Goal: Task Accomplishment & Management: Manage account settings

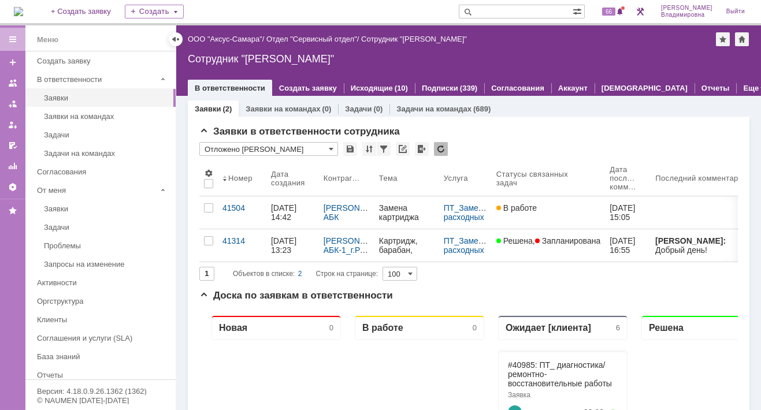
click at [23, 8] on img at bounding box center [18, 11] width 9 height 9
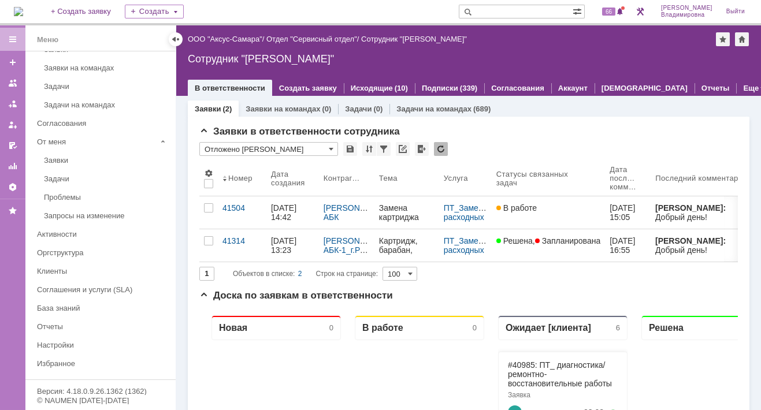
click at [23, 7] on img at bounding box center [18, 11] width 9 height 9
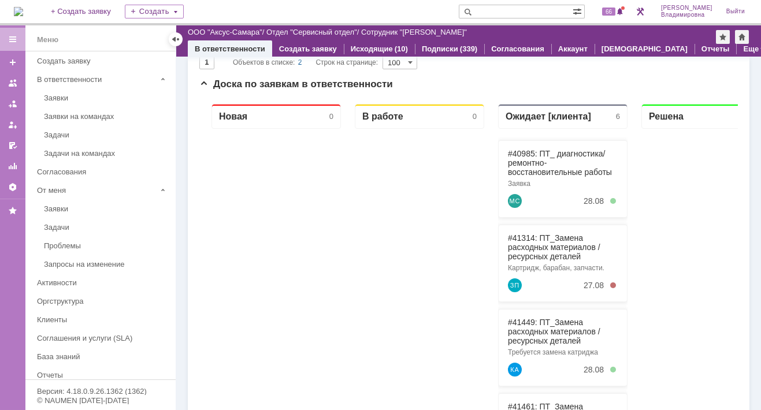
scroll to position [231, 0]
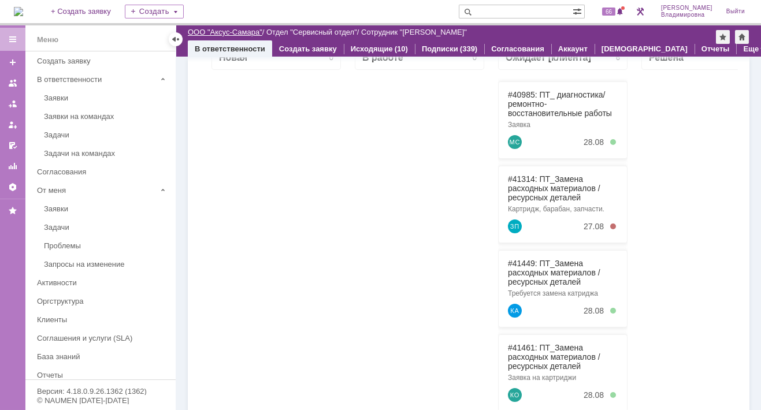
click at [222, 32] on link "ООО "Аксус-Самара"" at bounding box center [225, 32] width 75 height 9
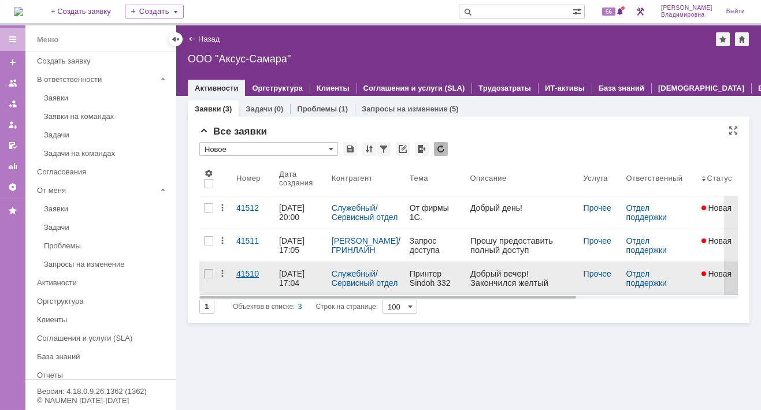
click at [243, 273] on div "41510" at bounding box center [253, 273] width 34 height 9
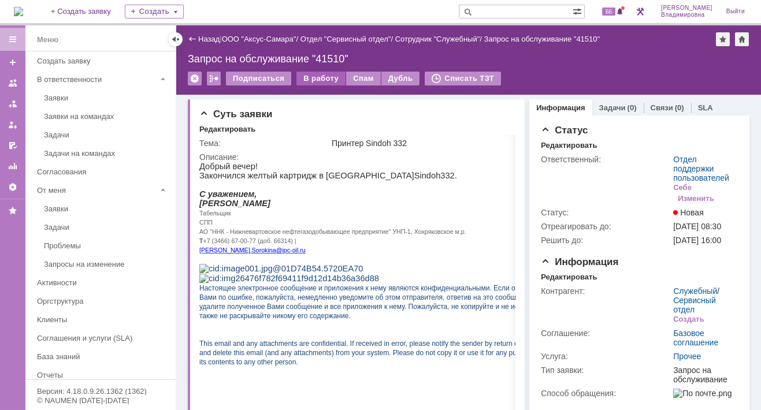
click at [310, 76] on div "В работу" at bounding box center [321, 79] width 49 height 14
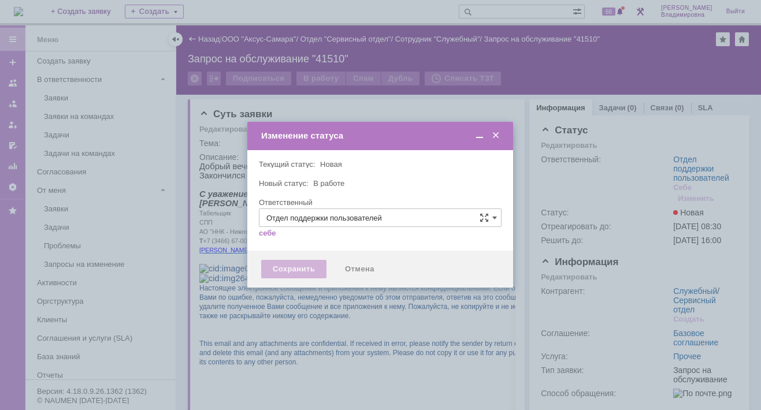
type input "[PERSON_NAME]"
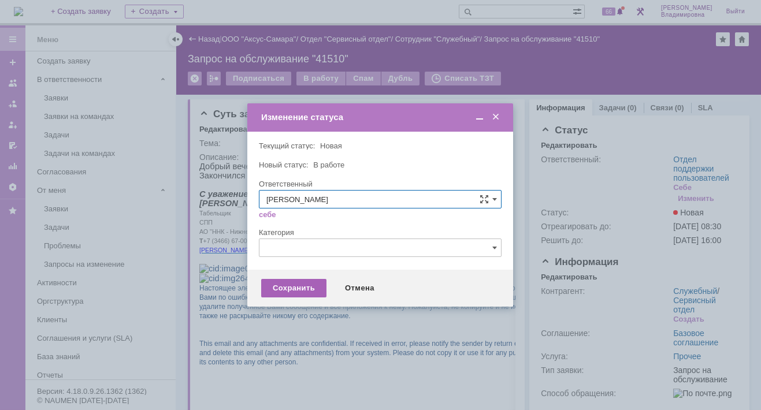
click at [301, 290] on div "Сохранить" at bounding box center [293, 288] width 65 height 18
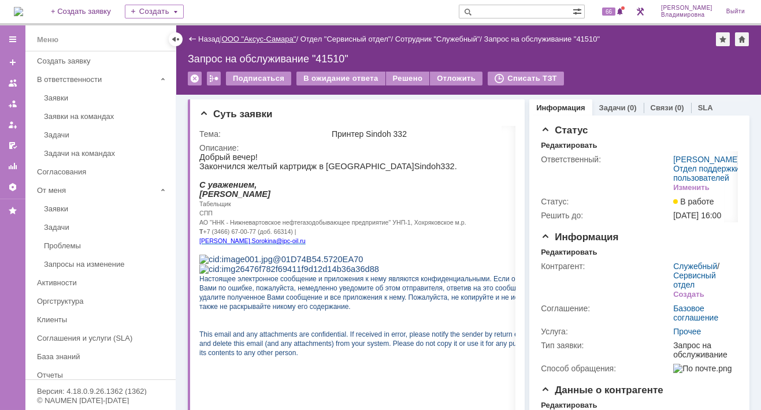
click at [262, 38] on link "ООО "Аксус-Самара"" at bounding box center [259, 39] width 75 height 9
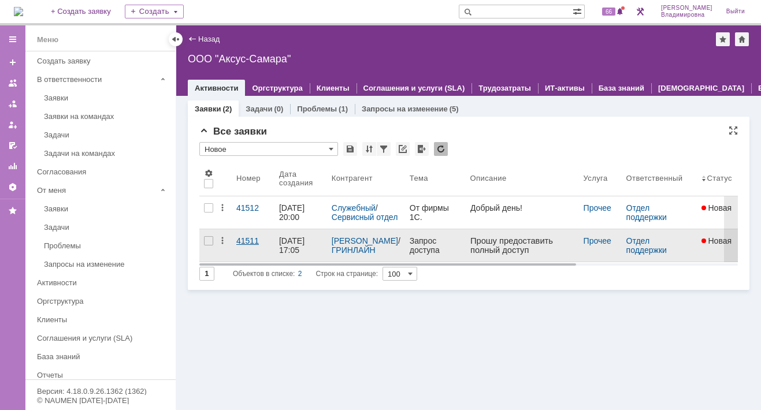
click at [243, 243] on div "41511" at bounding box center [253, 240] width 34 height 9
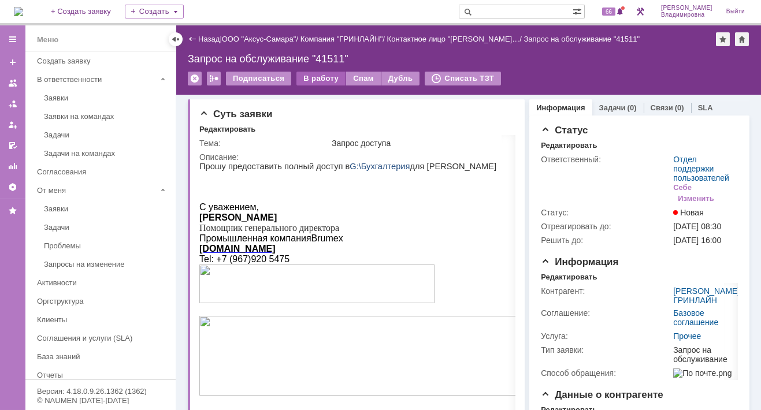
click at [317, 76] on div "В работу" at bounding box center [321, 79] width 49 height 14
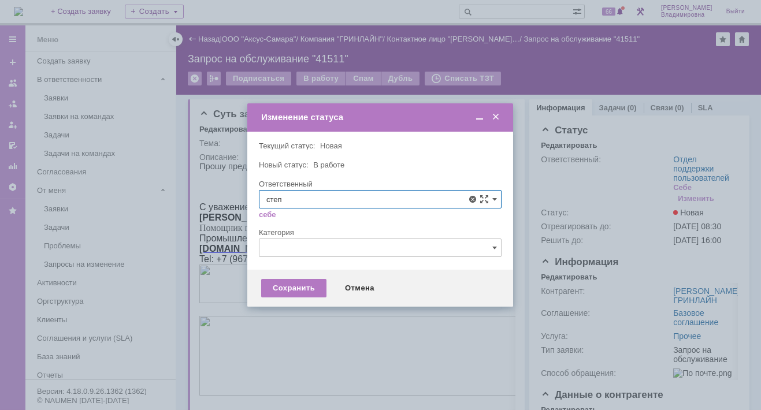
click at [303, 280] on span "Галстьян Степан Александрович" at bounding box center [380, 283] width 228 height 9
type input "Галстьян Степан Александрович"
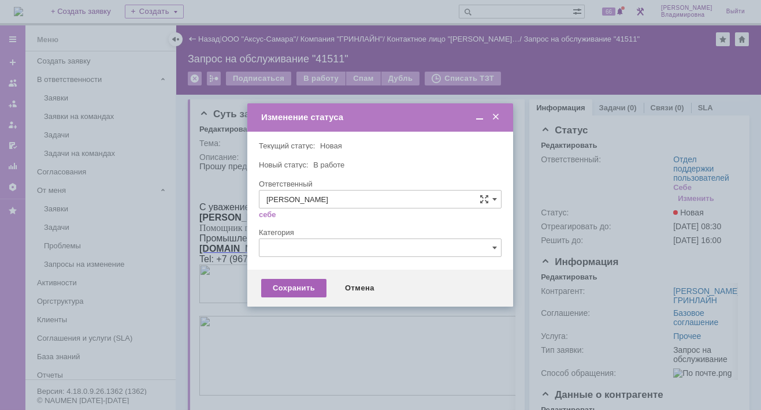
click at [296, 287] on div "Сохранить" at bounding box center [293, 288] width 65 height 18
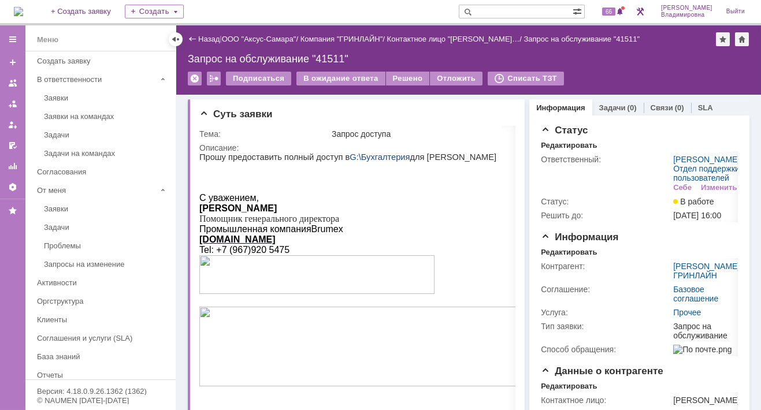
click at [23, 12] on img at bounding box center [18, 11] width 9 height 9
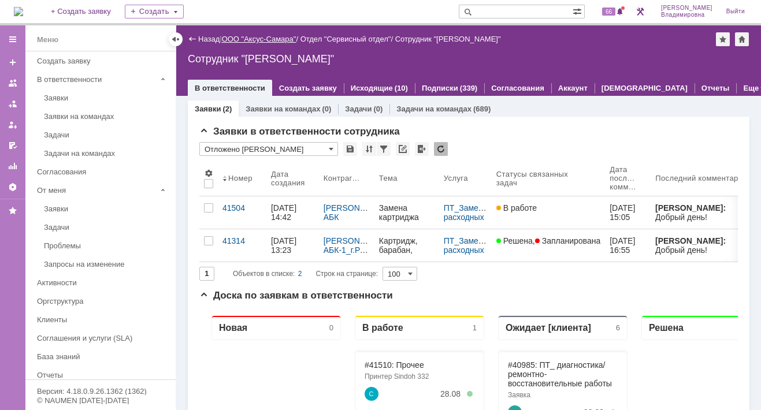
click at [253, 35] on link "ООО "Аксус-Самара"" at bounding box center [259, 39] width 75 height 9
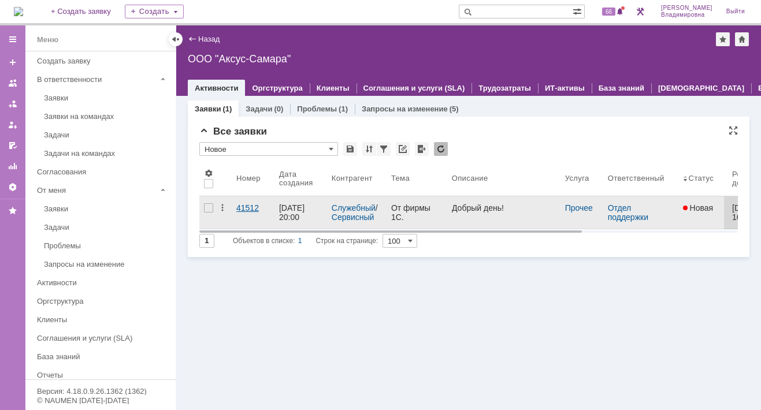
click at [252, 206] on div "41512" at bounding box center [253, 207] width 34 height 9
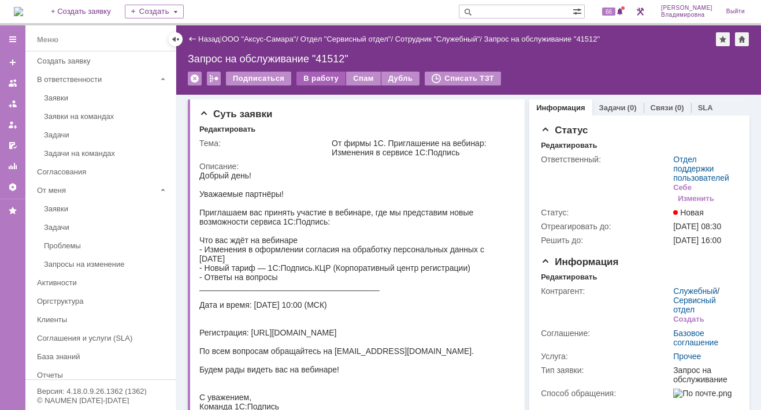
click at [316, 76] on div "В работу" at bounding box center [321, 79] width 49 height 14
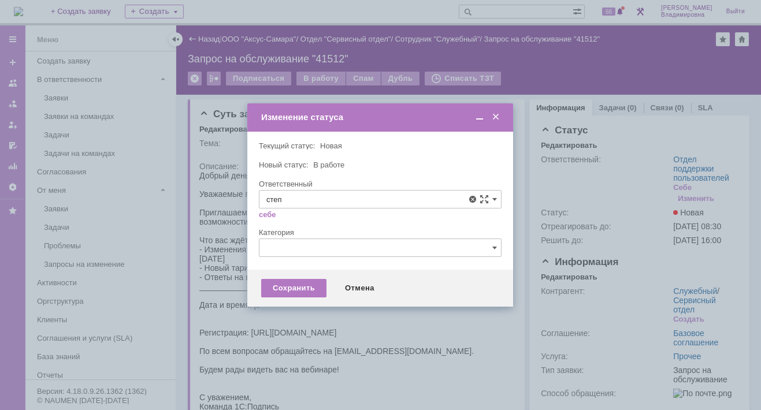
click at [303, 282] on span "[PERSON_NAME]" at bounding box center [380, 283] width 228 height 9
type input "[PERSON_NAME]"
click at [297, 291] on div "Сохранить" at bounding box center [293, 288] width 65 height 18
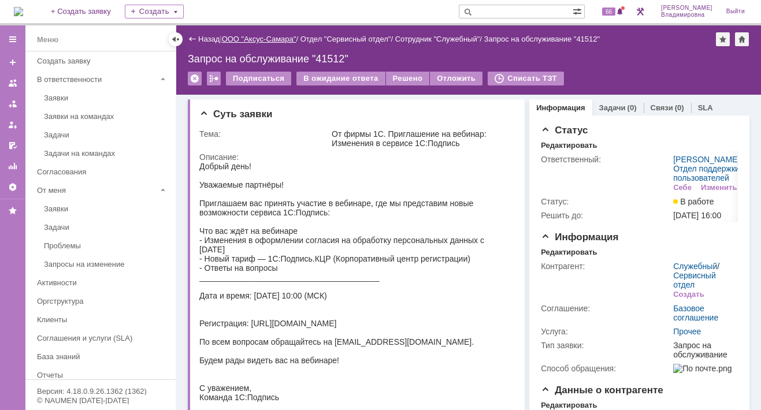
click at [251, 38] on link "ООО "Аксус-Самара"" at bounding box center [259, 39] width 75 height 9
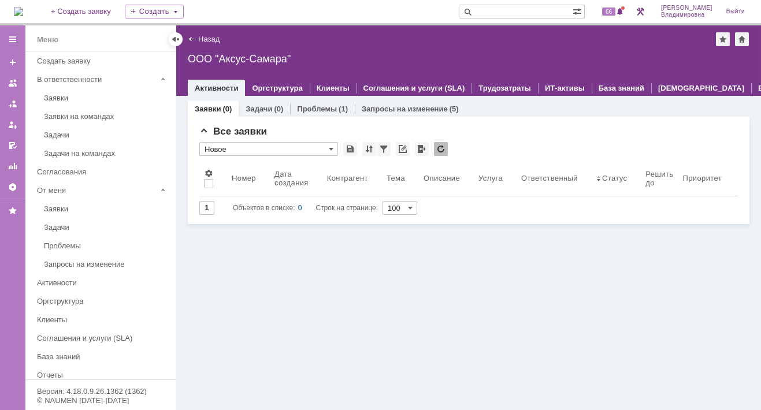
click at [23, 13] on img at bounding box center [18, 11] width 9 height 9
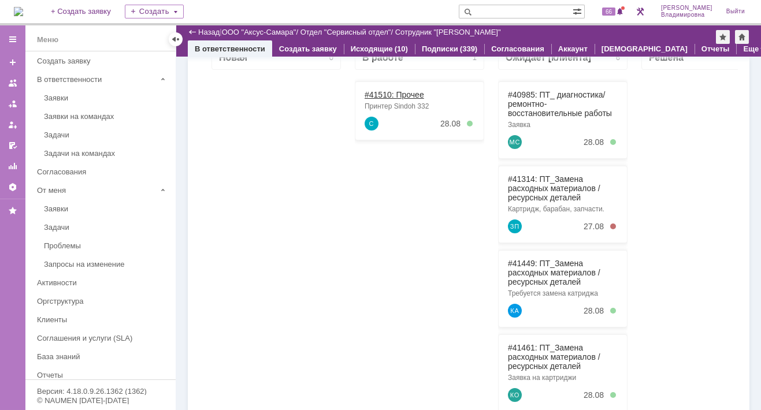
click at [380, 99] on link "#41510: Прочее" at bounding box center [395, 94] width 60 height 9
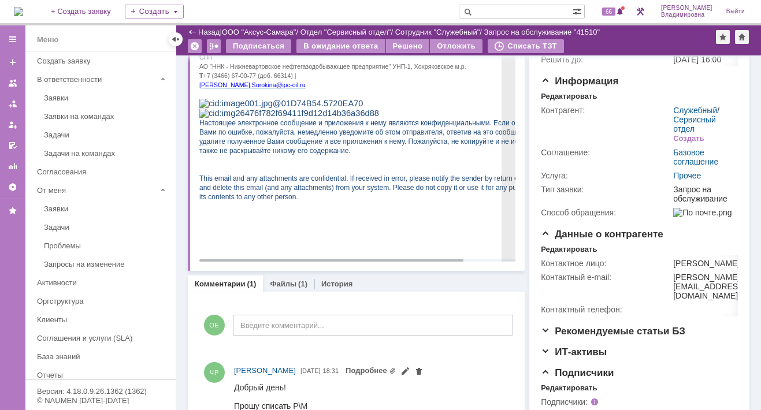
scroll to position [231, 0]
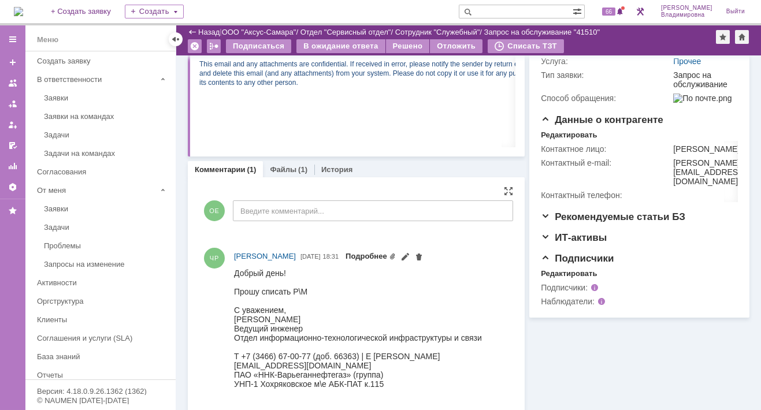
click at [396, 253] on link "Подробнее" at bounding box center [371, 256] width 50 height 9
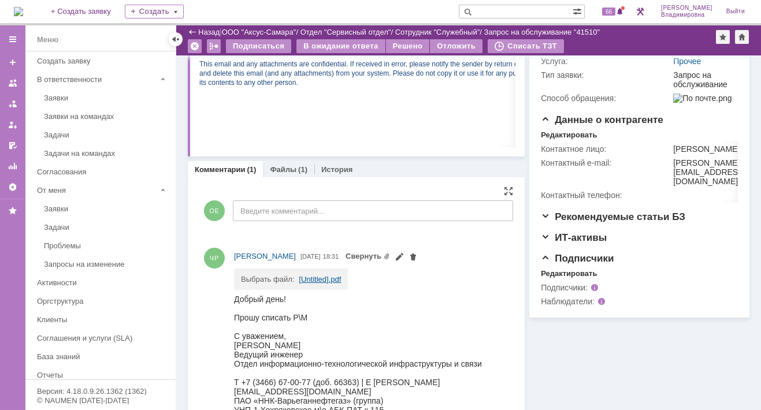
click at [314, 279] on link "[Untitled].pdf" at bounding box center [320, 279] width 42 height 9
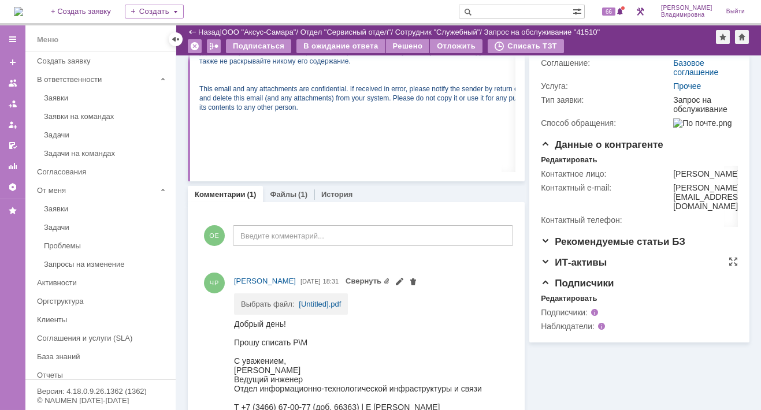
scroll to position [224, 0]
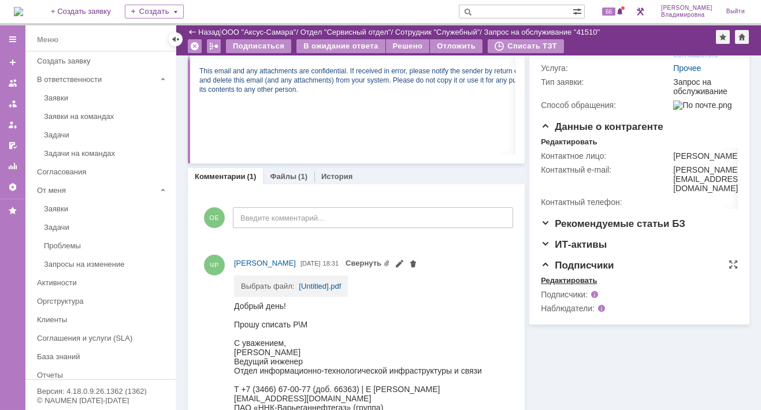
click at [563, 286] on div "Редактировать" at bounding box center [569, 280] width 56 height 9
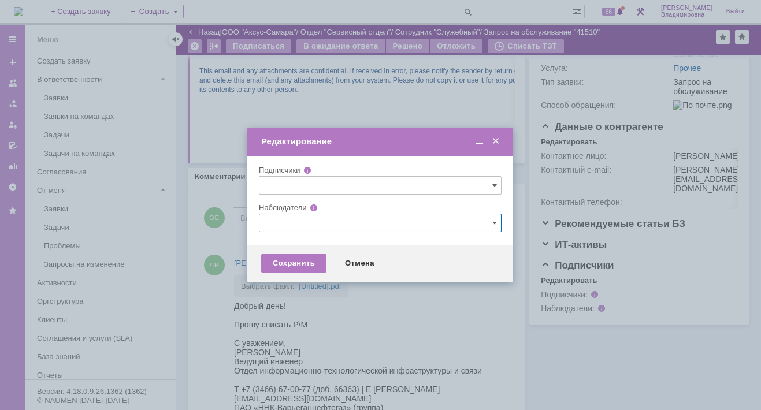
click at [274, 220] on input "text" at bounding box center [380, 223] width 243 height 18
type input ","
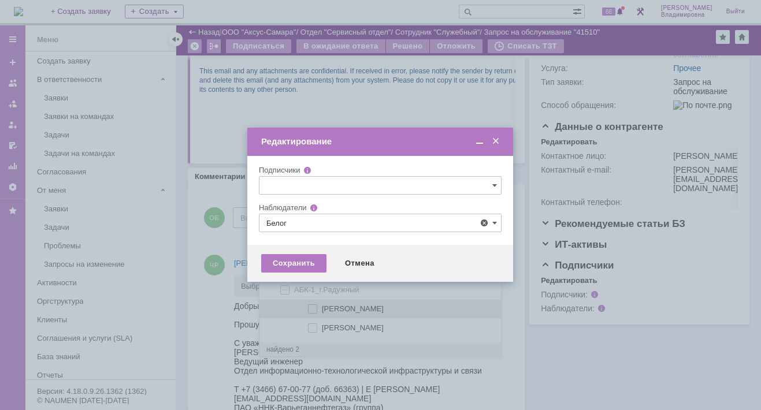
click at [322, 305] on span at bounding box center [322, 308] width 0 height 6
click at [310, 306] on input "Белоглазов Алексей Валерьевич" at bounding box center [314, 310] width 8 height 8
type input "Белоглазов Алексей Валерьевич"
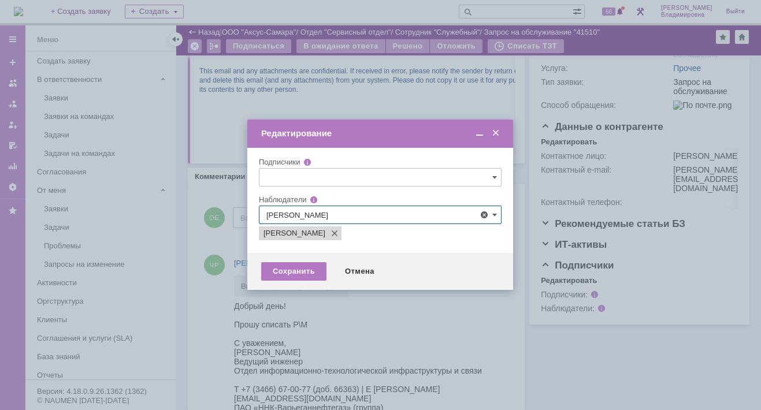
click at [224, 281] on div at bounding box center [380, 205] width 761 height 410
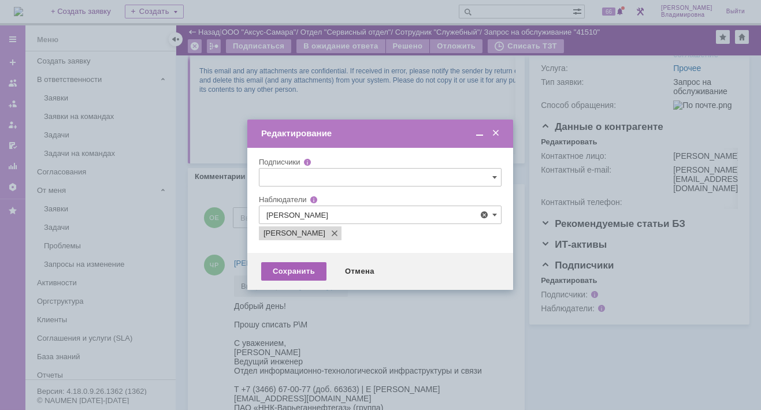
click at [294, 274] on div "Сохранить" at bounding box center [293, 271] width 65 height 18
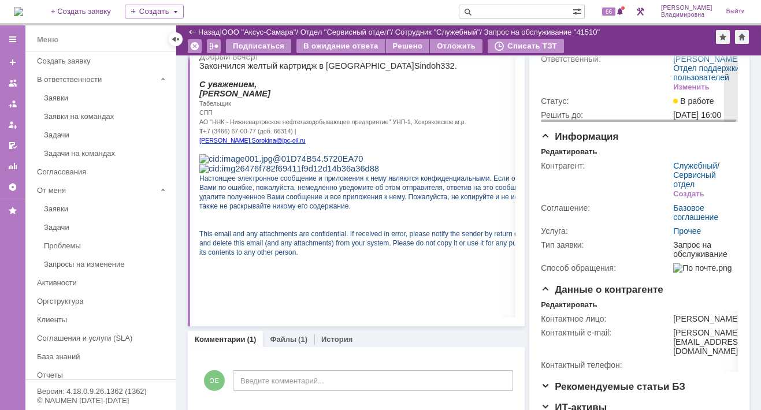
scroll to position [116, 0]
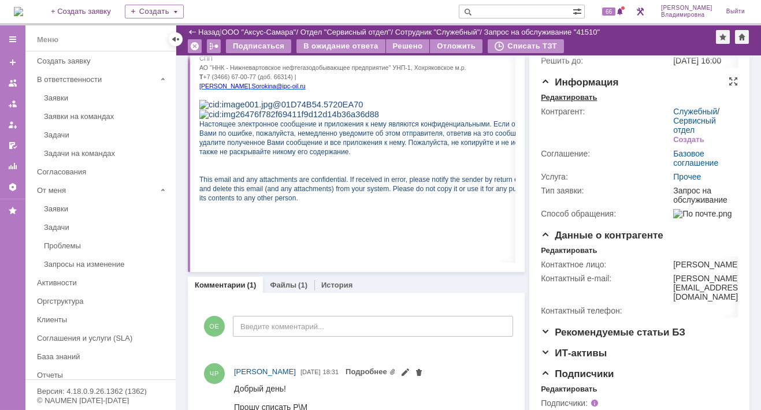
click at [562, 102] on div "Редактировать" at bounding box center [569, 97] width 56 height 9
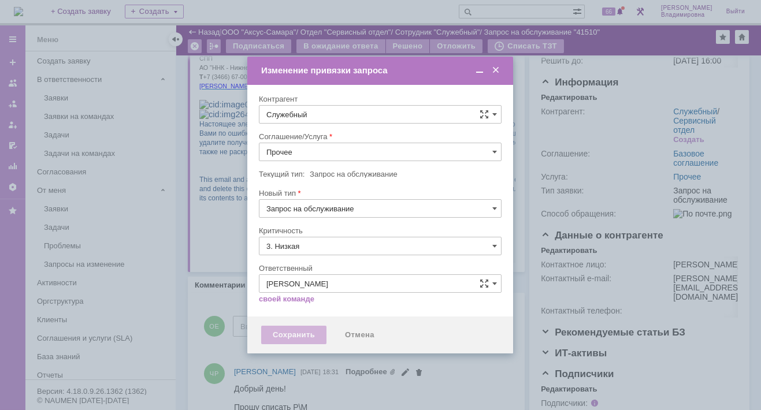
type input "[не указано]"
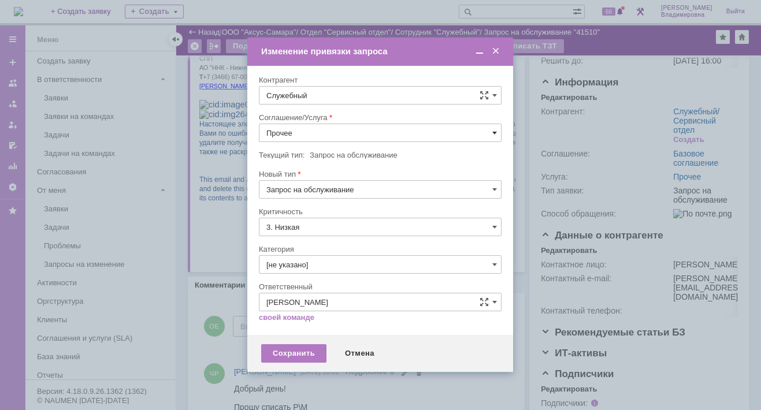
click at [494, 131] on span at bounding box center [494, 132] width 5 height 9
click at [252, 152] on div "Внимание! Контрагент Служебный Соглашение/Услуга Прочее Текущий тип: Запрос на …" at bounding box center [380, 200] width 266 height 269
click at [491, 128] on input "Прочее" at bounding box center [380, 133] width 243 height 18
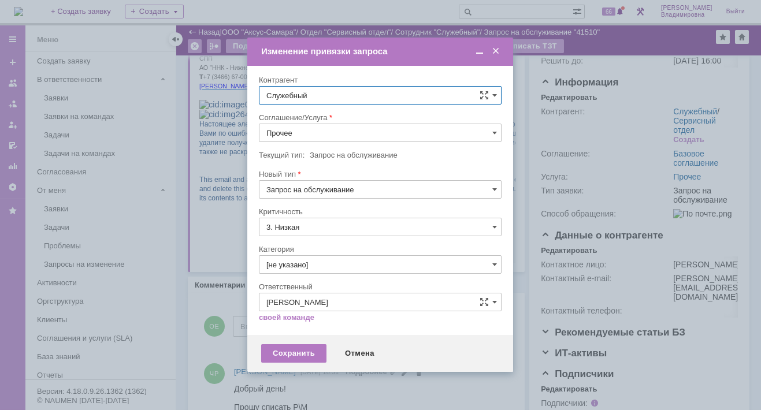
click at [491, 94] on input "Служебный" at bounding box center [380, 95] width 243 height 18
type input "Прочее"
click at [283, 249] on div "[не указано] AVON AXUS Axus Computers DELPHI Xcom АВТОВАЗ Автоматизация успеха …" at bounding box center [381, 13] width 242 height 494
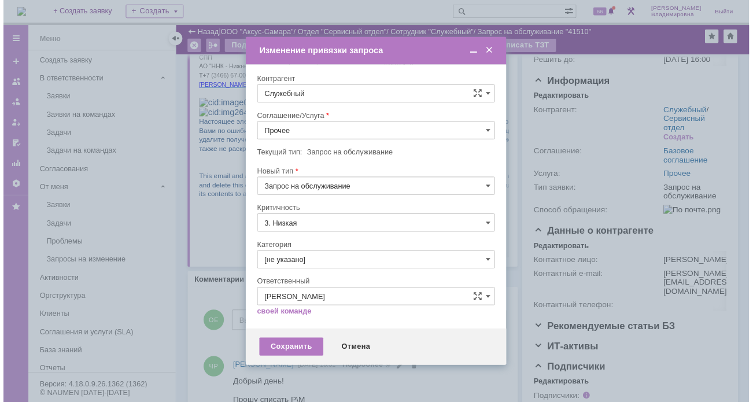
scroll to position [632, 0]
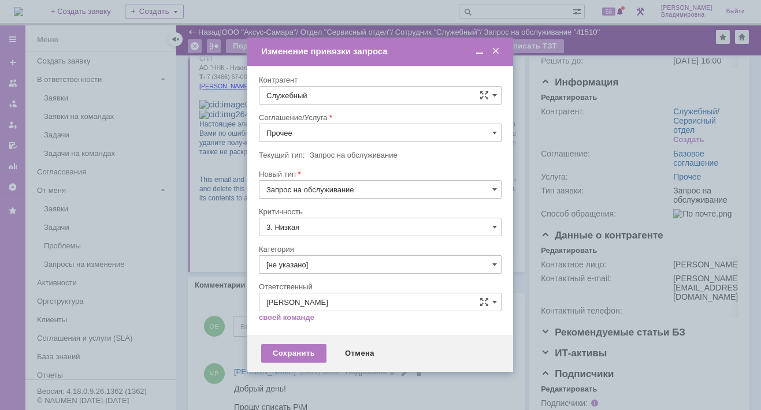
click at [299, 254] on span "УНП-1_Хохряки Пермяки Кошели (Нижневартовск)" at bounding box center [382, 258] width 177 height 9
type input "УНП-1_Хохряки Пермяки Кошели (Нижневартовск)"
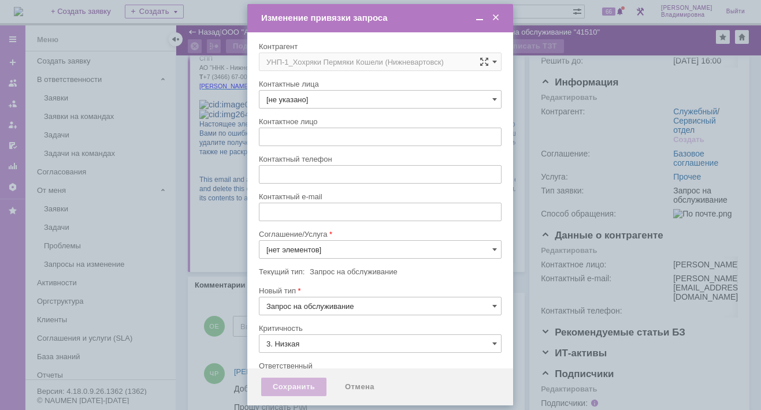
type input "Прочее"
type input "[PERSON_NAME]"
type input "[не указано]"
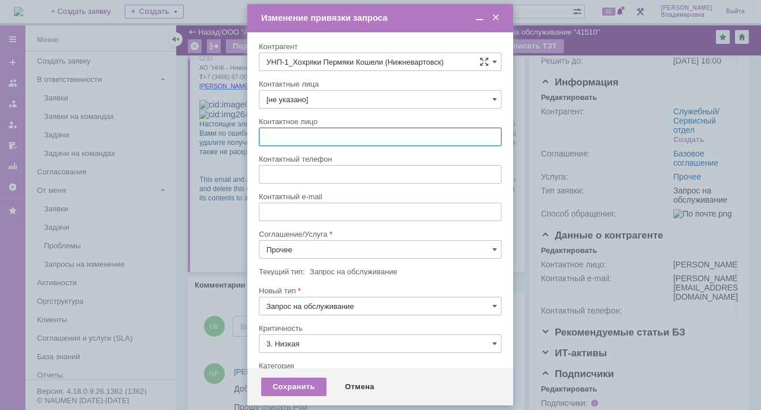
click at [270, 135] on input "text" at bounding box center [380, 137] width 243 height 18
click at [492, 97] on span at bounding box center [494, 99] width 5 height 9
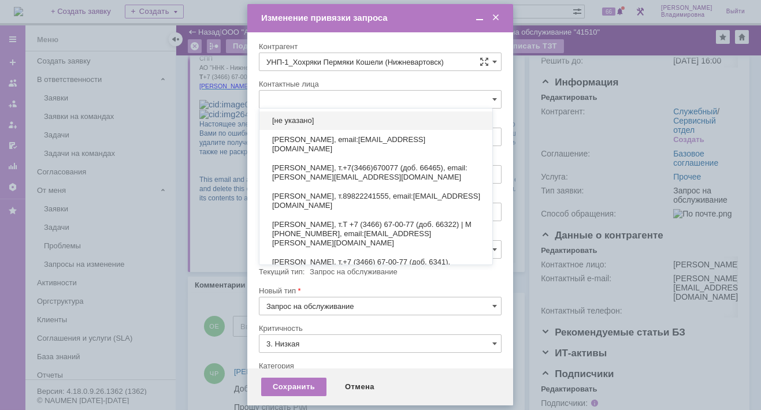
click at [272, 94] on input "text" at bounding box center [380, 99] width 243 height 18
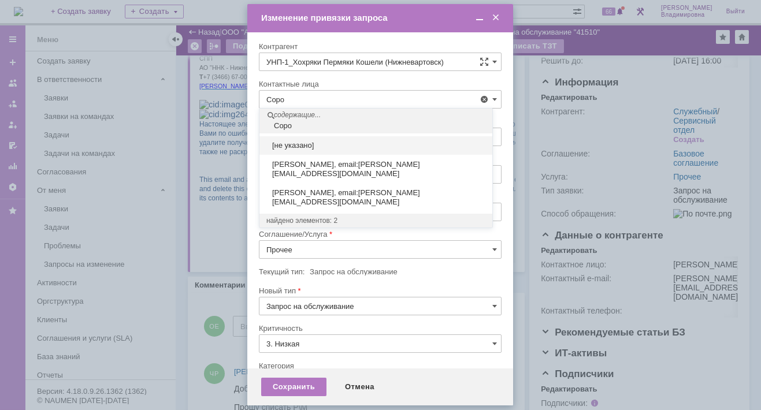
click at [317, 168] on span "Сорокина Регина Ивановна, email:regina.sorokina@ipc-oil.ru" at bounding box center [375, 169] width 219 height 18
type input "Сорокина Регина Ивановна, email:regina.sorokina@ipc-oil.ru"
type input "Сорокина Регина Ивановна"
type input "regina.sorokina@ipc-oil.ru"
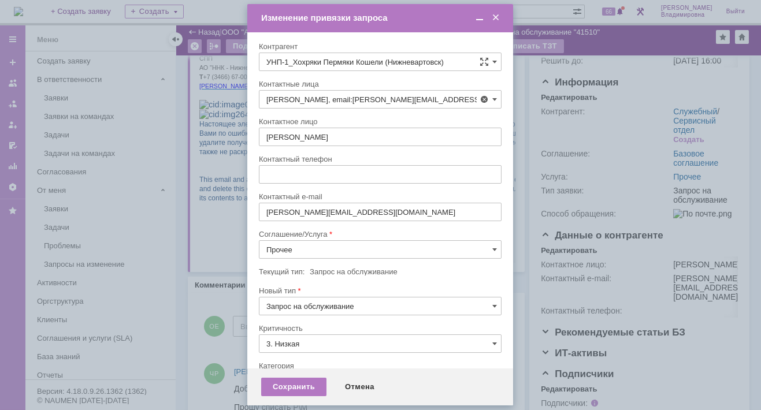
type input "Сорокина Регина Ивановна, email:regina.sorokina@ipc-oil.ru"
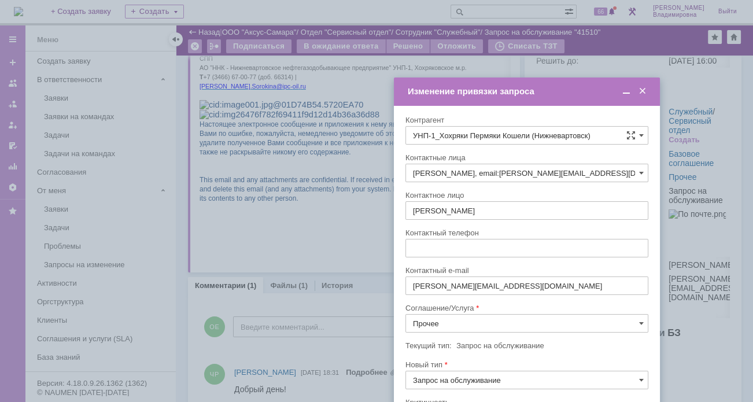
drag, startPoint x: 311, startPoint y: 18, endPoint x: 458, endPoint y: 92, distance: 164.1
click at [458, 92] on div "Изменение привязки запроса" at bounding box center [527, 91] width 240 height 10
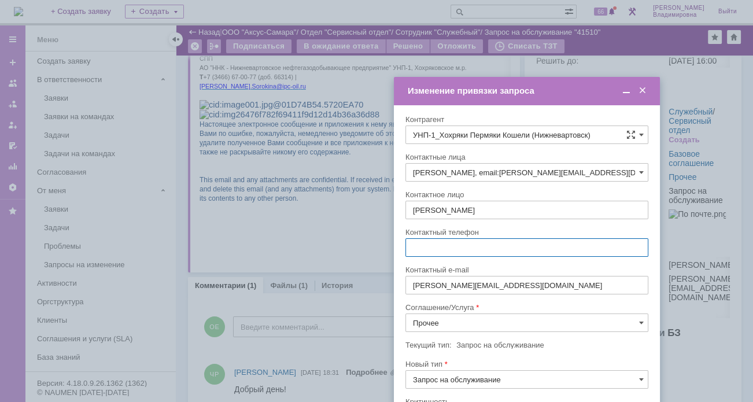
click at [416, 249] on input "text" at bounding box center [526, 247] width 243 height 18
click at [408, 242] on input "3466 670077 доб 66314" at bounding box center [526, 247] width 243 height 18
type input "8 3466 670077 доб 66314"
click at [633, 315] on input "Прочее" at bounding box center [526, 322] width 243 height 18
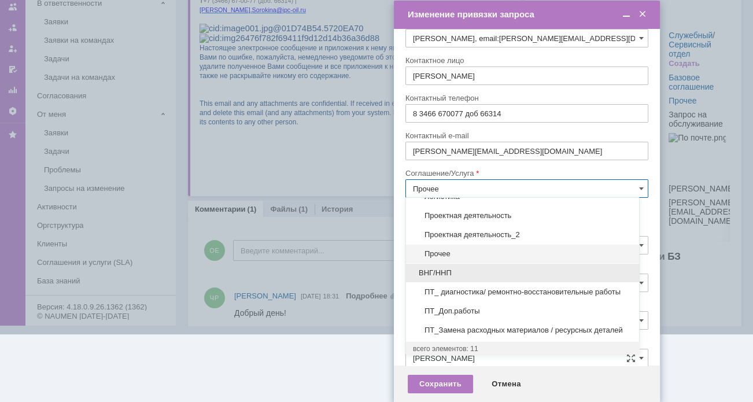
scroll to position [108, 0]
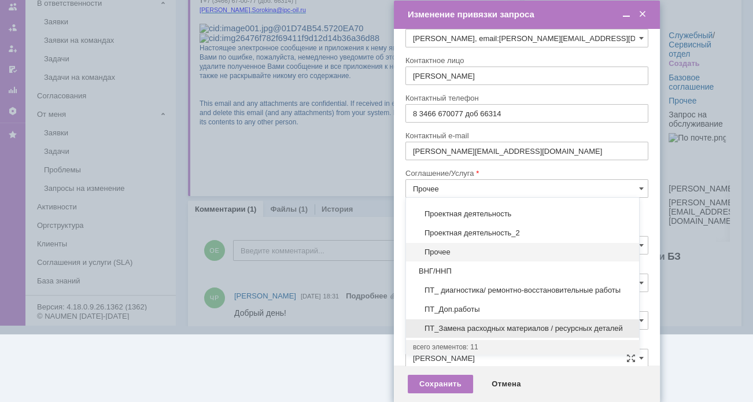
click at [453, 324] on span "ПТ_Замена расходных материалов / ресурсных деталей" at bounding box center [522, 328] width 219 height 9
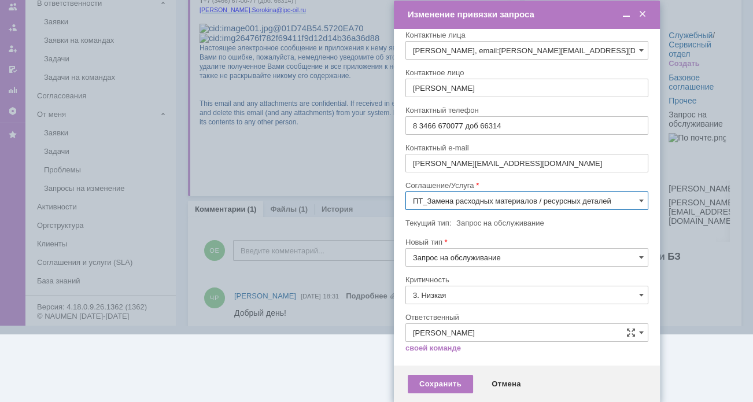
scroll to position [45, 0]
type input "ПТ_Замена расходных материалов / ресурсных деталей"
click at [438, 380] on div "Сохранить" at bounding box center [439, 384] width 65 height 18
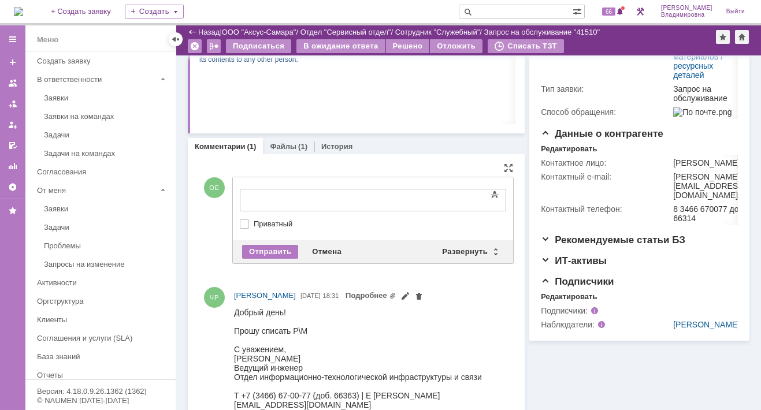
scroll to position [0, 0]
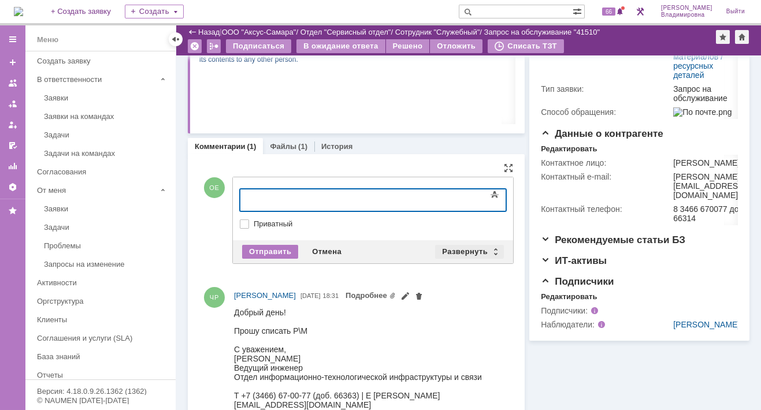
click at [469, 252] on div "Развернуть" at bounding box center [469, 252] width 69 height 14
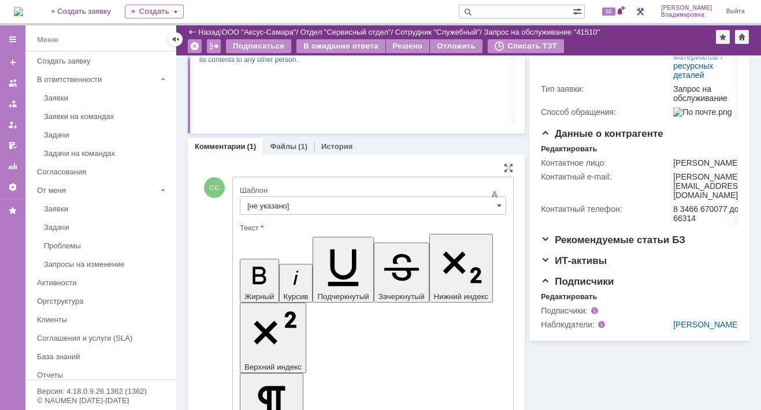
click at [264, 202] on input "[не указано]" at bounding box center [373, 206] width 266 height 18
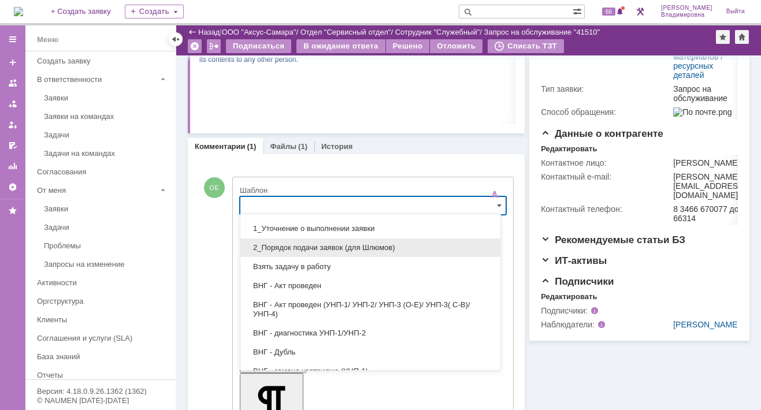
scroll to position [58, 0]
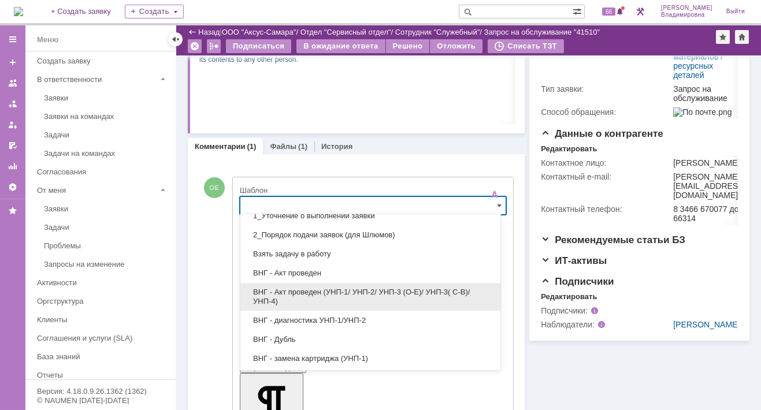
click at [319, 290] on span "ВНГ - Акт проведен (УНП-1/ УНП-2/ УНП-3 (О-Е)/ УНП-3( С-В)/УНП-4)" at bounding box center [370, 297] width 246 height 18
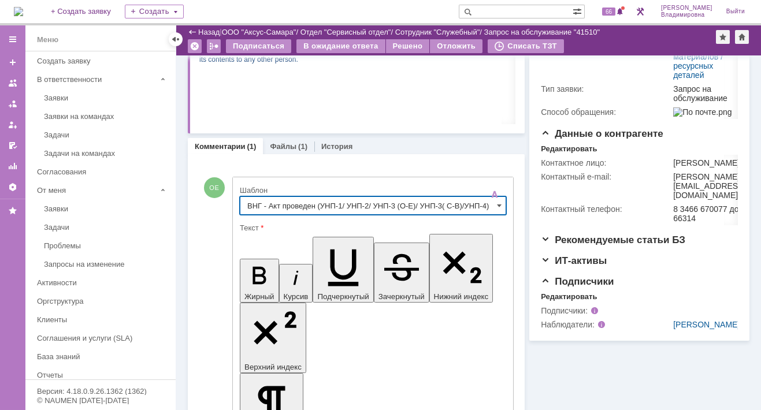
type input "ВНГ - Акт проведен (УНП-1/ УНП-2/ УНП-3 (О-Е)/ УНП-3( С-В)/УНП-4)"
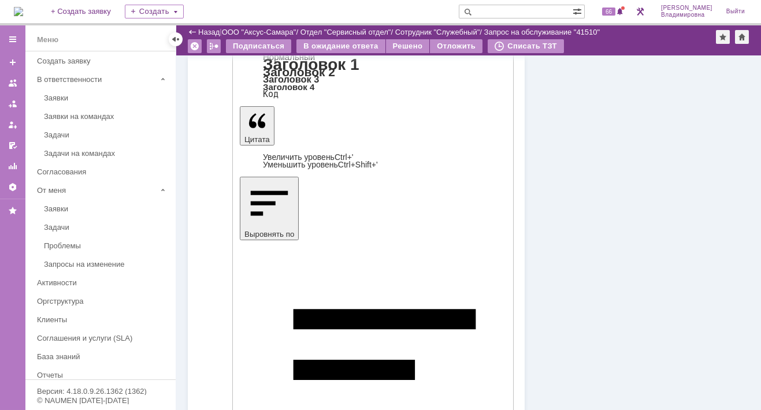
scroll to position [659, 0]
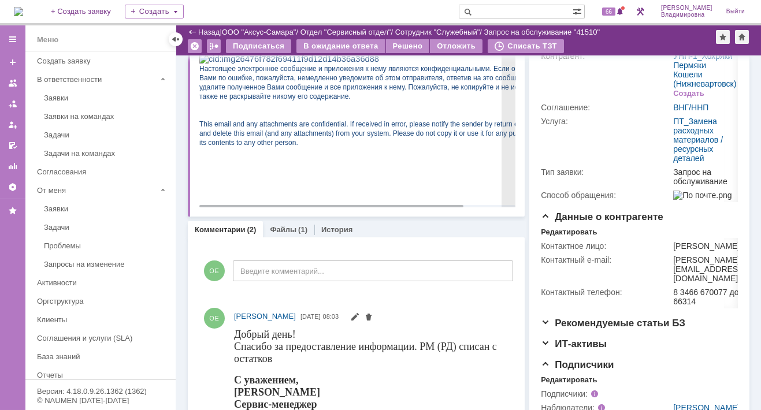
scroll to position [0, 0]
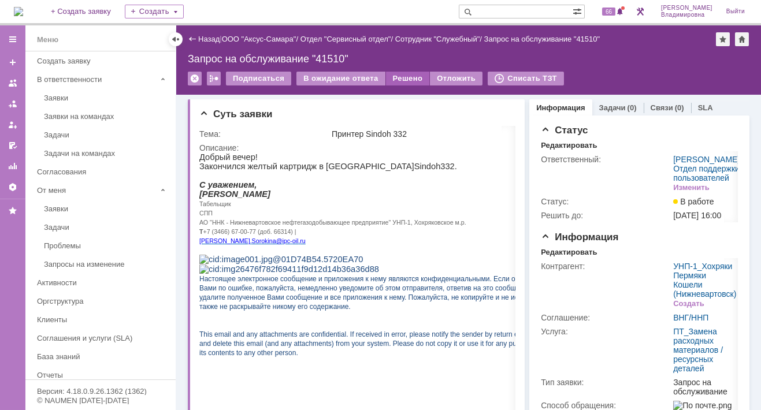
click at [397, 79] on div "Решено" at bounding box center [408, 79] width 44 height 14
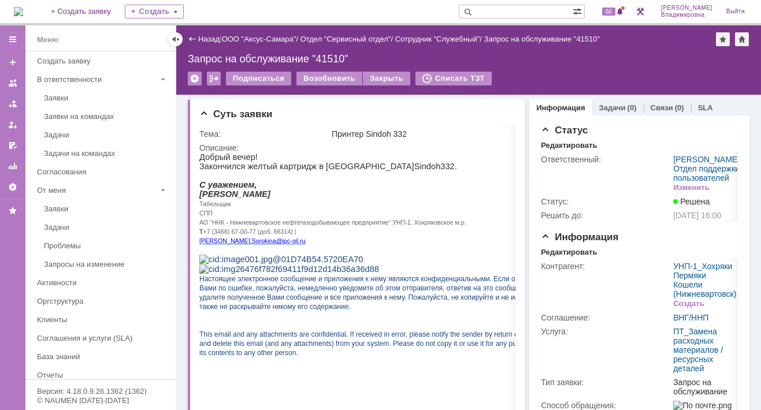
click at [23, 13] on img at bounding box center [18, 11] width 9 height 9
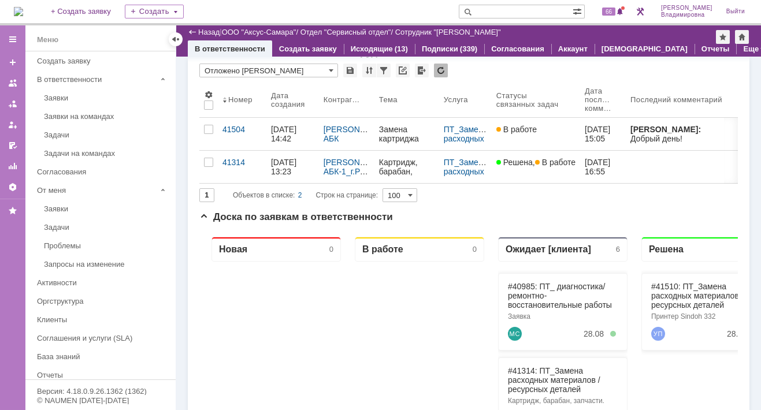
scroll to position [58, 0]
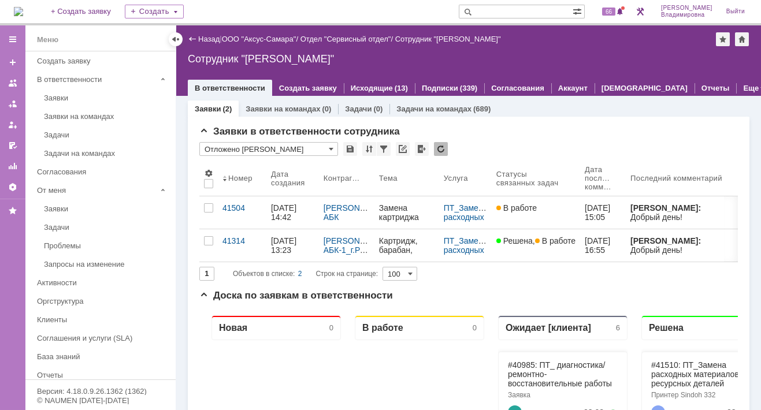
click at [23, 10] on img at bounding box center [18, 11] width 9 height 9
click at [616, 14] on span "66" at bounding box center [608, 12] width 13 height 8
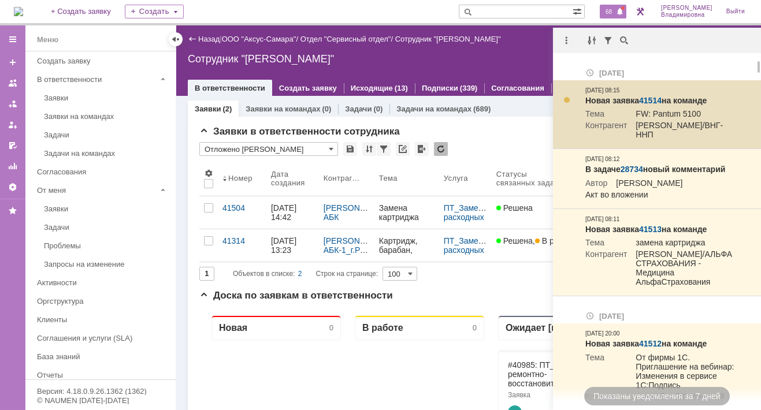
click at [646, 101] on link "41514" at bounding box center [650, 100] width 23 height 9
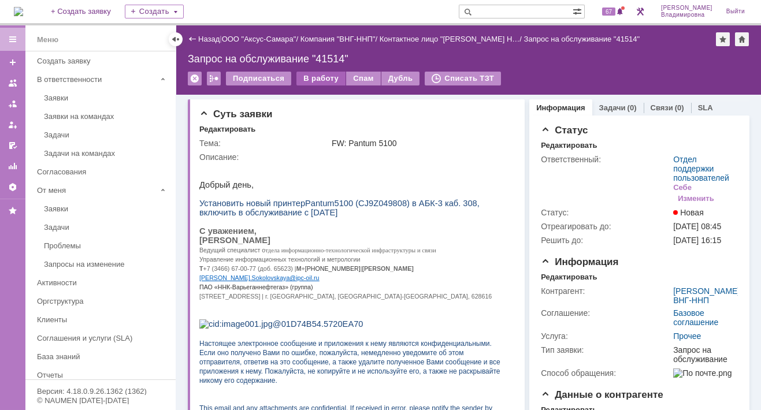
click at [317, 79] on div "В работу" at bounding box center [321, 79] width 49 height 14
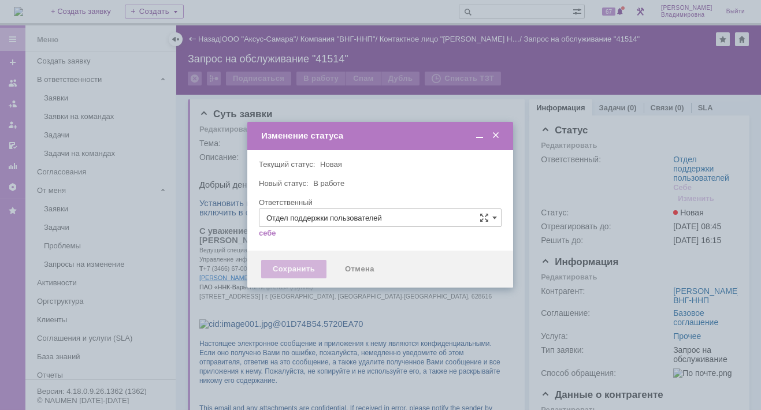
type input "[PERSON_NAME]"
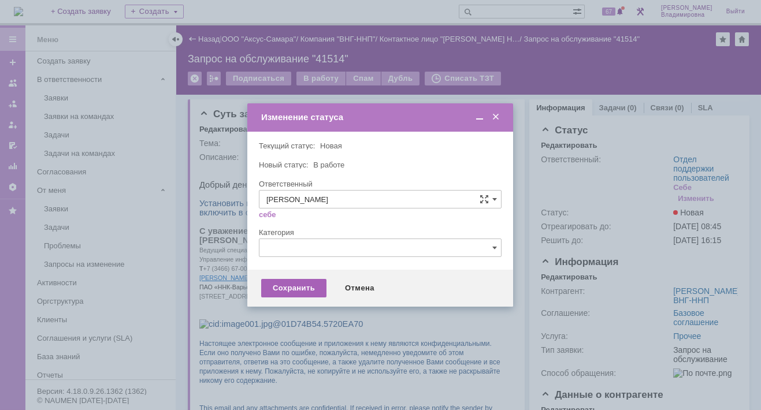
click at [298, 289] on div "Сохранить" at bounding box center [293, 288] width 65 height 18
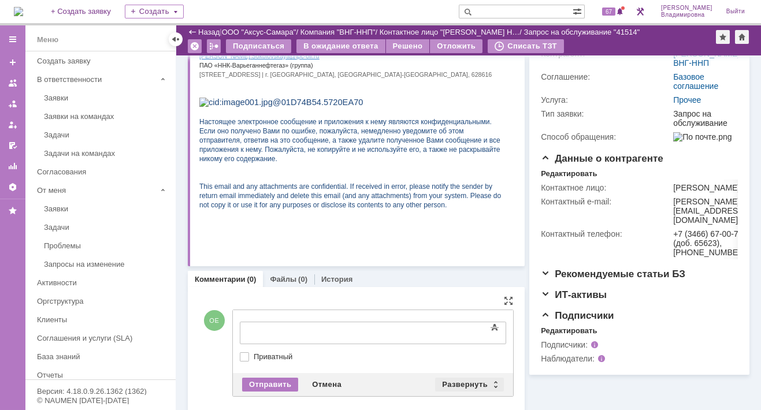
click at [453, 383] on div "Развернуть" at bounding box center [469, 385] width 69 height 14
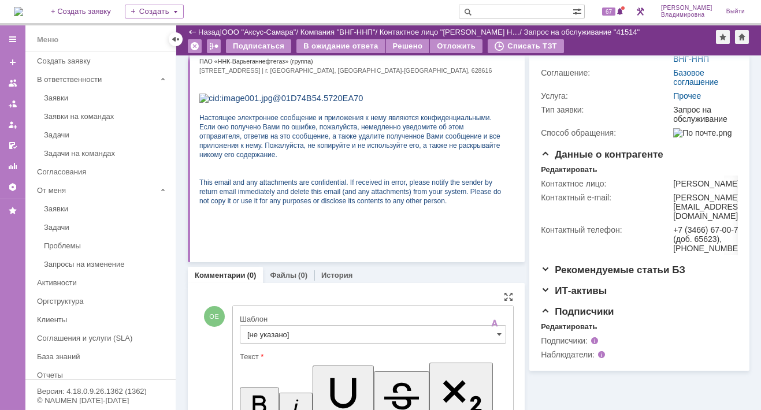
click at [261, 334] on input "[не указано]" at bounding box center [373, 334] width 266 height 18
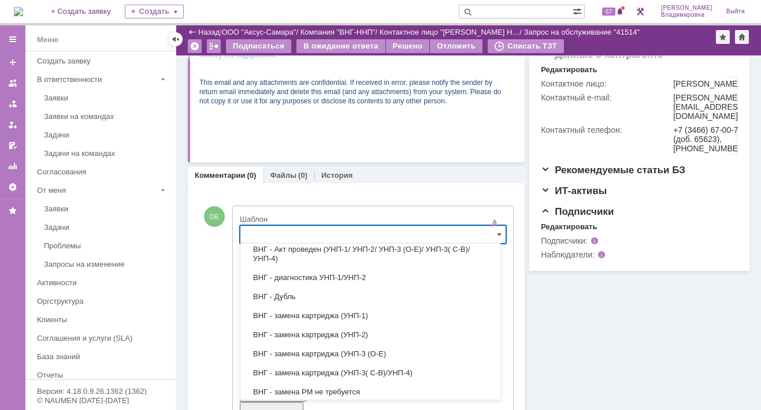
scroll to position [173, 0]
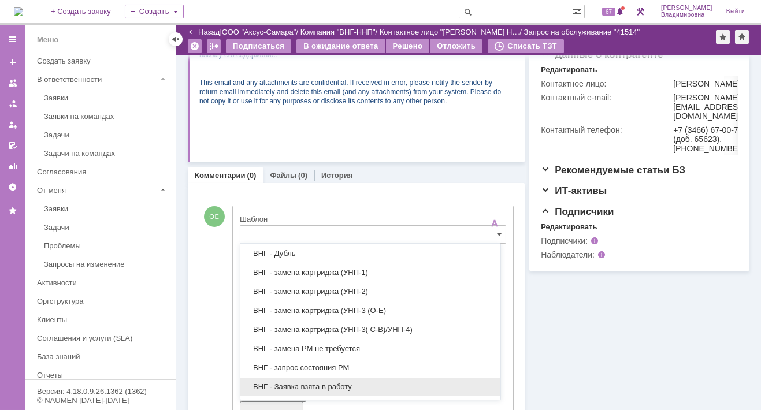
click at [290, 378] on div "ВНГ - Заявка взята в работу" at bounding box center [370, 387] width 260 height 18
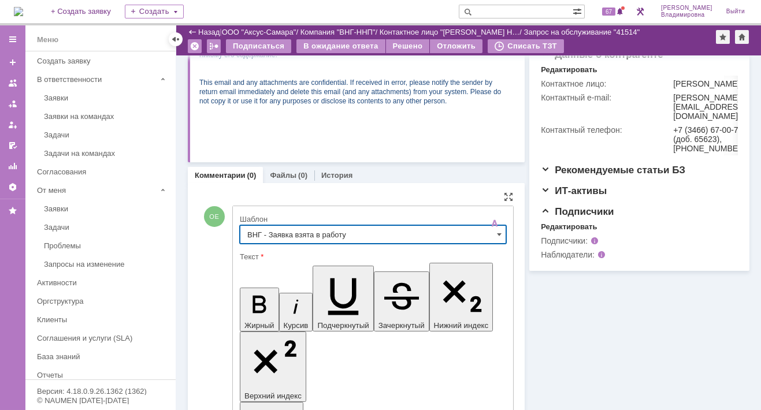
type input "ВНГ - Заявка взята в работу"
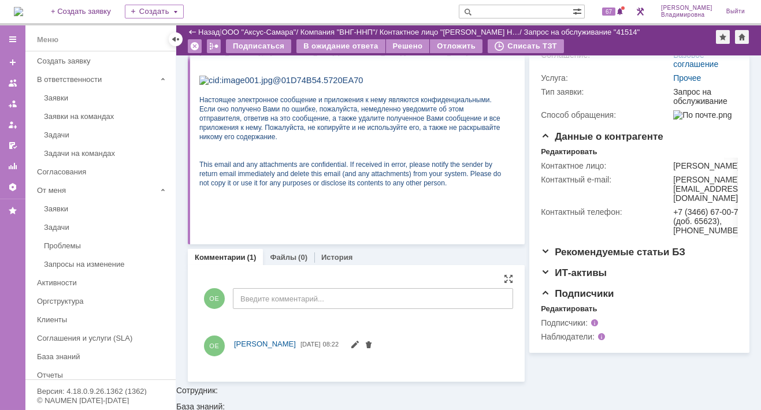
scroll to position [327, 0]
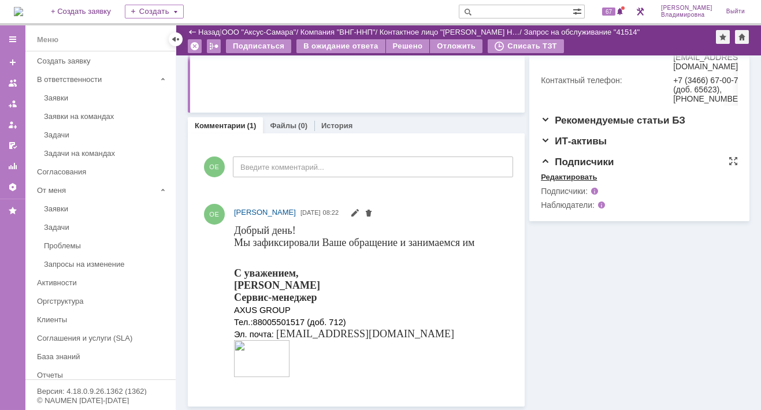
click at [558, 182] on div "Редактировать" at bounding box center [569, 177] width 56 height 9
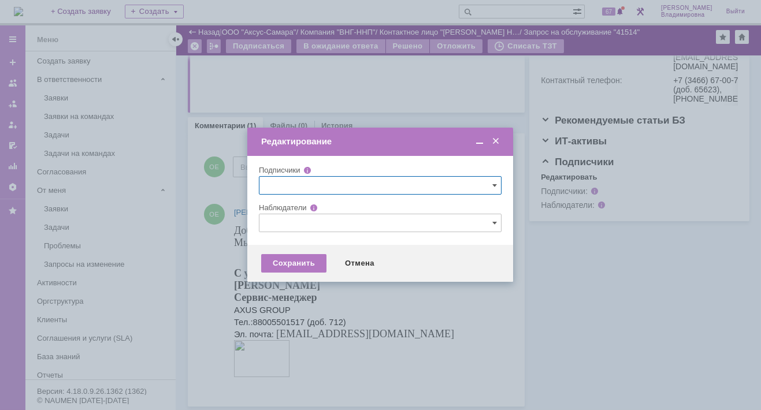
click at [288, 222] on input "text" at bounding box center [380, 223] width 243 height 18
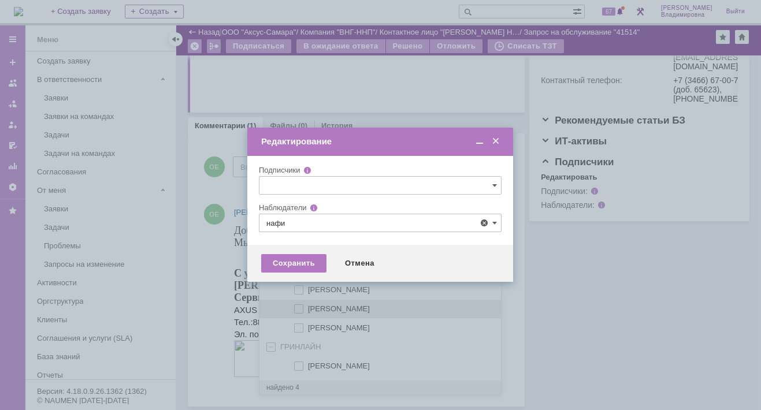
click at [308, 305] on span at bounding box center [308, 308] width 0 height 6
click at [298, 306] on input "Нафикова Евгения" at bounding box center [300, 310] width 8 height 8
type input "Нафикова Евгения"
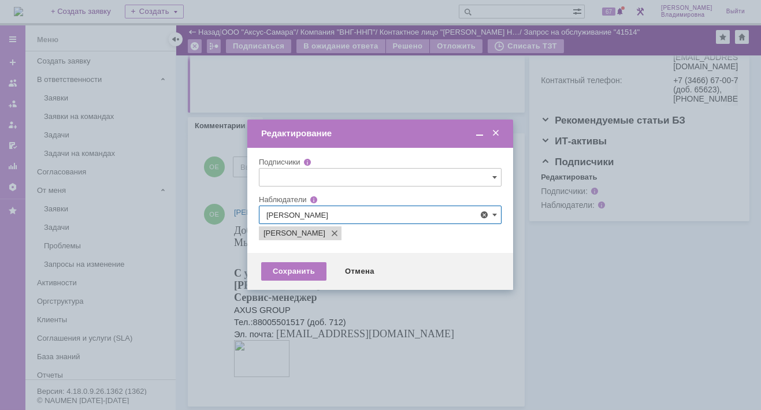
drag, startPoint x: 211, startPoint y: 270, endPoint x: 231, endPoint y: 264, distance: 21.0
click at [211, 270] on div at bounding box center [380, 205] width 761 height 410
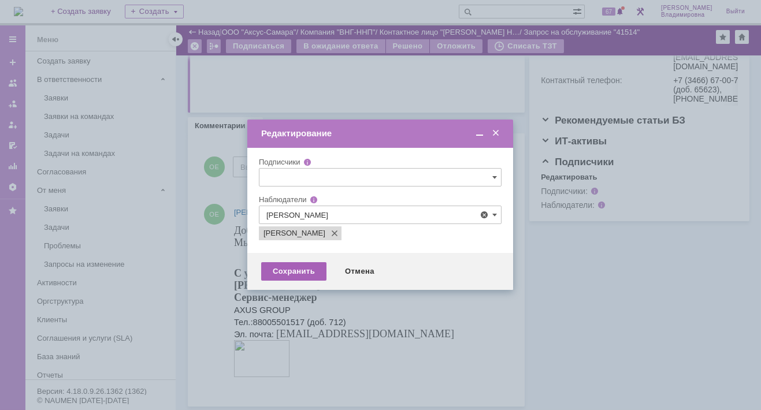
click at [291, 270] on div "Сохранить" at bounding box center [293, 271] width 65 height 18
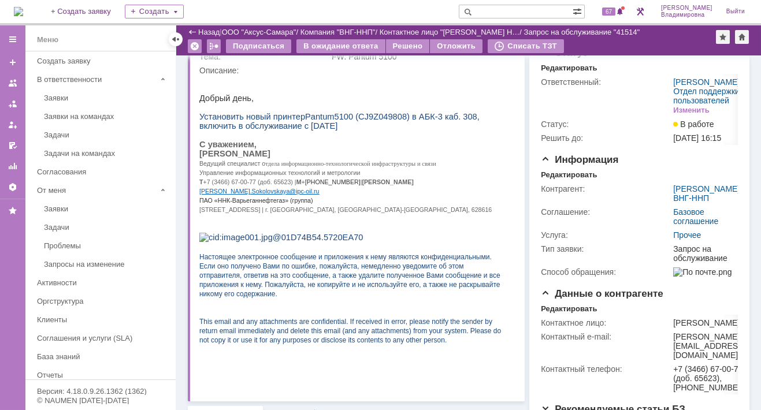
scroll to position [38, 0]
click at [580, 180] on div "Редактировать" at bounding box center [569, 175] width 56 height 9
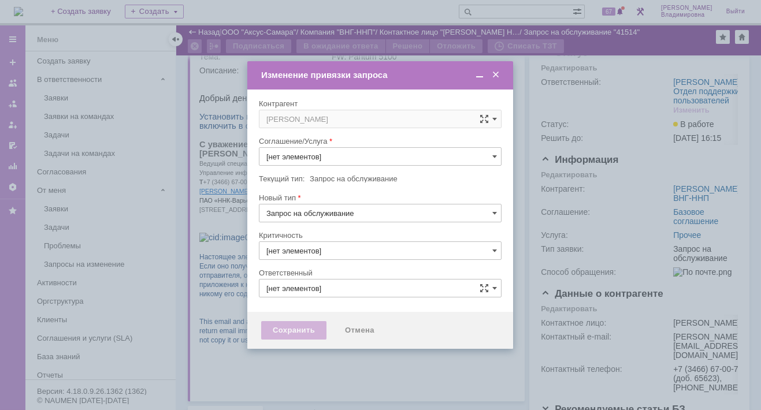
type input "3. Низкая"
type input "Прочее"
type input "[PERSON_NAME]"
type input "[не указано]"
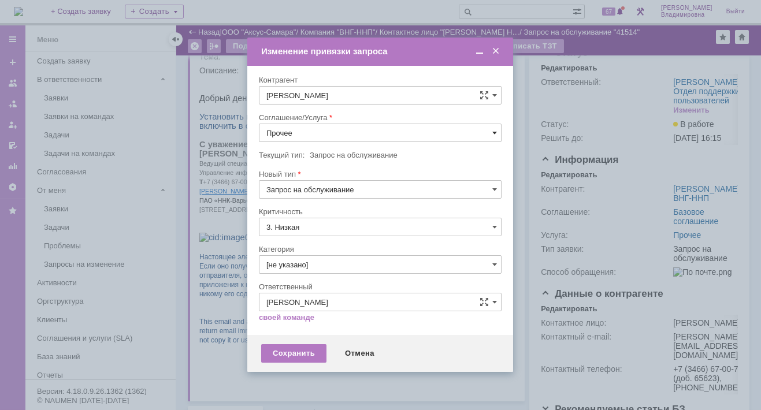
click at [492, 130] on span at bounding box center [494, 132] width 5 height 9
click at [301, 254] on span "ПТ_Доп.работы" at bounding box center [380, 256] width 228 height 9
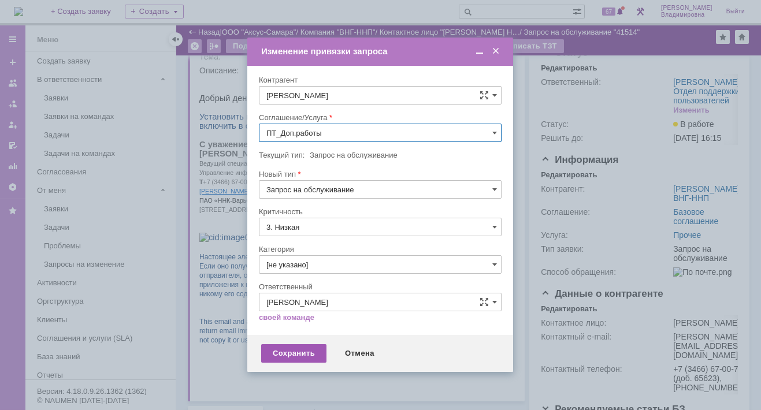
type input "ПТ_Доп.работы"
click at [296, 353] on div "Сохранить" at bounding box center [293, 353] width 65 height 18
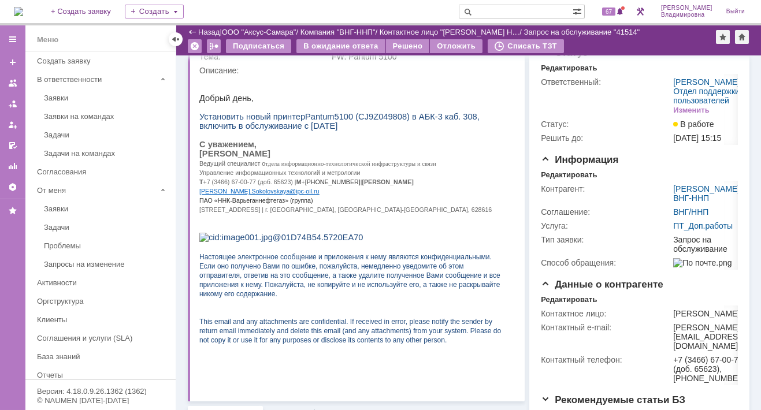
scroll to position [0, 0]
click at [615, 76] on td "Ответственный:" at bounding box center [606, 96] width 130 height 42
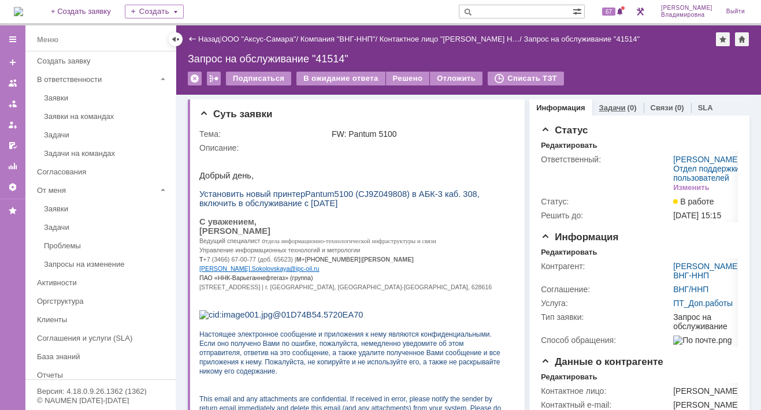
click at [606, 105] on link "Задачи" at bounding box center [612, 107] width 27 height 9
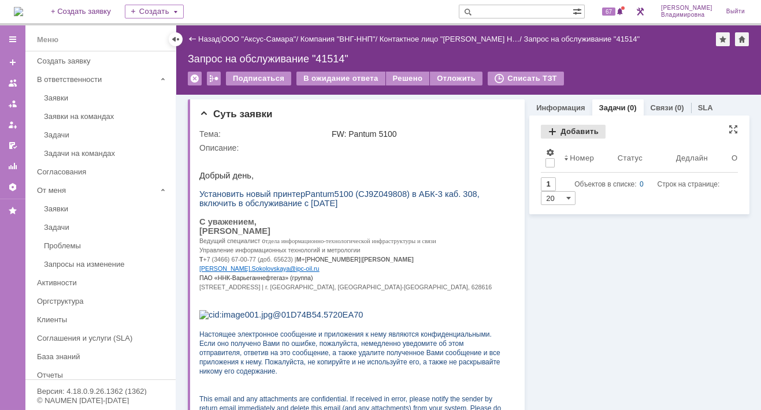
click at [557, 129] on div "Добавить" at bounding box center [573, 132] width 65 height 14
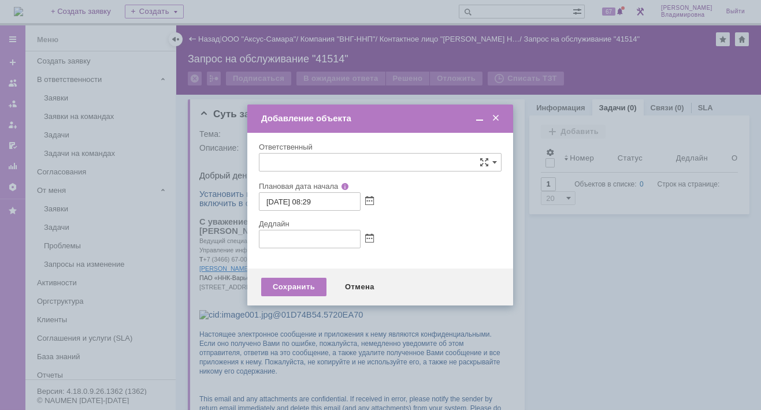
type input "[не указано]"
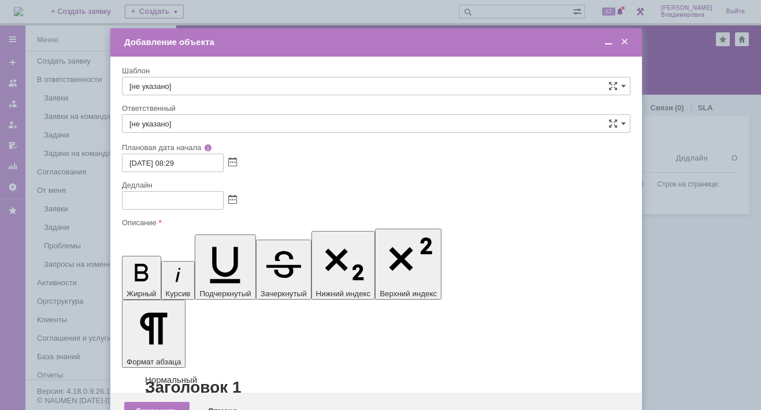
click at [143, 81] on input "[не указано]" at bounding box center [376, 86] width 509 height 18
click at [183, 225] on div "ВНГ / ННП - установка аппарата/РМ" at bounding box center [376, 229] width 507 height 18
type input "ВНГ / ННП - установка аппарата/РМ"
type input "[PERSON_NAME]"
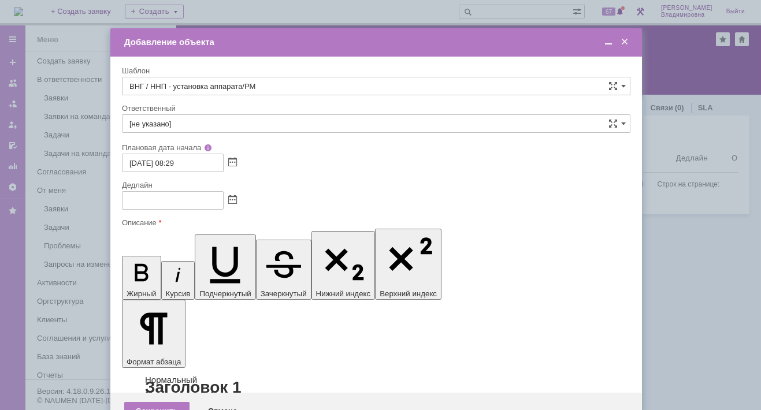
type input "28.08.2025 16:29"
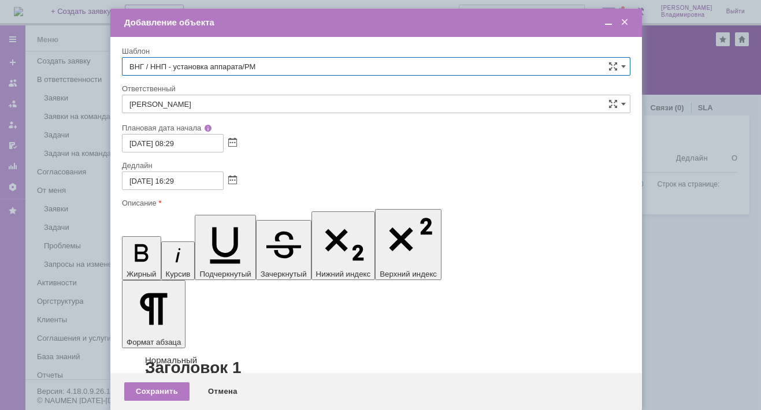
type input "ВНГ / ННП - установка аппарата/РМ"
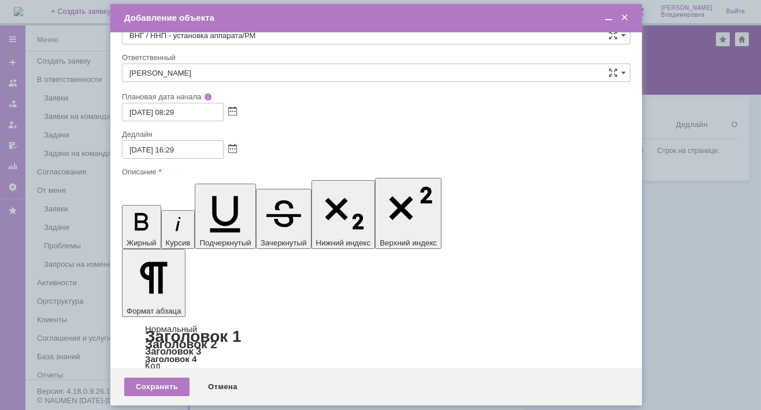
scroll to position [0, 0]
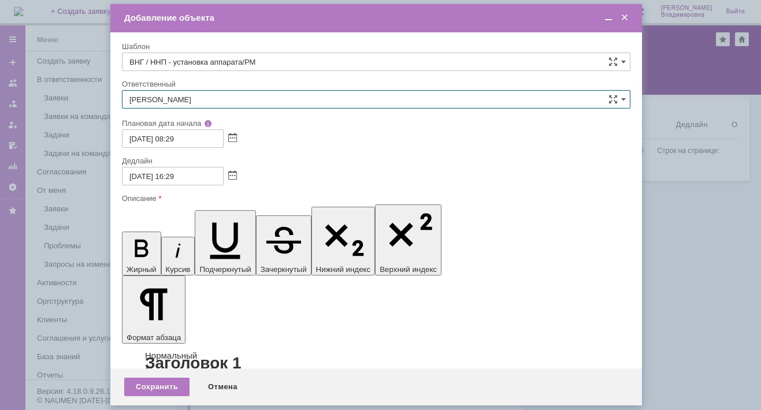
click at [188, 98] on input "[PERSON_NAME]" at bounding box center [376, 99] width 509 height 18
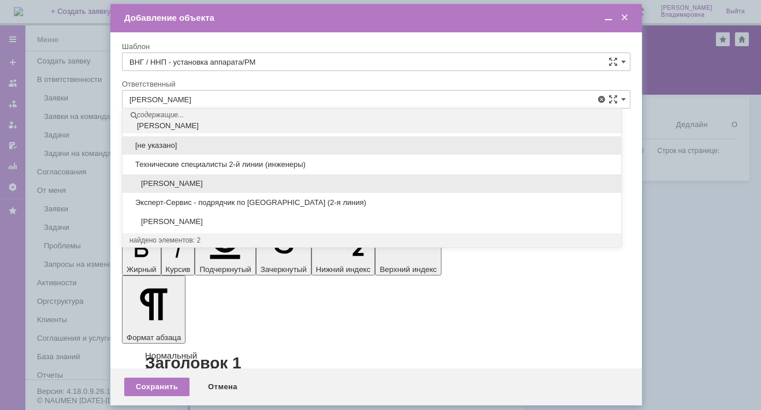
click at [176, 183] on span "[PERSON_NAME]" at bounding box center [371, 183] width 485 height 9
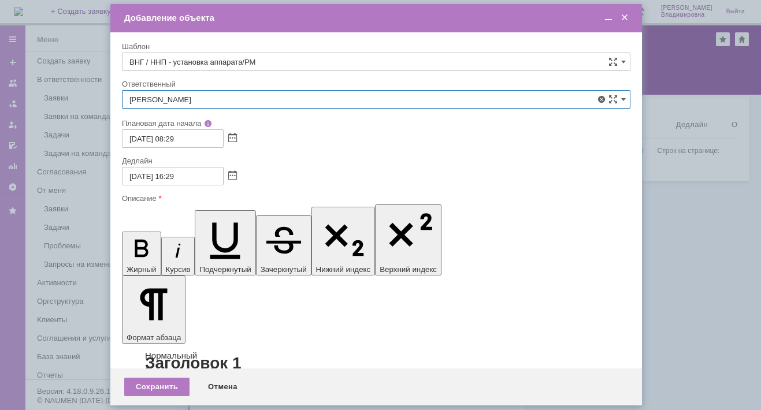
type input "[PERSON_NAME]"
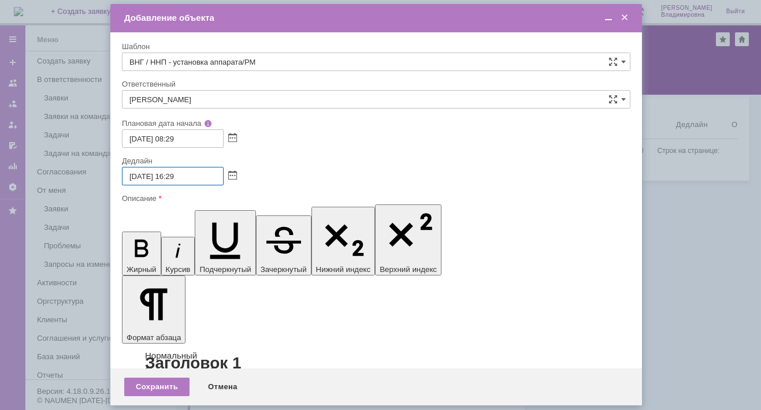
click at [175, 176] on input "28.08.2025 16:29" at bounding box center [173, 176] width 102 height 18
drag, startPoint x: 179, startPoint y: 176, endPoint x: 189, endPoint y: 176, distance: 10.4
click at [189, 176] on input "28.08.2025 15:29" at bounding box center [173, 176] width 102 height 18
type input "28.08.2025 15:00"
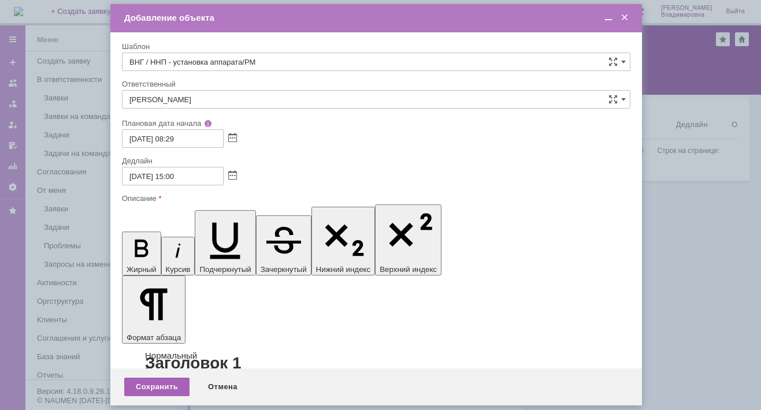
click at [151, 386] on div "Сохранить" at bounding box center [156, 387] width 65 height 18
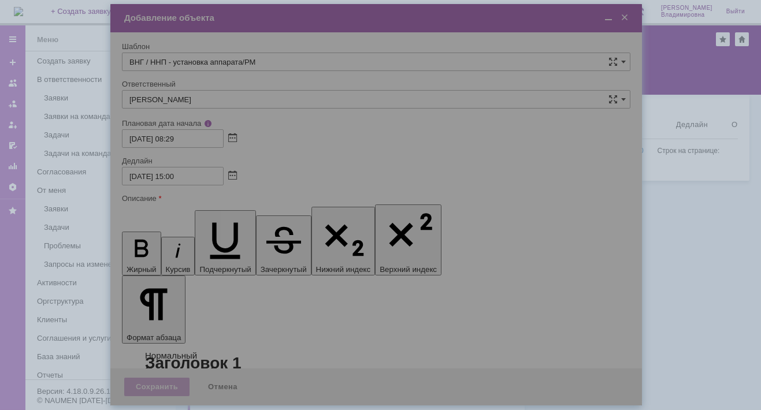
click at [144, 383] on div at bounding box center [376, 205] width 532 height 402
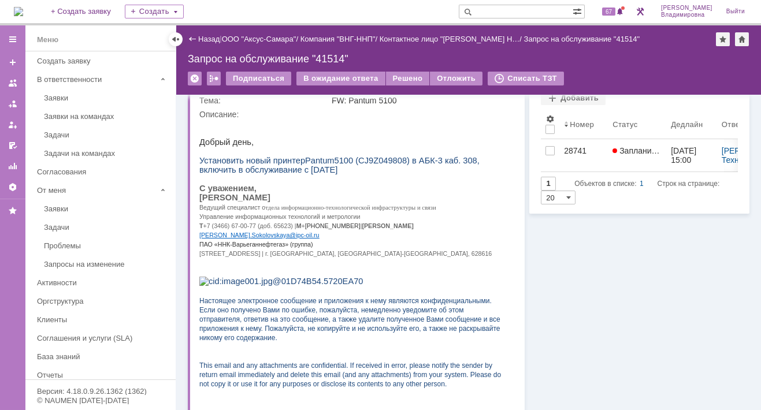
click at [23, 11] on img at bounding box center [18, 11] width 9 height 9
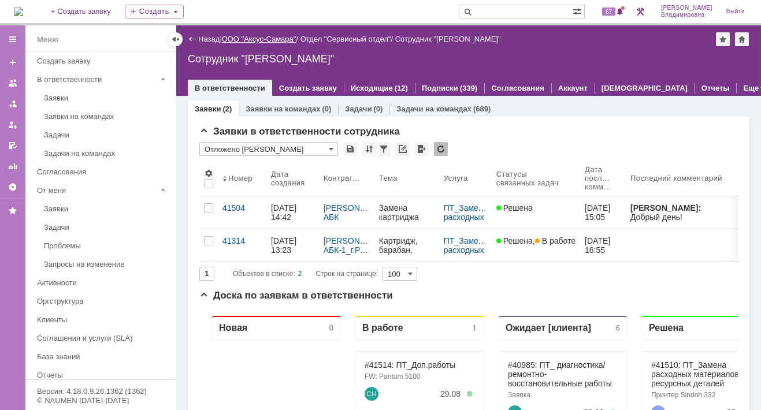
click at [272, 38] on link "ООО "Аксус-Самара"" at bounding box center [259, 39] width 75 height 9
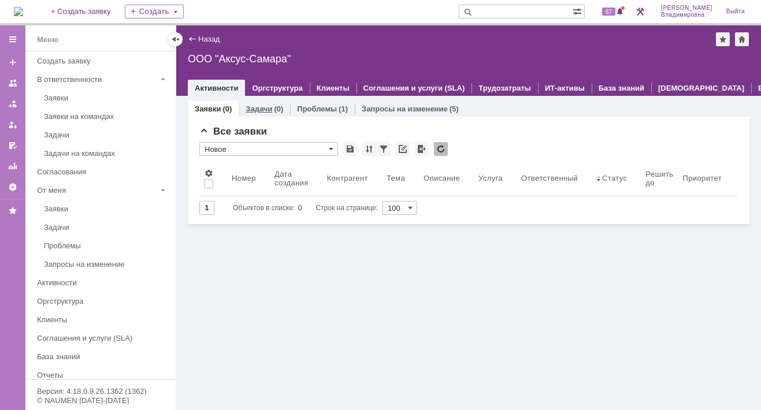
click at [265, 109] on link "Задачи" at bounding box center [259, 109] width 27 height 9
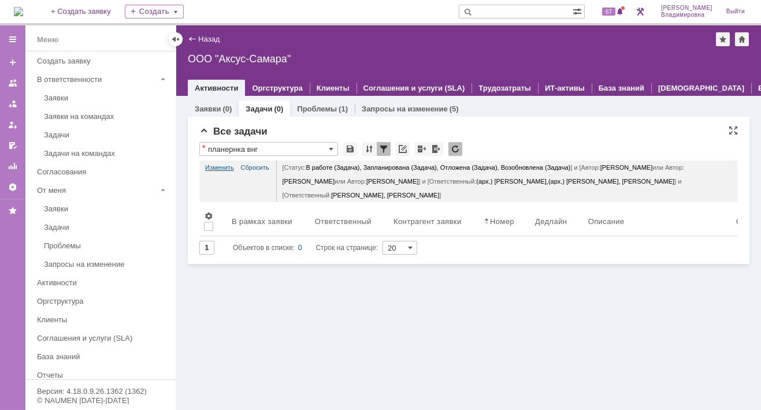
click at [214, 164] on link "Изменить" at bounding box center [219, 168] width 29 height 14
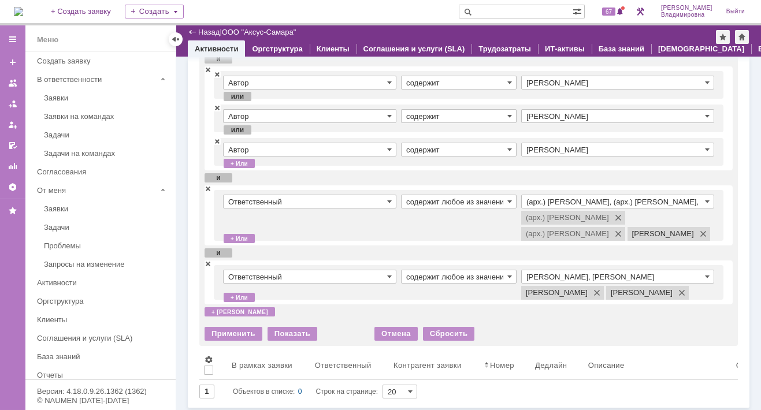
scroll to position [116, 0]
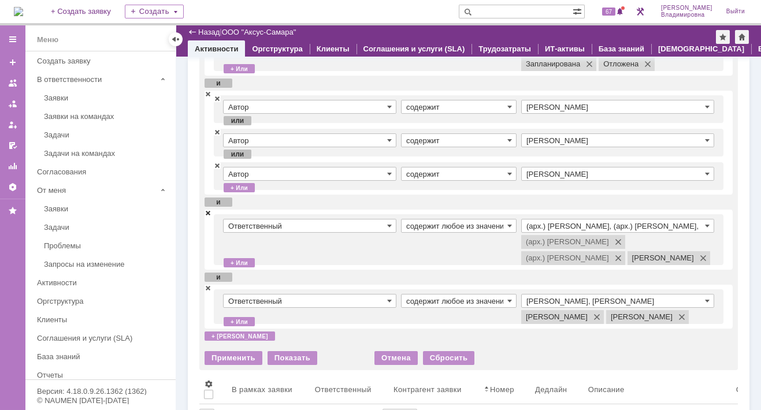
click at [206, 210] on span at bounding box center [208, 213] width 7 height 8
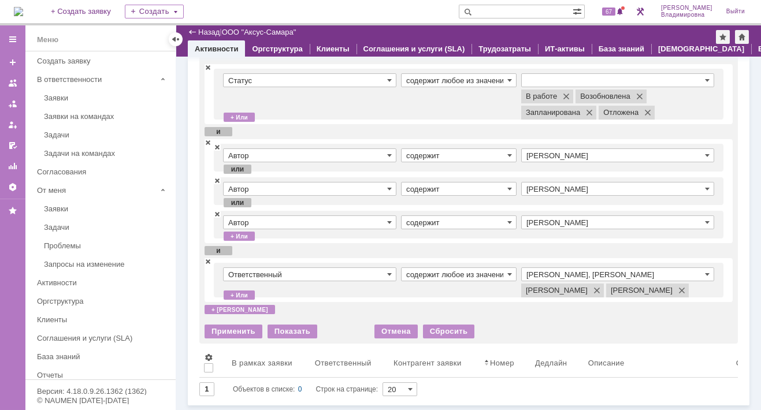
scroll to position [82, 0]
click at [531, 268] on input "Раков Константин Сергеевич, Татаринов Валерий Анатольевич" at bounding box center [617, 275] width 193 height 14
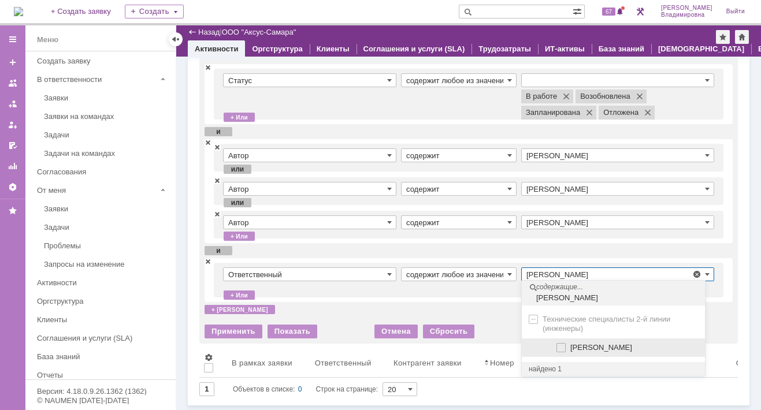
click at [566, 343] on span "[PERSON_NAME]" at bounding box center [628, 347] width 142 height 9
click at [566, 344] on input "[PERSON_NAME]" at bounding box center [562, 348] width 8 height 8
type input "Раков Константин Сергеевич, Сидоров Евгений, Татаринов Валерий Анатольевич"
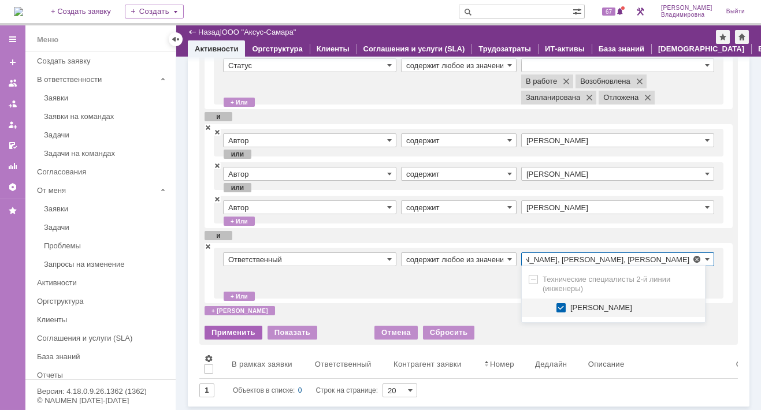
scroll to position [0, 0]
click at [220, 340] on div "Применить" at bounding box center [234, 333] width 58 height 14
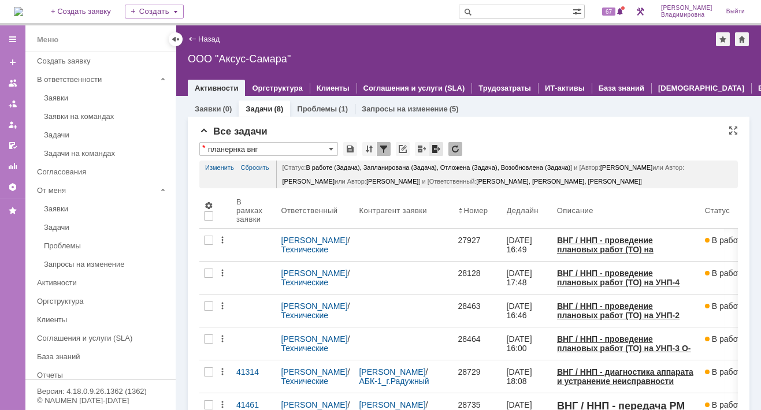
click at [435, 150] on div at bounding box center [436, 149] width 14 height 14
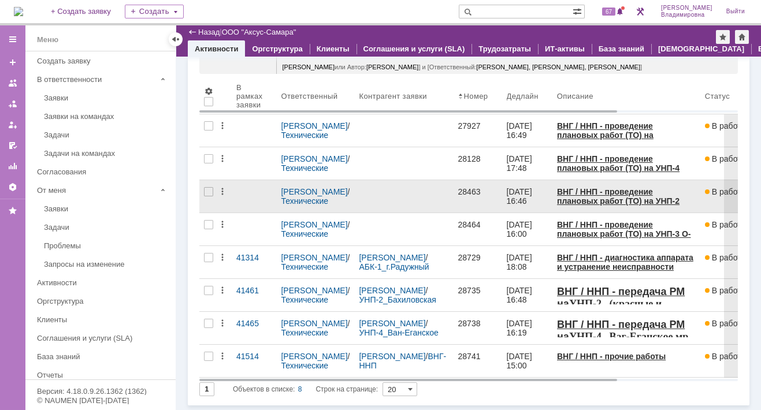
scroll to position [86, 0]
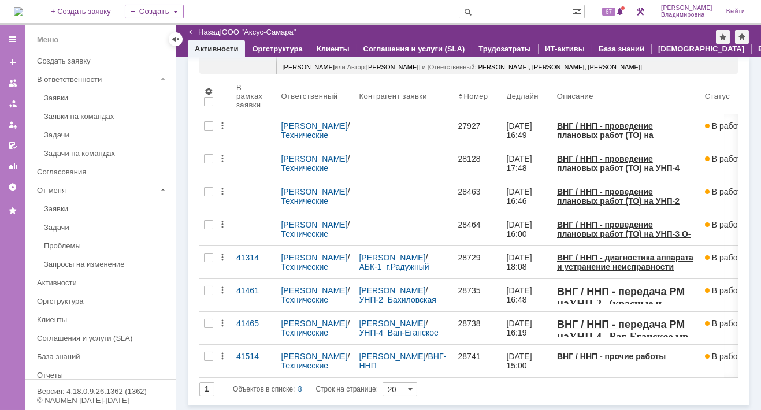
click at [23, 13] on img at bounding box center [18, 11] width 9 height 9
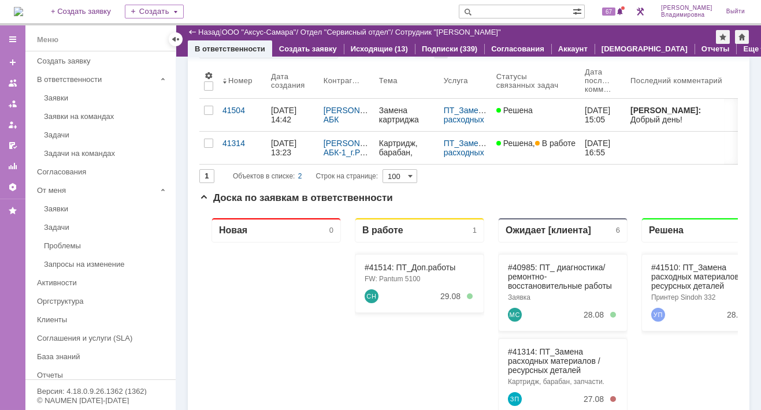
scroll to position [58, 0]
click at [382, 266] on link "#41514: ПТ_Доп.работы" at bounding box center [410, 268] width 91 height 9
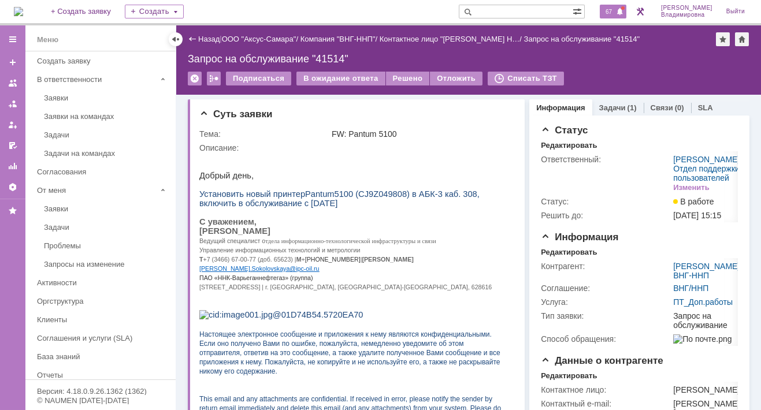
click at [613, 15] on span "67" at bounding box center [608, 12] width 13 height 8
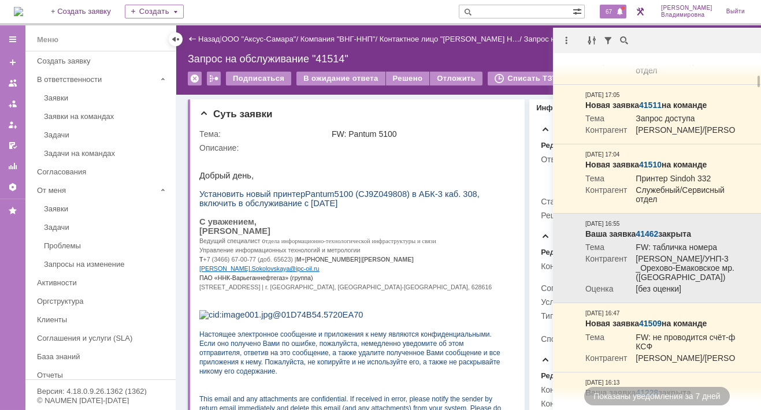
scroll to position [116, 0]
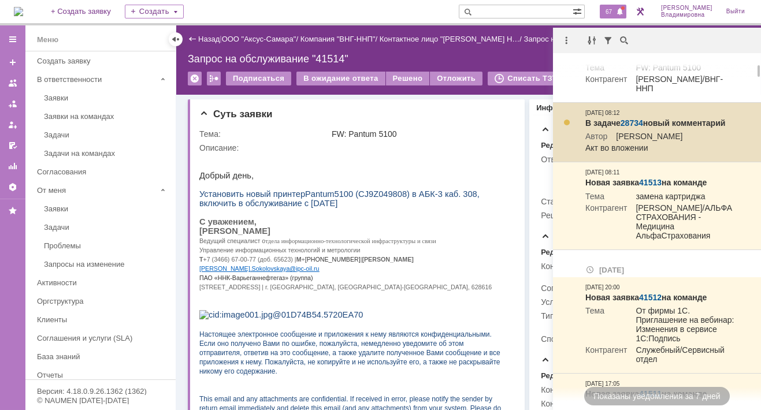
click at [630, 125] on link "28734" at bounding box center [632, 122] width 23 height 9
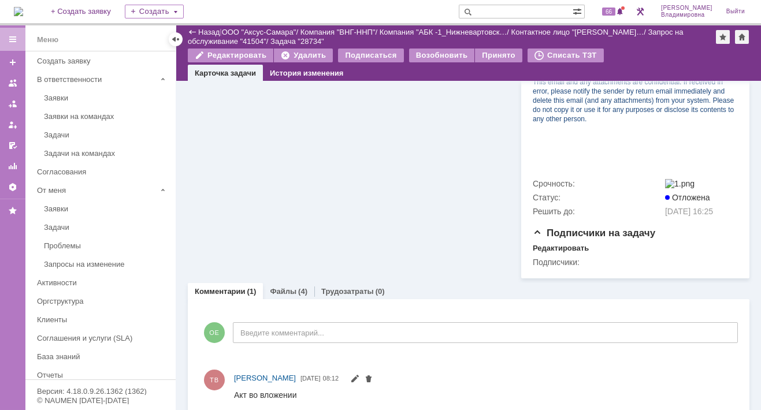
scroll to position [635, 0]
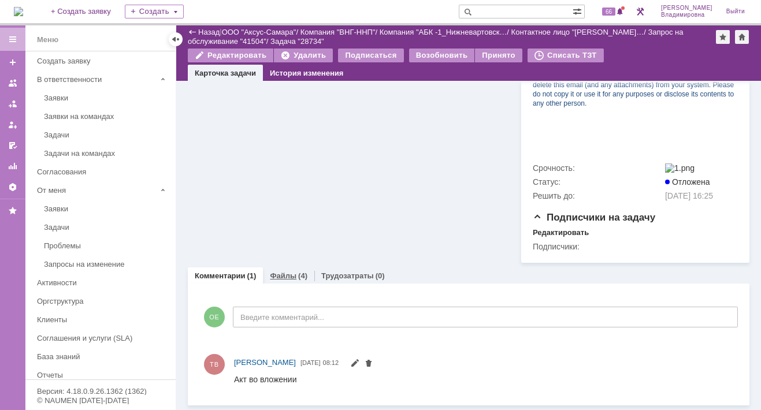
click at [277, 280] on link "Файлы" at bounding box center [283, 276] width 27 height 9
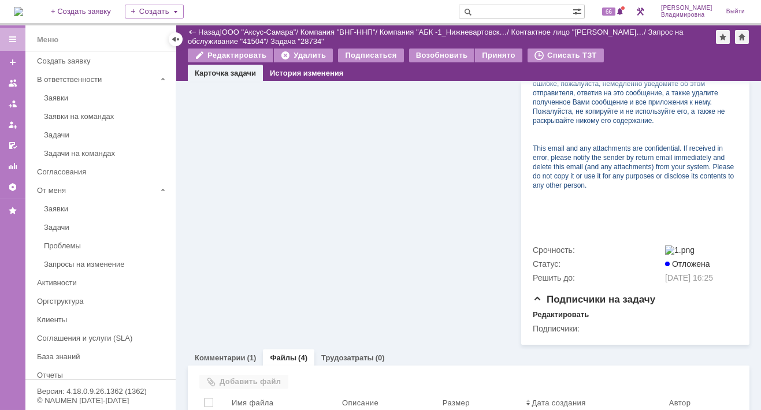
scroll to position [635, 0]
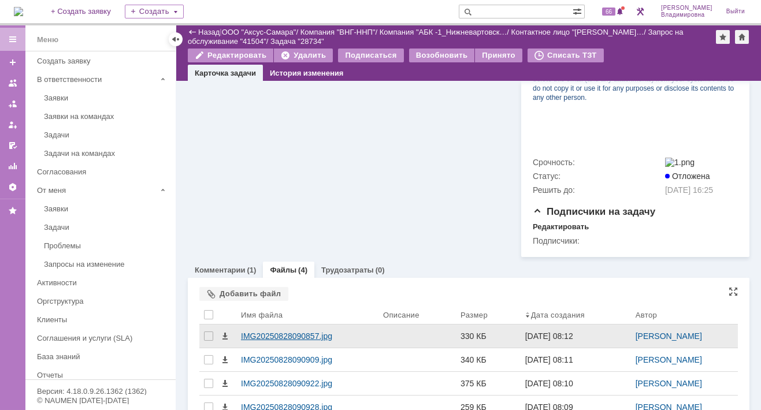
click at [270, 341] on div "IMG20250828090857.jpg" at bounding box center [307, 336] width 133 height 9
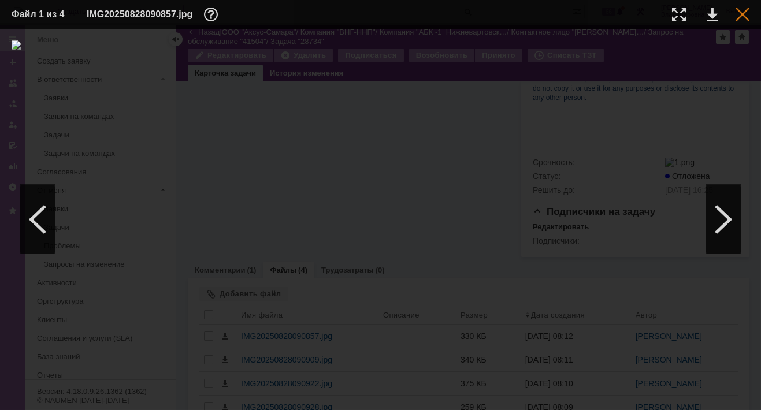
click at [742, 10] on div at bounding box center [743, 15] width 14 height 14
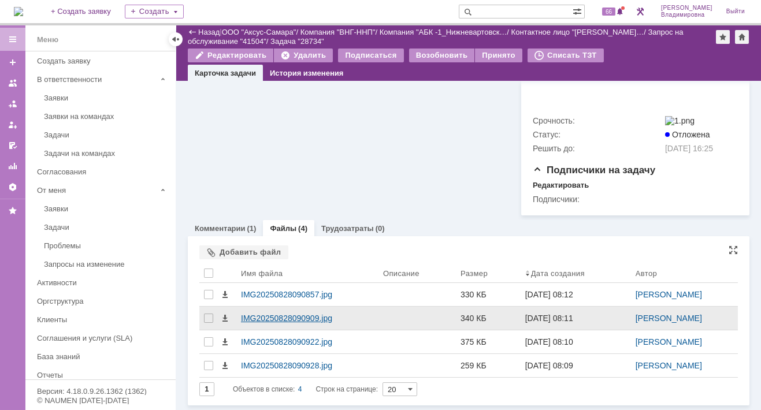
scroll to position [707, 0]
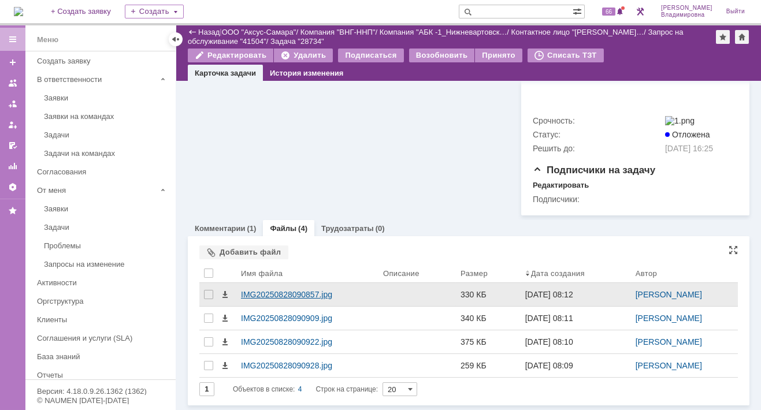
click at [291, 290] on div "IMG20250828090857.jpg" at bounding box center [307, 294] width 142 height 23
click at [291, 290] on body "Идет загрузка, пожалуйста, подождите. На домашнюю + Создать заявку Создать 66 О…" at bounding box center [380, 205] width 761 height 410
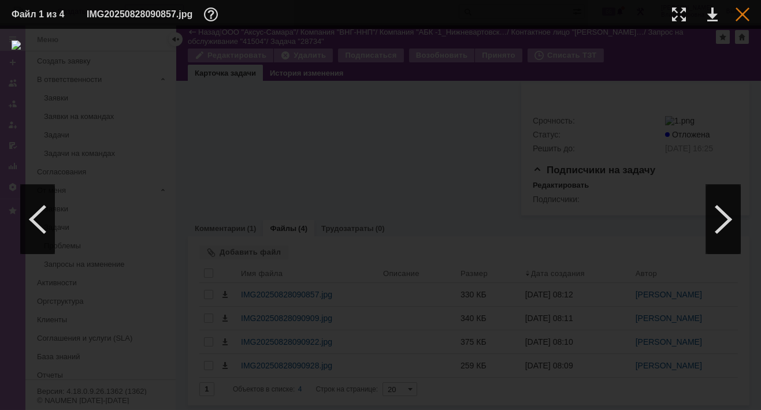
click at [746, 12] on div at bounding box center [743, 15] width 14 height 14
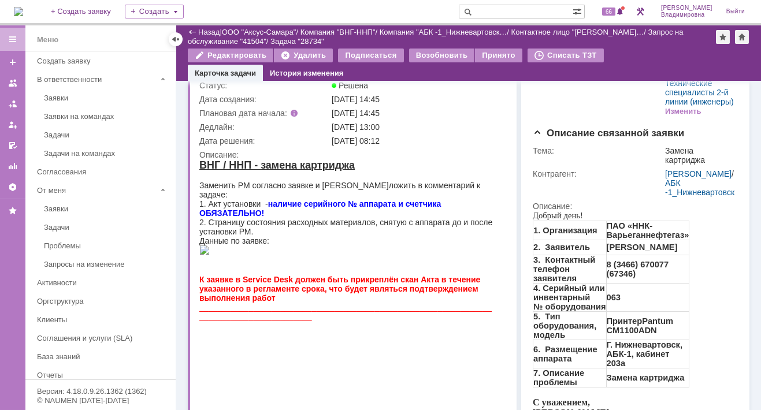
scroll to position [0, 0]
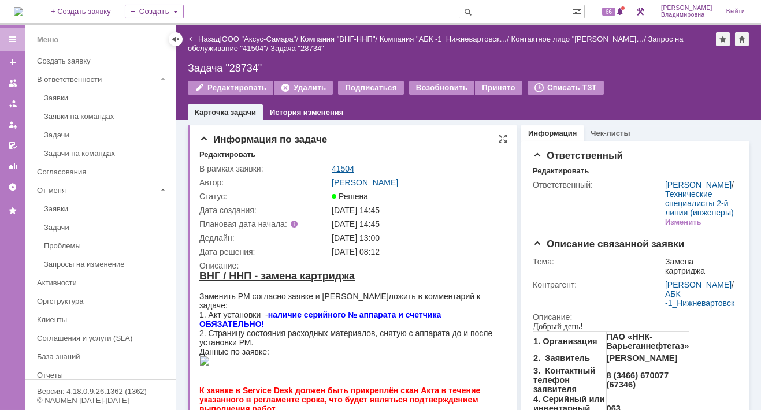
click at [343, 166] on link "41504" at bounding box center [343, 168] width 23 height 9
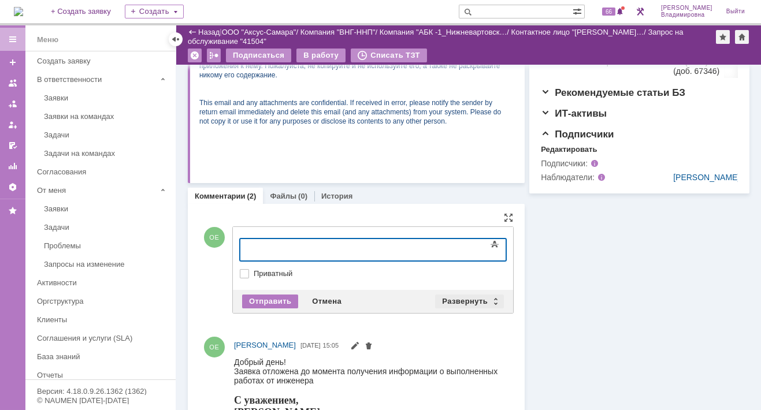
click at [460, 299] on div "Развернуть" at bounding box center [469, 302] width 69 height 14
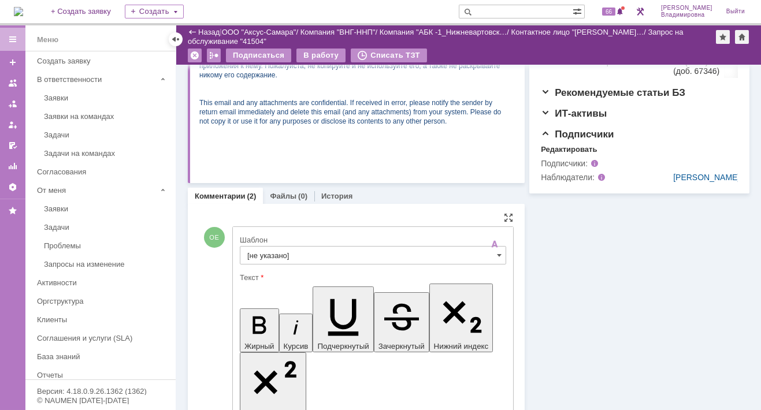
click at [275, 253] on input "[не указано]" at bounding box center [373, 255] width 266 height 18
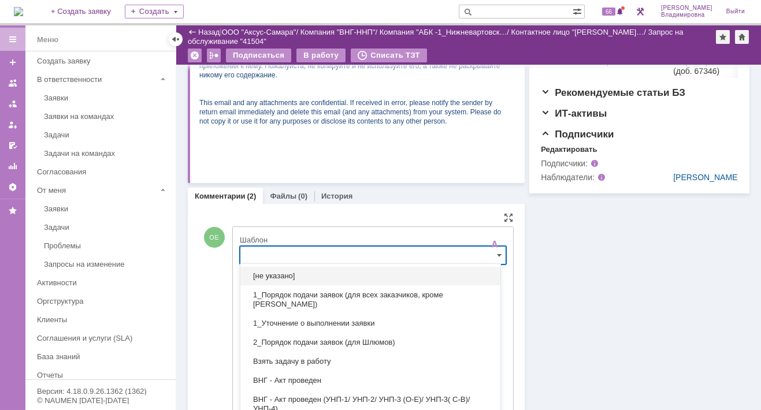
scroll to position [424, 0]
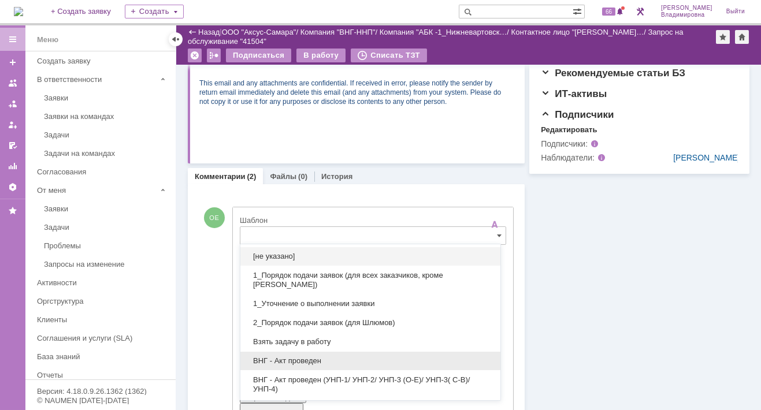
click at [301, 357] on span "ВНГ - Акт проведен" at bounding box center [370, 361] width 246 height 9
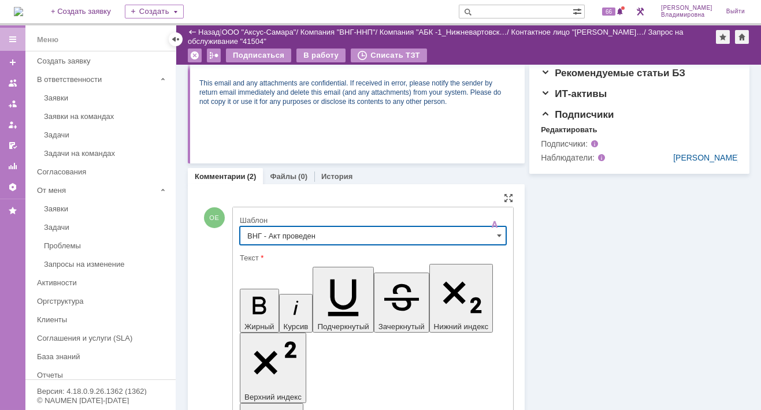
type input "ВНГ - Акт проведен"
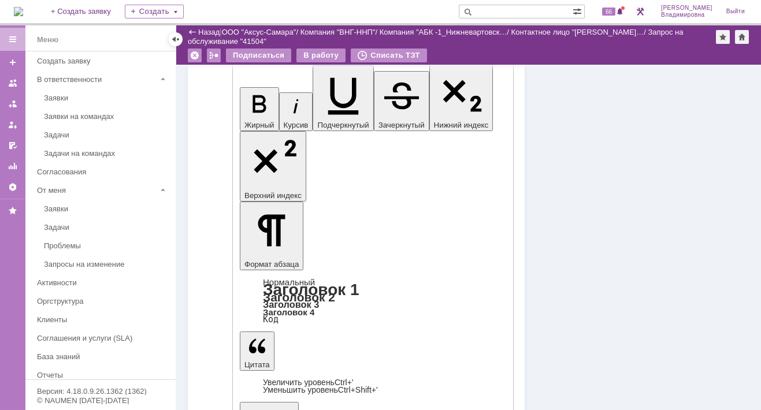
scroll to position [655, 0]
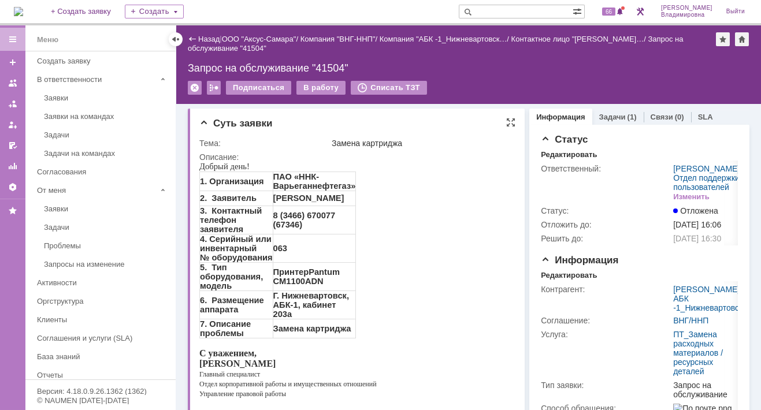
scroll to position [0, 0]
click at [320, 87] on div "В работу" at bounding box center [321, 88] width 49 height 14
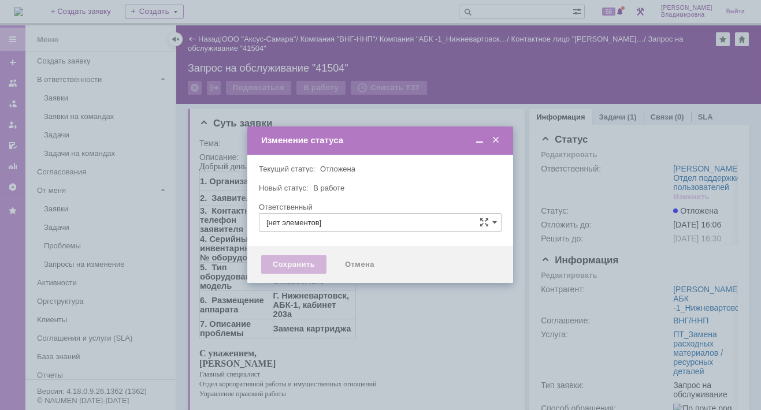
type input "[PERSON_NAME]"
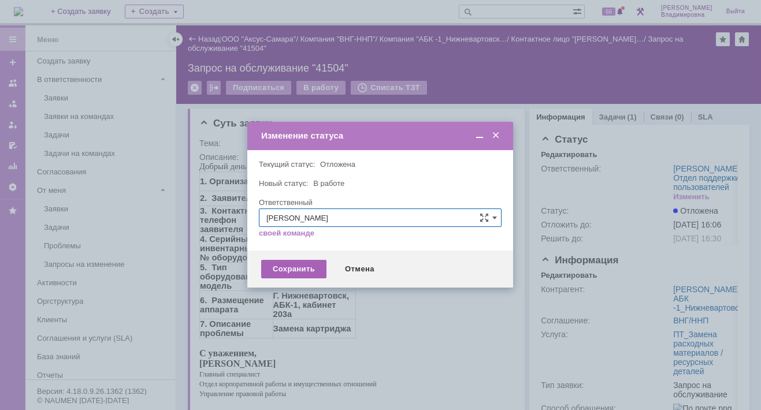
click at [299, 268] on div "Сохранить" at bounding box center [293, 269] width 65 height 18
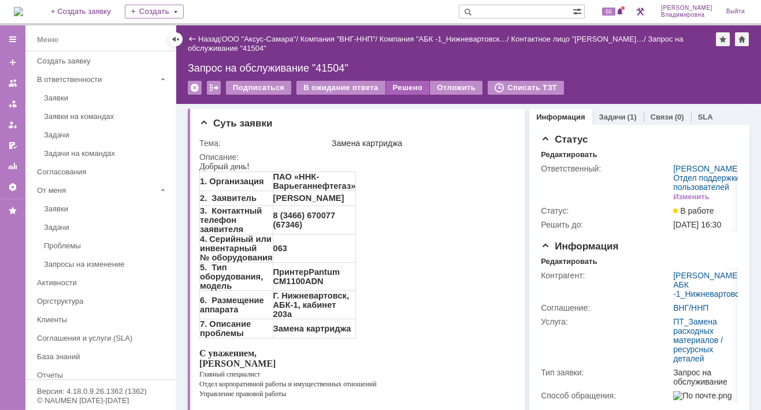
click at [397, 83] on div "Решено" at bounding box center [408, 88] width 44 height 14
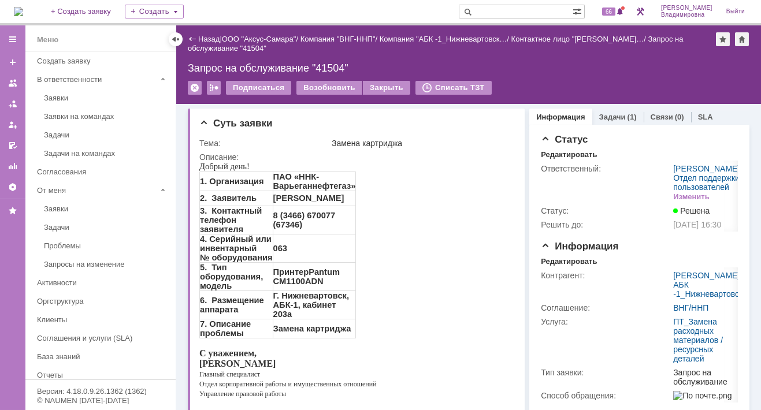
click at [23, 13] on img at bounding box center [18, 11] width 9 height 9
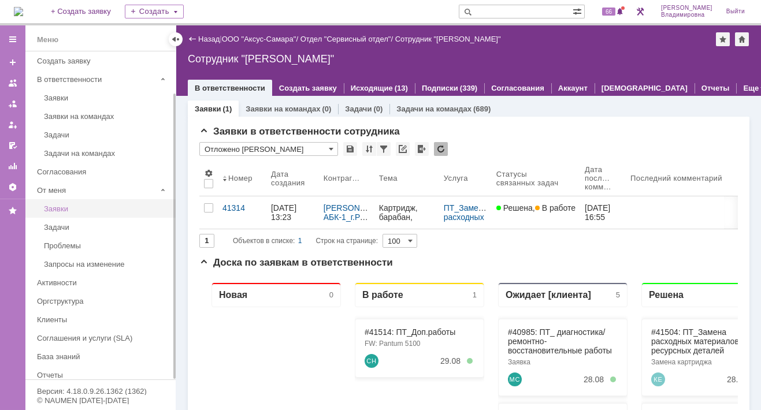
scroll to position [49, 0]
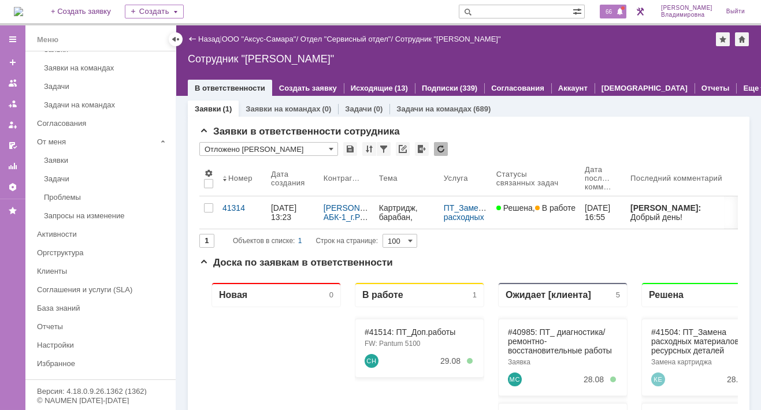
click at [610, 8] on span "66" at bounding box center [608, 12] width 13 height 8
click at [263, 36] on link "ООО "Аксус-Самара"" at bounding box center [259, 39] width 75 height 9
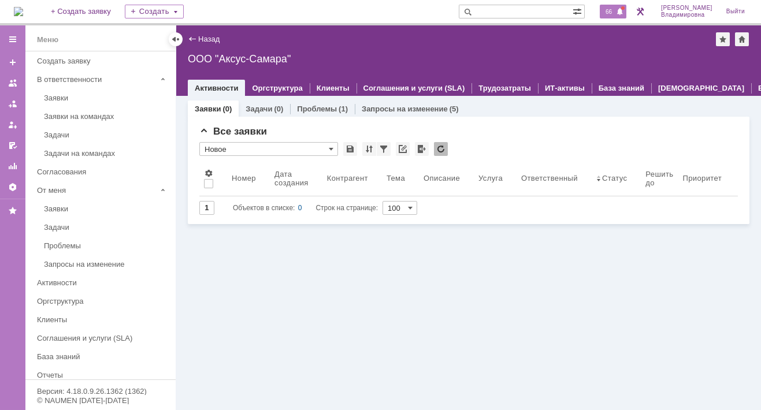
click at [616, 12] on span "66" at bounding box center [608, 12] width 13 height 8
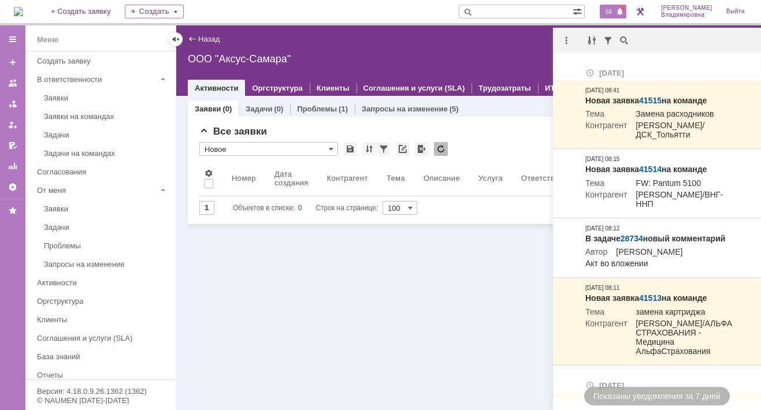
click at [338, 249] on div "Заявки (0) Задачи (0) Проблемы (1) Запросы на изменение (5) Все заявки * Новое …" at bounding box center [468, 253] width 585 height 314
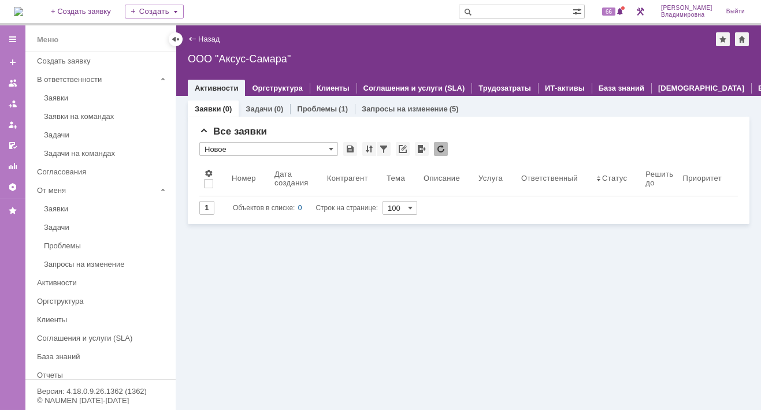
click at [500, 9] on input "text" at bounding box center [516, 12] width 114 height 14
type input "41449"
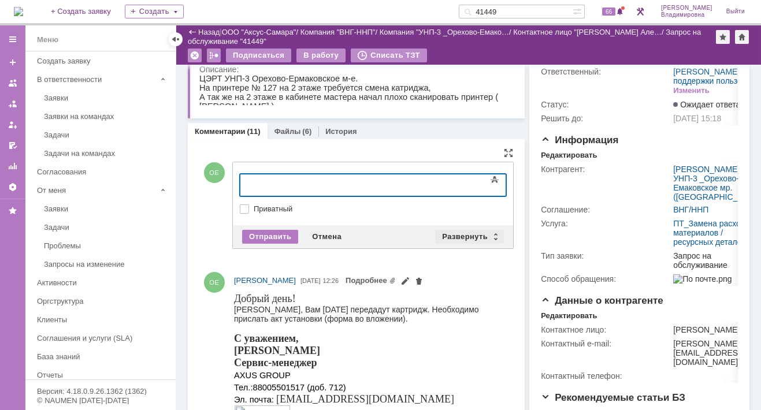
click at [469, 235] on div "Развернуть" at bounding box center [469, 237] width 69 height 14
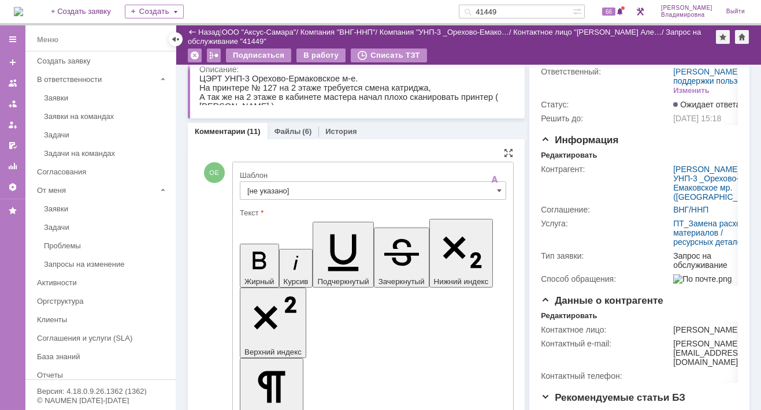
click at [267, 190] on input "[не указано]" at bounding box center [373, 190] width 266 height 18
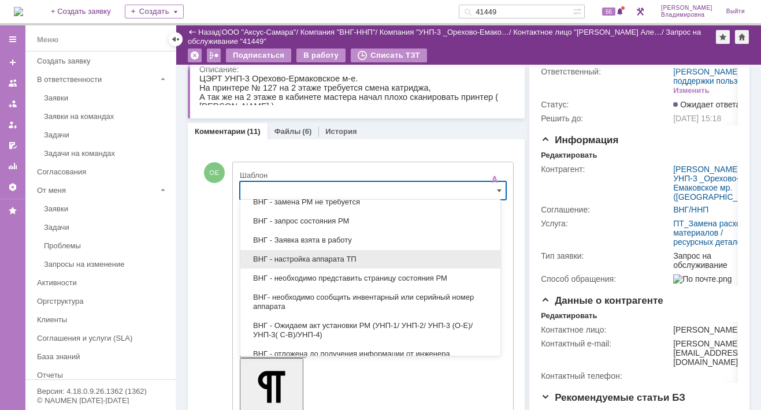
scroll to position [289, 0]
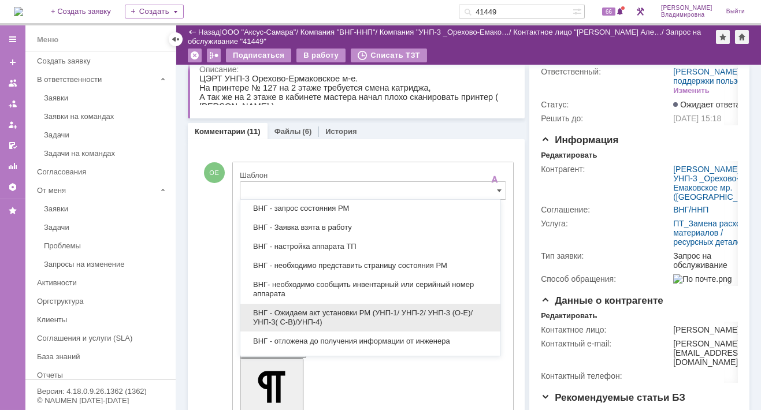
click at [325, 309] on span "ВНГ - Ожидаем акт установки РМ (УНП-1/ УНП-2/ УНП-3 (О-Е)/ УНП-3( С-В)/УНП-4)" at bounding box center [370, 318] width 246 height 18
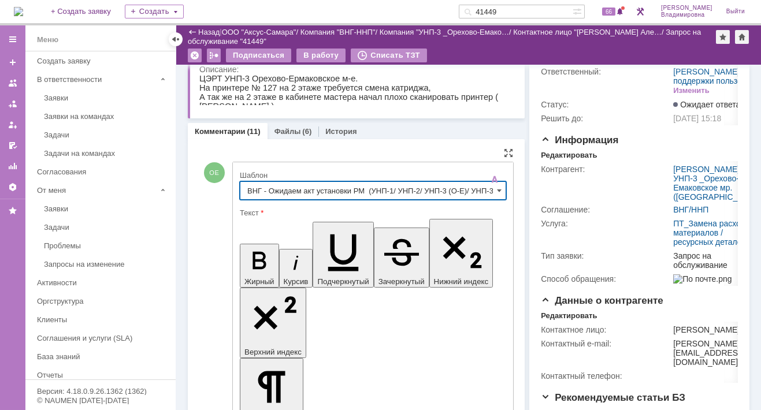
type input "ВНГ - Ожидаем акт установки РМ (УНП-1/ УНП-2/ УНП-3 (О-Е)/ УНП-3( С-В)/УНП-4)"
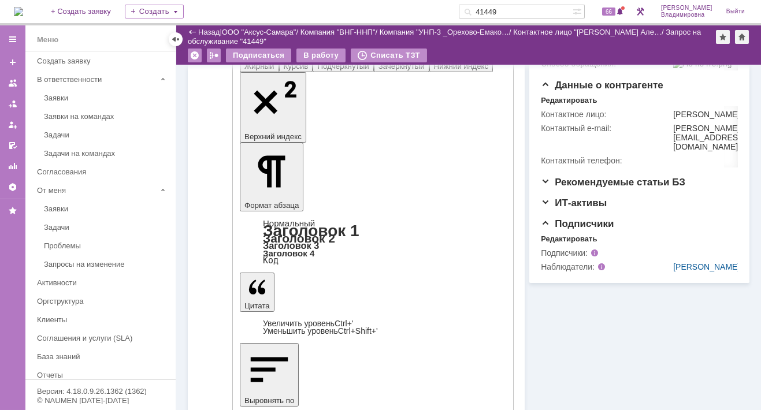
scroll to position [347, 0]
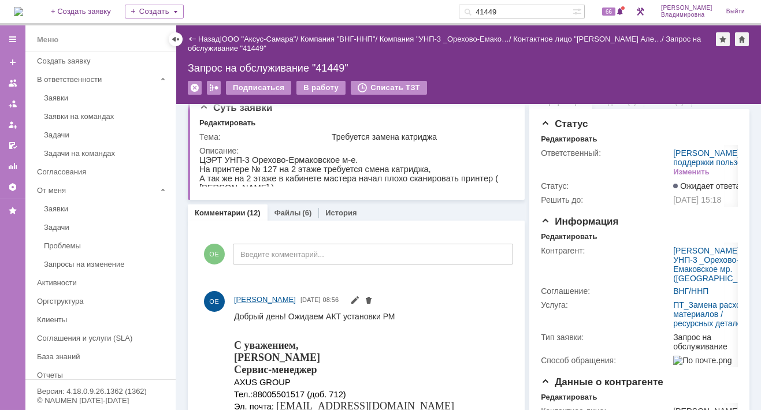
scroll to position [0, 0]
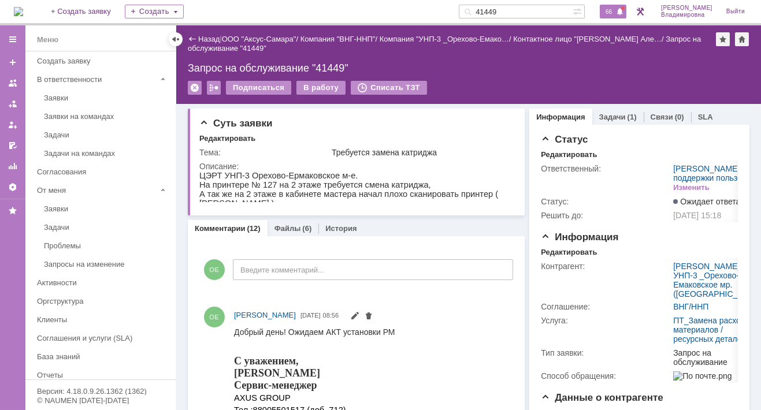
click at [616, 6] on div "66" at bounding box center [613, 12] width 27 height 14
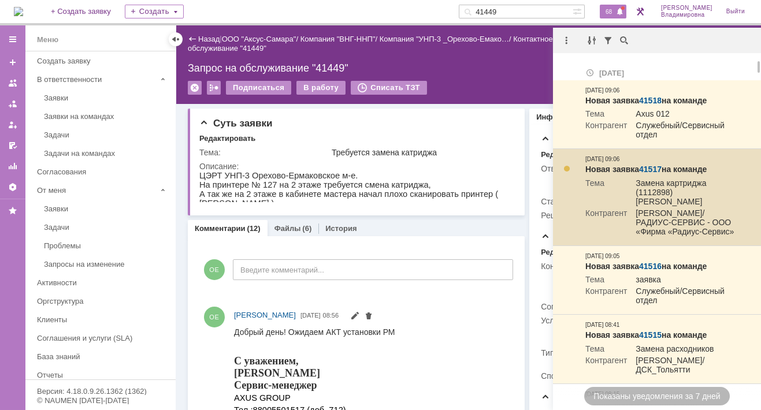
click at [648, 166] on link "41517" at bounding box center [650, 169] width 23 height 9
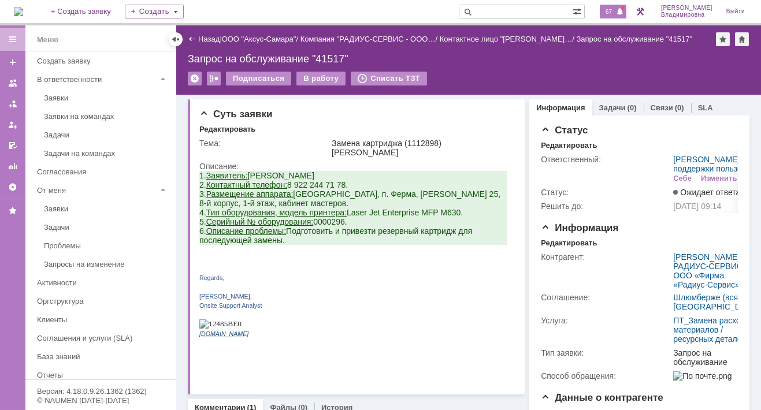
click at [612, 9] on span "67" at bounding box center [608, 12] width 13 height 8
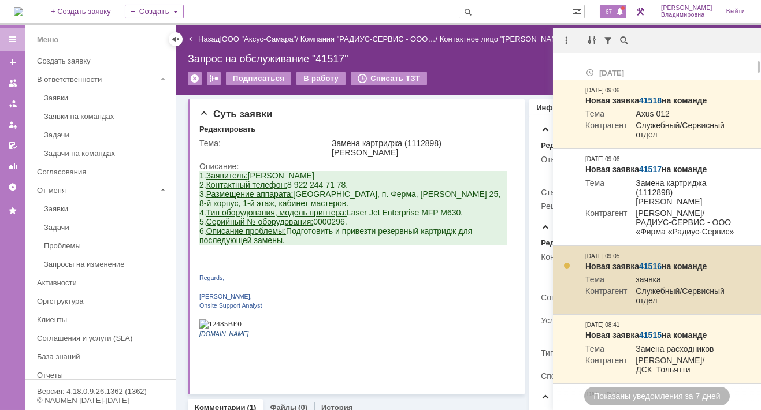
click at [660, 262] on link "41516" at bounding box center [650, 266] width 23 height 9
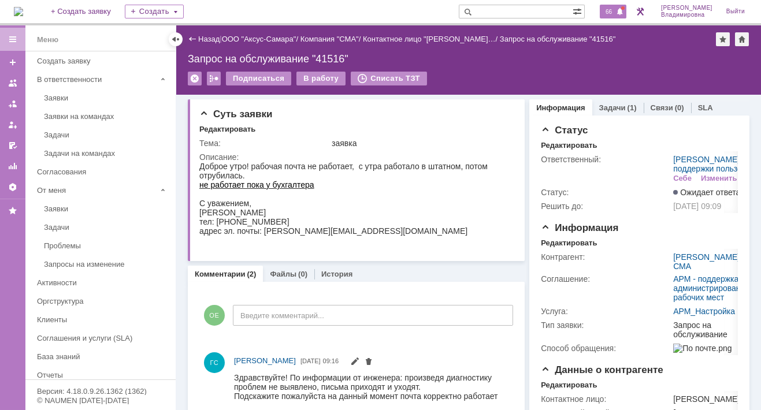
click at [616, 9] on span "66" at bounding box center [608, 12] width 13 height 8
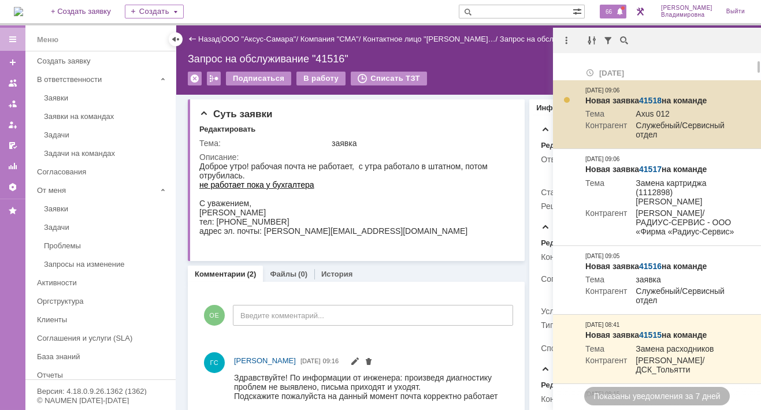
click at [652, 99] on link "41518" at bounding box center [650, 100] width 23 height 9
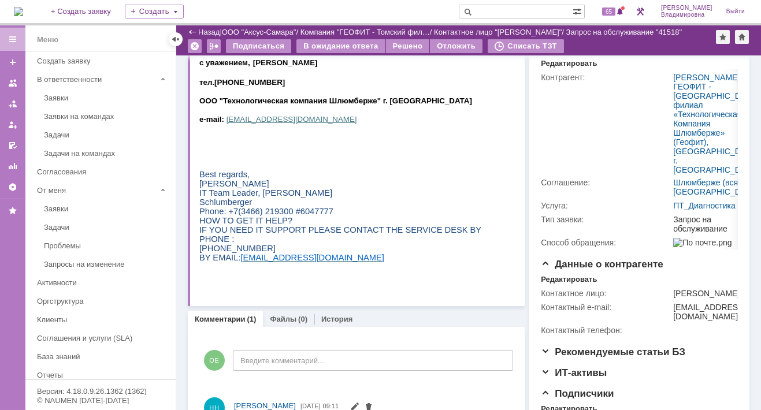
scroll to position [97, 0]
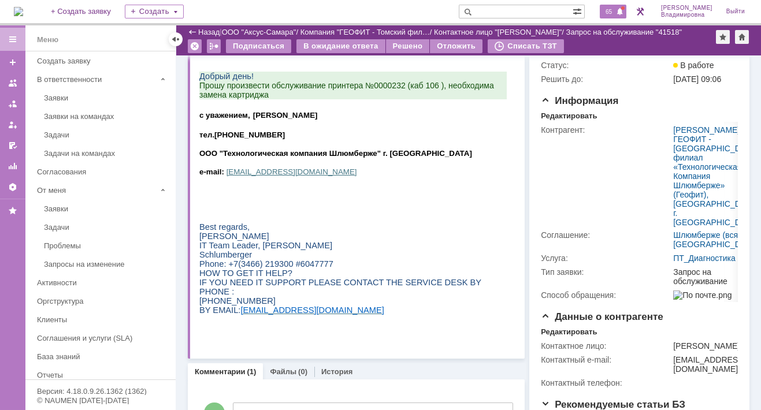
click at [614, 12] on span "65" at bounding box center [608, 12] width 13 height 8
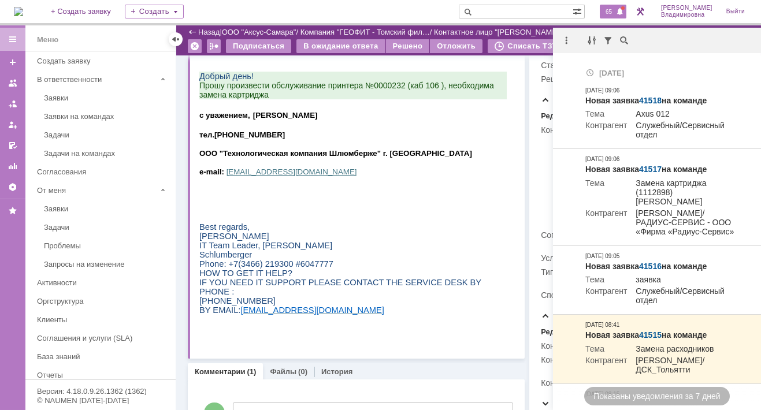
click at [464, 121] on p "с уважением, [PERSON_NAME]" at bounding box center [353, 115] width 308 height 12
click at [612, 9] on span "65" at bounding box center [608, 12] width 13 height 8
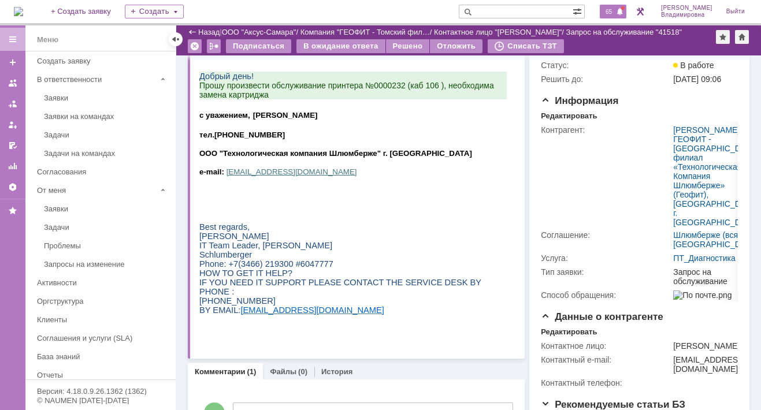
click at [616, 8] on span "65" at bounding box center [608, 12] width 13 height 8
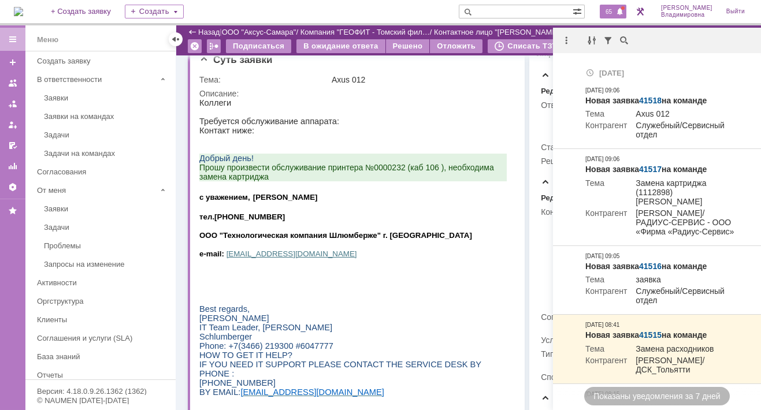
scroll to position [0, 0]
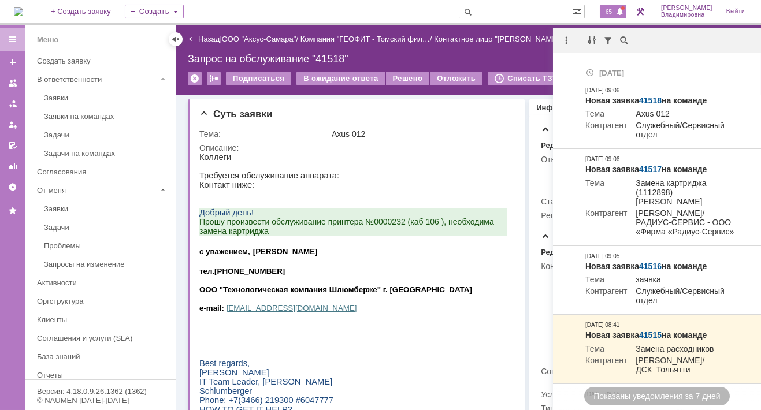
click at [503, 11] on input "text" at bounding box center [516, 12] width 114 height 14
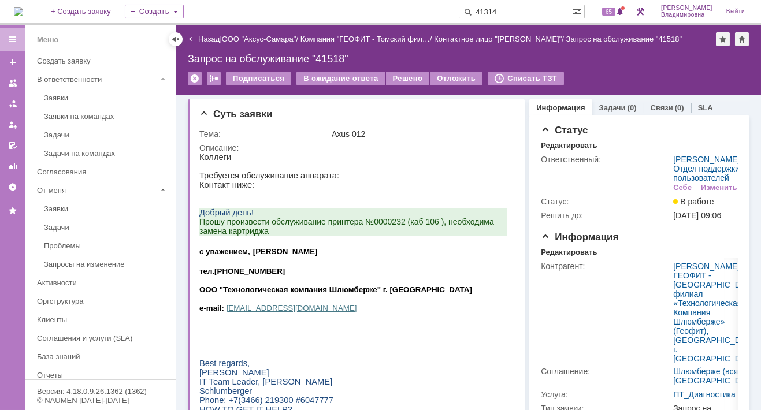
type input "41314"
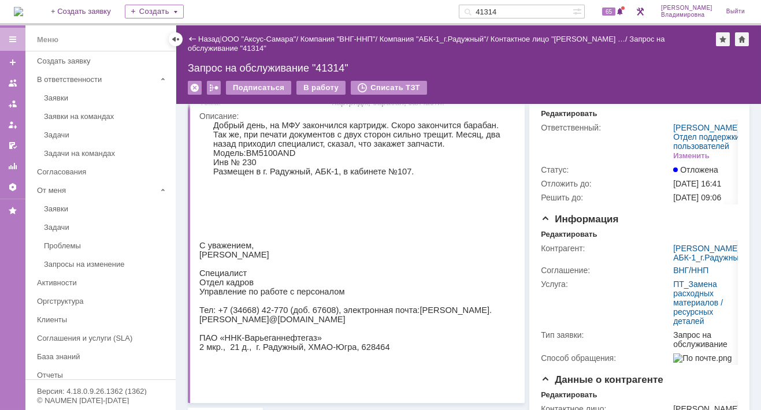
scroll to position [58, 0]
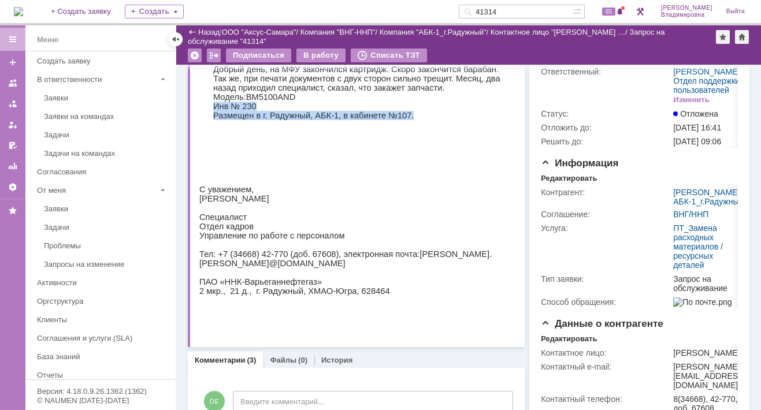
drag, startPoint x: 214, startPoint y: 110, endPoint x: 424, endPoint y: 125, distance: 211.0
click at [424, 125] on div "Добрый день, на МФУ закончился картридж. Скоро закончится барабан. Так же, при …" at bounding box center [353, 190] width 308 height 250
copy div "Инв № 230 Размещен в г. Радужный, АБК-1, в кабинете №107."
click at [366, 157] on p at bounding box center [353, 152] width 308 height 9
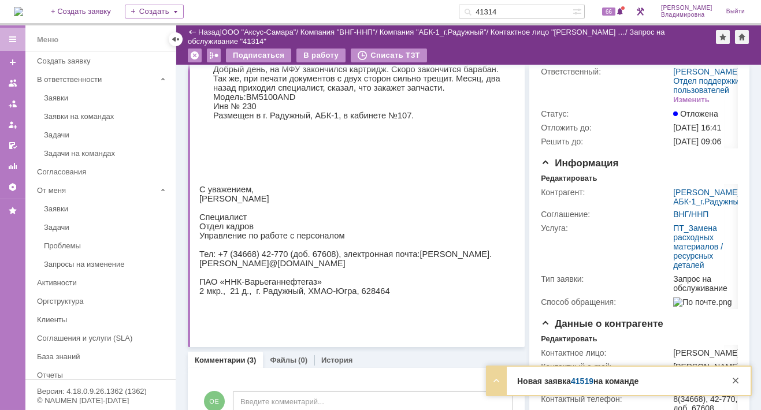
click at [586, 377] on link "41519" at bounding box center [582, 381] width 23 height 9
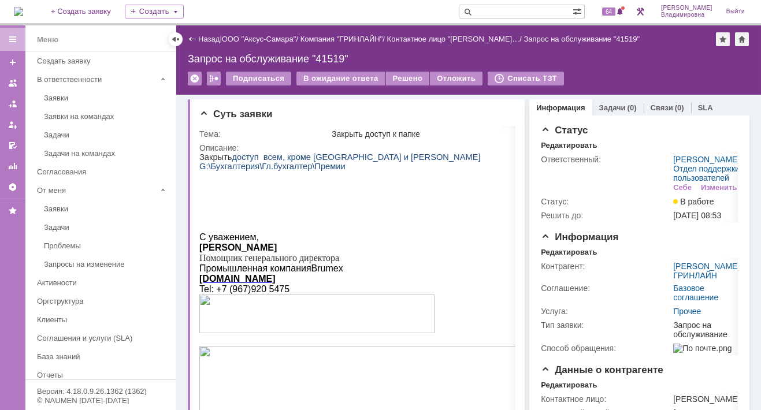
click at [23, 12] on img at bounding box center [18, 11] width 9 height 9
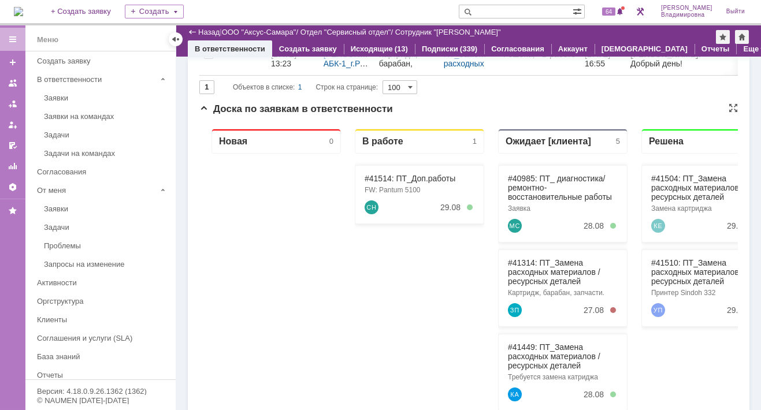
scroll to position [116, 0]
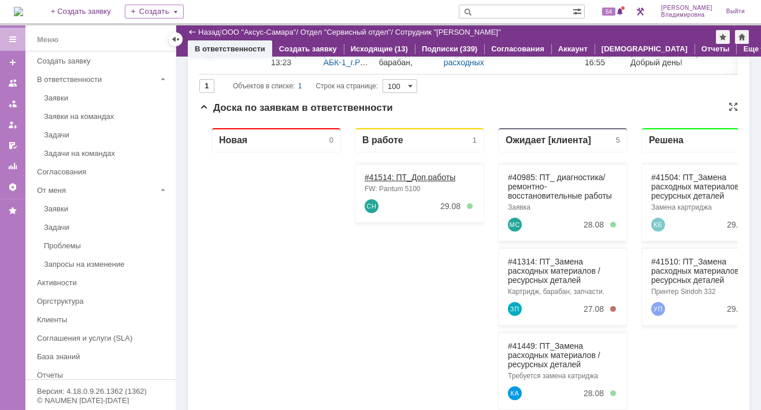
click at [376, 175] on link "#41514: ПТ_Доп.работы" at bounding box center [410, 177] width 91 height 9
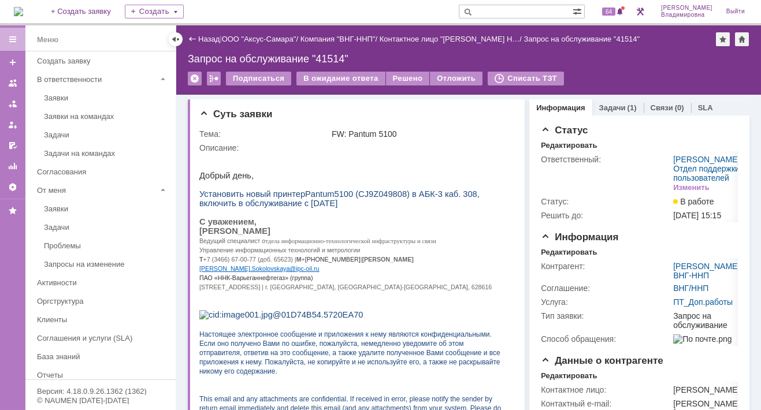
click at [597, 116] on div "Статус Редактировать Ответственный: [PERSON_NAME] / Отдел поддержки пользовател…" at bounding box center [639, 347] width 220 height 462
click at [602, 103] on link "Задачи" at bounding box center [612, 107] width 27 height 9
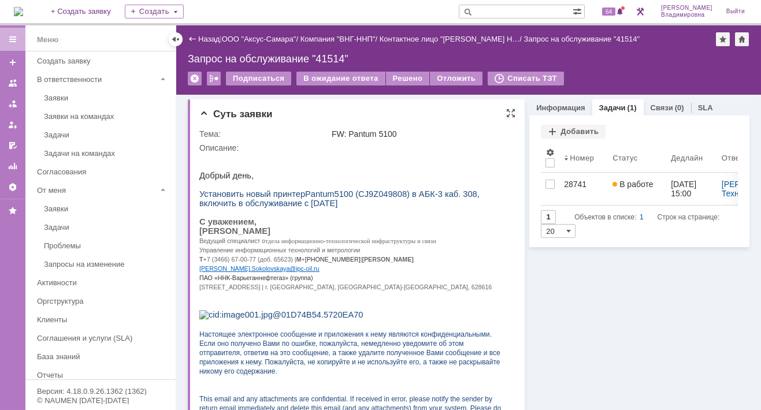
click at [458, 159] on p at bounding box center [353, 157] width 308 height 9
click at [614, 10] on span "65" at bounding box center [608, 12] width 13 height 8
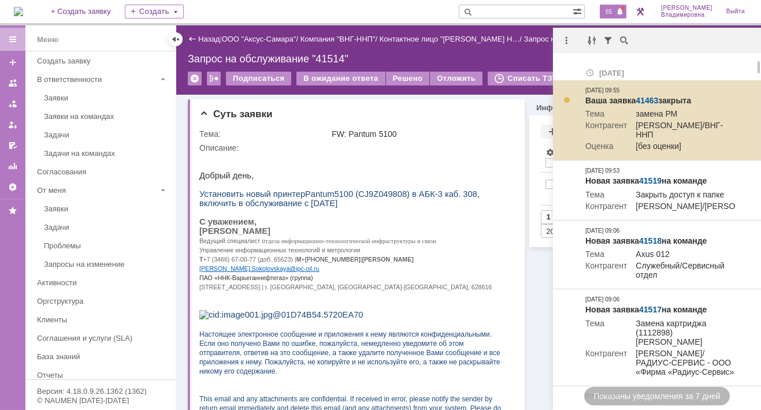
click at [645, 97] on link "41463" at bounding box center [647, 100] width 23 height 9
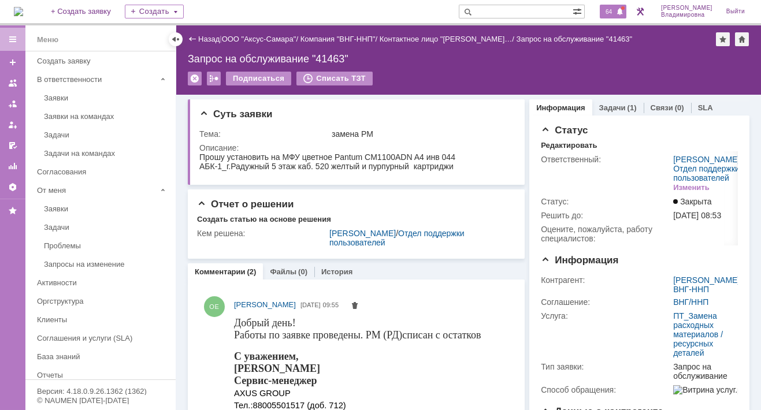
click at [616, 8] on span "64" at bounding box center [608, 12] width 13 height 8
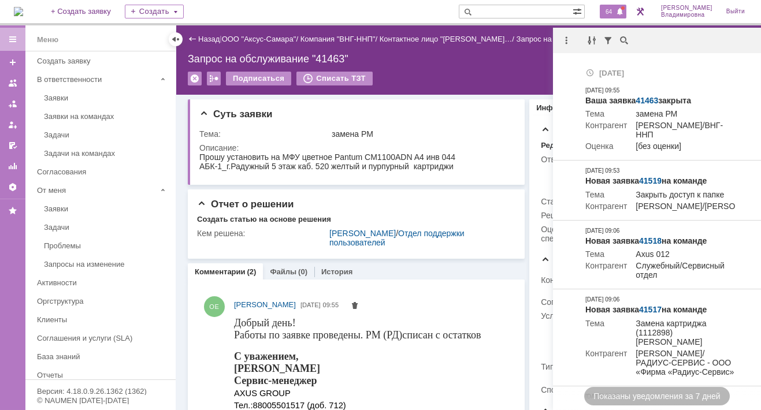
click at [616, 6] on div "64" at bounding box center [613, 12] width 27 height 14
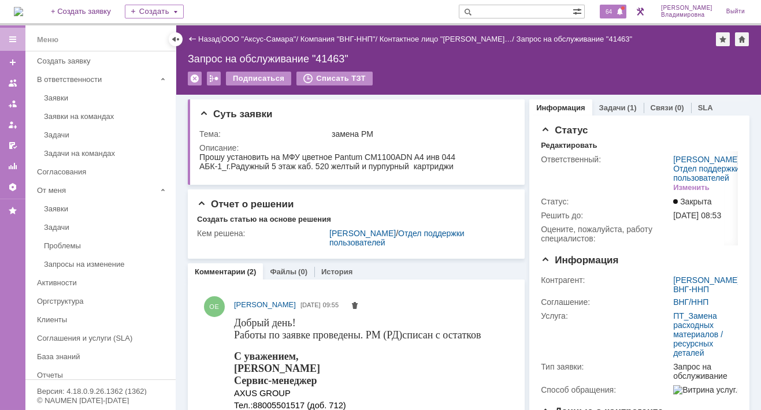
click at [616, 8] on span "64" at bounding box center [608, 12] width 13 height 8
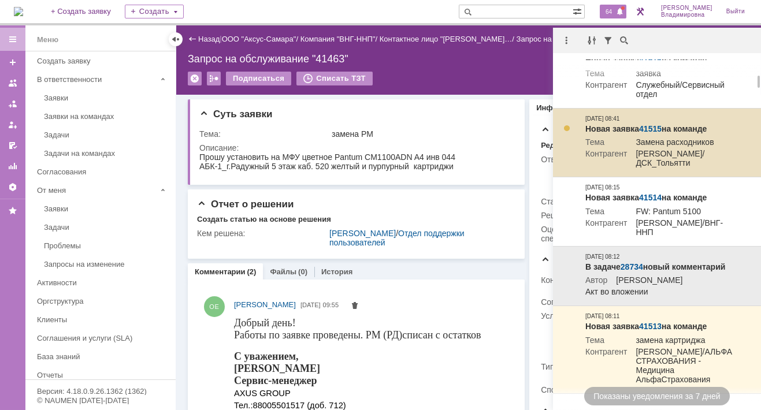
scroll to position [405, 0]
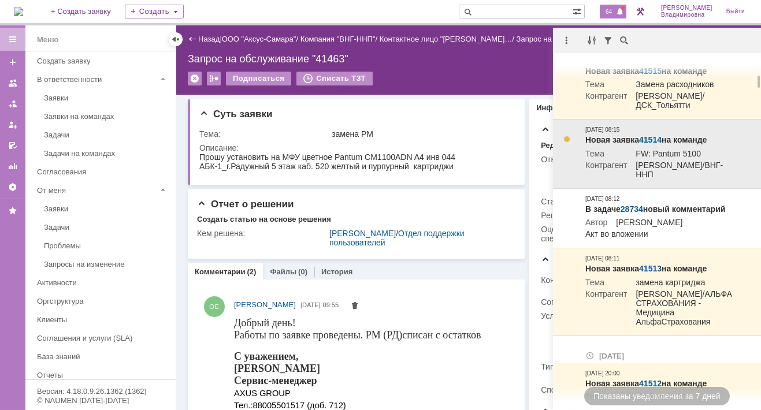
click at [649, 145] on link "41514" at bounding box center [650, 139] width 23 height 9
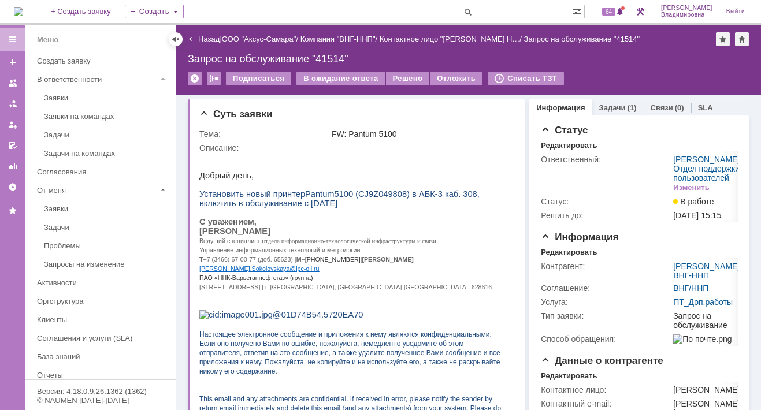
click at [601, 106] on link "Задачи" at bounding box center [612, 107] width 27 height 9
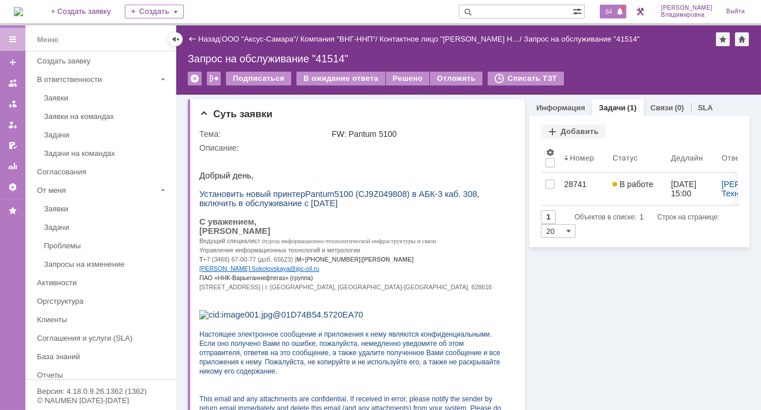
click at [618, 6] on div "64" at bounding box center [613, 12] width 27 height 14
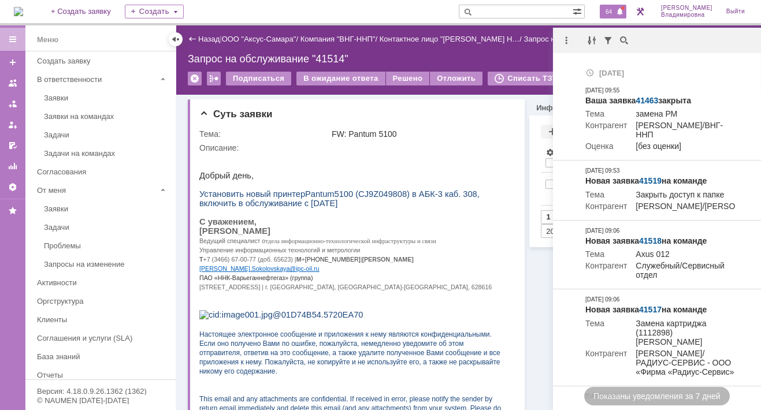
click at [608, 9] on div "64" at bounding box center [613, 12] width 27 height 14
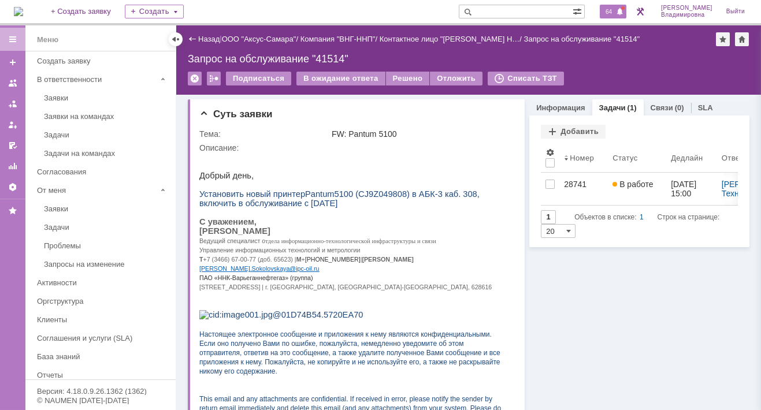
click at [608, 9] on div "64" at bounding box center [613, 12] width 27 height 14
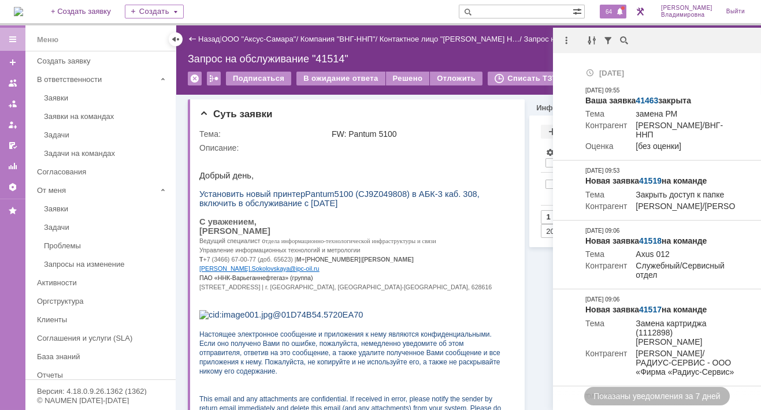
drag, startPoint x: 457, startPoint y: 114, endPoint x: 492, endPoint y: 90, distance: 42.8
click at [458, 113] on div "Суть заявки" at bounding box center [357, 115] width 316 height 12
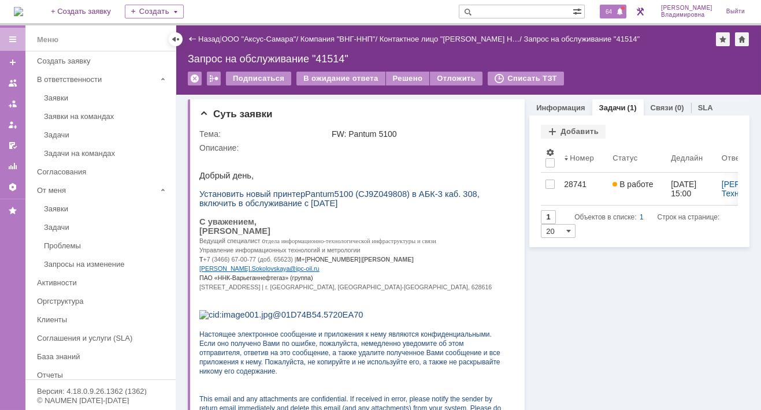
click at [616, 14] on span "64" at bounding box center [608, 12] width 13 height 8
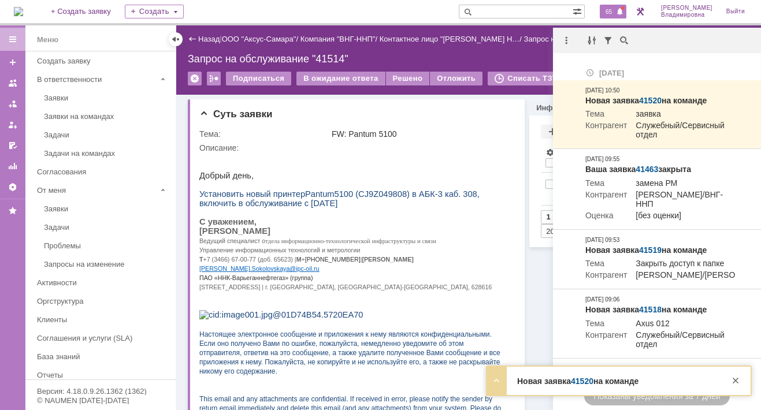
click at [580, 381] on link "41520" at bounding box center [582, 381] width 23 height 9
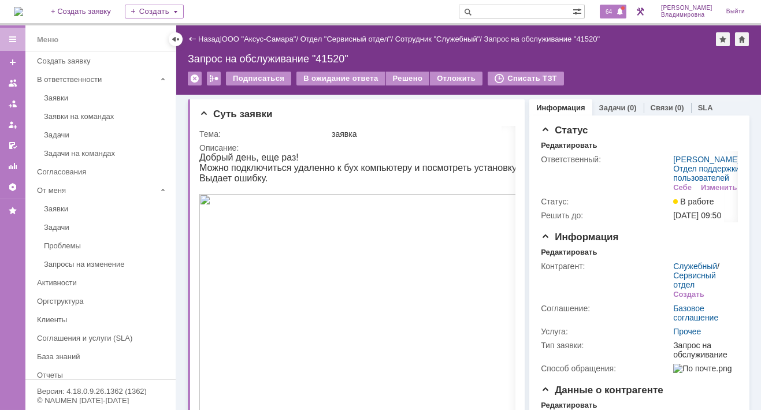
click at [614, 11] on span "64" at bounding box center [608, 12] width 13 height 8
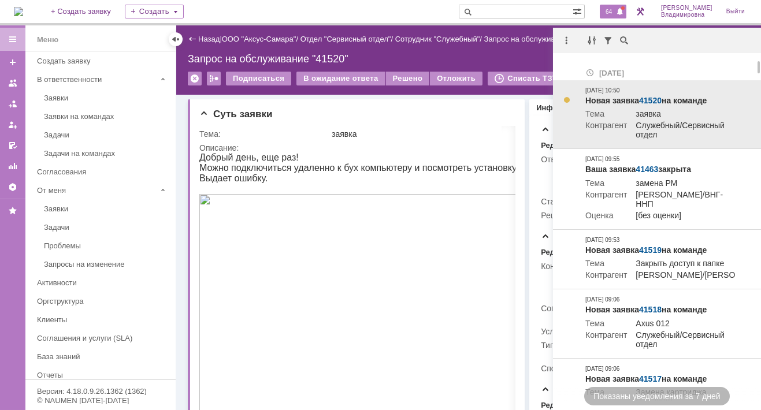
click at [633, 95] on td "Новая заявка 41520 на команде Тема заявка Контрагент Служебный/Сервисный отдел …" at bounding box center [661, 114] width 160 height 69
click at [653, 99] on link "41520" at bounding box center [650, 100] width 23 height 9
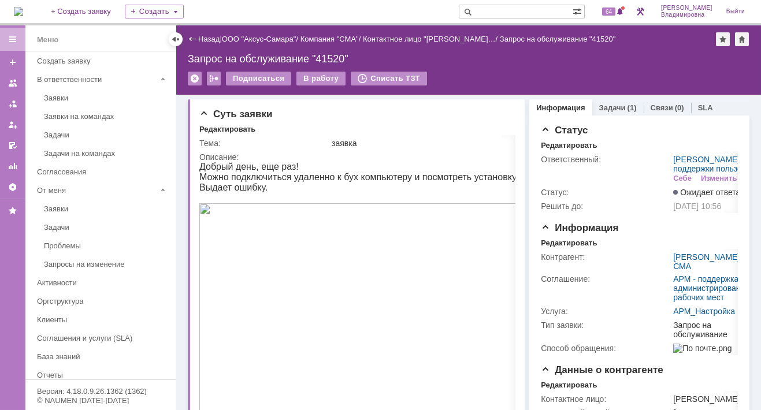
click at [23, 7] on img at bounding box center [18, 11] width 9 height 9
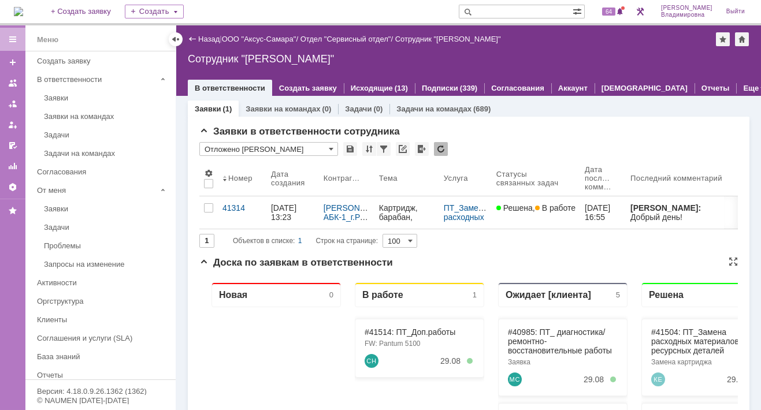
click at [375, 336] on div "#41514: ПТ_Доп.работы FW: Pantum 5100 СН 29.08" at bounding box center [419, 347] width 129 height 59
click at [376, 333] on link "#41514: ПТ_Доп.работы" at bounding box center [410, 331] width 91 height 9
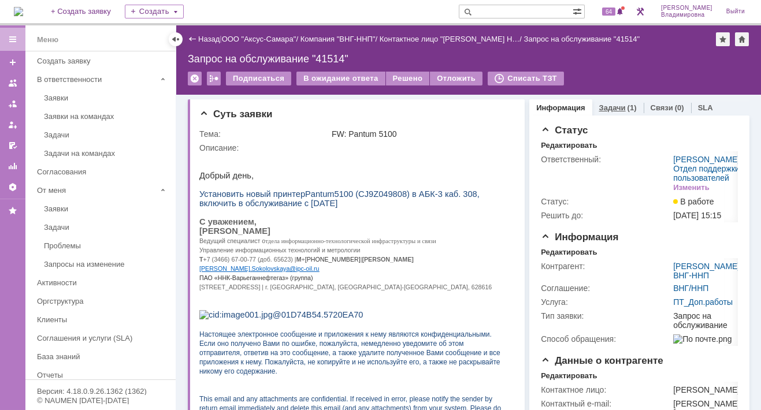
click at [606, 103] on link "Задачи" at bounding box center [612, 107] width 27 height 9
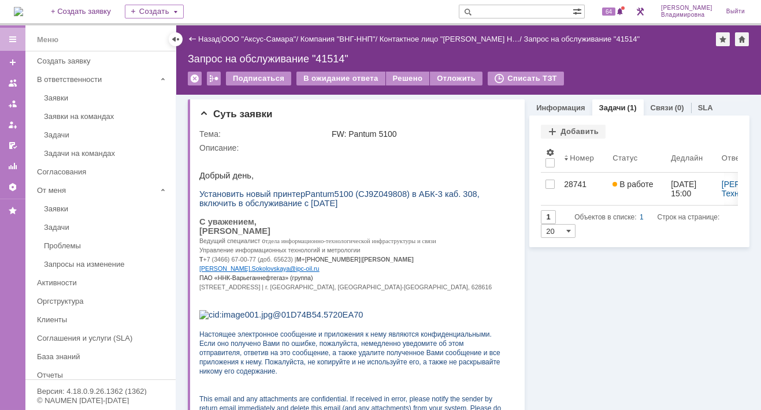
click at [493, 14] on input "text" at bounding box center [516, 12] width 114 height 14
type input "28463"
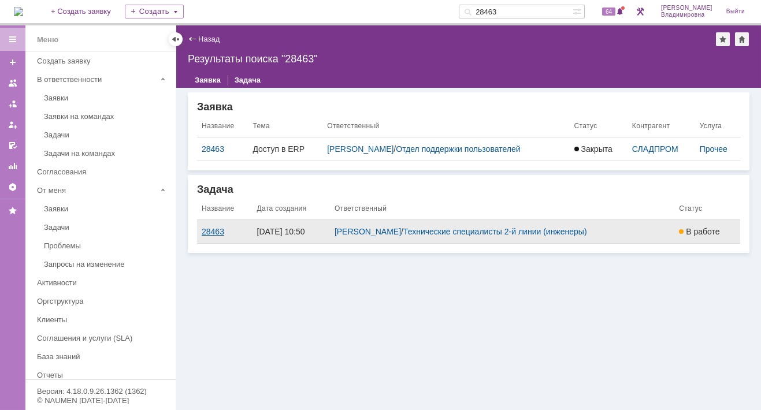
click at [217, 228] on div "28463" at bounding box center [225, 231] width 46 height 9
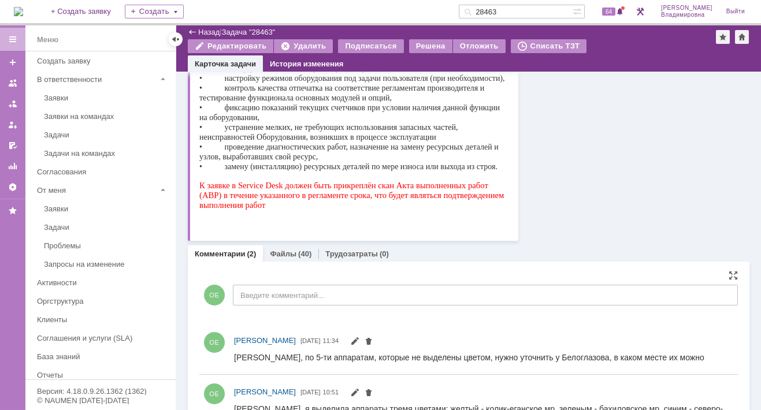
scroll to position [312, 0]
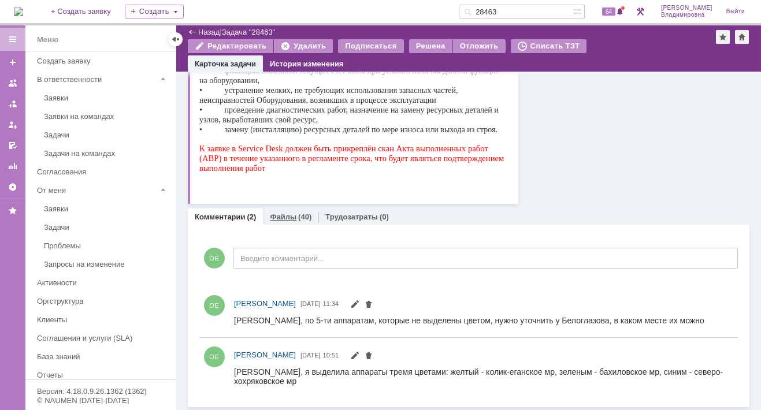
drag, startPoint x: 281, startPoint y: 212, endPoint x: 81, endPoint y: 223, distance: 200.3
click at [281, 213] on link "Файлы" at bounding box center [283, 217] width 27 height 9
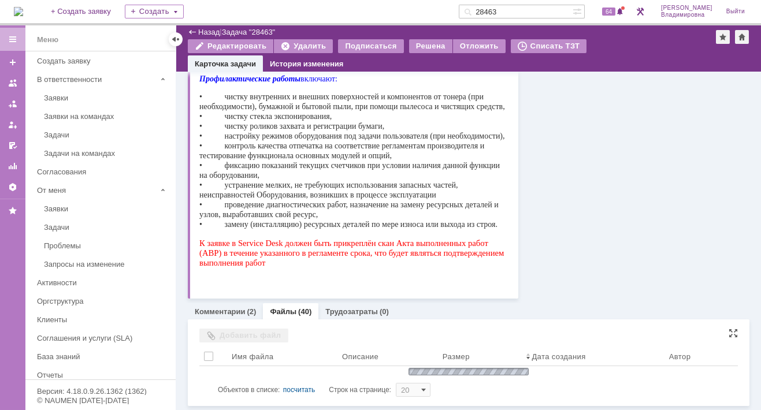
scroll to position [312, 0]
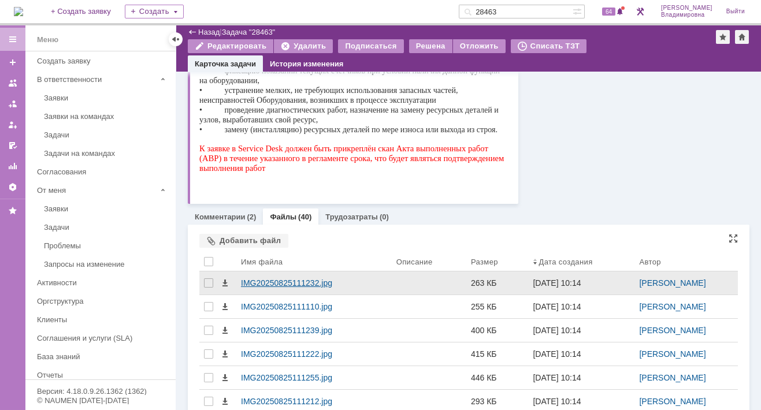
click at [275, 282] on div "IMG20250825111232.jpg" at bounding box center [314, 283] width 146 height 9
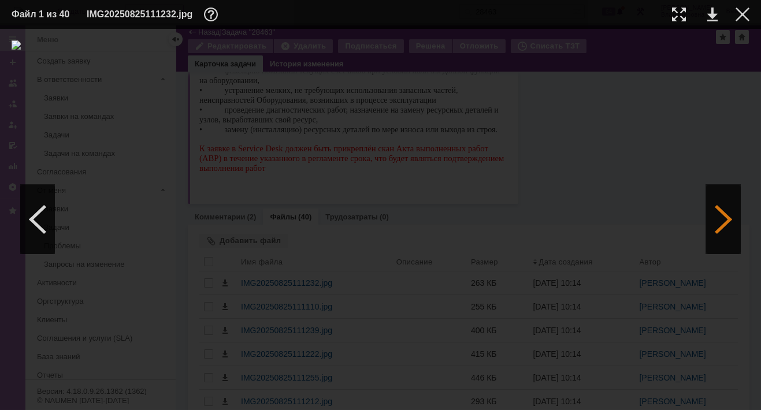
click at [718, 223] on div at bounding box center [723, 219] width 35 height 69
click at [717, 223] on div at bounding box center [723, 219] width 35 height 69
click at [710, 14] on link at bounding box center [712, 15] width 10 height 14
click at [724, 221] on div at bounding box center [723, 219] width 35 height 69
click at [710, 17] on link at bounding box center [712, 15] width 10 height 14
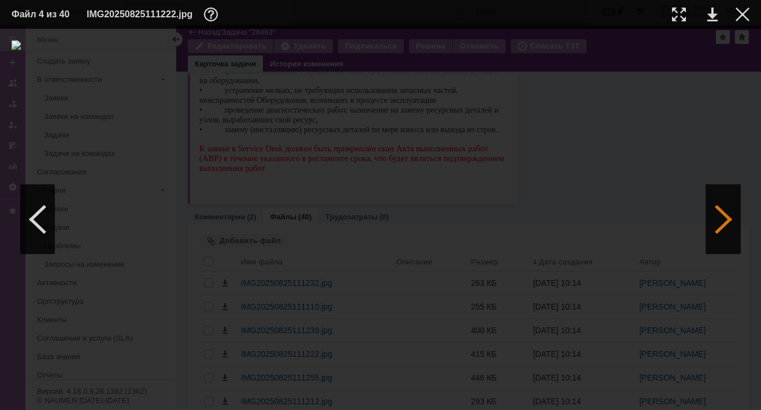
click at [720, 218] on div at bounding box center [723, 219] width 35 height 69
click at [707, 20] on td at bounding box center [702, 14] width 32 height 17
click at [712, 16] on link at bounding box center [712, 15] width 10 height 14
click at [731, 215] on div at bounding box center [723, 219] width 35 height 69
click at [730, 215] on div at bounding box center [723, 219] width 35 height 69
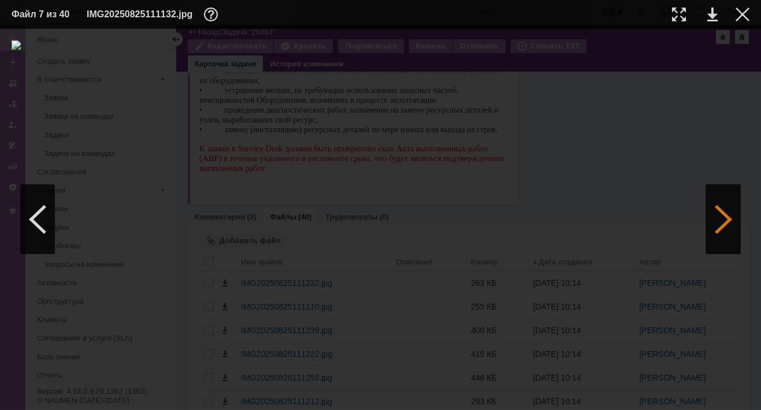
click at [730, 215] on div at bounding box center [723, 219] width 35 height 69
click at [728, 215] on div at bounding box center [723, 219] width 35 height 69
click at [33, 219] on div at bounding box center [37, 219] width 35 height 69
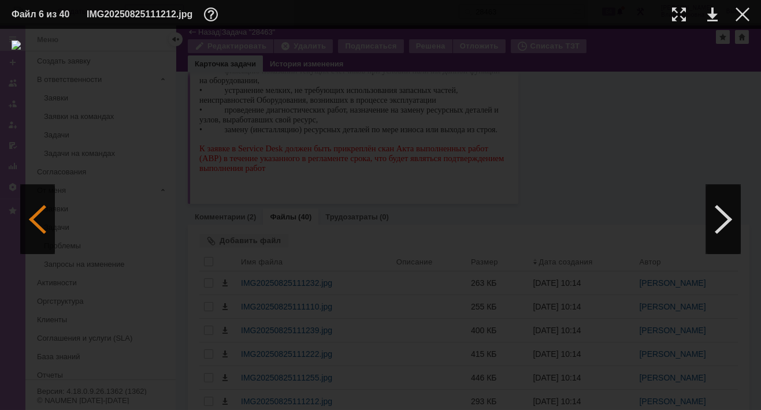
click at [33, 219] on div at bounding box center [37, 219] width 35 height 69
click at [728, 218] on div at bounding box center [723, 219] width 35 height 69
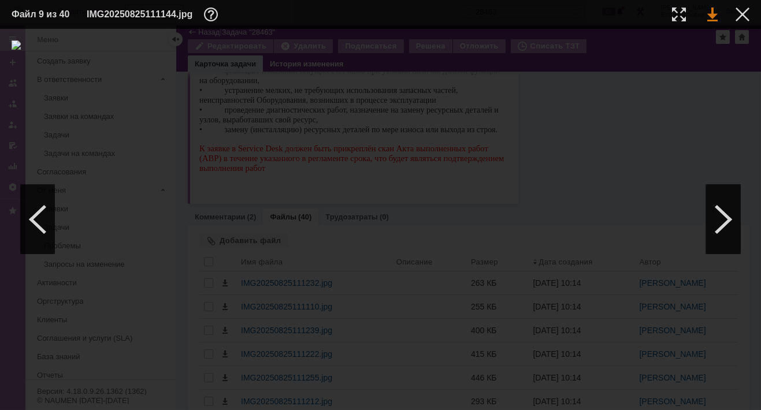
click at [714, 13] on link at bounding box center [712, 15] width 10 height 14
click at [729, 225] on div at bounding box center [723, 219] width 35 height 69
click at [725, 225] on div at bounding box center [723, 219] width 35 height 69
click at [709, 13] on link at bounding box center [712, 15] width 10 height 14
click at [721, 213] on div at bounding box center [723, 219] width 35 height 69
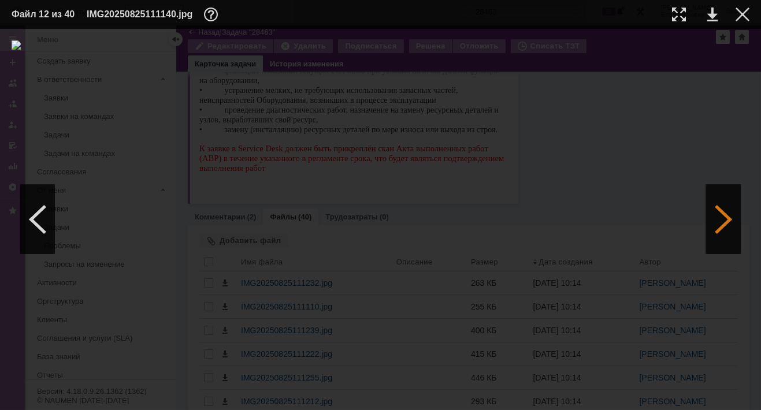
click at [721, 213] on div at bounding box center [723, 219] width 35 height 69
click at [710, 17] on link at bounding box center [712, 15] width 10 height 14
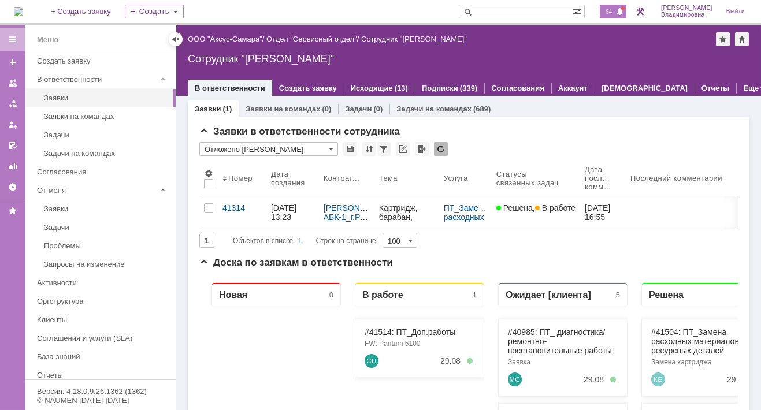
click at [621, 11] on div "64" at bounding box center [613, 12] width 27 height 14
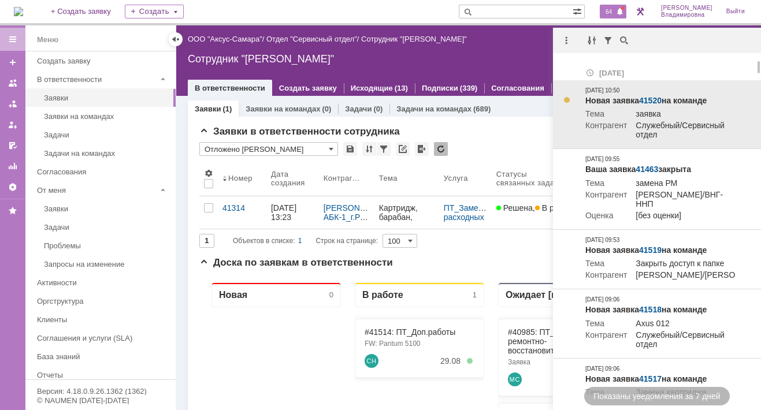
click at [656, 98] on link "41520" at bounding box center [650, 100] width 23 height 9
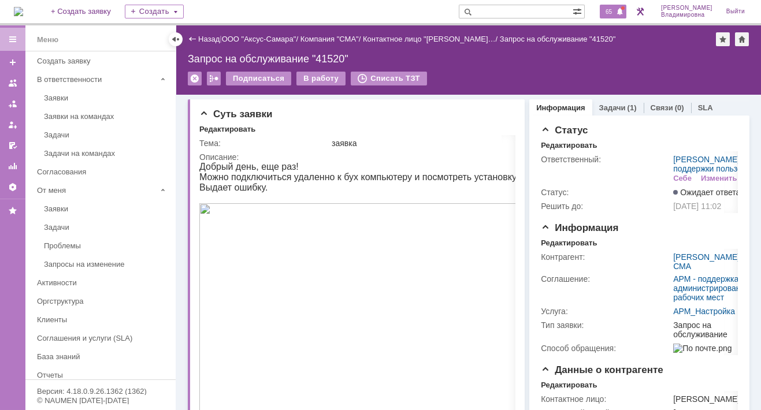
click at [615, 8] on span "65" at bounding box center [608, 12] width 13 height 8
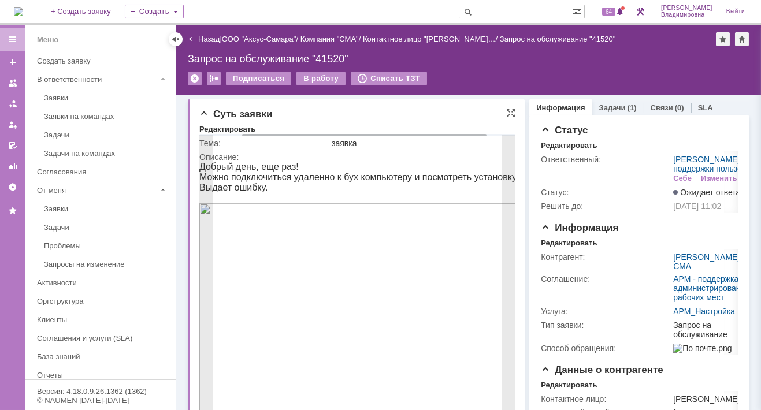
click at [458, 136] on div at bounding box center [357, 136] width 316 height 5
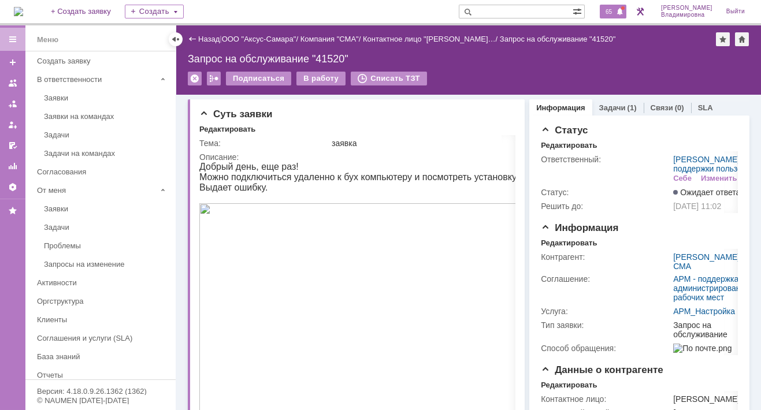
click at [616, 10] on span "65" at bounding box center [608, 12] width 13 height 8
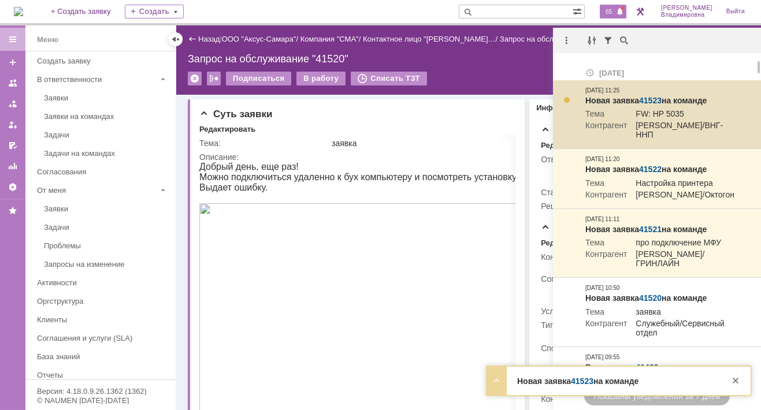
click at [659, 101] on link "41523" at bounding box center [650, 100] width 23 height 9
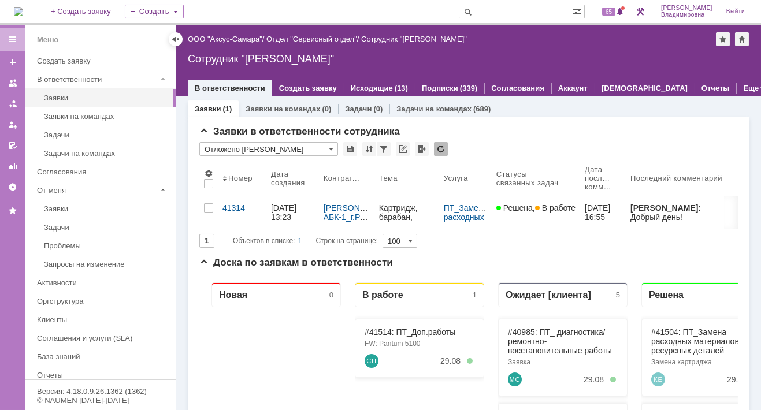
click at [499, 11] on input "text" at bounding box center [516, 12] width 114 height 14
type input "28463"
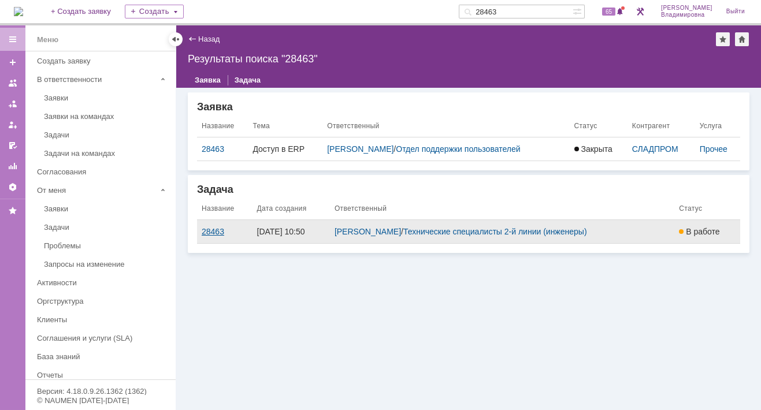
click at [220, 231] on div "28463" at bounding box center [225, 231] width 46 height 9
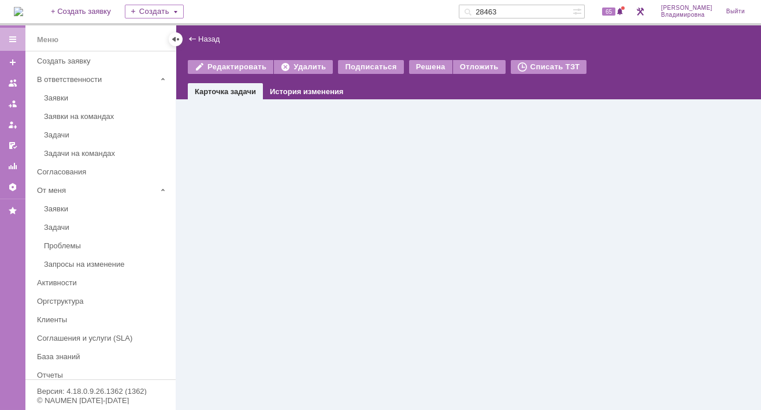
click at [220, 231] on div at bounding box center [468, 254] width 585 height 311
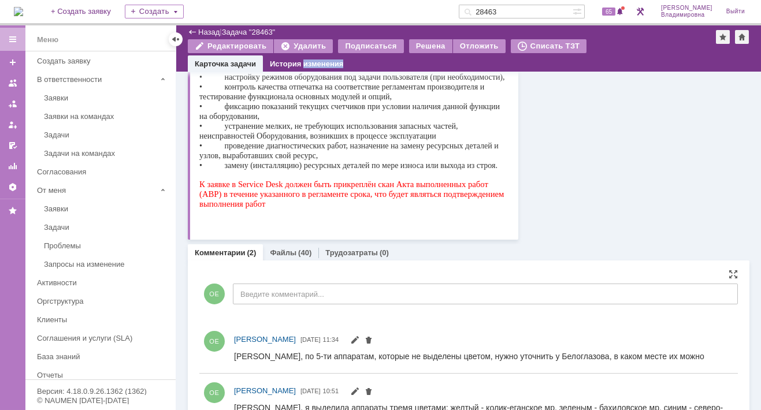
scroll to position [312, 0]
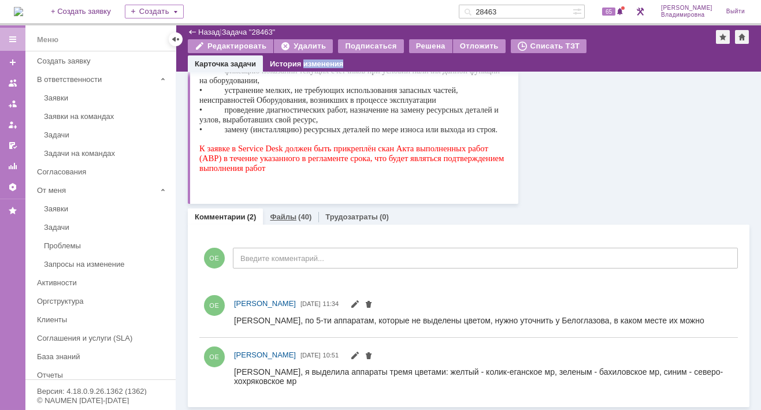
click at [290, 217] on link "Файлы" at bounding box center [283, 217] width 27 height 9
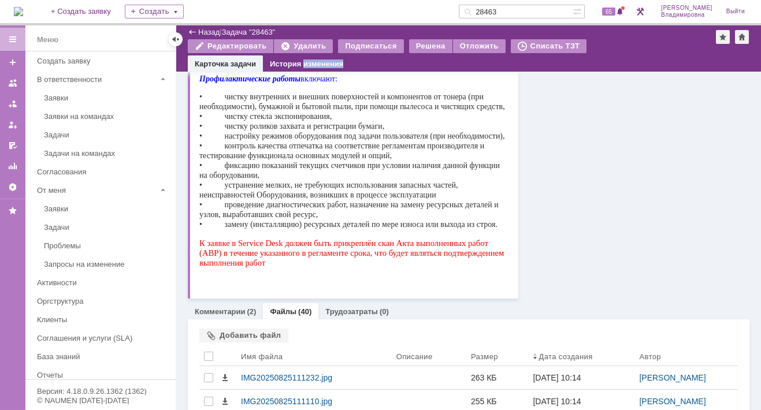
scroll to position [312, 0]
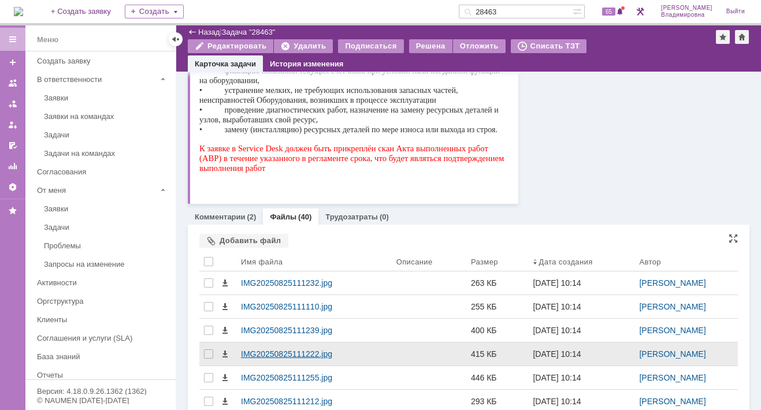
click at [283, 347] on div "IMG20250825111222.jpg" at bounding box center [313, 354] width 155 height 23
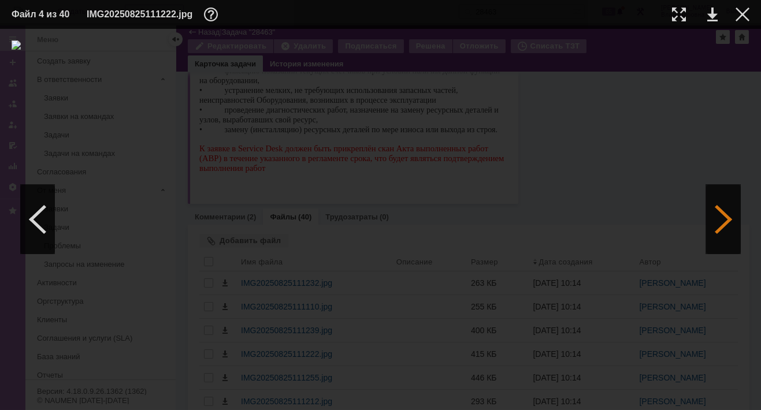
click at [715, 208] on div at bounding box center [723, 219] width 35 height 69
click at [714, 208] on div at bounding box center [723, 219] width 35 height 69
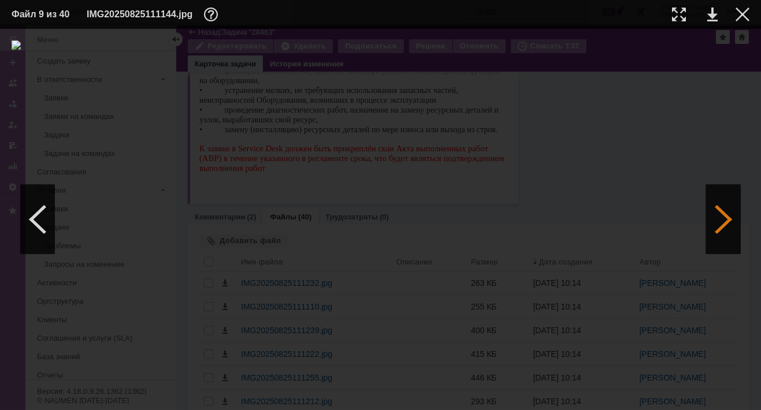
click at [714, 208] on div at bounding box center [723, 219] width 35 height 69
click at [723, 223] on div at bounding box center [723, 219] width 35 height 69
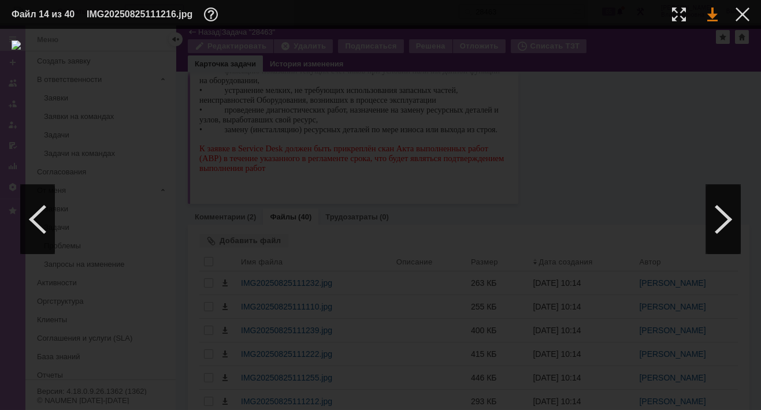
click at [710, 16] on link at bounding box center [712, 15] width 10 height 14
click at [725, 213] on div at bounding box center [723, 219] width 35 height 69
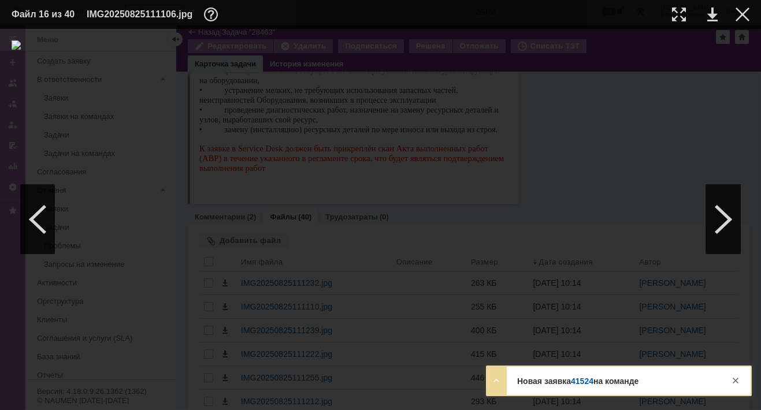
click at [587, 380] on link "41524" at bounding box center [582, 381] width 23 height 9
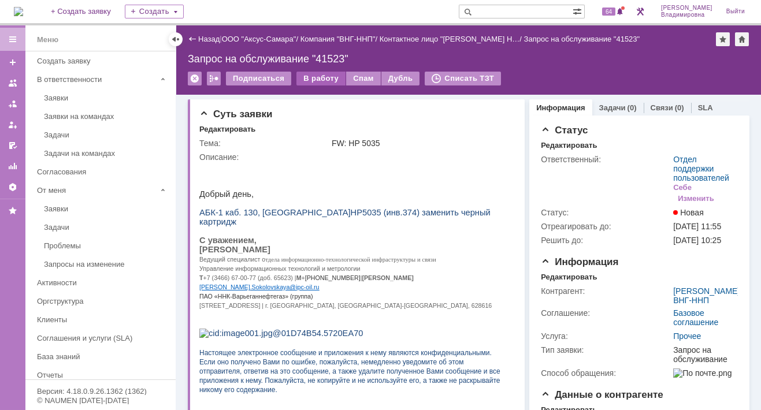
click at [317, 76] on div "В работу" at bounding box center [321, 79] width 49 height 14
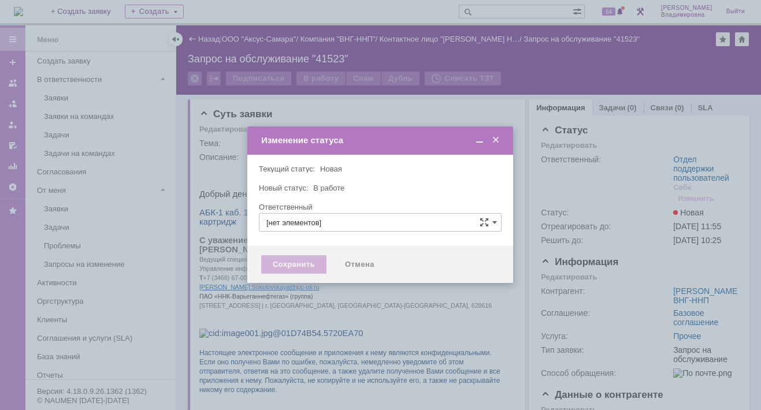
type input "Отдел поддержки пользователей"
type input "[PERSON_NAME]"
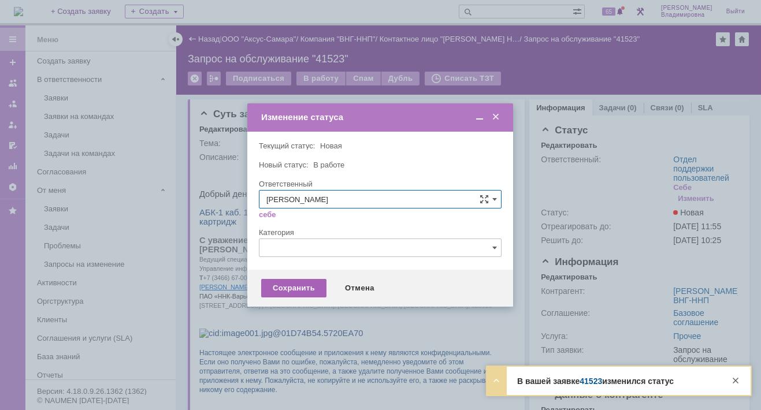
click at [287, 286] on div "Сохранить" at bounding box center [293, 288] width 65 height 18
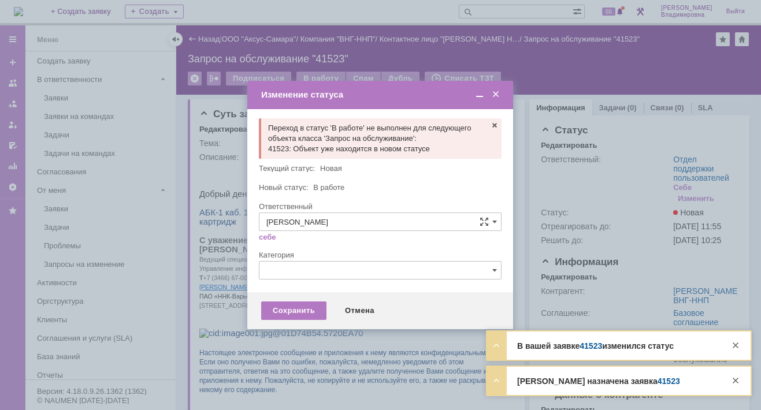
click at [495, 96] on span at bounding box center [496, 95] width 12 height 10
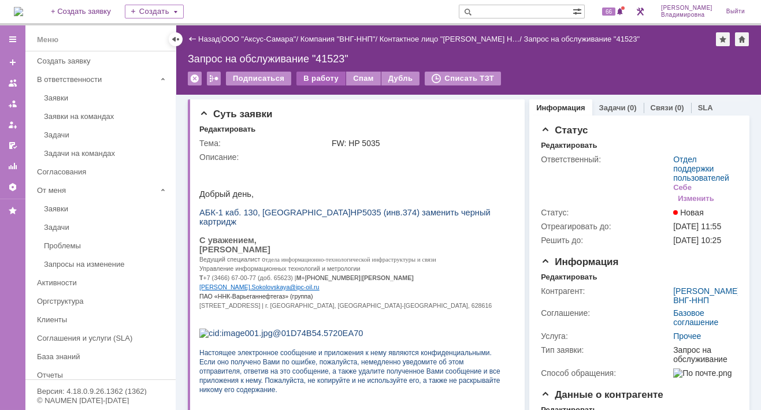
click at [315, 81] on div "В работу" at bounding box center [321, 79] width 49 height 14
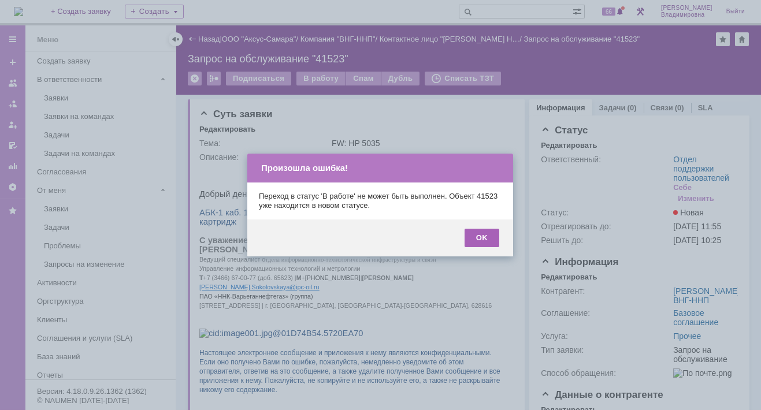
click at [483, 238] on div "OK" at bounding box center [482, 238] width 35 height 18
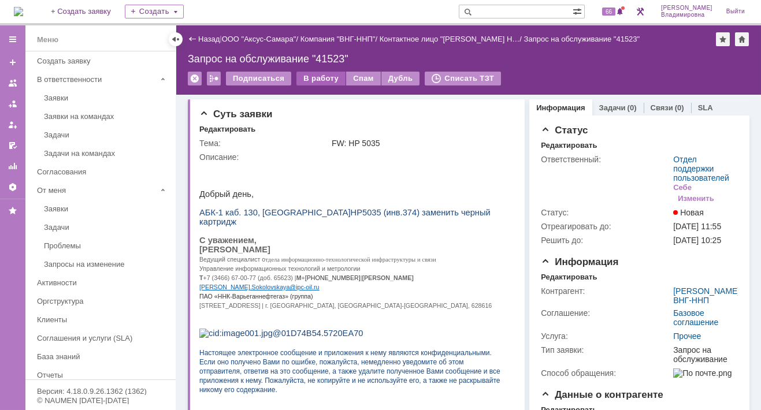
click at [319, 75] on div "В работу" at bounding box center [321, 79] width 49 height 14
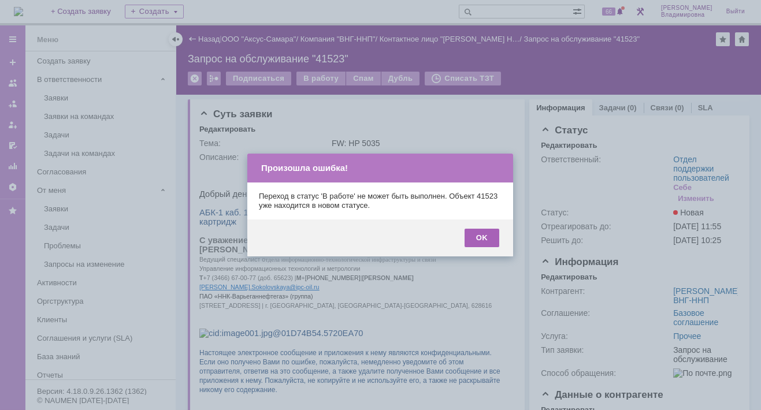
click at [483, 229] on div "OK" at bounding box center [482, 238] width 35 height 18
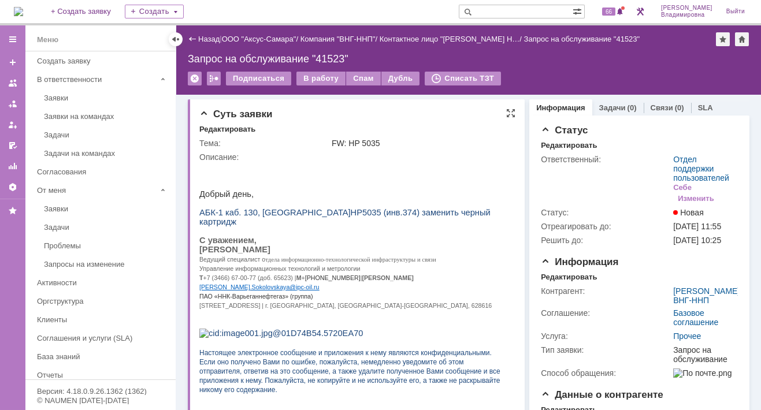
click at [482, 140] on div "FW: HP 5035" at bounding box center [421, 143] width 179 height 9
click at [614, 8] on span "66" at bounding box center [608, 12] width 13 height 8
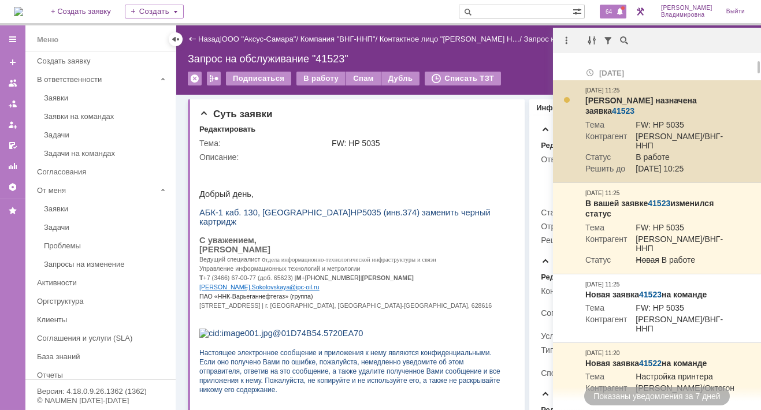
click at [635, 106] on link "41523" at bounding box center [623, 110] width 23 height 9
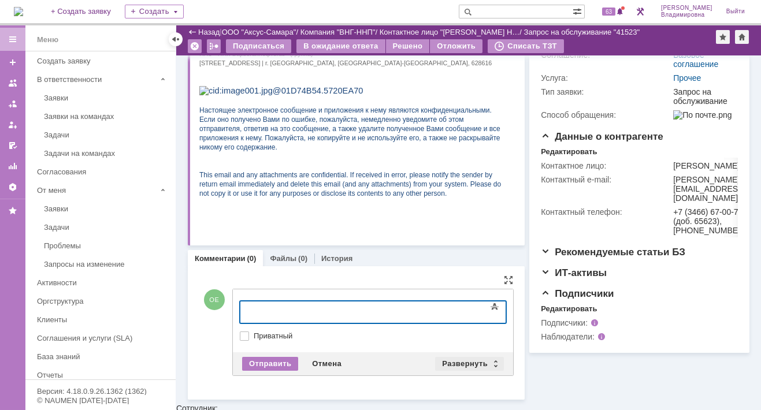
click at [453, 357] on div "Развернуть" at bounding box center [469, 364] width 69 height 14
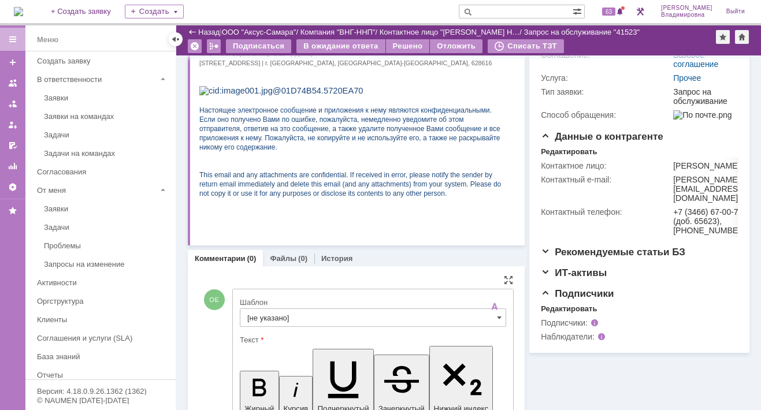
click at [280, 314] on input "[не указано]" at bounding box center [373, 318] width 266 height 18
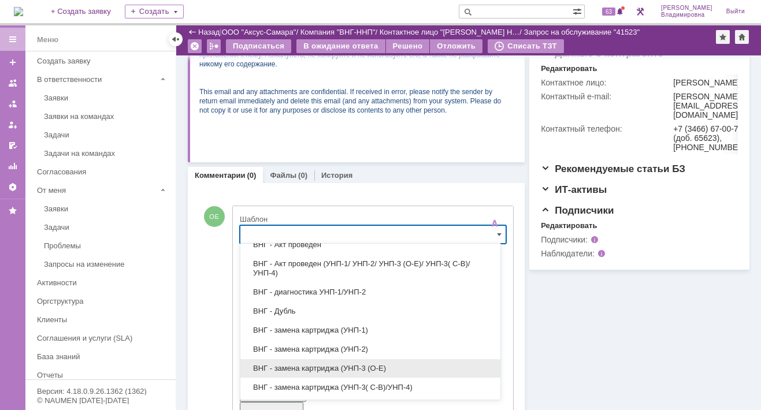
scroll to position [231, 0]
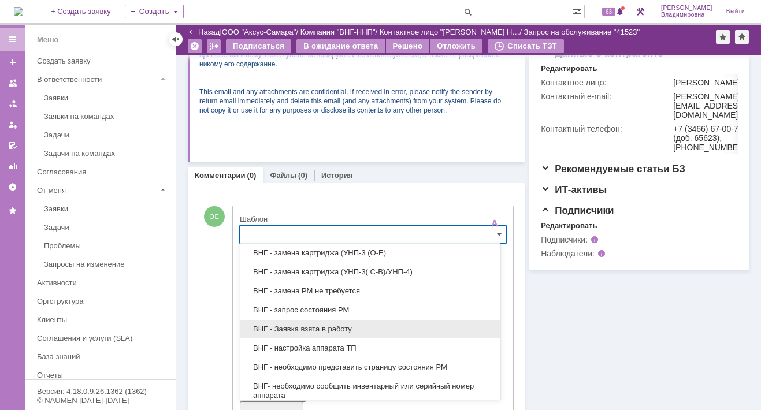
click at [305, 327] on span "ВНГ - Заявка взята в работу" at bounding box center [370, 329] width 246 height 9
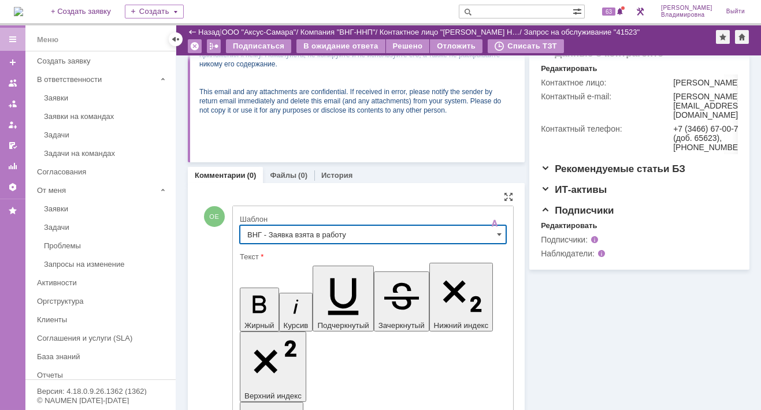
type input "ВНГ - Заявка взята в работу"
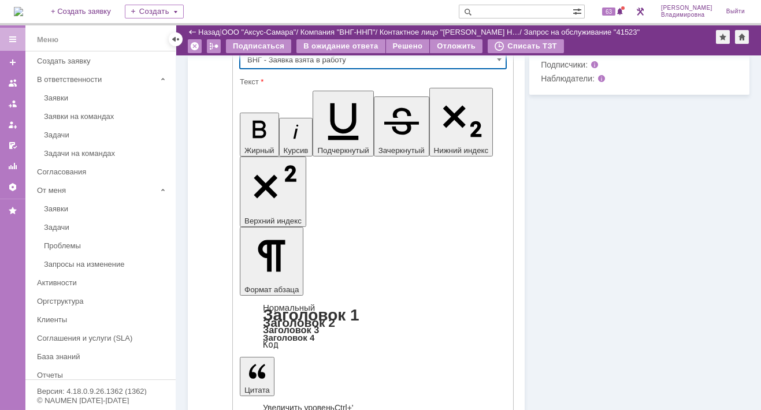
scroll to position [465, 0]
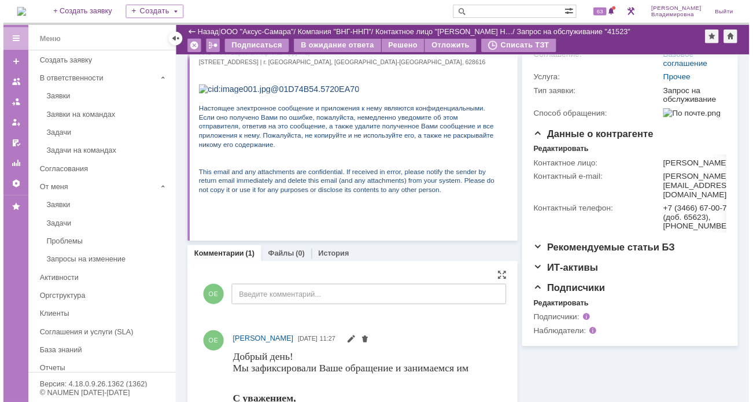
scroll to position [327, 0]
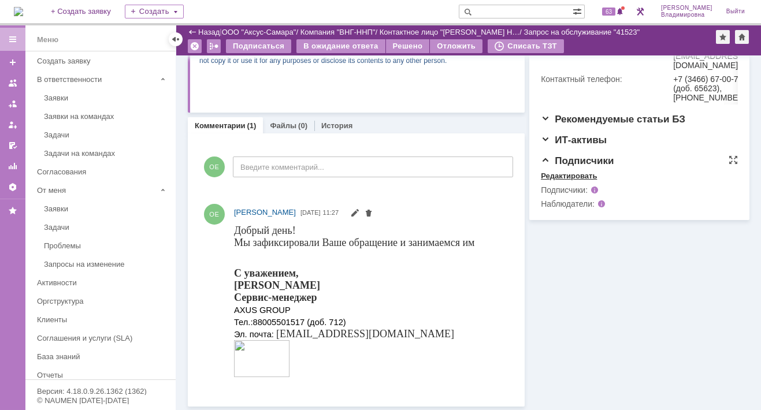
click at [554, 181] on div "Редактировать" at bounding box center [569, 176] width 56 height 9
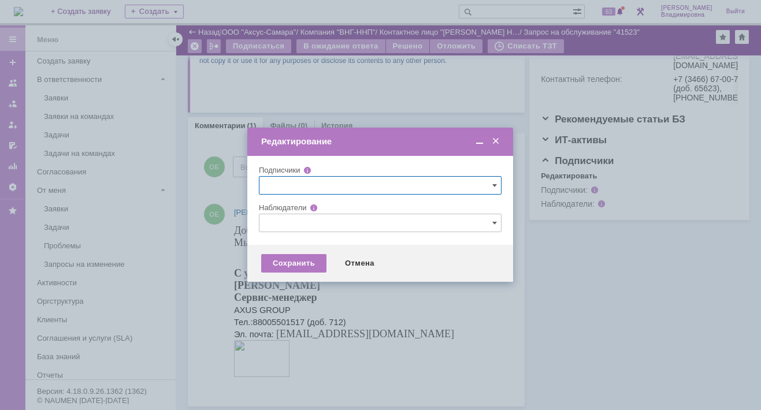
click at [294, 223] on input "text" at bounding box center [380, 223] width 243 height 18
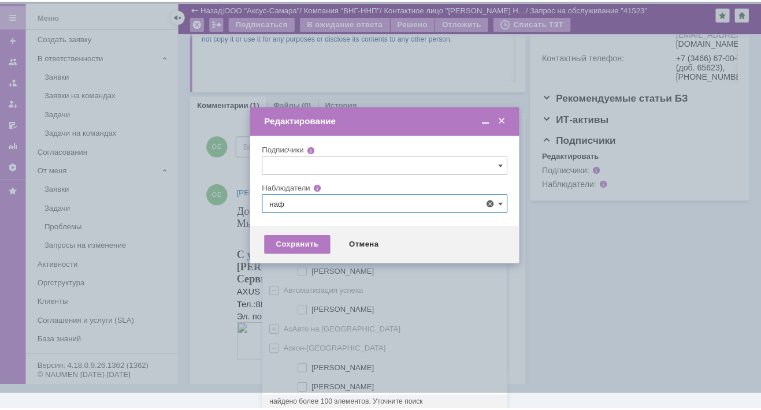
scroll to position [0, 0]
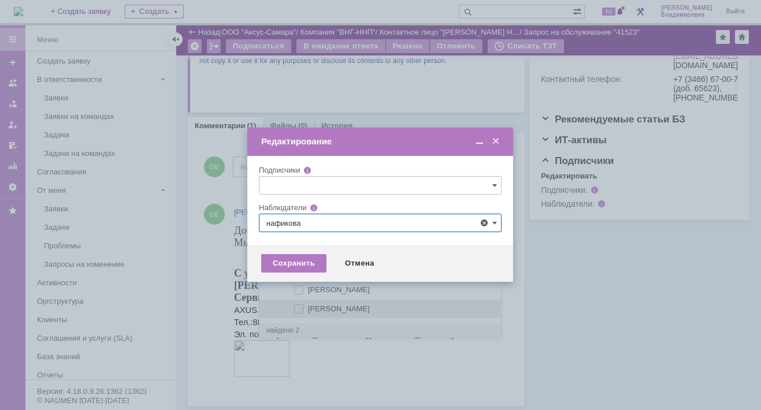
click at [308, 306] on span at bounding box center [308, 308] width 0 height 6
click at [301, 306] on input "[PERSON_NAME]" at bounding box center [300, 310] width 8 height 8
type input "[PERSON_NAME]"
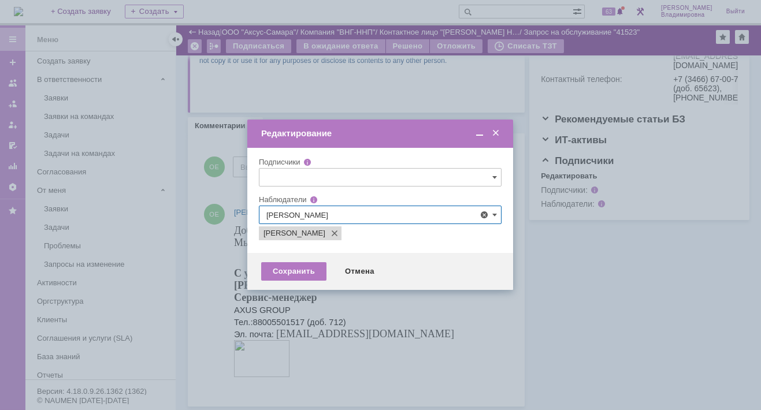
drag, startPoint x: 413, startPoint y: 353, endPoint x: 390, endPoint y: 327, distance: 34.8
click at [414, 353] on div at bounding box center [380, 205] width 761 height 410
click at [299, 261] on div "Сохранить Отмена" at bounding box center [380, 271] width 266 height 37
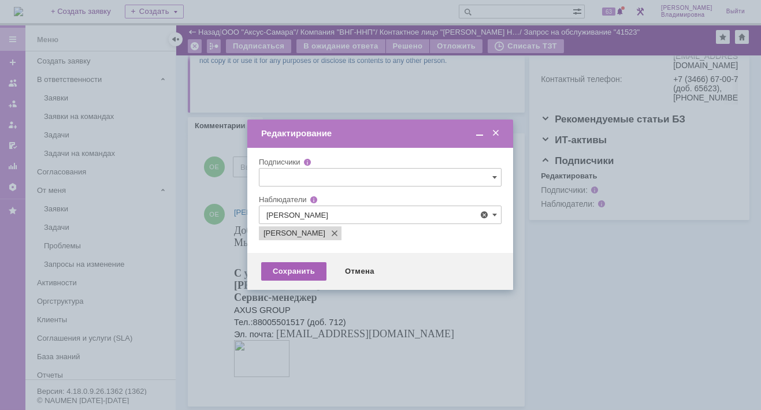
click at [299, 266] on div "Сохранить" at bounding box center [293, 271] width 65 height 18
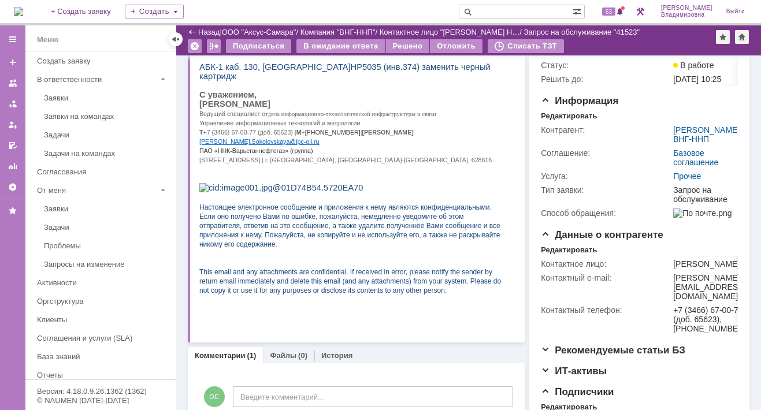
scroll to position [96, 0]
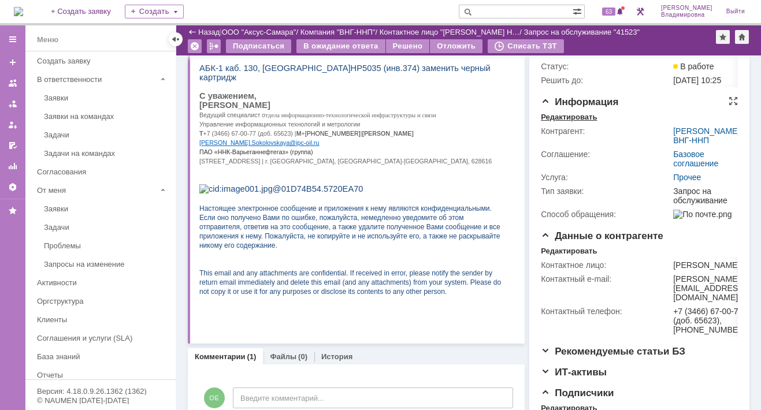
click at [571, 122] on div "Редактировать" at bounding box center [569, 117] width 56 height 9
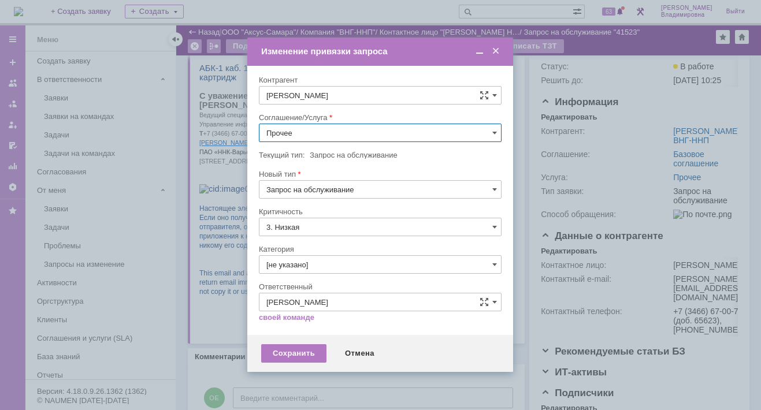
click at [313, 136] on input "Прочее" at bounding box center [380, 133] width 243 height 18
click at [353, 274] on span "ПТ_Замена расходных материалов / ресурсных деталей" at bounding box center [380, 275] width 228 height 9
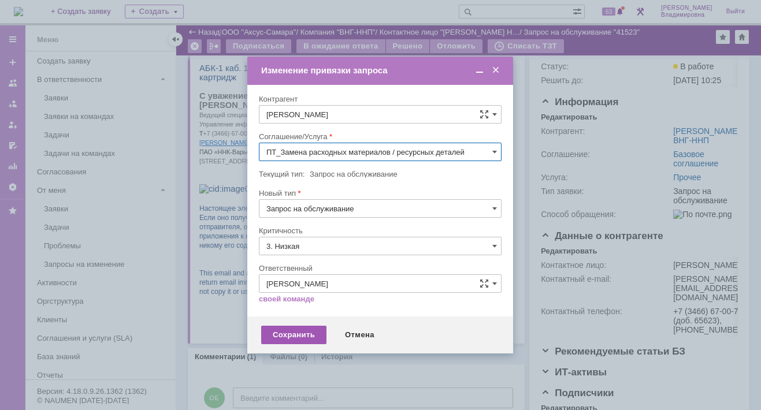
type input "ПТ_Замена расходных материалов / ресурсных деталей"
click at [291, 332] on div "Сохранить" at bounding box center [293, 335] width 65 height 18
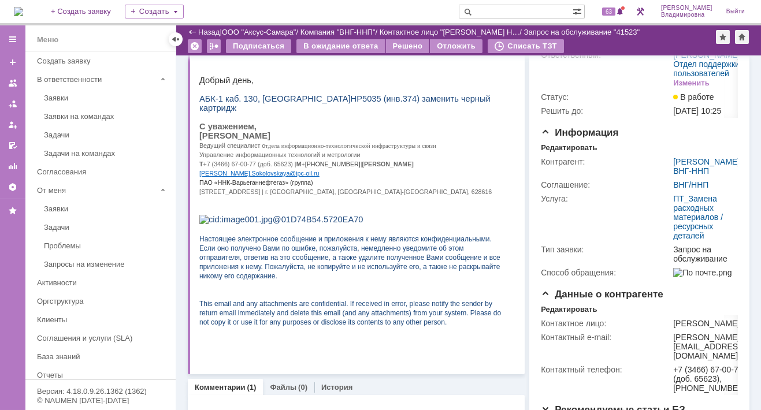
scroll to position [0, 0]
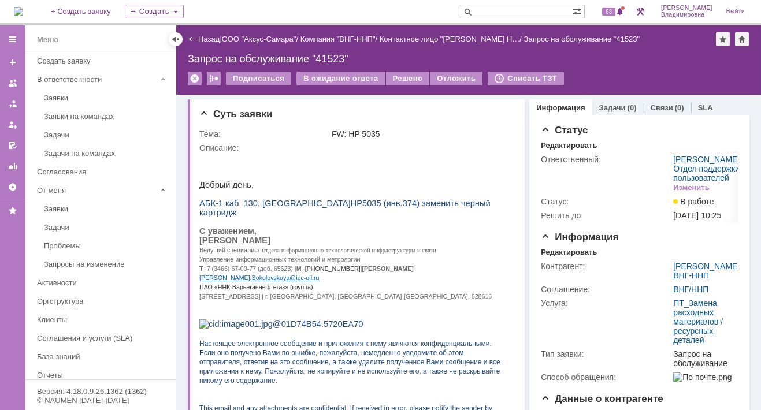
click at [603, 103] on link "Задачи" at bounding box center [612, 107] width 27 height 9
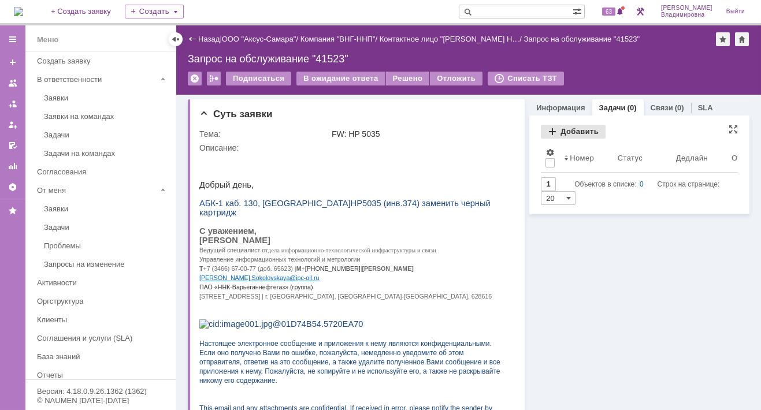
click at [557, 128] on div "Добавить" at bounding box center [573, 132] width 65 height 14
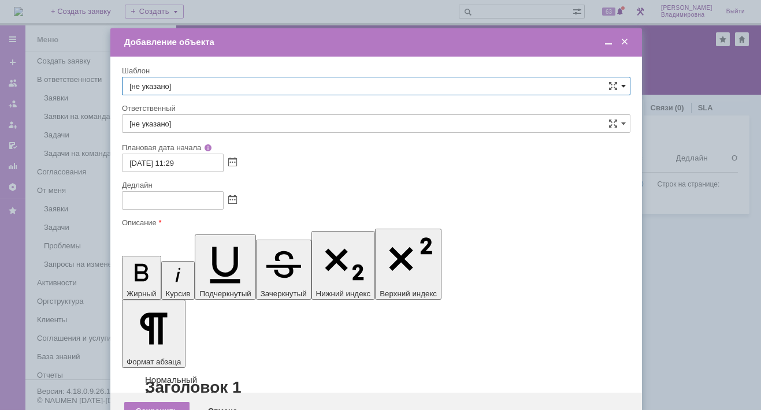
click at [621, 83] on span at bounding box center [623, 85] width 5 height 9
click at [197, 246] on span "ВНГ / ННП - замена РМ (Запрос на обслуживание)" at bounding box center [376, 250] width 494 height 9
type input "ВНГ / ННП - замена РМ (Запрос на обслуживание)"
type input "[PERSON_NAME]"
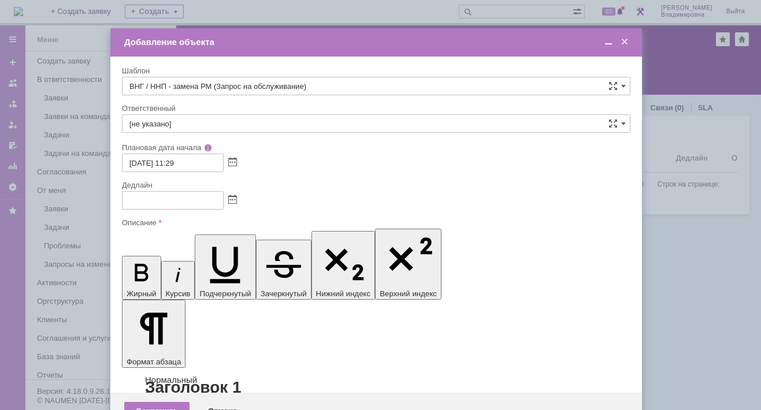
type input "[DATE] 19:29"
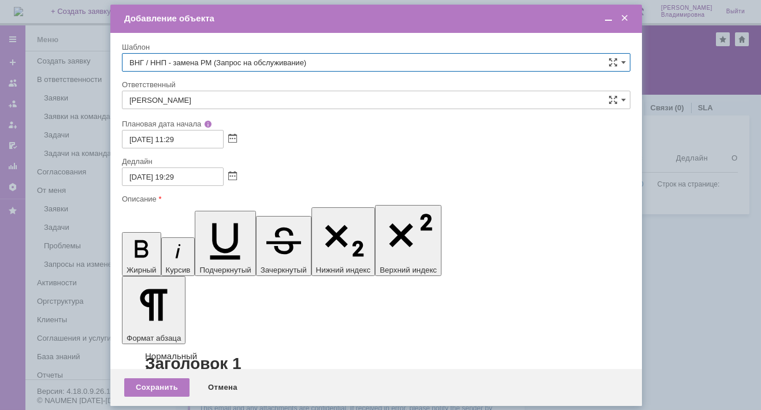
type input "ВНГ / ННП - замена РМ (Запрос на обслуживание)"
click at [201, 97] on input "[PERSON_NAME]" at bounding box center [376, 100] width 509 height 18
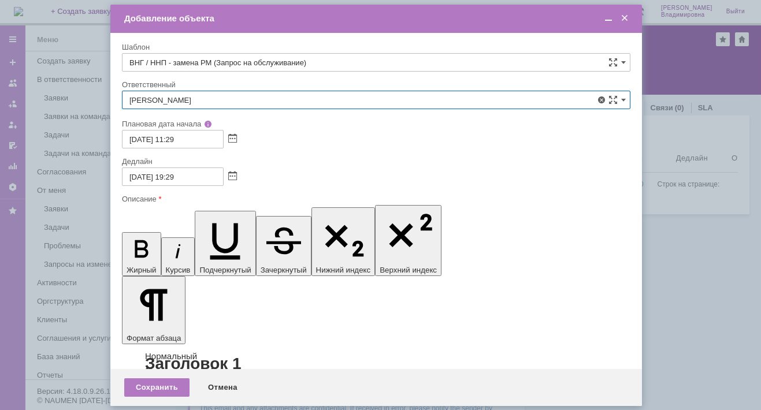
click at [190, 180] on span "[PERSON_NAME]" at bounding box center [376, 184] width 494 height 9
type input "[PERSON_NAME]"
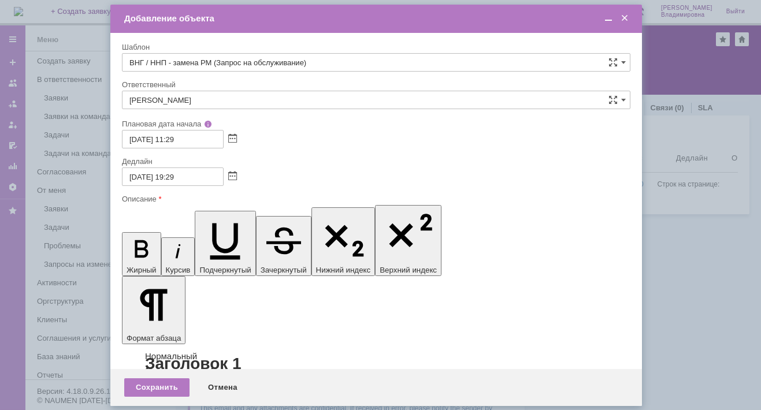
click at [156, 387] on div "Сохранить" at bounding box center [156, 387] width 65 height 18
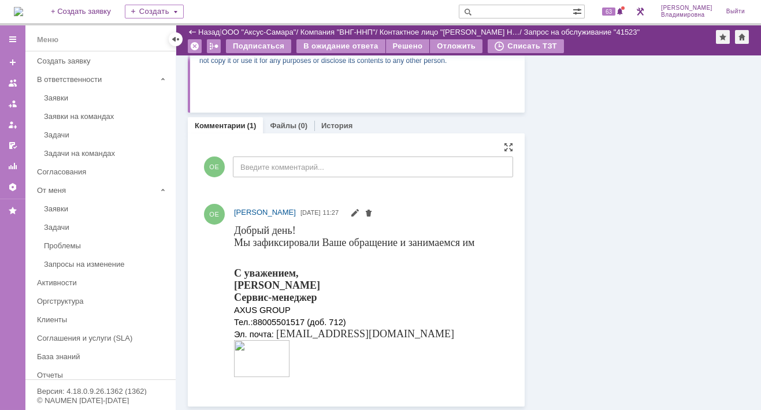
scroll to position [0, 0]
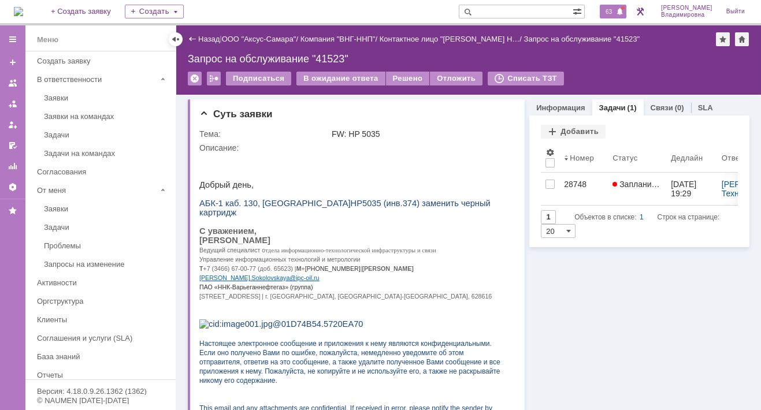
click at [613, 8] on span "63" at bounding box center [608, 12] width 13 height 8
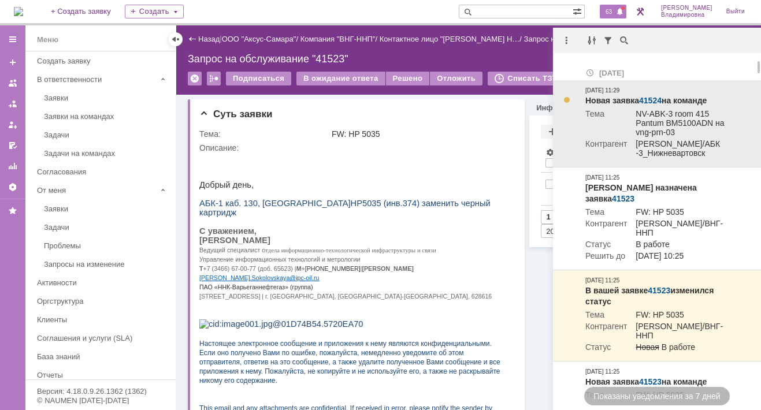
click at [646, 99] on link "41524" at bounding box center [650, 100] width 23 height 9
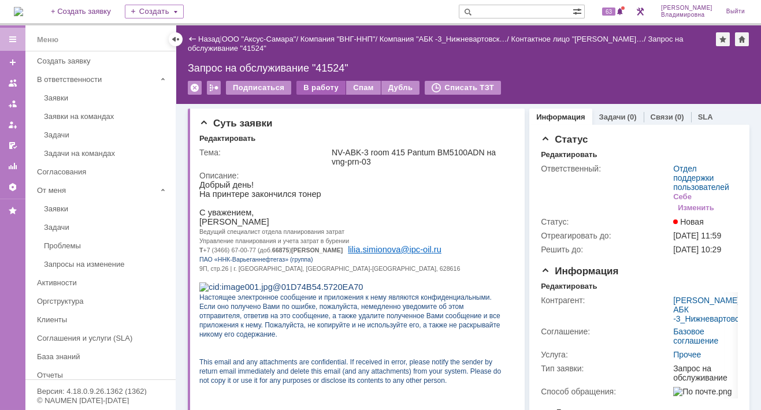
click at [308, 88] on div "В работу" at bounding box center [321, 88] width 49 height 14
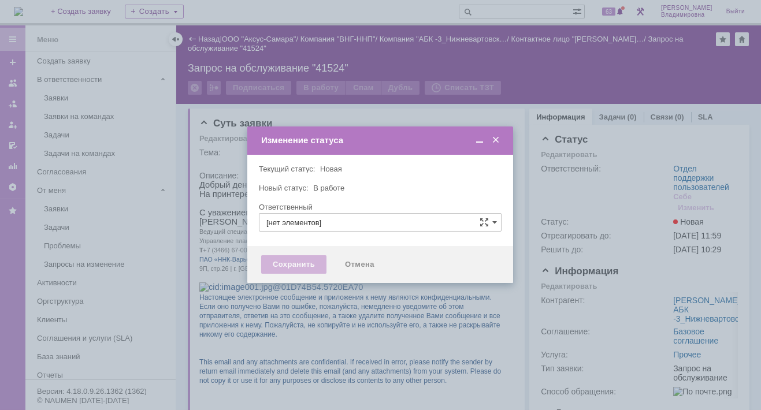
type input "Отдел поддержки пользователей"
type input "[PERSON_NAME]"
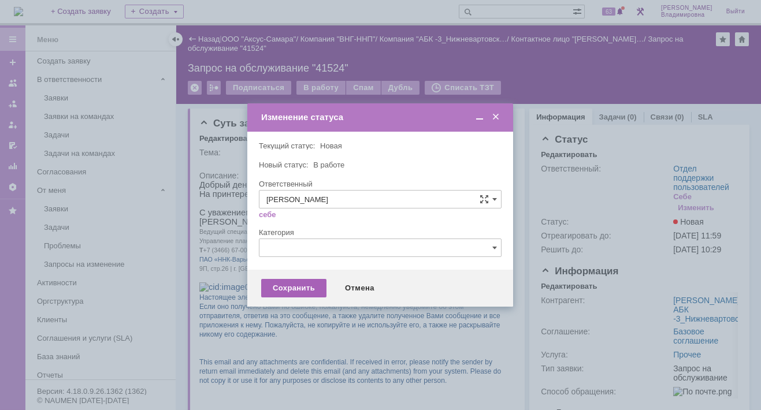
click at [302, 287] on div "Сохранить" at bounding box center [293, 288] width 65 height 18
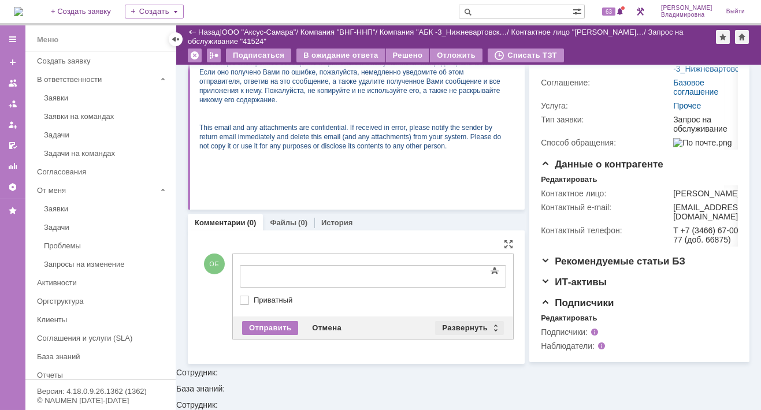
click at [471, 322] on div "Развернуть" at bounding box center [469, 328] width 69 height 14
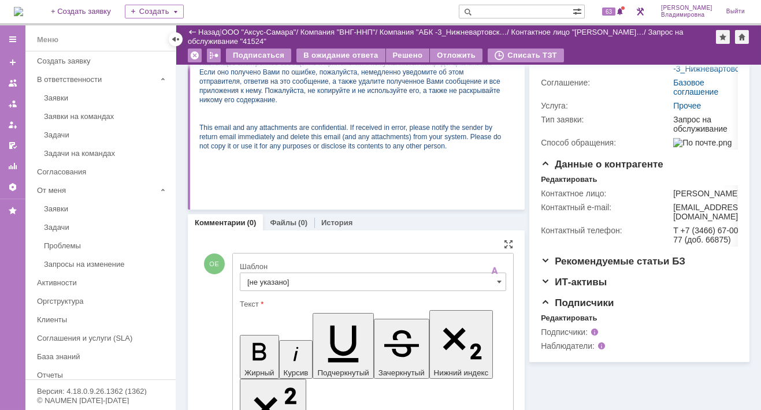
click at [274, 277] on input "[не указано]" at bounding box center [373, 282] width 266 height 18
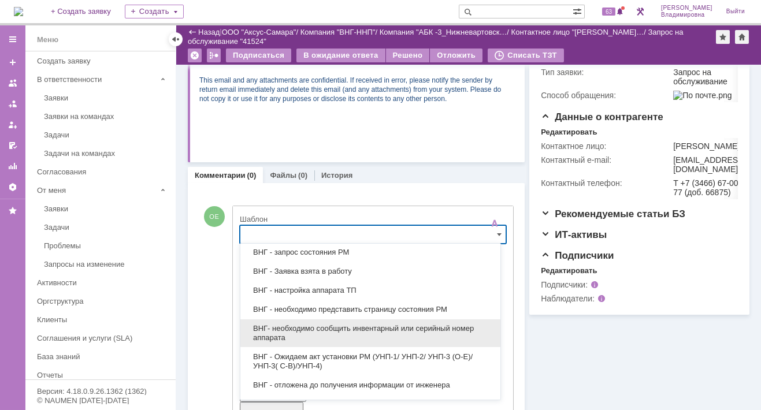
scroll to position [347, 0]
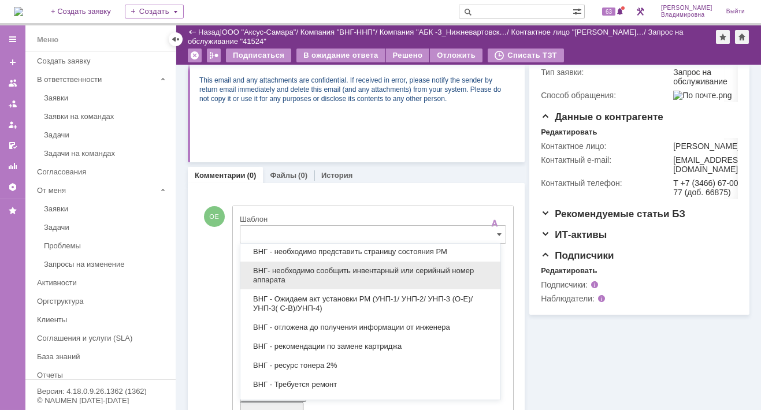
click at [329, 266] on span "ВНГ- необходимо сообщить инвентарный или серийный номер аппарата" at bounding box center [370, 275] width 246 height 18
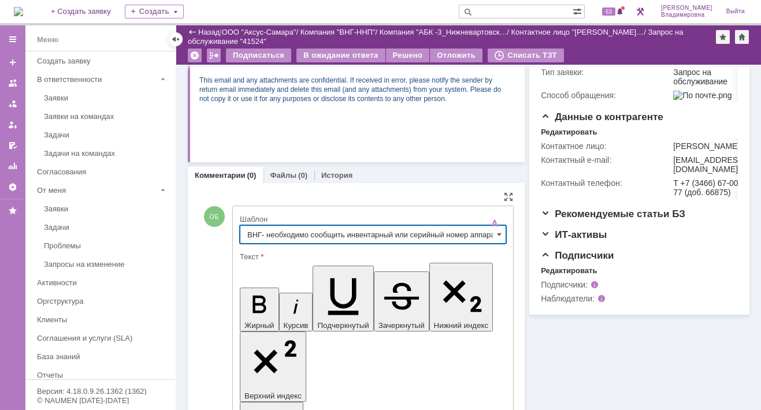
type input "ВНГ- необходимо сообщить инвентарный или серийный номер аппарата"
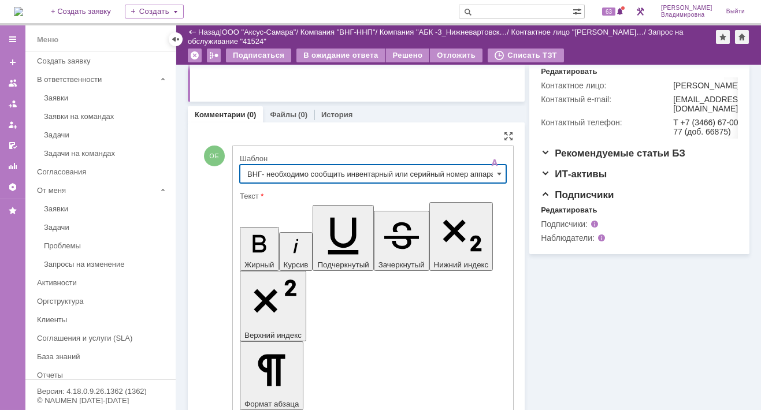
scroll to position [333, 0]
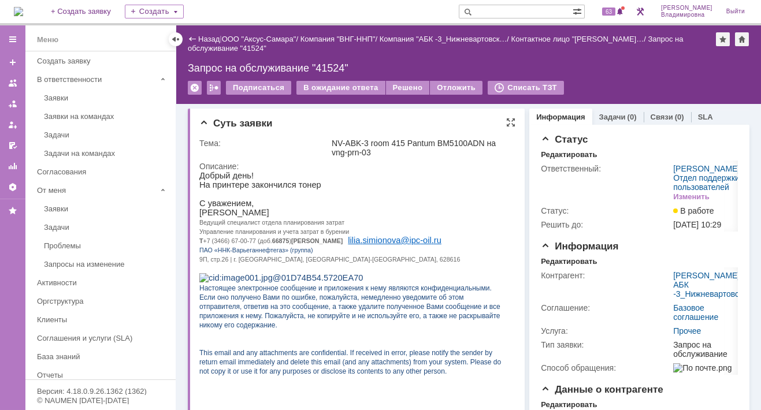
scroll to position [0, 0]
drag, startPoint x: 353, startPoint y: 83, endPoint x: 365, endPoint y: 94, distance: 15.9
click at [353, 83] on div "В ожидание ответа" at bounding box center [341, 88] width 88 height 14
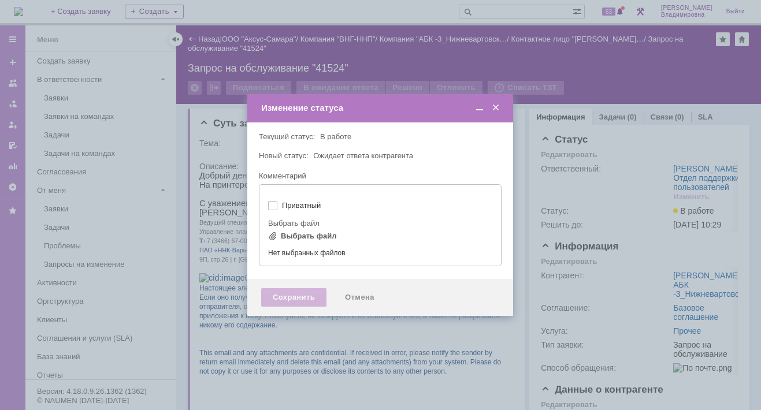
type input "[не указано]"
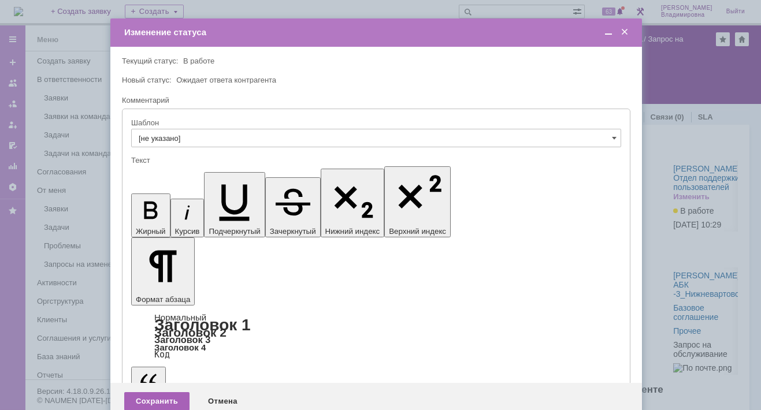
click at [147, 392] on div "Сохранить" at bounding box center [156, 401] width 65 height 18
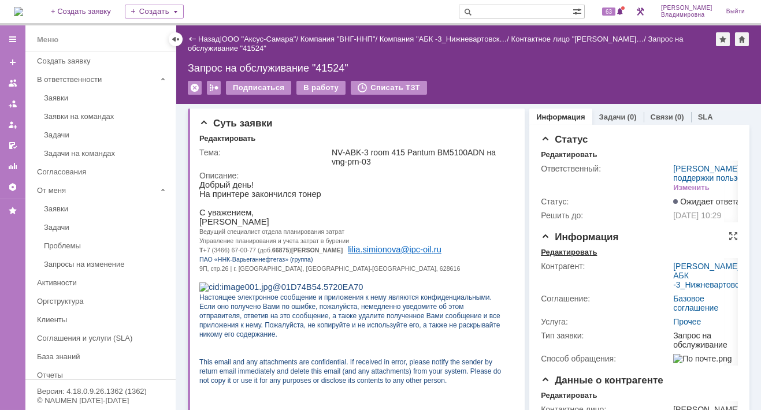
click at [567, 257] on div "Редактировать" at bounding box center [569, 252] width 56 height 9
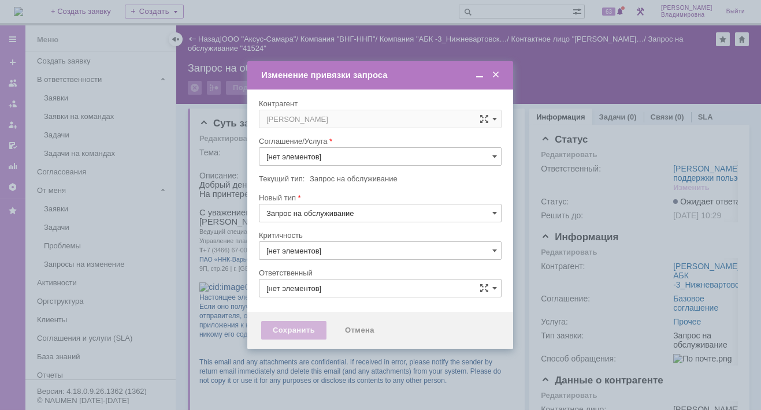
type input "3. Низкая"
type input "ПТ_Замена расходных материалов / ресурсных деталей"
type input "[PERSON_NAME]"
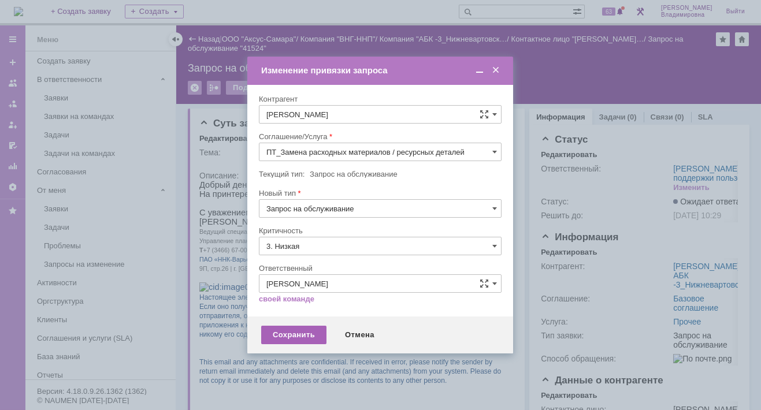
click at [288, 332] on div "Сохранить" at bounding box center [293, 335] width 65 height 18
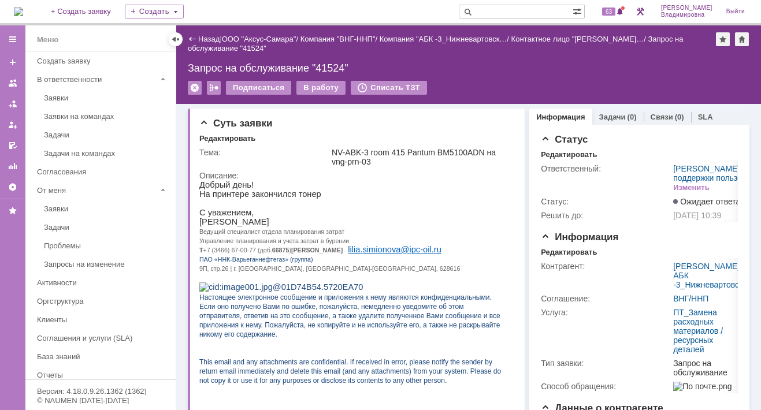
click at [507, 8] on input "text" at bounding box center [516, 12] width 114 height 14
type input "28463"
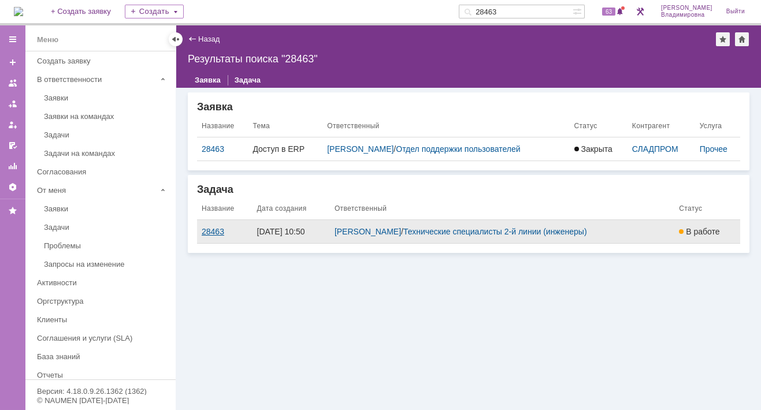
click at [220, 231] on div "28463" at bounding box center [225, 231] width 46 height 9
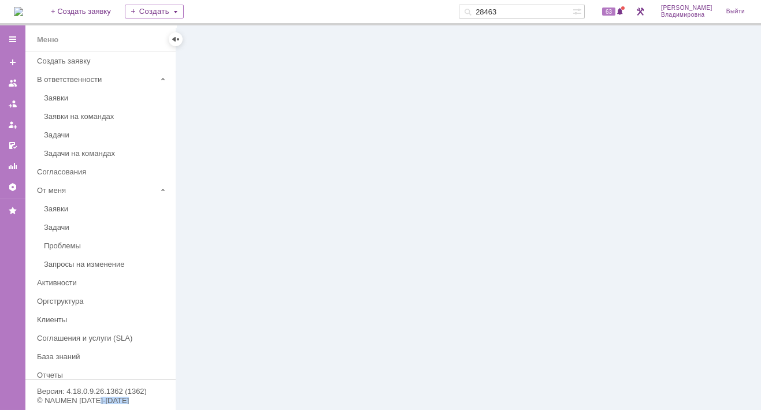
click at [220, 231] on div at bounding box center [468, 217] width 585 height 385
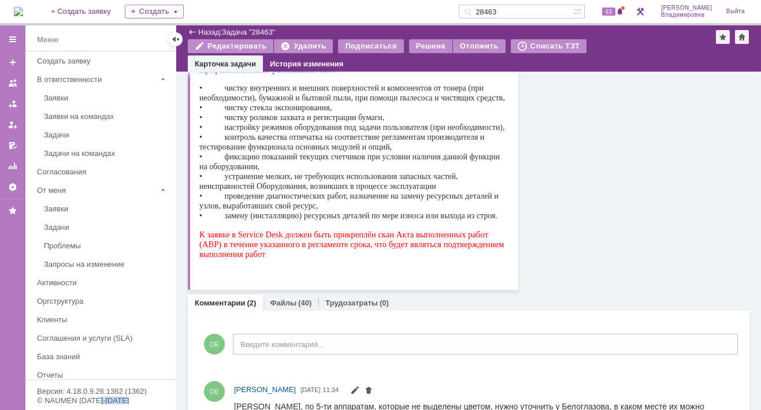
scroll to position [289, 0]
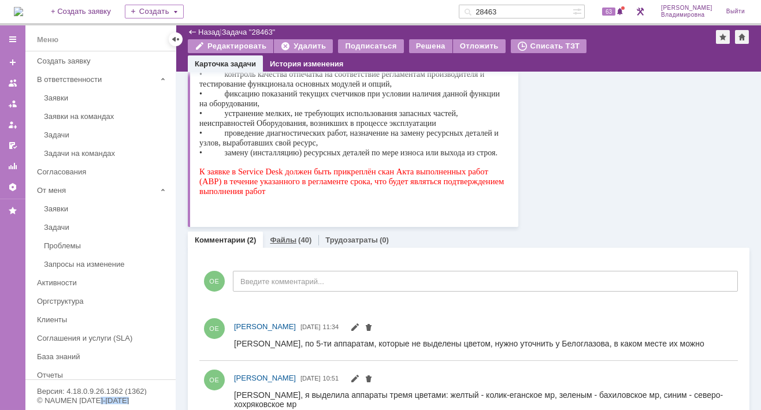
click at [287, 239] on link "Файлы" at bounding box center [283, 240] width 27 height 9
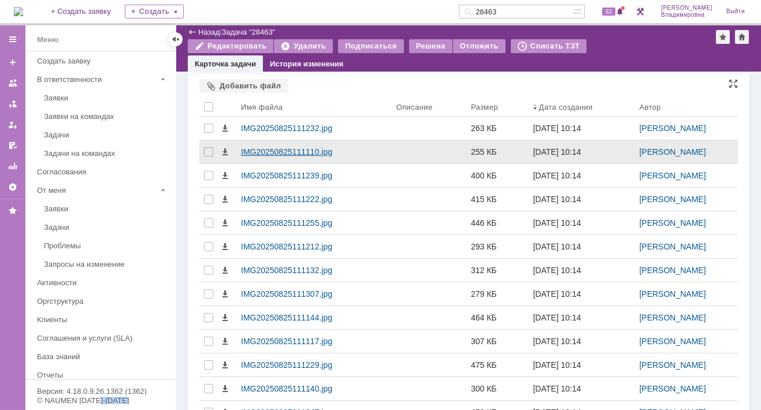
scroll to position [405, 0]
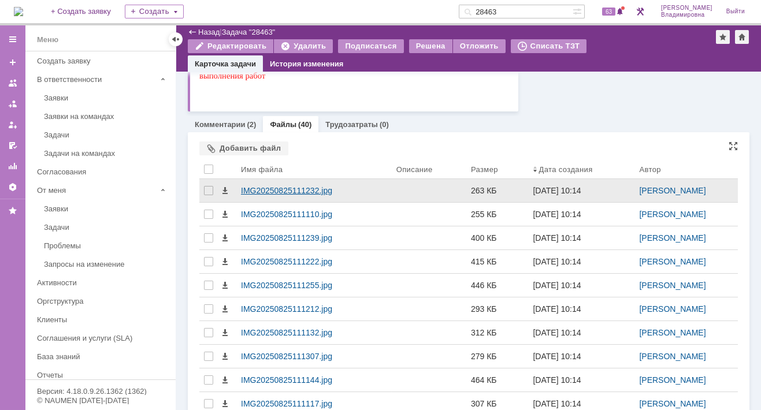
click at [295, 191] on div "IMG20250825111232.jpg" at bounding box center [314, 190] width 146 height 9
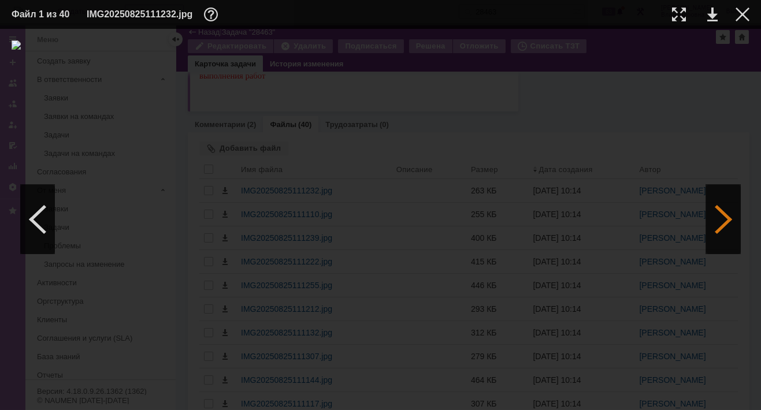
click at [724, 214] on div at bounding box center [723, 219] width 35 height 69
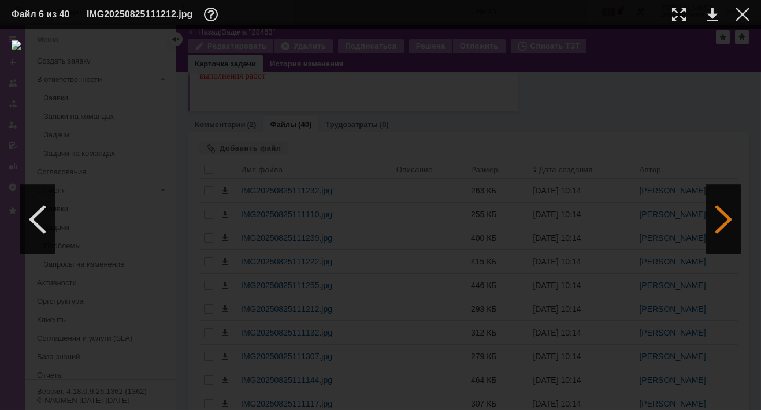
click at [724, 214] on div at bounding box center [723, 219] width 35 height 69
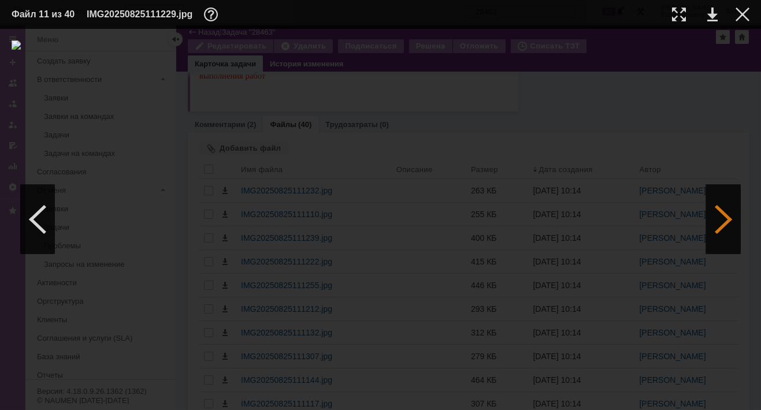
click at [724, 214] on div at bounding box center [723, 219] width 35 height 69
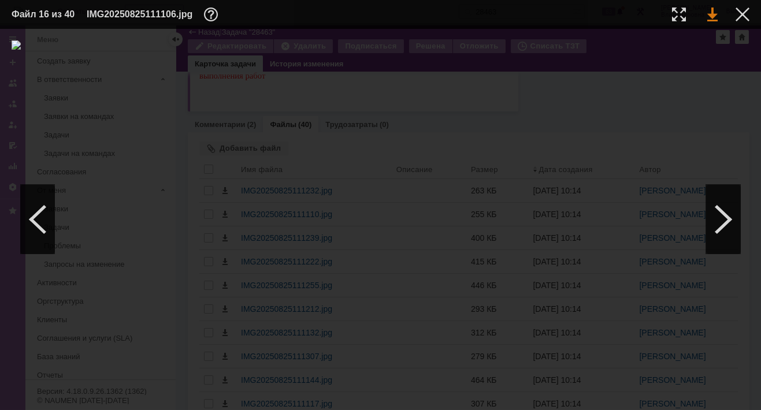
click at [712, 8] on link at bounding box center [712, 15] width 10 height 14
click at [724, 218] on div at bounding box center [723, 219] width 35 height 69
click at [711, 16] on link at bounding box center [712, 15] width 10 height 14
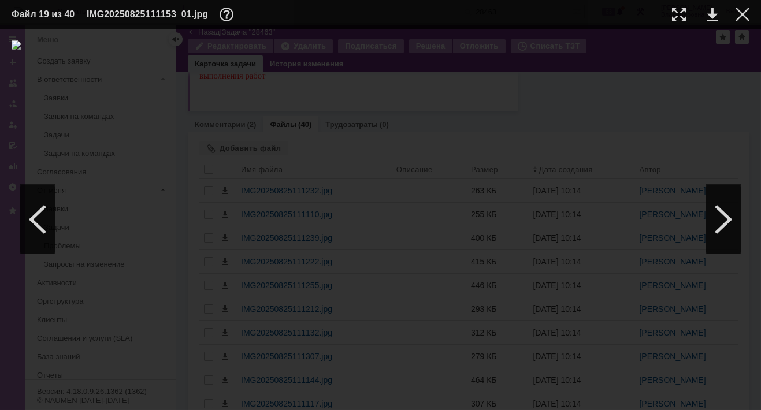
drag, startPoint x: 148, startPoint y: 59, endPoint x: 150, endPoint y: 65, distance: 6.6
click at [148, 59] on div at bounding box center [381, 219] width 738 height 358
click at [727, 216] on div at bounding box center [723, 219] width 35 height 69
click at [717, 12] on link at bounding box center [712, 15] width 10 height 14
click at [172, 291] on div at bounding box center [381, 219] width 738 height 358
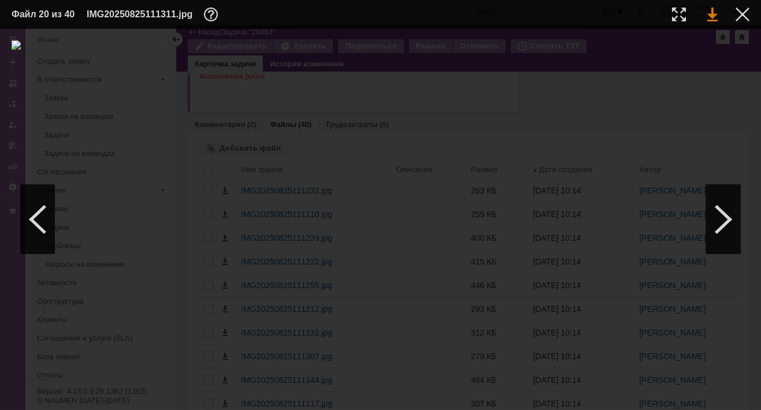
click at [709, 13] on link at bounding box center [712, 15] width 10 height 14
click at [720, 216] on div at bounding box center [723, 219] width 35 height 69
click at [710, 14] on link at bounding box center [712, 15] width 10 height 14
click at [723, 215] on div at bounding box center [723, 219] width 35 height 69
click at [29, 218] on div at bounding box center [37, 219] width 35 height 69
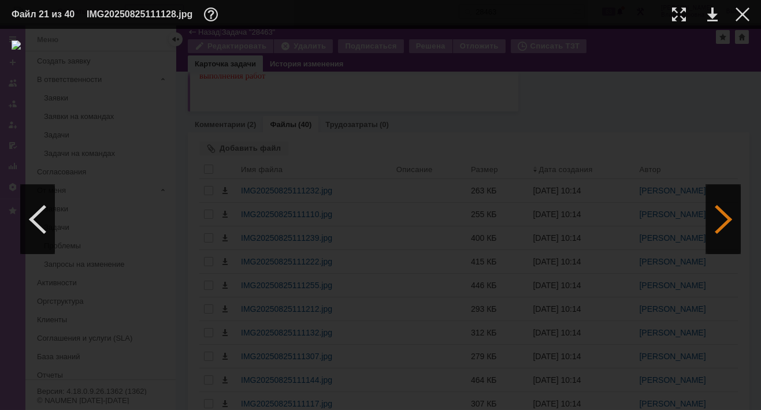
click at [723, 217] on div at bounding box center [723, 219] width 35 height 69
click at [711, 18] on link at bounding box center [712, 15] width 10 height 14
click at [731, 219] on div at bounding box center [723, 219] width 35 height 69
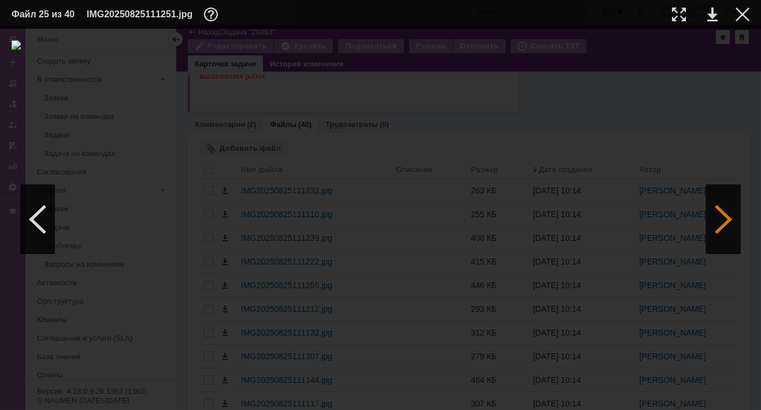
click at [730, 219] on div at bounding box center [723, 219] width 35 height 69
click at [714, 10] on link at bounding box center [712, 15] width 10 height 14
click at [723, 219] on div at bounding box center [723, 219] width 35 height 69
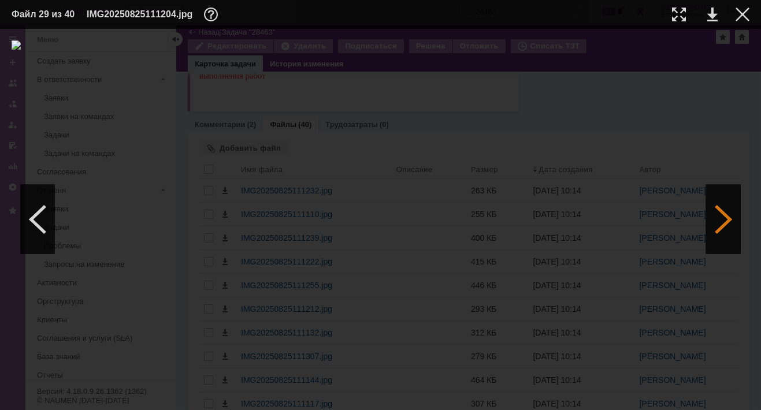
click at [723, 219] on div at bounding box center [723, 219] width 35 height 69
click at [711, 13] on link at bounding box center [712, 15] width 10 height 14
click at [720, 214] on div at bounding box center [723, 219] width 35 height 69
click at [713, 15] on link at bounding box center [712, 15] width 10 height 14
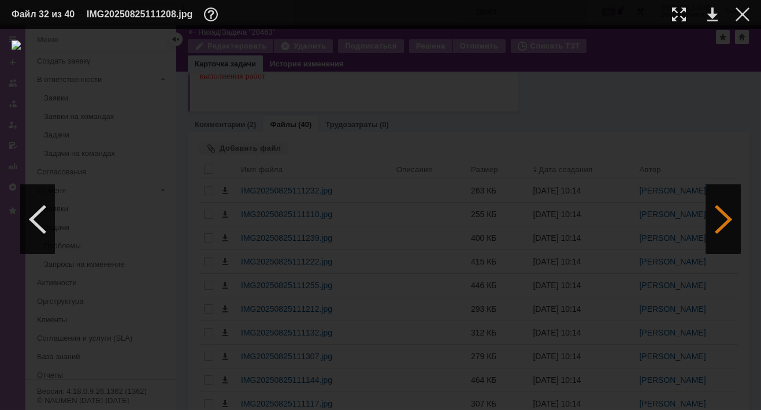
click at [732, 221] on div at bounding box center [723, 219] width 35 height 69
click at [713, 12] on link at bounding box center [712, 15] width 10 height 14
click at [729, 216] on div at bounding box center [723, 219] width 35 height 69
click at [727, 217] on div at bounding box center [723, 219] width 35 height 69
click at [713, 13] on link at bounding box center [712, 15] width 10 height 14
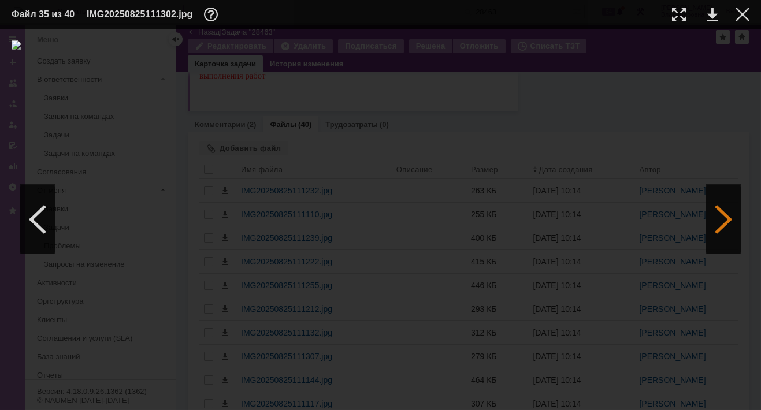
click at [728, 214] on div at bounding box center [723, 219] width 35 height 69
click at [710, 14] on link at bounding box center [712, 15] width 10 height 14
click at [728, 216] on div at bounding box center [723, 219] width 35 height 69
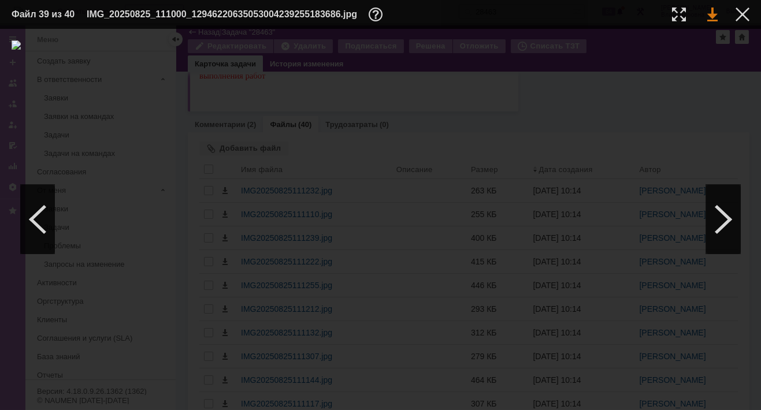
click at [714, 15] on link at bounding box center [712, 15] width 10 height 14
click at [728, 221] on div at bounding box center [723, 219] width 35 height 69
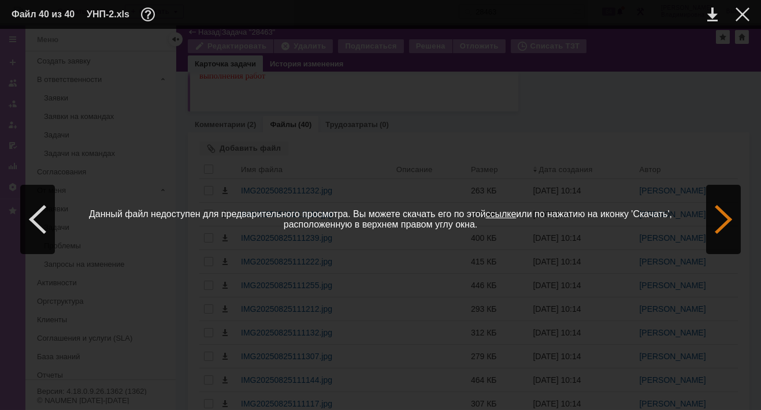
click at [728, 221] on div at bounding box center [723, 219] width 35 height 69
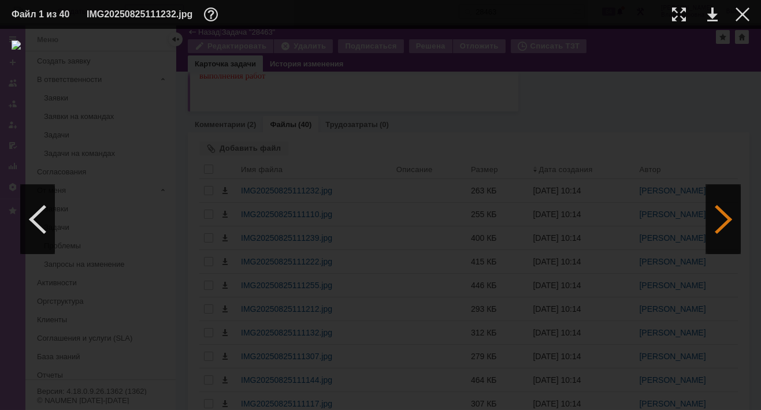
click at [728, 221] on div at bounding box center [723, 219] width 35 height 69
click at [725, 220] on div at bounding box center [723, 219] width 35 height 69
click at [742, 11] on div at bounding box center [743, 15] width 14 height 14
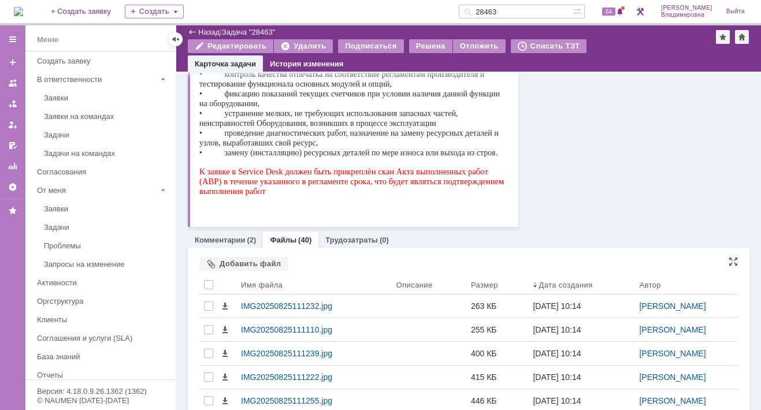
scroll to position [0, 0]
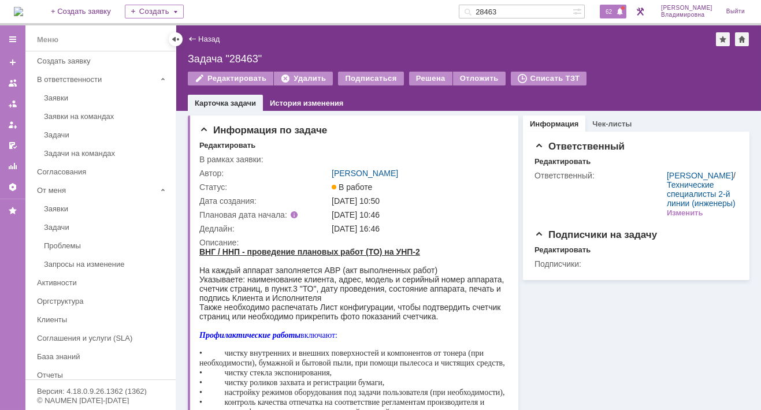
click at [616, 9] on span "62" at bounding box center [608, 12] width 13 height 8
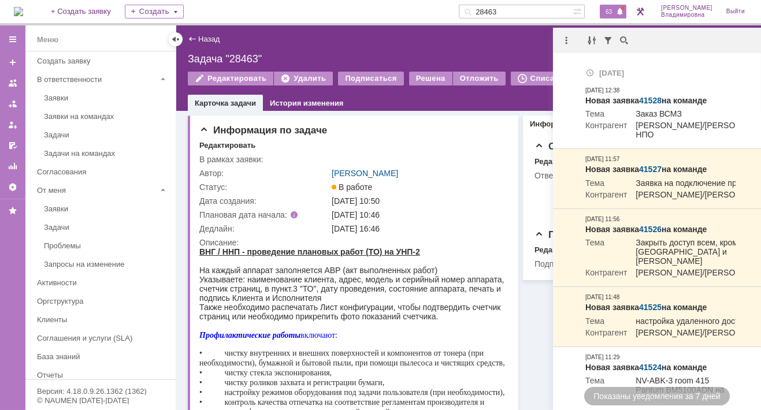
click at [616, 11] on span "63" at bounding box center [608, 12] width 13 height 8
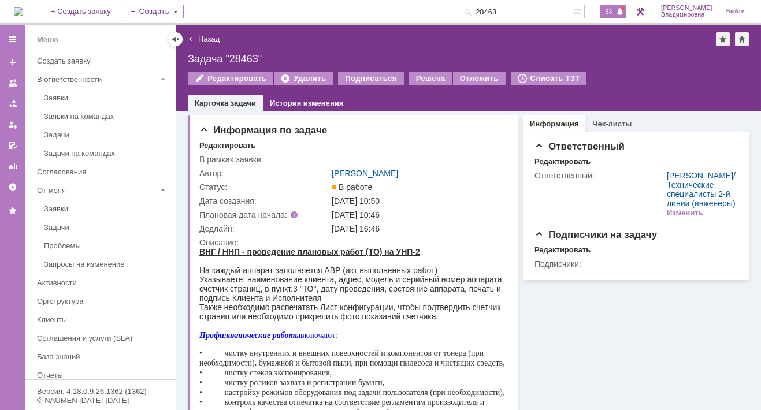
click at [616, 12] on span "63" at bounding box center [608, 12] width 13 height 8
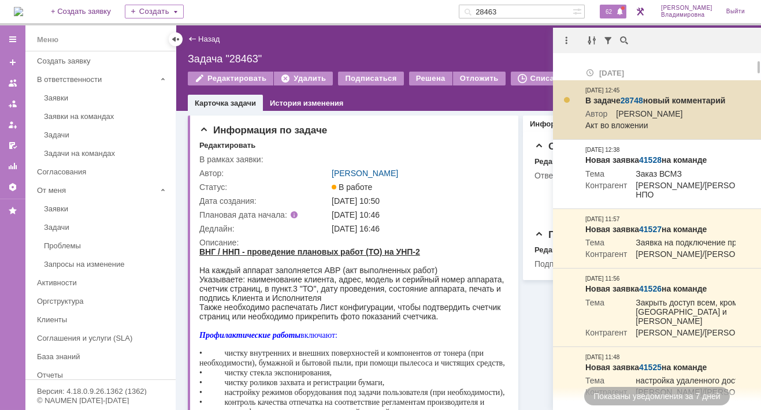
click at [631, 99] on link "28748" at bounding box center [632, 100] width 23 height 9
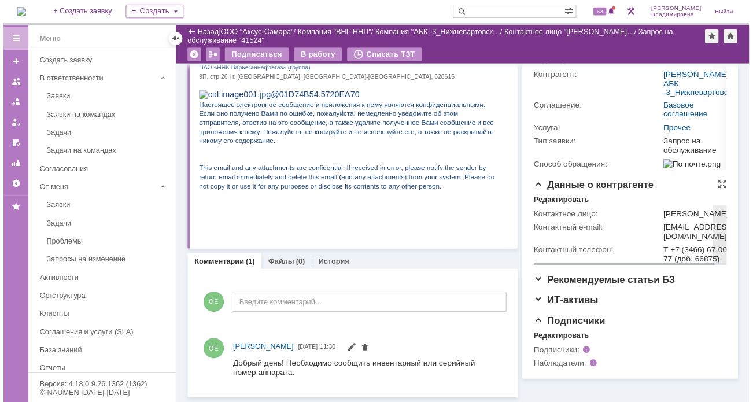
scroll to position [158, 0]
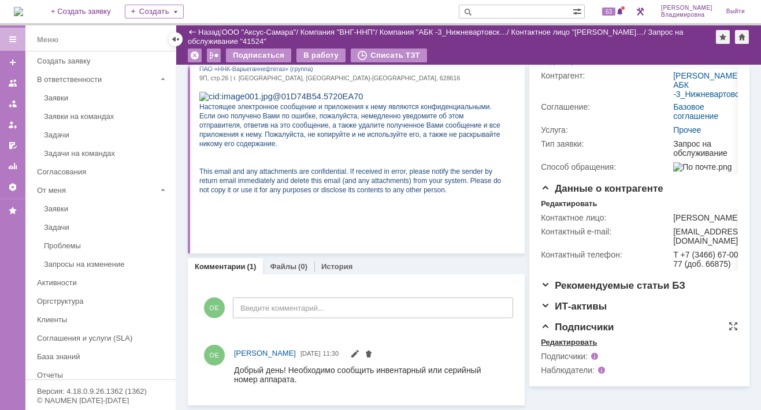
click at [560, 347] on div "Редактировать" at bounding box center [569, 342] width 56 height 9
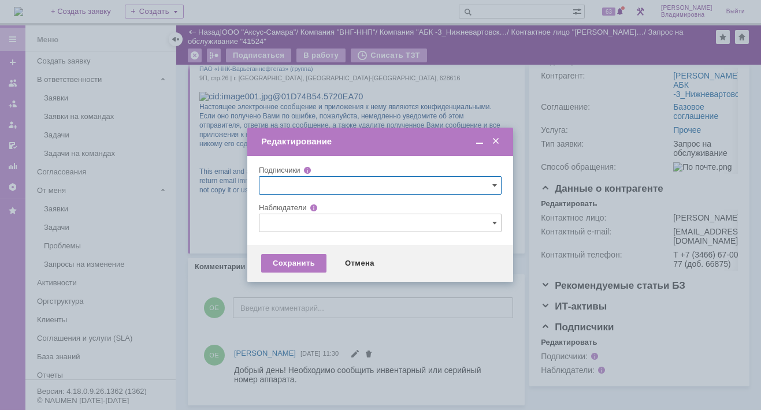
click at [269, 216] on input "text" at bounding box center [380, 223] width 243 height 18
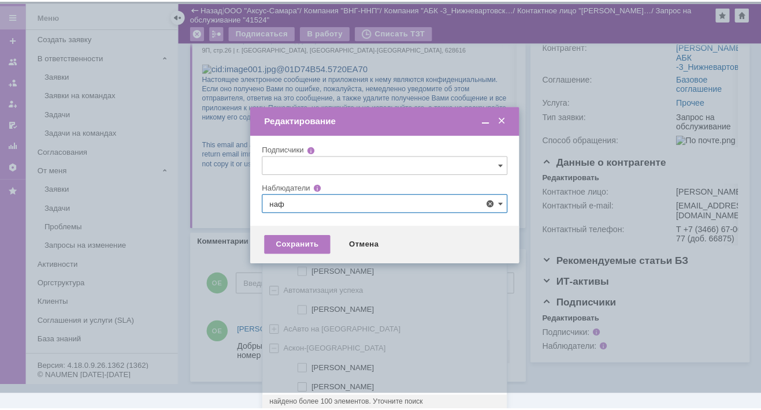
scroll to position [0, 0]
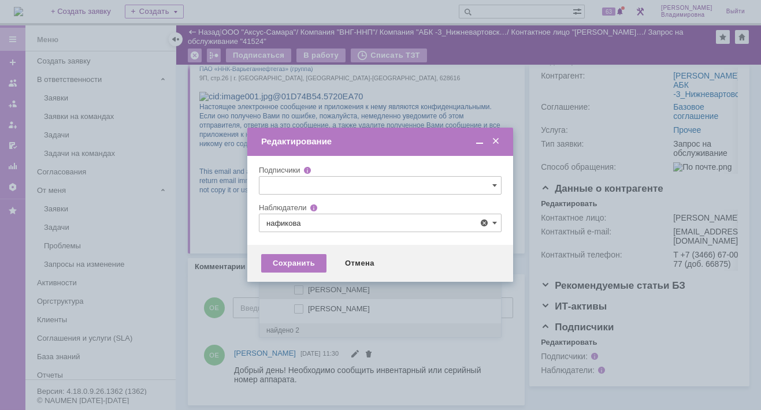
click at [308, 288] on span at bounding box center [308, 289] width 0 height 6
click at [297, 288] on input "[PERSON_NAME]" at bounding box center [300, 291] width 8 height 8
type input "[PERSON_NAME]"
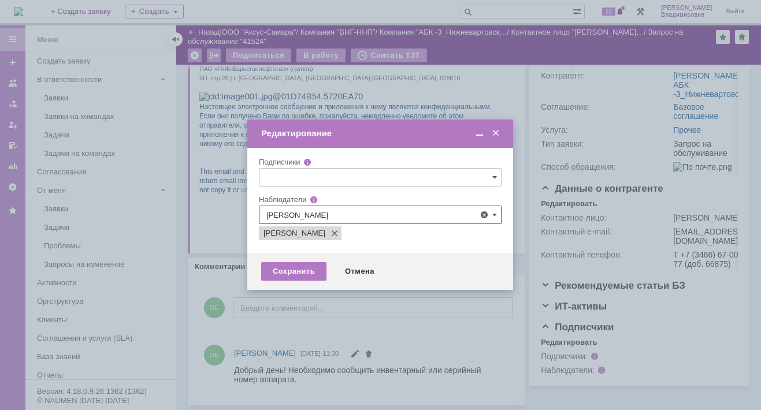
click at [281, 321] on div at bounding box center [380, 205] width 761 height 410
click at [307, 269] on div "Сохранить" at bounding box center [293, 271] width 65 height 18
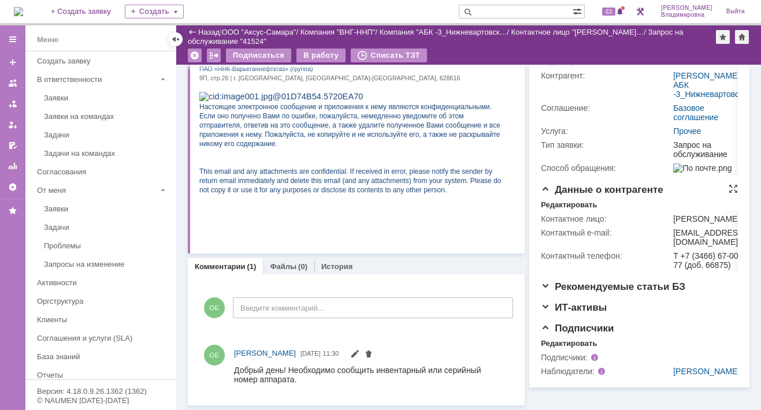
scroll to position [42, 0]
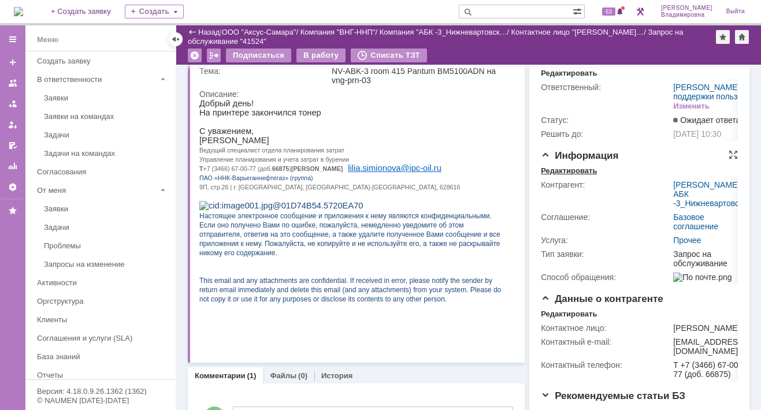
click at [577, 176] on div "Редактировать" at bounding box center [569, 170] width 56 height 9
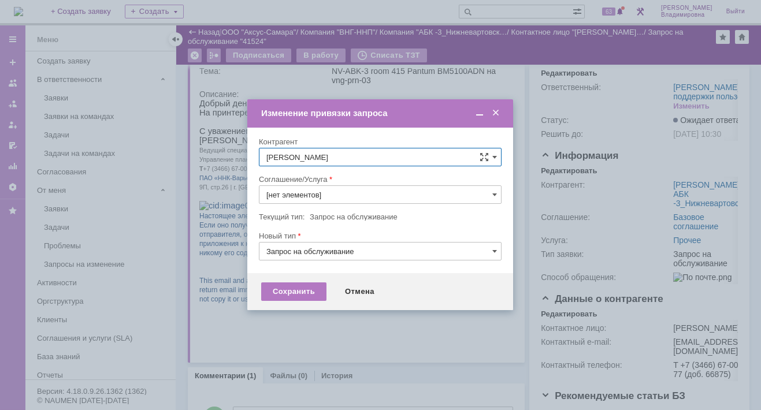
type input "Прочее"
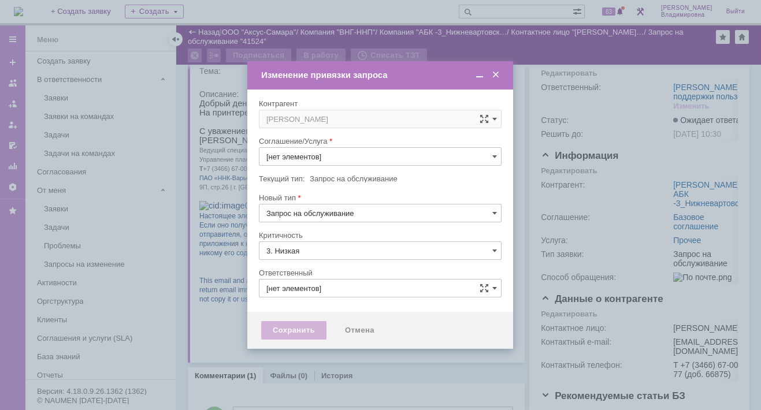
type input "Прочее"
type input "[PERSON_NAME]"
type input "[не указано]"
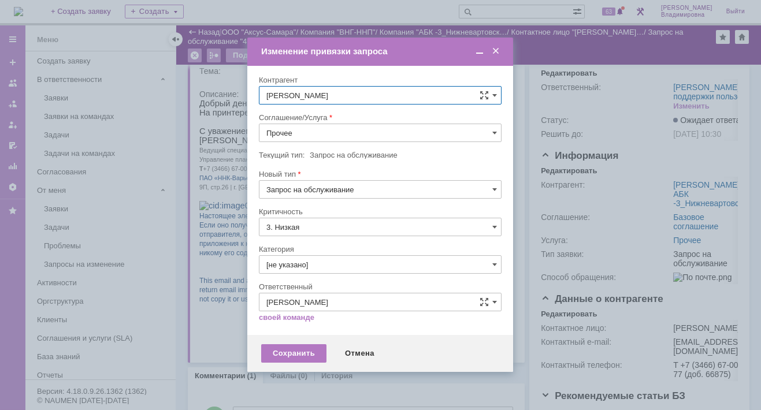
click at [488, 132] on input "Прочее" at bounding box center [380, 133] width 243 height 18
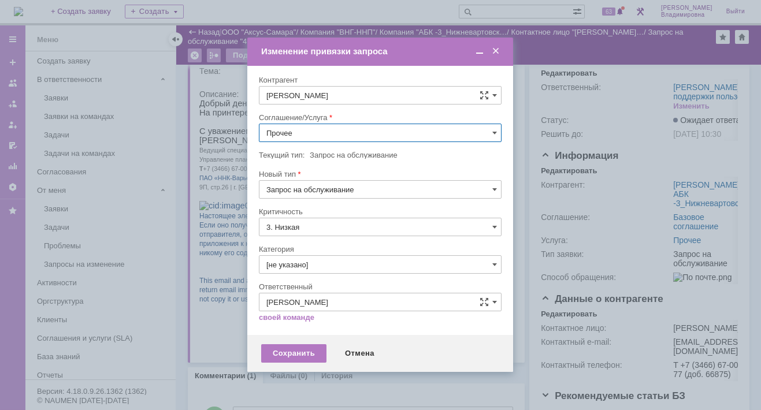
scroll to position [88, 0]
click at [301, 272] on span "ПТ_Замена расходных материалов / ресурсных деталей" at bounding box center [380, 275] width 228 height 9
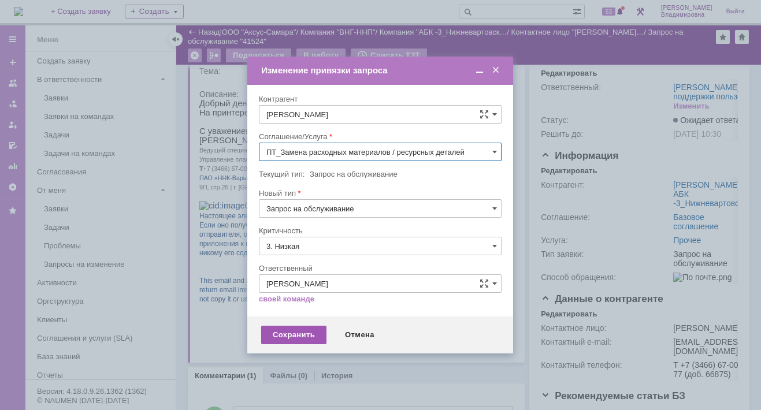
type input "ПТ_Замена расходных материалов / ресурсных деталей"
click at [287, 335] on div "Сохранить" at bounding box center [293, 335] width 65 height 18
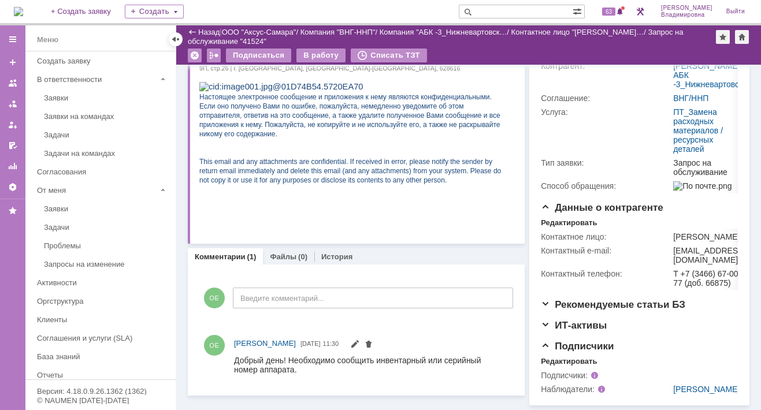
scroll to position [0, 0]
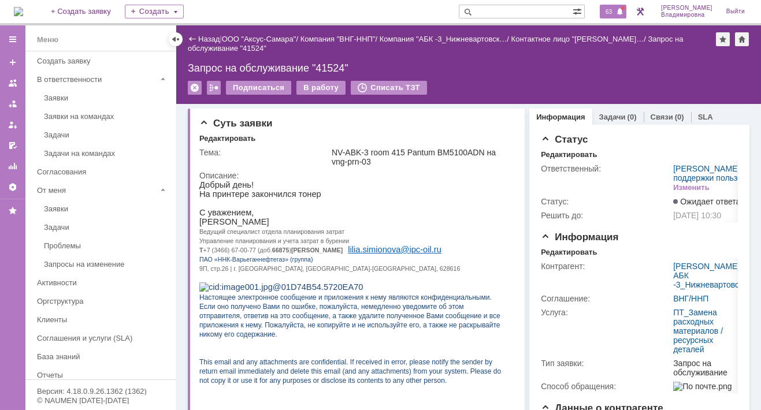
click at [618, 16] on div "63" at bounding box center [613, 12] width 27 height 14
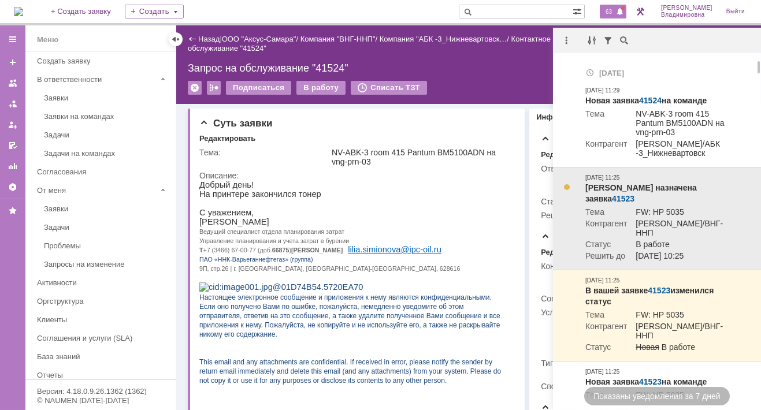
click at [635, 195] on link "41523" at bounding box center [623, 198] width 23 height 9
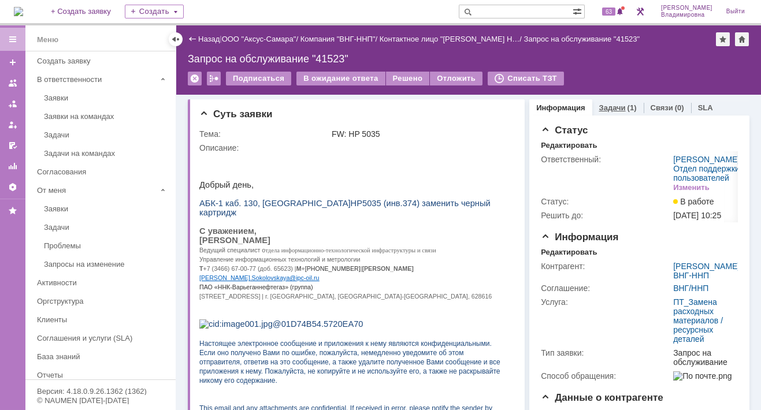
click at [607, 106] on link "Задачи" at bounding box center [612, 107] width 27 height 9
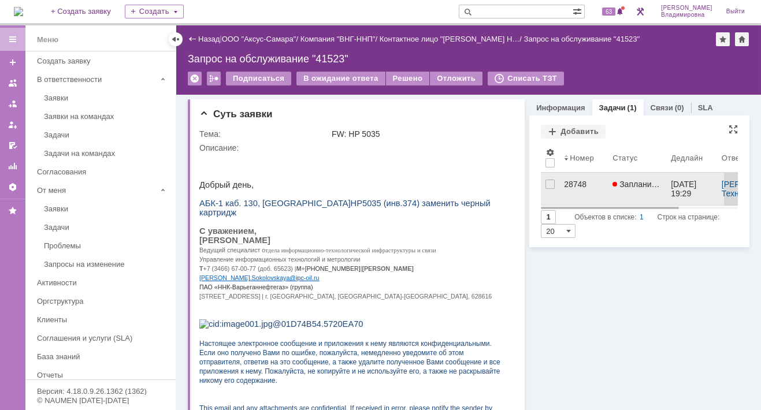
click at [566, 181] on div "28748" at bounding box center [583, 184] width 39 height 9
click at [566, 181] on div "Назад | ООО "Аксус-Самара" / Компания "ВНГ-ННП" / Контактное лицо "[PERSON_NAME…" at bounding box center [468, 217] width 585 height 385
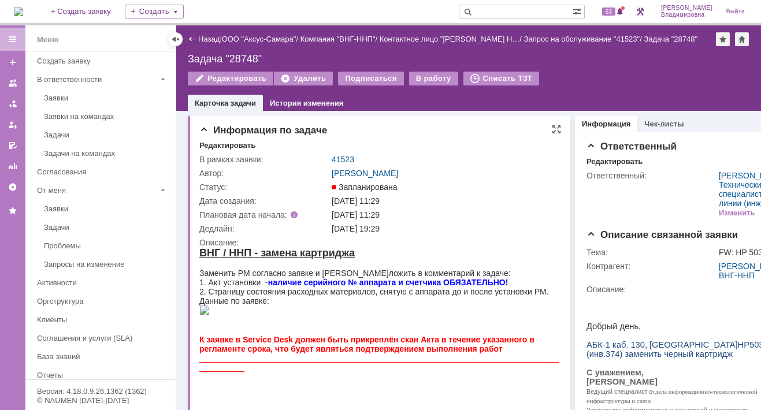
click at [485, 188] on div "Запланирована" at bounding box center [445, 187] width 227 height 9
click at [225, 145] on div "Редактировать" at bounding box center [227, 145] width 56 height 9
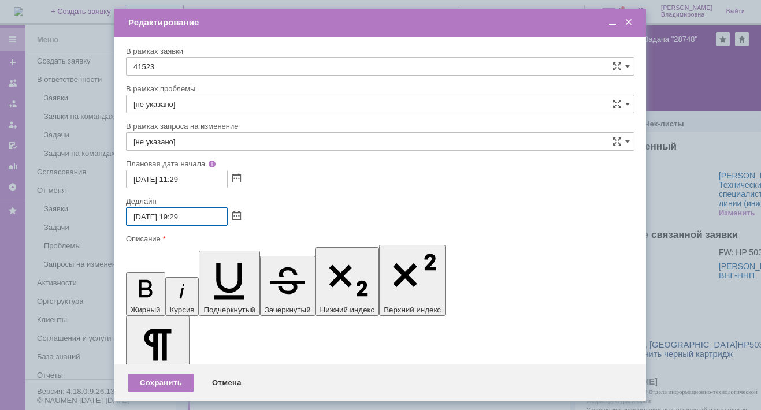
click at [181, 214] on input "[DATE] 19:29" at bounding box center [177, 217] width 102 height 18
type input "[DATE] 17:29"
click at [160, 376] on div "Сохранить" at bounding box center [160, 383] width 65 height 18
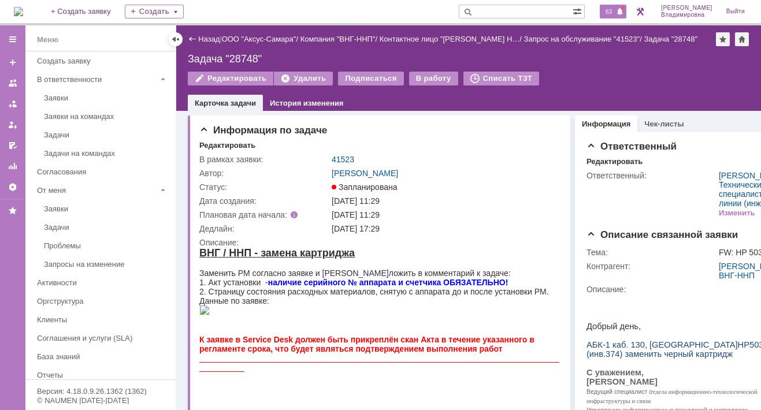
click at [615, 10] on span "63" at bounding box center [608, 12] width 13 height 8
click at [346, 11] on div "На домашнюю + Создать заявку Создать 63 [PERSON_NAME]" at bounding box center [380, 12] width 761 height 25
click at [350, 163] on link "41523" at bounding box center [343, 159] width 23 height 9
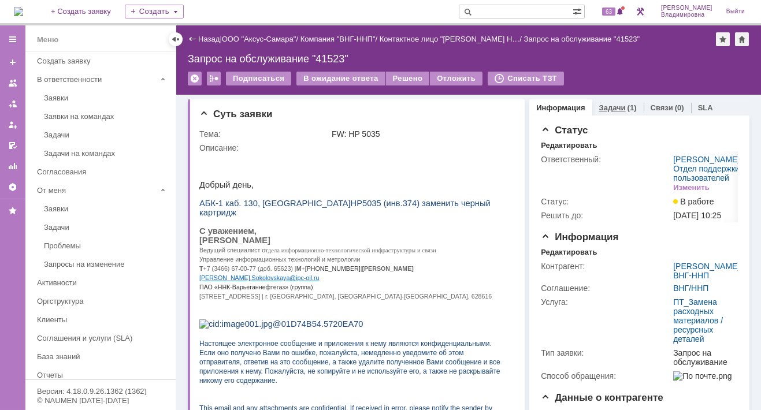
click at [605, 106] on link "Задачи" at bounding box center [612, 107] width 27 height 9
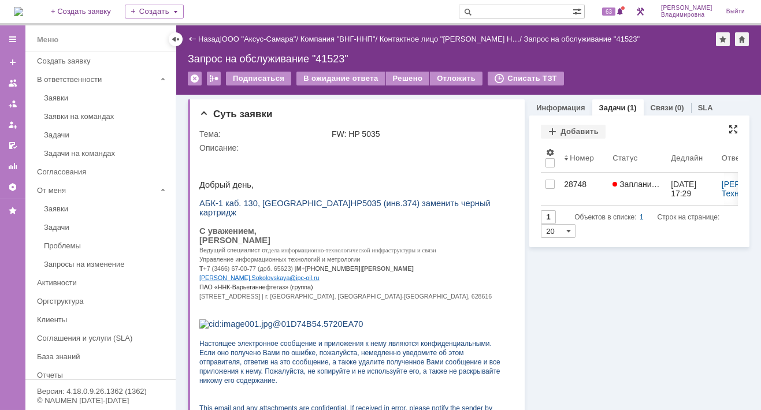
click at [729, 127] on div at bounding box center [733, 129] width 9 height 9
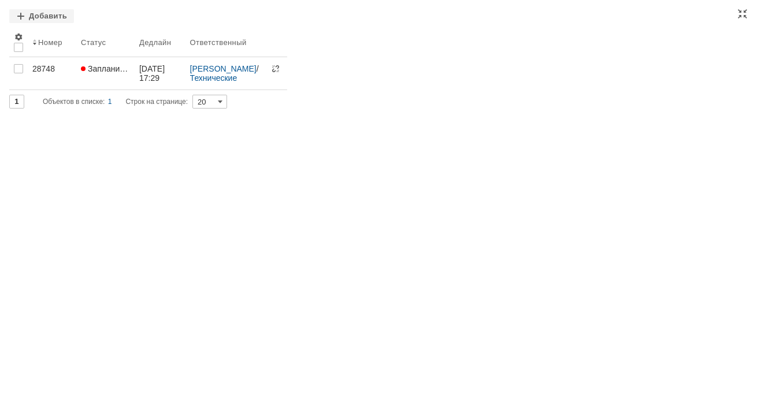
drag, startPoint x: 747, startPoint y: 11, endPoint x: 665, endPoint y: 6, distance: 82.8
click at [747, 12] on div "Добавить" at bounding box center [380, 16] width 743 height 15
click at [746, 12] on div at bounding box center [742, 13] width 9 height 9
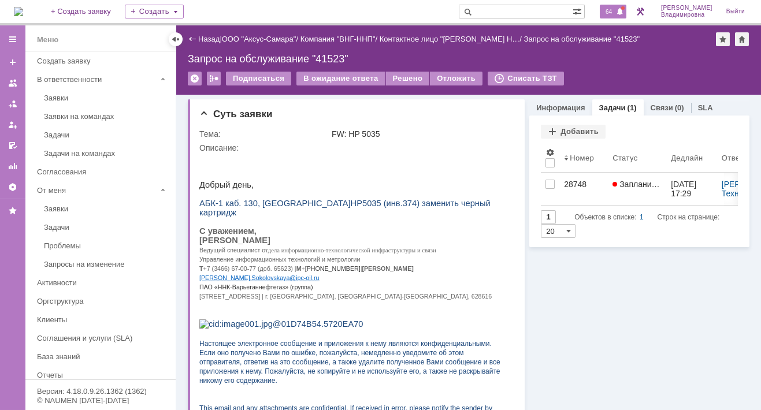
click at [616, 10] on span "64" at bounding box center [608, 12] width 13 height 8
click at [14, 7] on img at bounding box center [18, 11] width 9 height 9
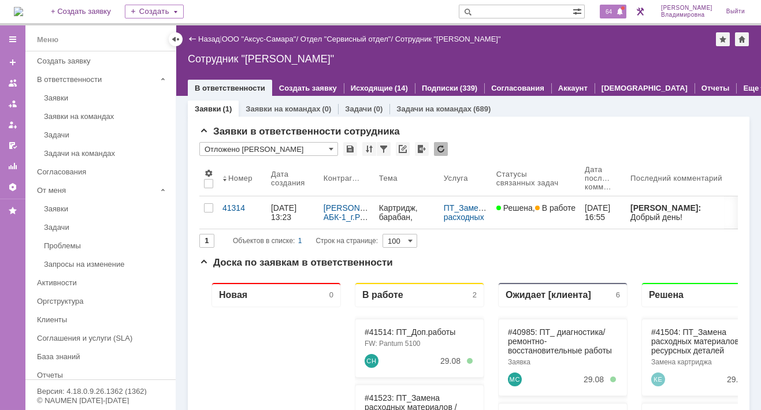
click at [613, 9] on span "64" at bounding box center [608, 12] width 13 height 8
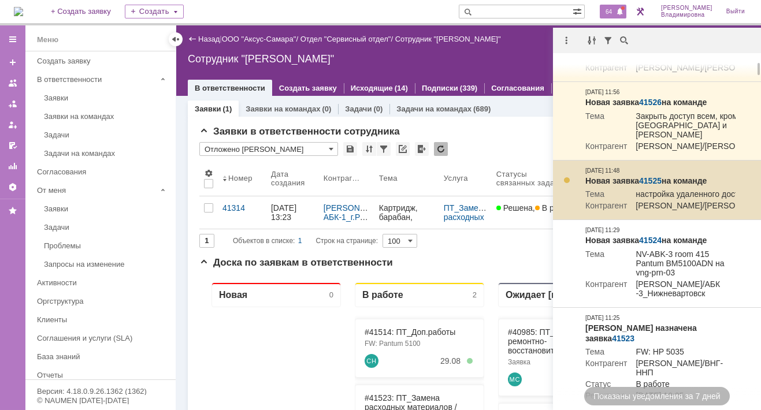
scroll to position [116, 0]
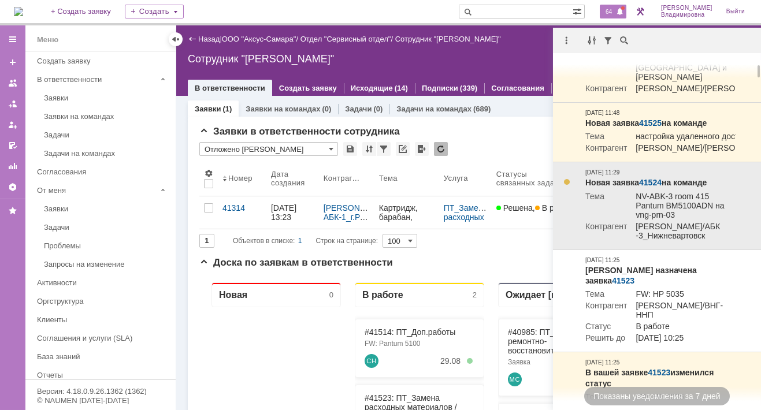
click at [644, 187] on link "41524" at bounding box center [650, 182] width 23 height 9
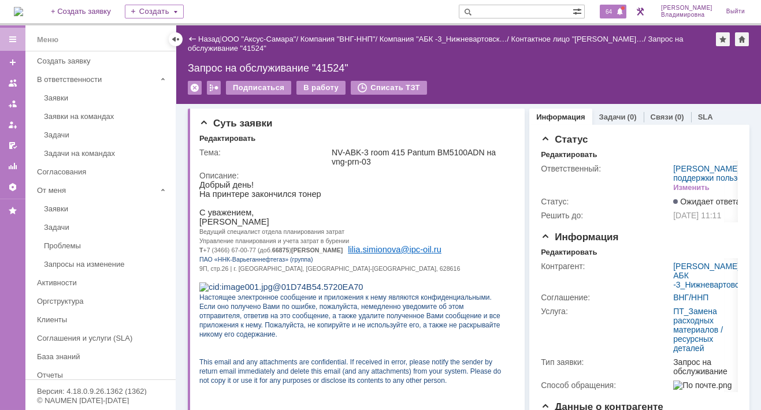
click at [614, 13] on span "64" at bounding box center [608, 12] width 13 height 8
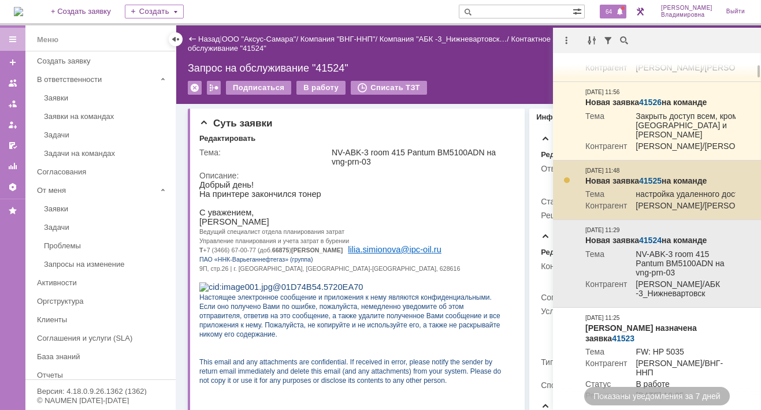
scroll to position [173, 0]
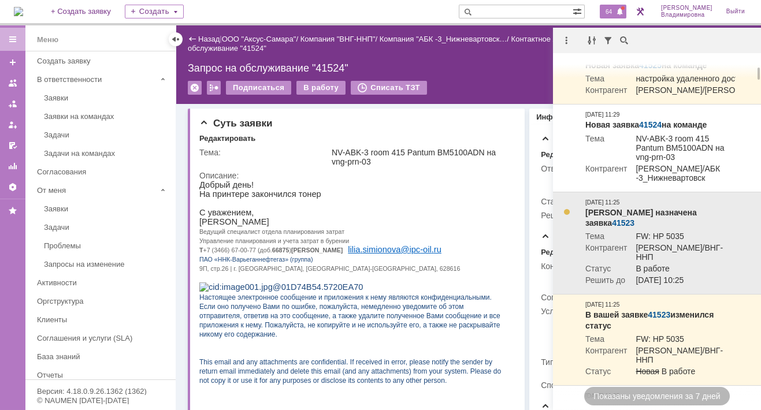
click at [635, 228] on link "41523" at bounding box center [623, 222] width 23 height 9
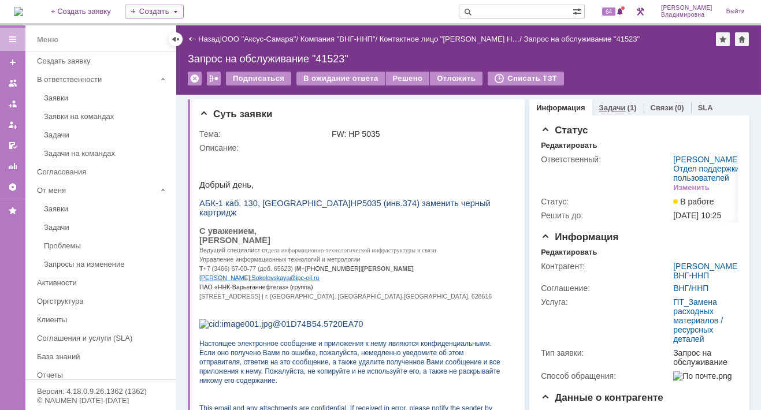
click at [607, 105] on link "Задачи" at bounding box center [612, 107] width 27 height 9
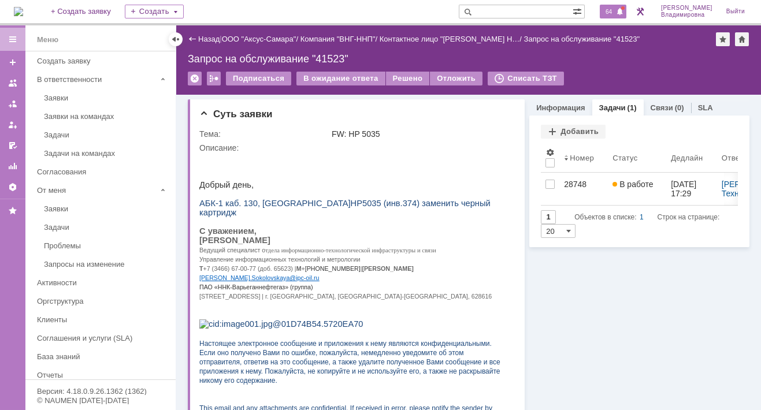
click at [616, 8] on span "64" at bounding box center [608, 12] width 13 height 8
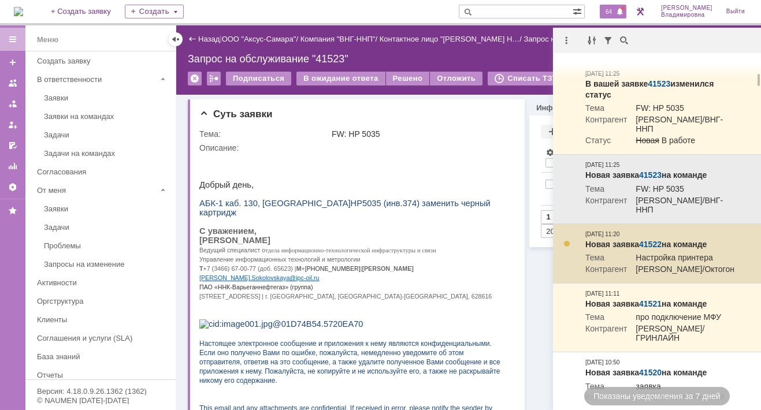
scroll to position [347, 0]
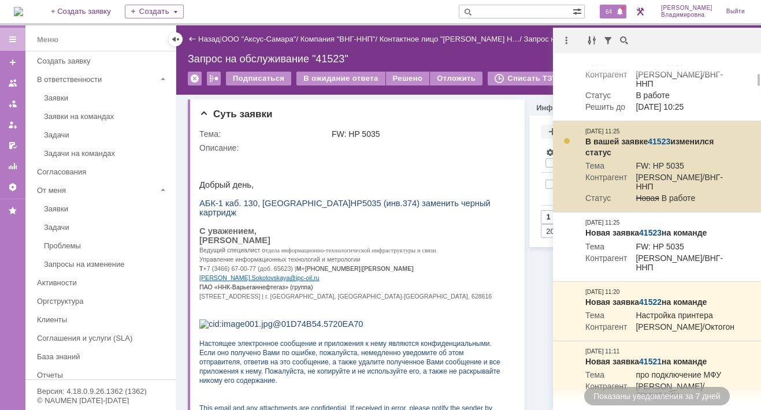
click at [659, 146] on link "41523" at bounding box center [659, 141] width 23 height 9
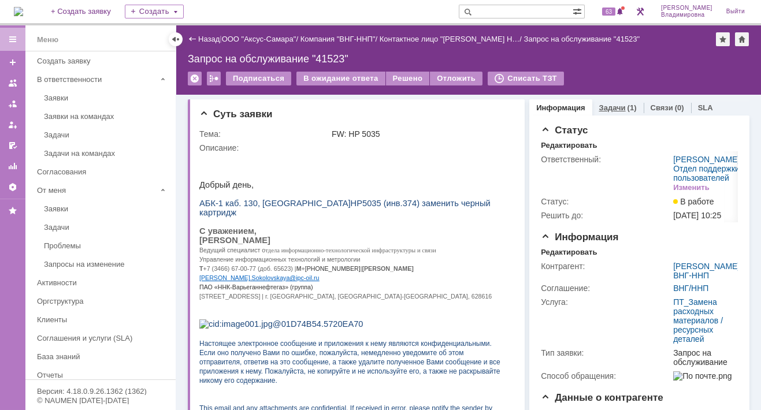
click at [599, 104] on link "Задачи" at bounding box center [612, 107] width 27 height 9
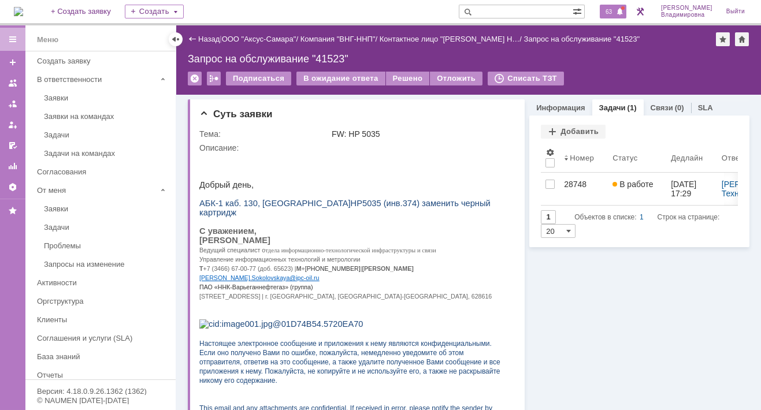
click at [616, 16] on div "63" at bounding box center [613, 12] width 27 height 14
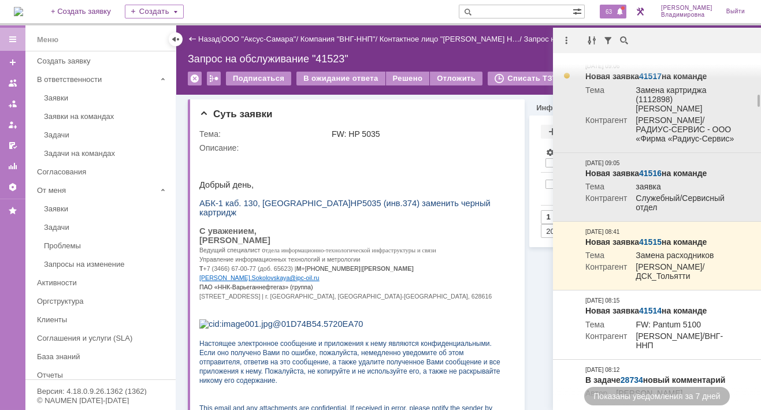
scroll to position [1038, 0]
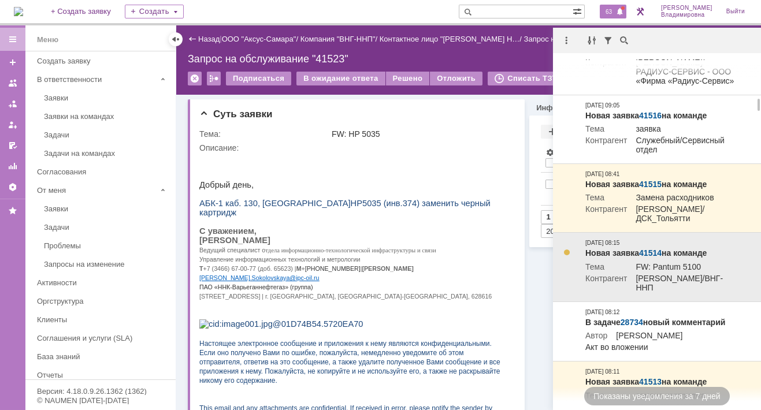
click at [653, 258] on link "41514" at bounding box center [650, 253] width 23 height 9
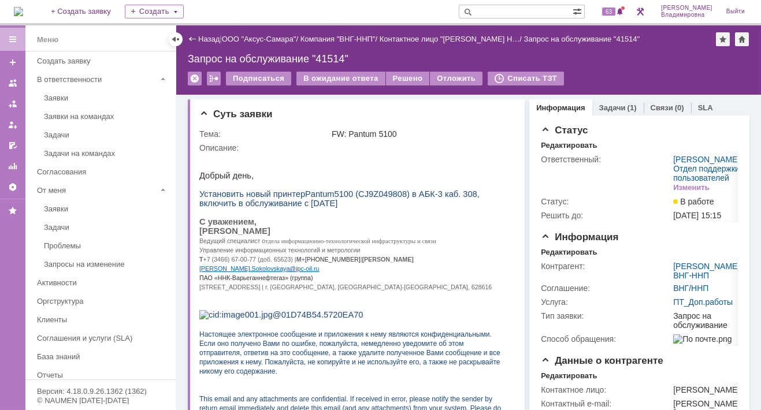
click at [599, 108] on link "Задачи" at bounding box center [612, 107] width 27 height 9
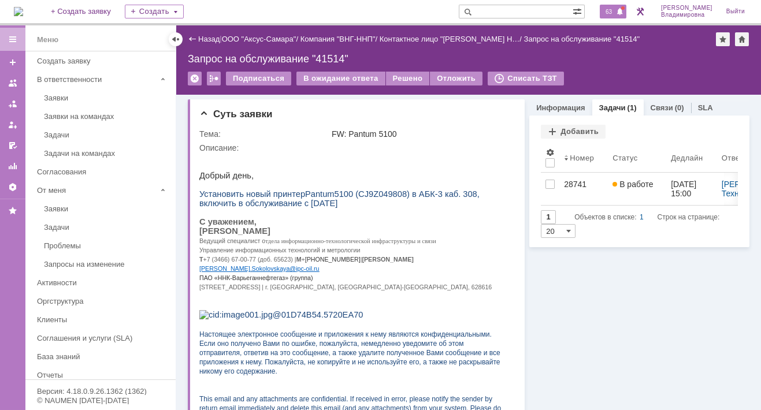
click at [624, 10] on span at bounding box center [620, 12] width 8 height 9
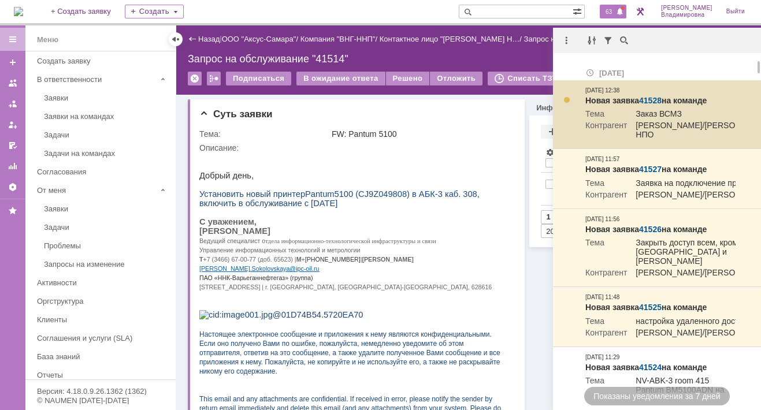
click at [654, 99] on link "41528" at bounding box center [650, 100] width 23 height 9
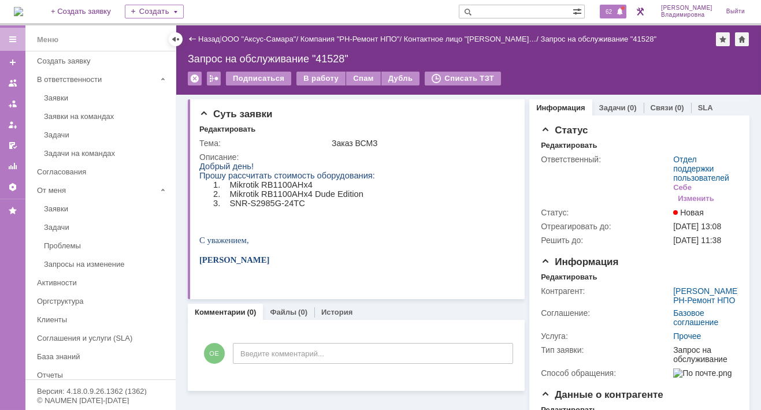
click at [612, 13] on span "62" at bounding box center [608, 12] width 13 height 8
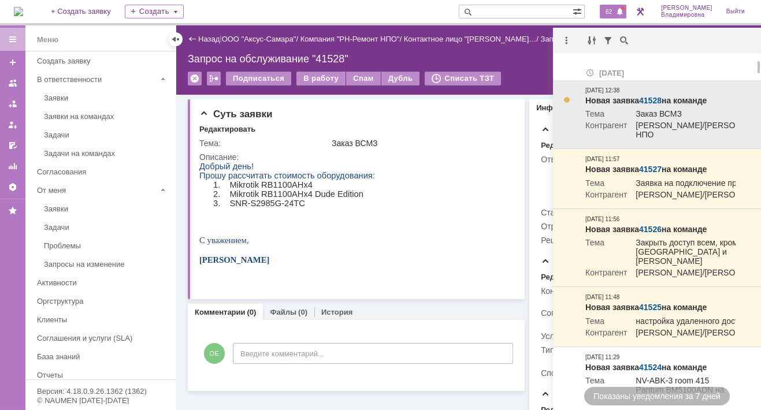
click at [658, 99] on link "41528" at bounding box center [650, 100] width 23 height 9
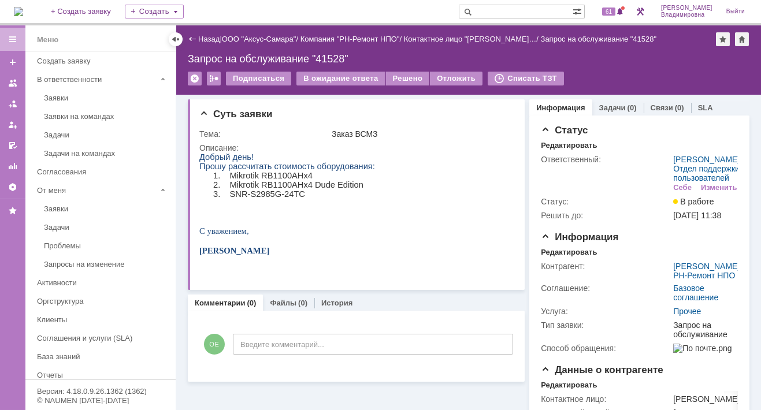
click at [498, 12] on input "text" at bounding box center [516, 12] width 114 height 14
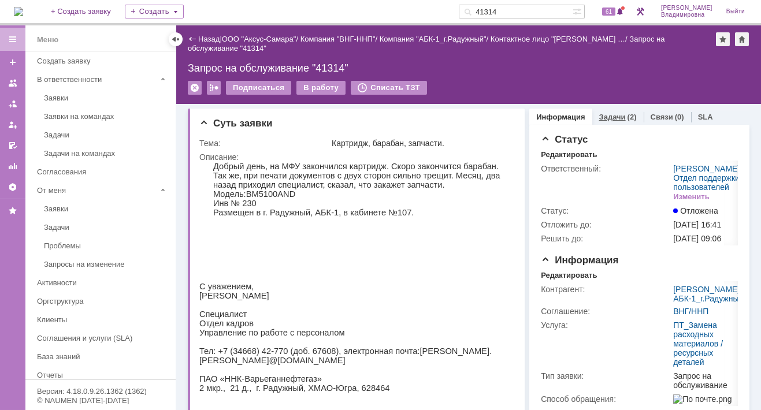
click at [605, 114] on link "Задачи" at bounding box center [612, 117] width 27 height 9
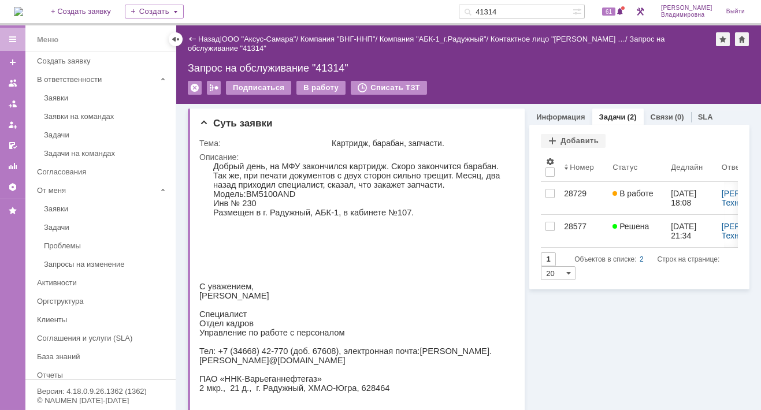
drag, startPoint x: 517, startPoint y: 8, endPoint x: 475, endPoint y: 10, distance: 42.3
click at [475, 10] on div "На домашнюю + Создать заявку Создать 41314 61 Орлова Елена Владимировна Выйти" at bounding box center [380, 12] width 761 height 25
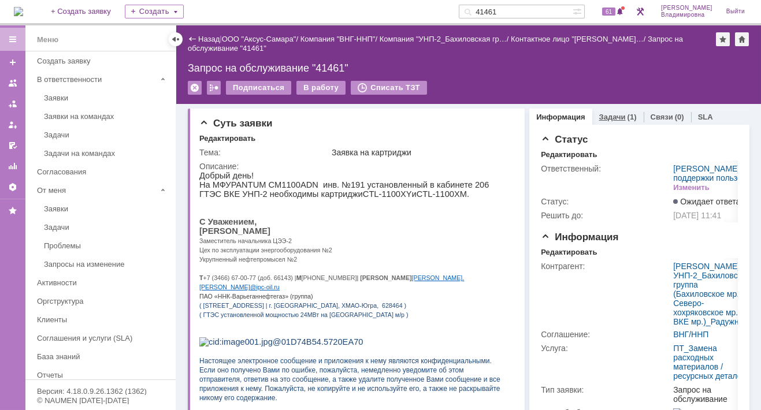
click at [602, 114] on link "Задачи" at bounding box center [612, 117] width 27 height 9
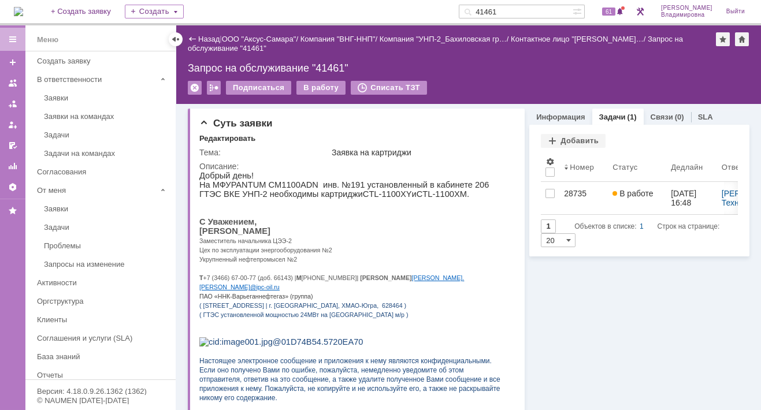
click at [517, 12] on input "41461" at bounding box center [516, 12] width 114 height 14
click at [516, 11] on input "41461" at bounding box center [516, 12] width 114 height 14
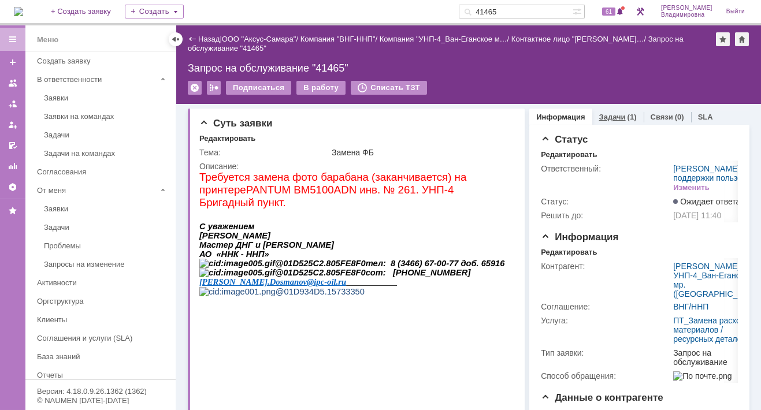
click at [602, 118] on link "Задачи" at bounding box center [612, 117] width 27 height 9
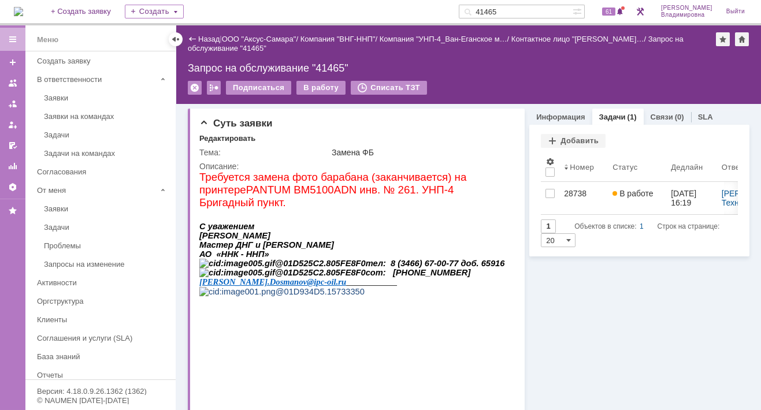
drag, startPoint x: 517, startPoint y: 10, endPoint x: 470, endPoint y: 3, distance: 47.2
click at [470, 3] on div "На домашнюю + Создать заявку Создать 41465 61 Орлова Елена Владимировна Выйти" at bounding box center [380, 12] width 761 height 25
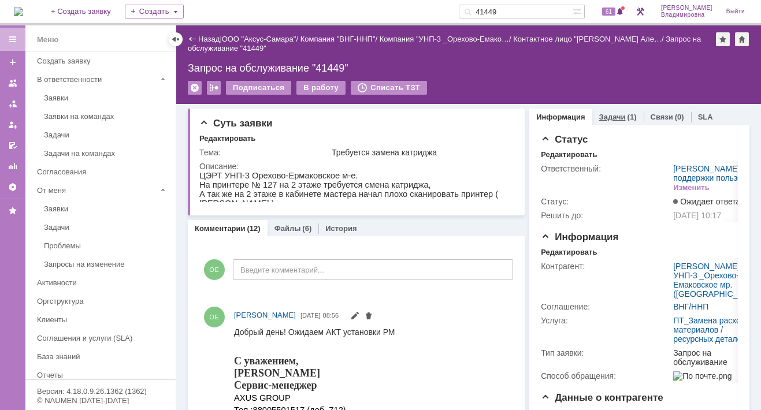
click at [602, 113] on link "Задачи" at bounding box center [612, 117] width 27 height 9
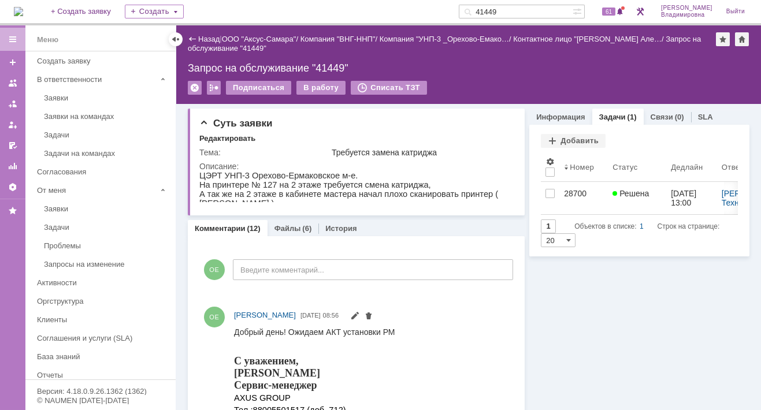
drag, startPoint x: 581, startPoint y: 366, endPoint x: 539, endPoint y: 388, distance: 48.1
click at [495, 67] on div "Запрос на обслуживание "41449"" at bounding box center [469, 68] width 562 height 12
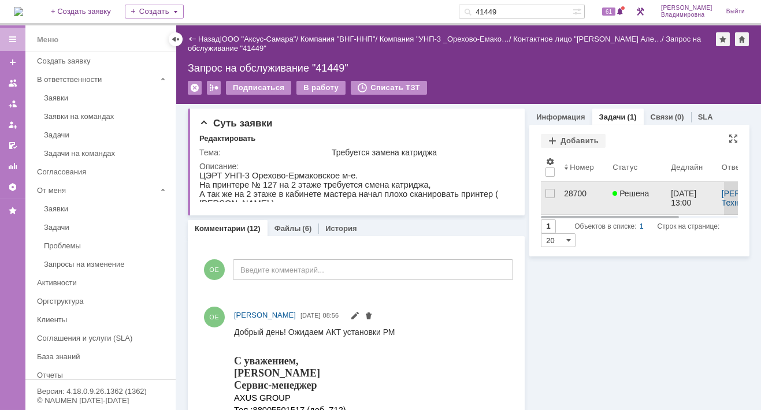
click at [566, 194] on div "28700" at bounding box center [583, 193] width 39 height 9
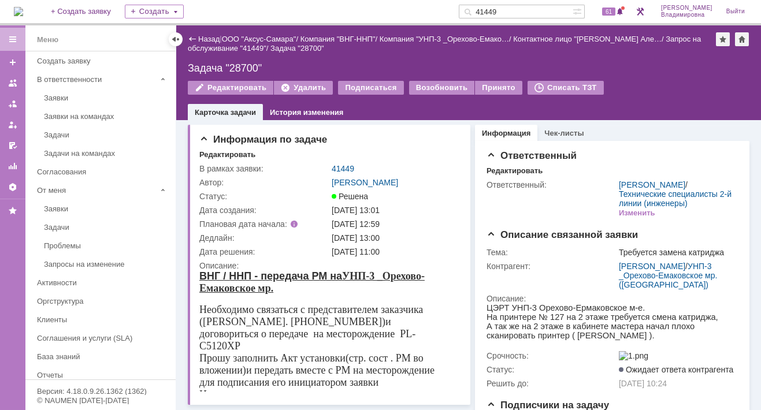
drag, startPoint x: 523, startPoint y: 5, endPoint x: 480, endPoint y: 12, distance: 43.9
click at [480, 12] on div "41449" at bounding box center [516, 12] width 114 height 14
type input "28741"
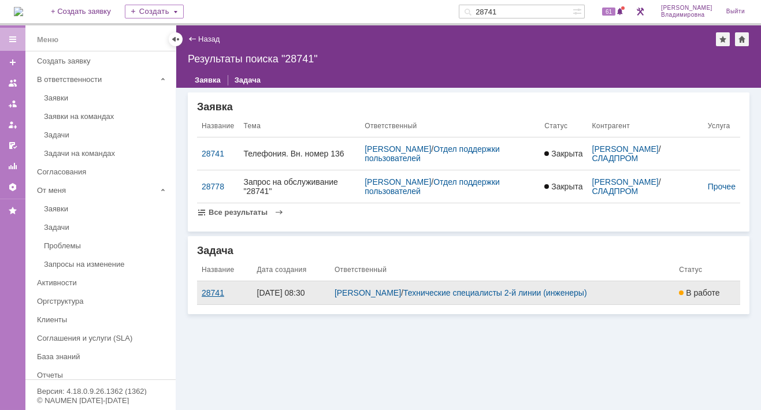
click at [205, 292] on div "28741" at bounding box center [225, 292] width 46 height 9
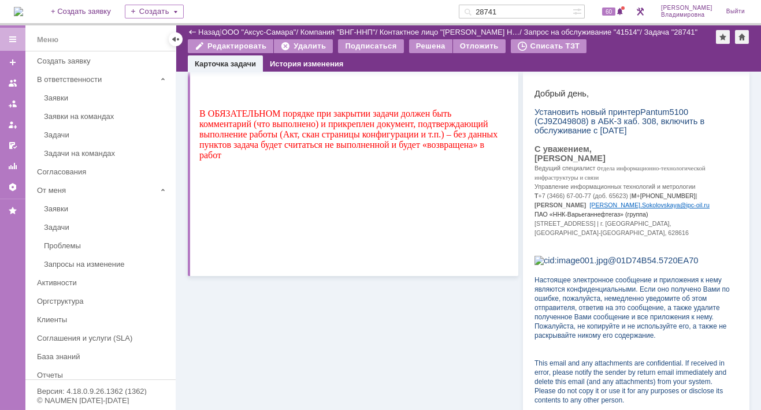
scroll to position [173, 0]
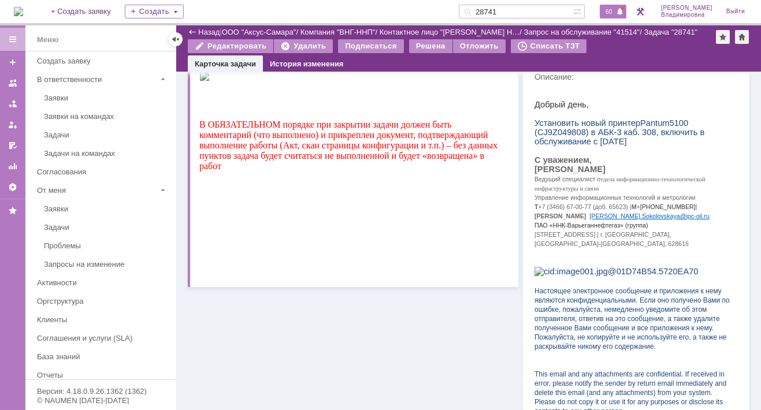
click at [614, 8] on span "60" at bounding box center [608, 12] width 13 height 8
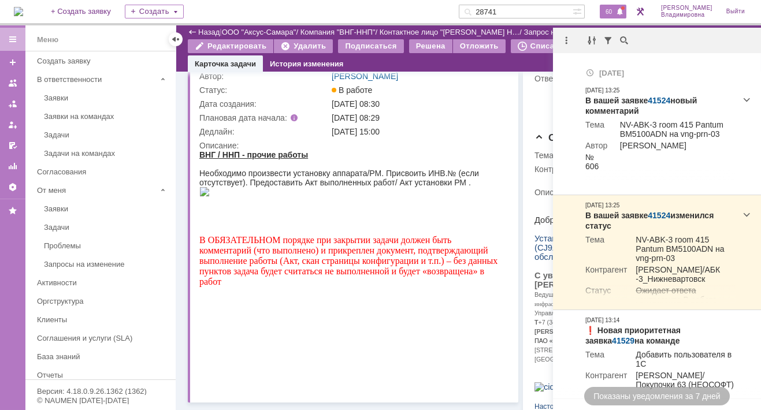
scroll to position [0, 0]
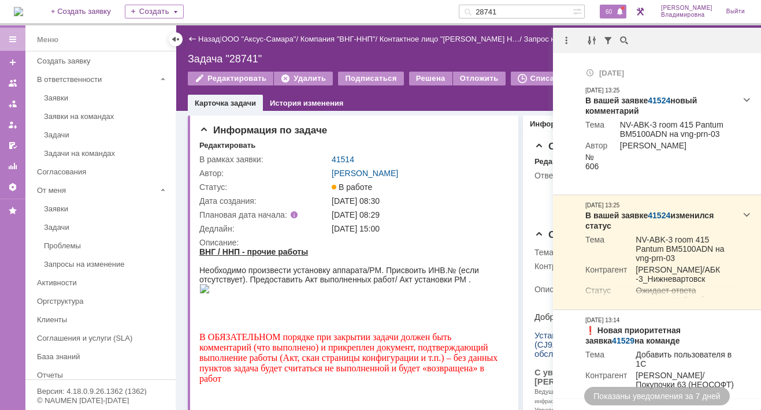
click at [616, 12] on span "60" at bounding box center [608, 12] width 13 height 8
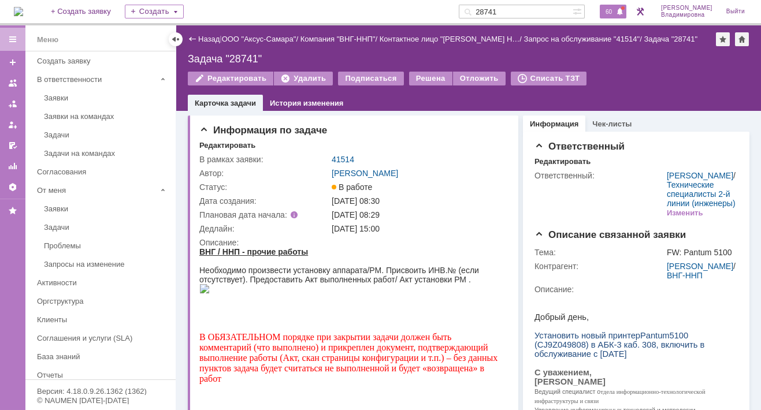
click at [616, 13] on span "60" at bounding box center [608, 12] width 13 height 8
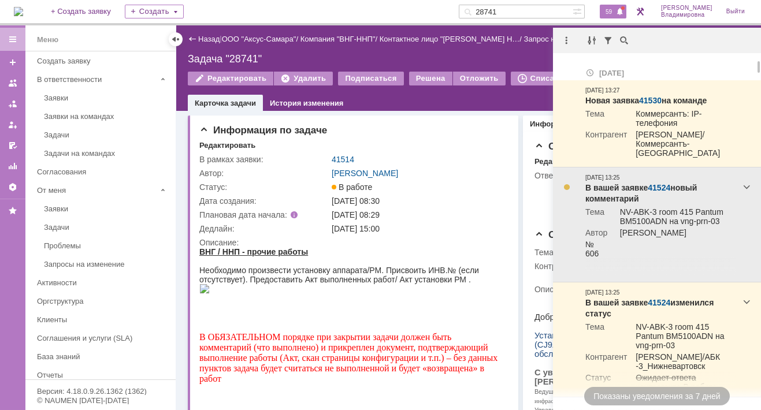
click at [661, 183] on link "41524" at bounding box center [659, 187] width 23 height 9
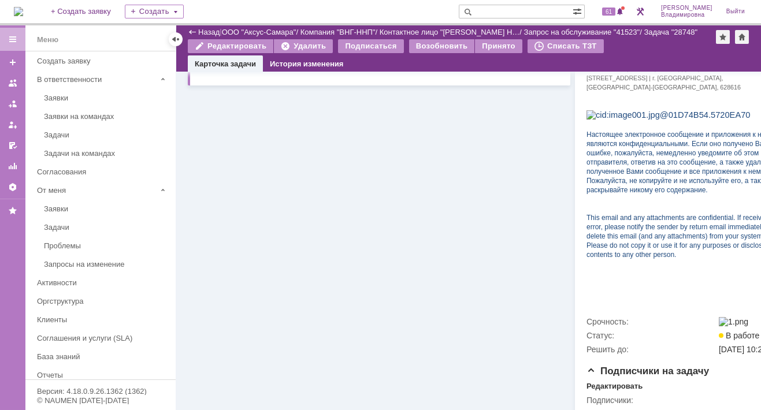
scroll to position [551, 0]
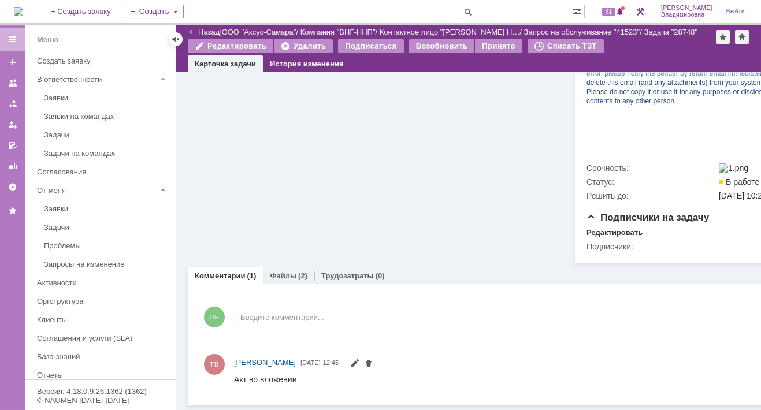
click at [279, 272] on link "Файлы" at bounding box center [283, 276] width 27 height 9
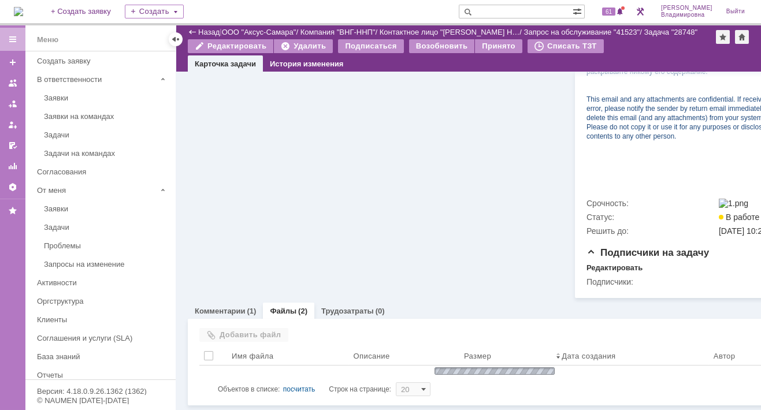
scroll to position [551, 0]
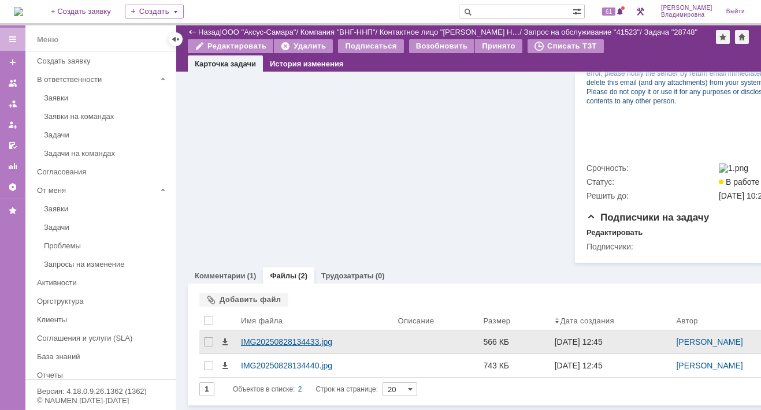
click at [246, 338] on div "IMG20250828134433.jpg" at bounding box center [314, 342] width 147 height 9
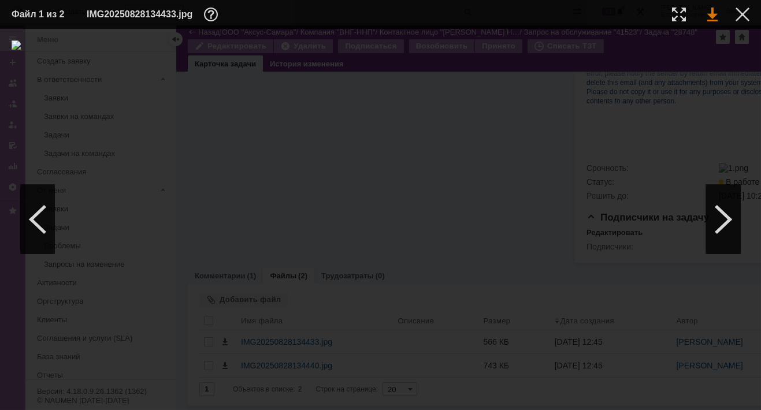
click at [716, 15] on link at bounding box center [712, 15] width 10 height 14
click at [741, 10] on div at bounding box center [743, 15] width 14 height 14
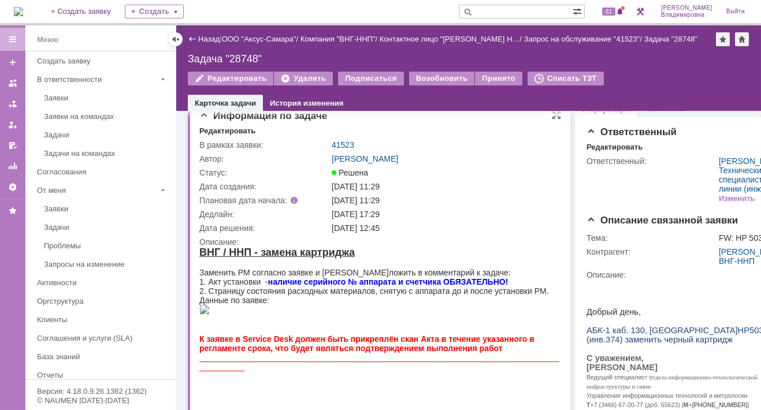
scroll to position [0, 0]
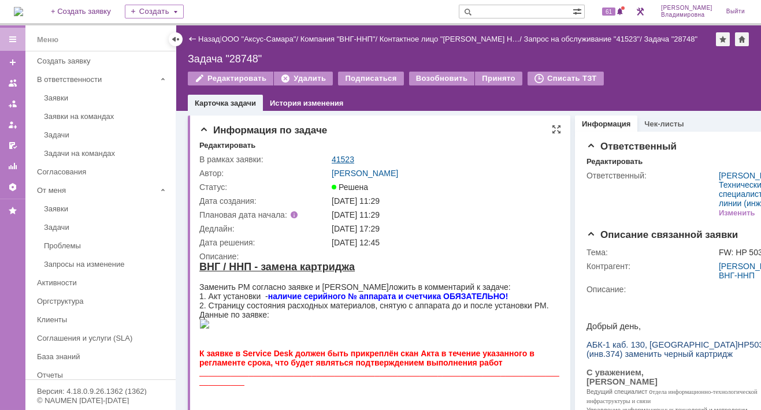
click at [342, 159] on link "41523" at bounding box center [343, 159] width 23 height 9
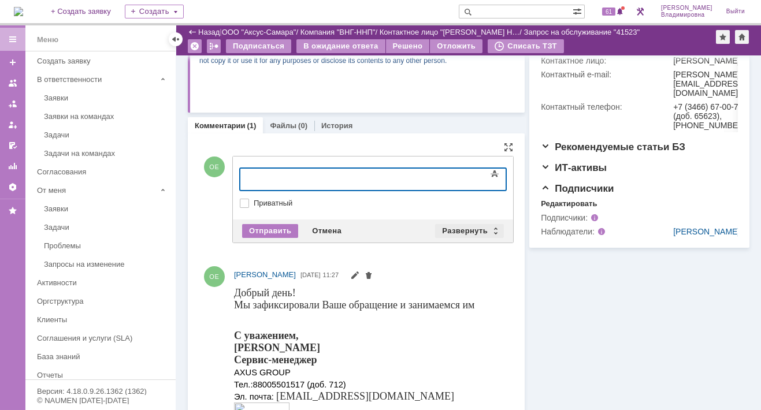
click at [465, 225] on div "Развернуть" at bounding box center [469, 231] width 69 height 14
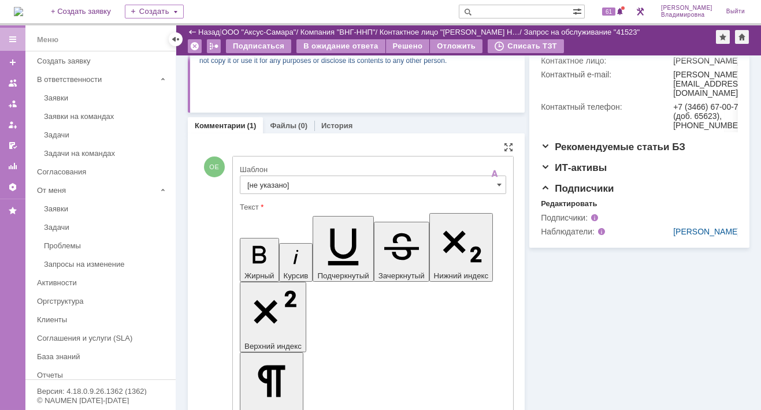
click at [261, 180] on input "[не указано]" at bounding box center [373, 185] width 266 height 18
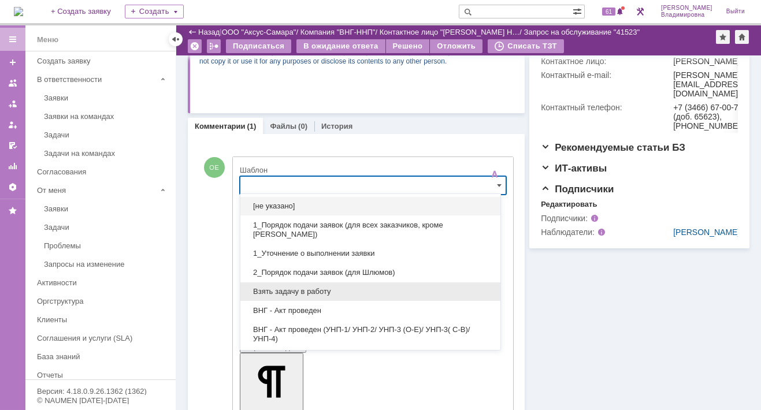
scroll to position [58, 0]
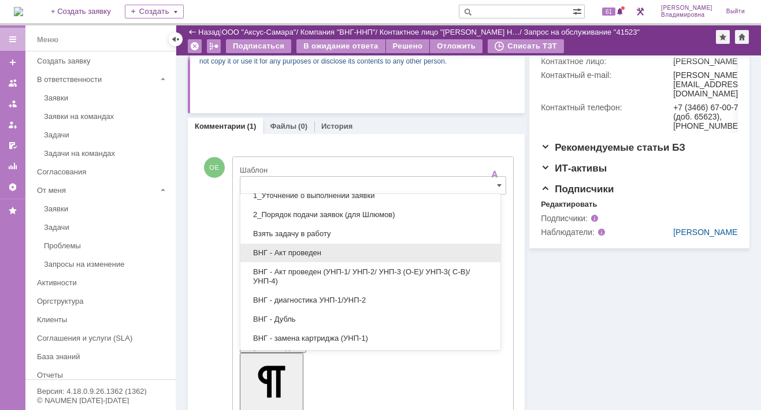
click at [293, 249] on span "ВНГ - Акт проведен" at bounding box center [370, 253] width 246 height 9
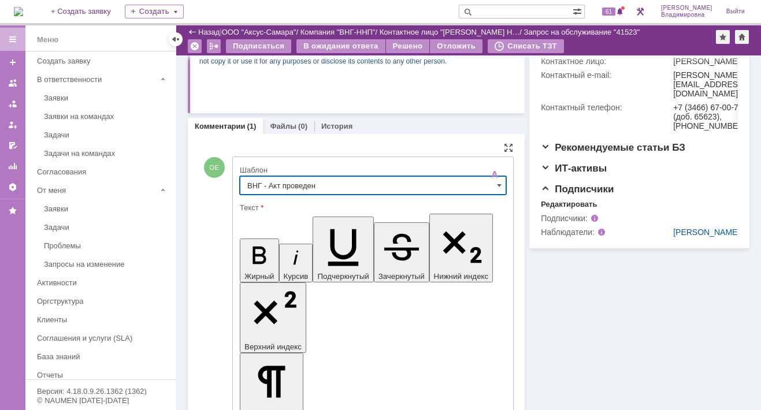
type input "ВНГ - Акт проведен"
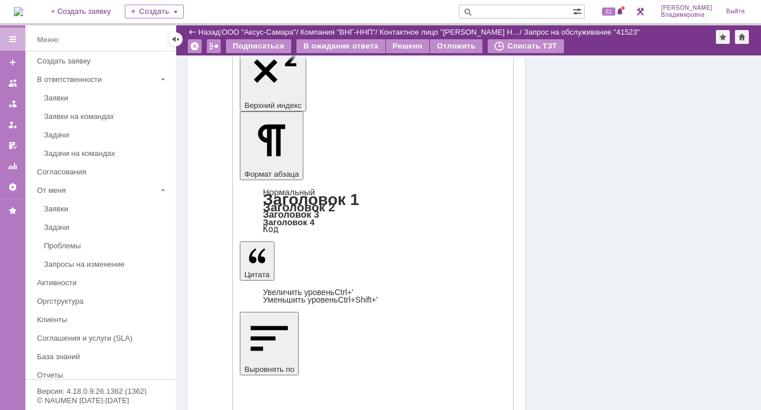
scroll to position [667, 0]
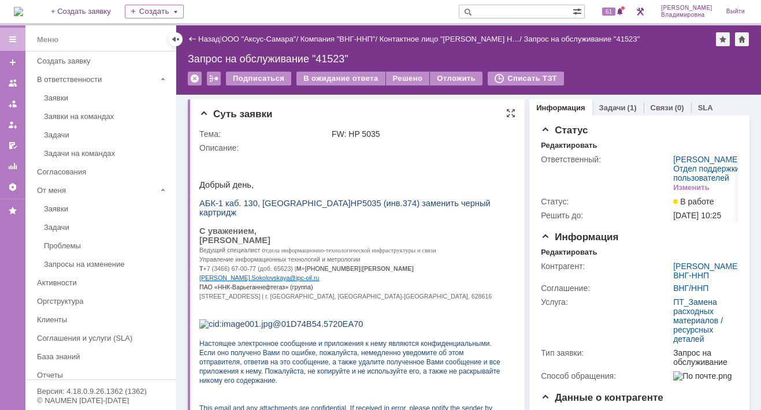
scroll to position [0, 0]
click at [394, 78] on div "Решено" at bounding box center [408, 79] width 44 height 14
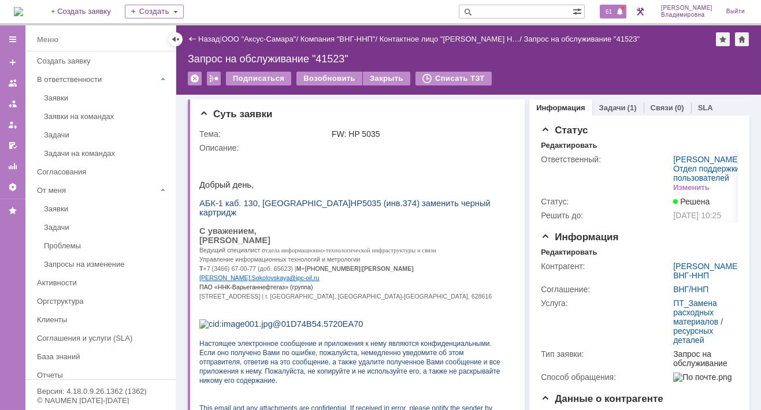
click at [613, 9] on span "61" at bounding box center [608, 12] width 13 height 8
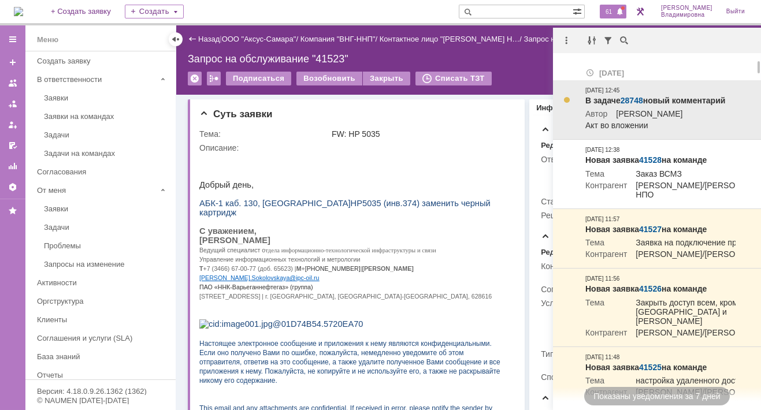
click at [631, 100] on link "28748" at bounding box center [632, 100] width 23 height 9
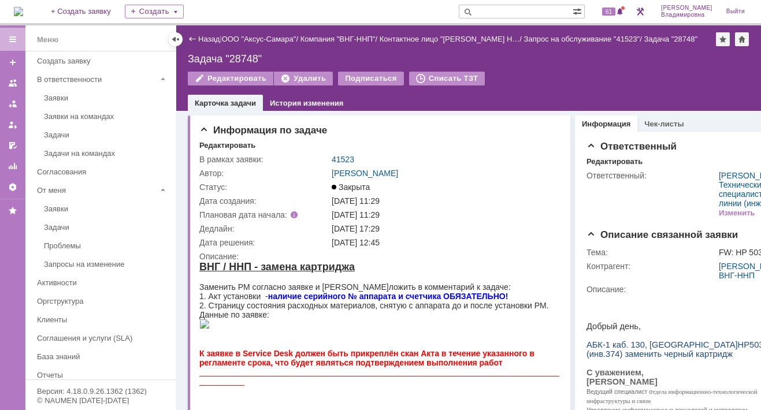
click at [610, 18] on div "61" at bounding box center [609, 11] width 35 height 23
click at [616, 13] on span "61" at bounding box center [608, 12] width 13 height 8
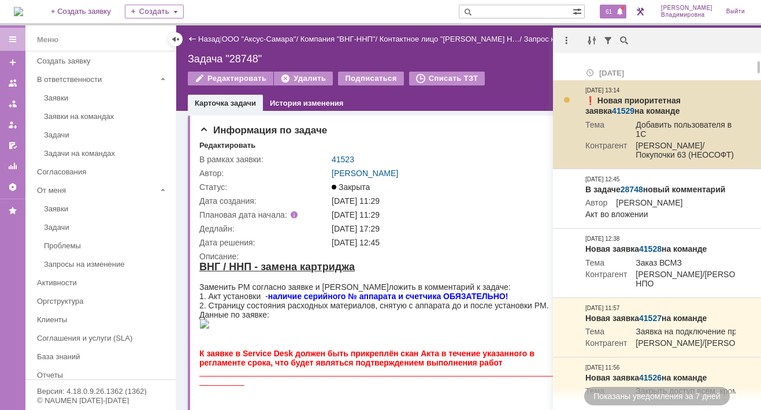
click at [635, 106] on link "41529" at bounding box center [623, 110] width 23 height 9
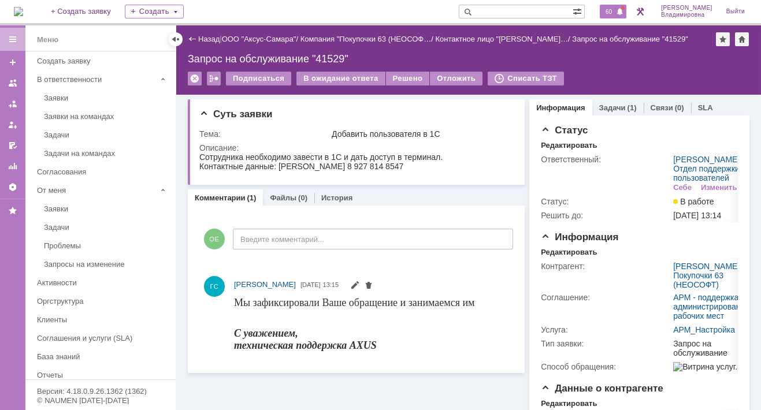
click at [613, 8] on span "60" at bounding box center [608, 12] width 13 height 8
click at [495, 12] on input "text" at bounding box center [516, 12] width 114 height 14
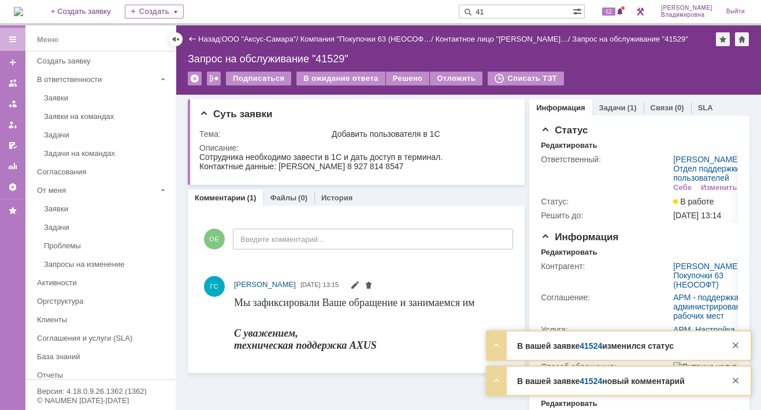
type input "41"
click at [593, 351] on link "41524" at bounding box center [591, 346] width 23 height 9
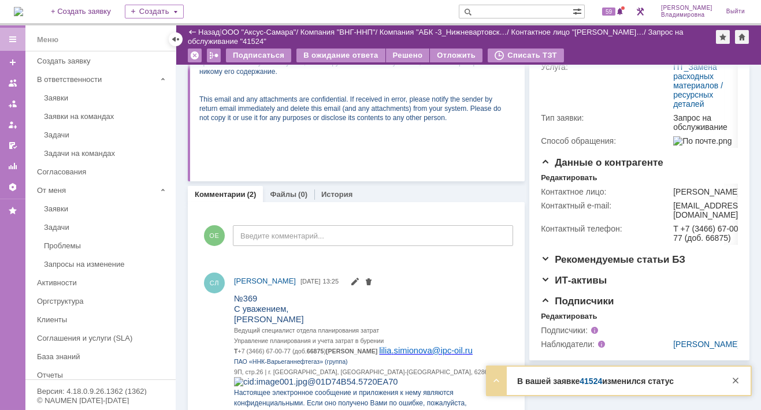
scroll to position [231, 0]
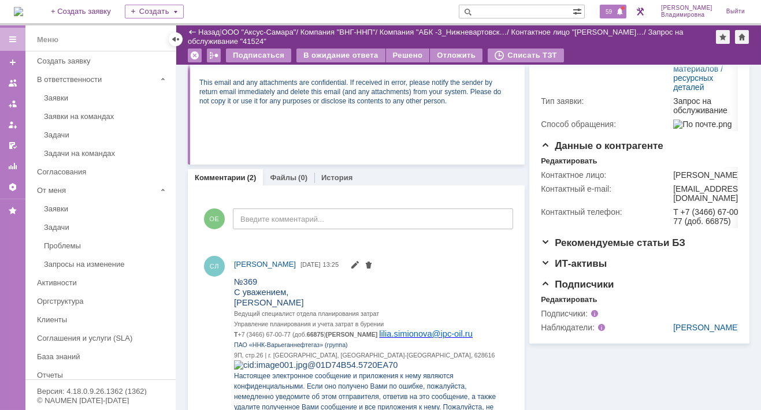
click at [616, 13] on span "59" at bounding box center [608, 12] width 13 height 8
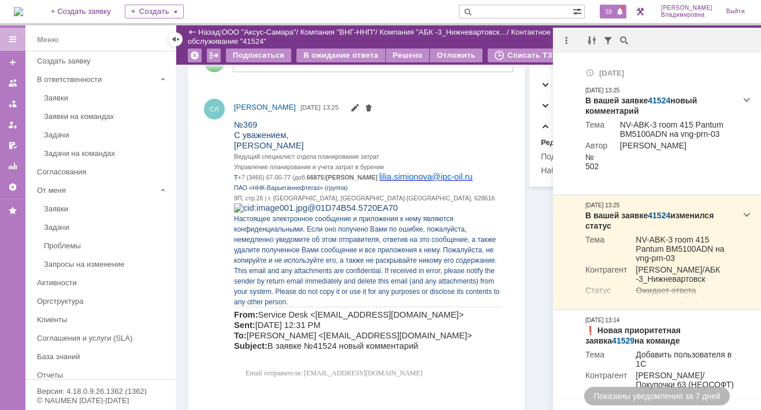
scroll to position [289, 0]
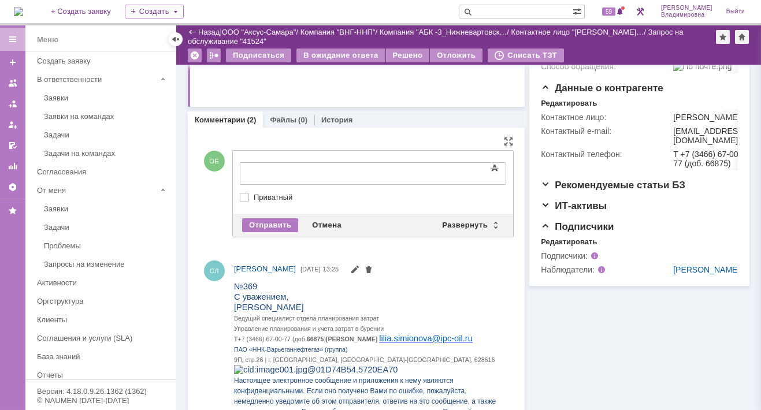
drag, startPoint x: 245, startPoint y: 161, endPoint x: 29, endPoint y: 10, distance: 263.6
click at [450, 221] on div "Развернуть" at bounding box center [469, 225] width 69 height 14
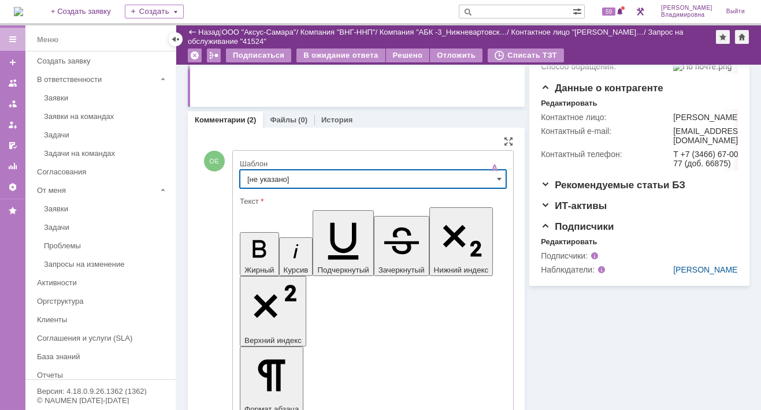
click at [269, 179] on input "[не указано]" at bounding box center [373, 179] width 266 height 18
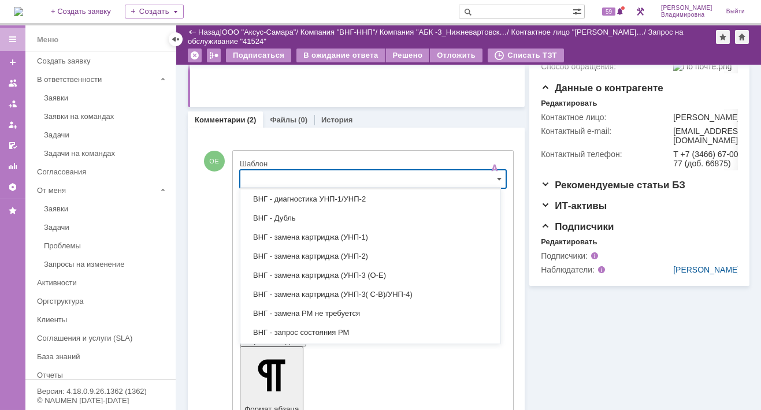
scroll to position [173, 0]
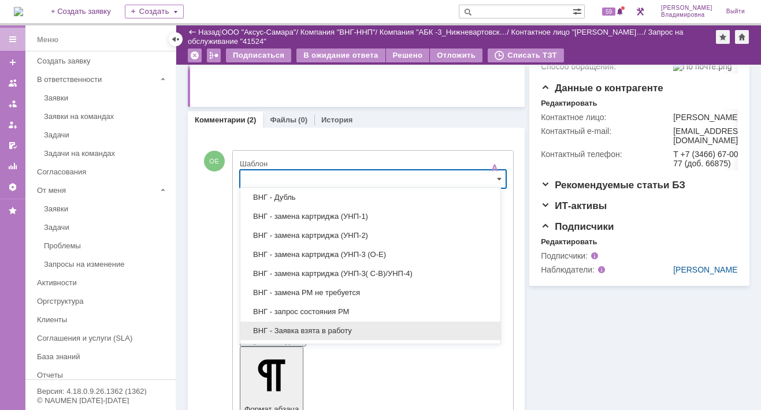
click at [309, 327] on span "ВНГ - Заявка взята в работу" at bounding box center [370, 331] width 246 height 9
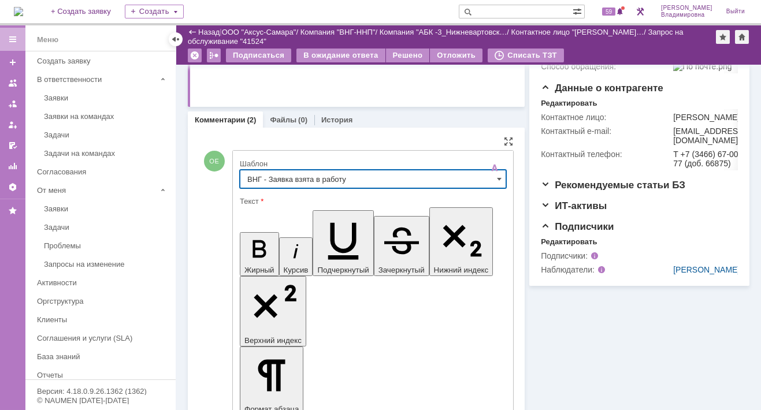
type input "ВНГ - Заявка взята в работу"
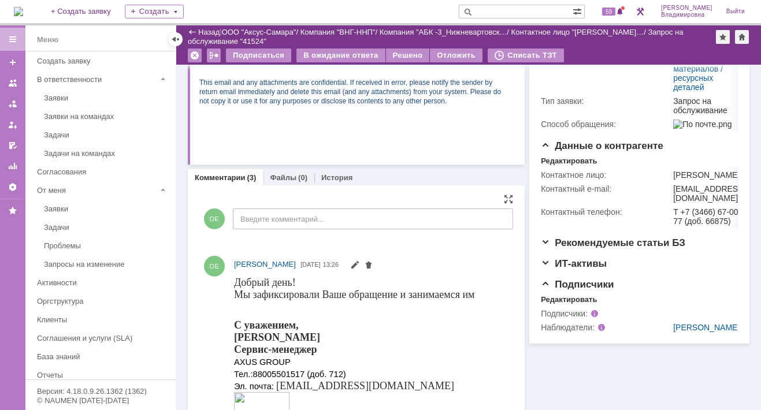
scroll to position [0, 0]
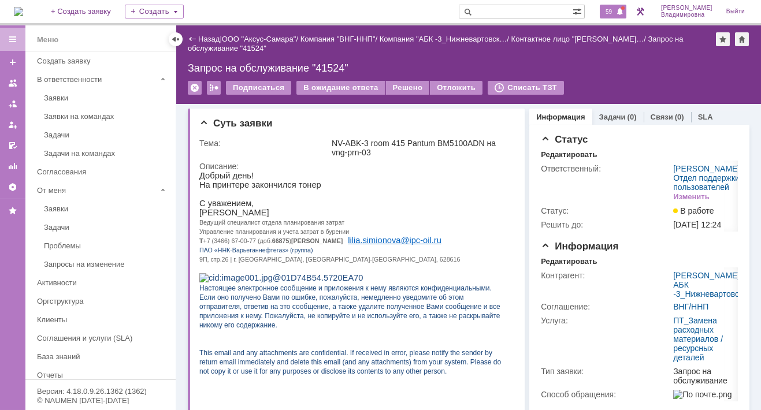
click at [612, 12] on span "59" at bounding box center [608, 12] width 13 height 8
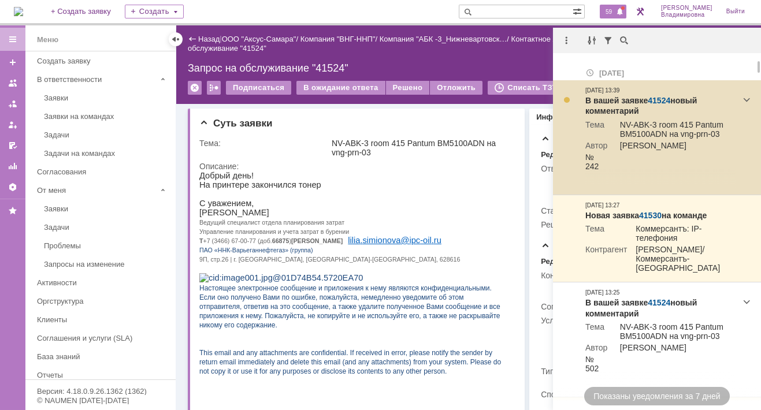
click at [660, 97] on link "41524" at bounding box center [659, 100] width 23 height 9
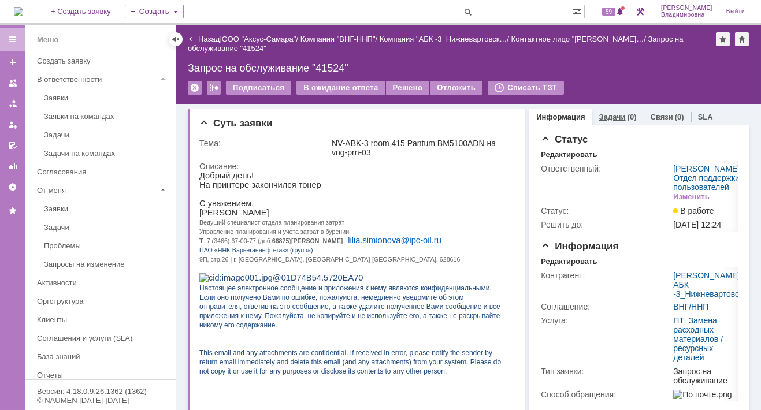
click at [606, 113] on link "Задачи" at bounding box center [612, 117] width 27 height 9
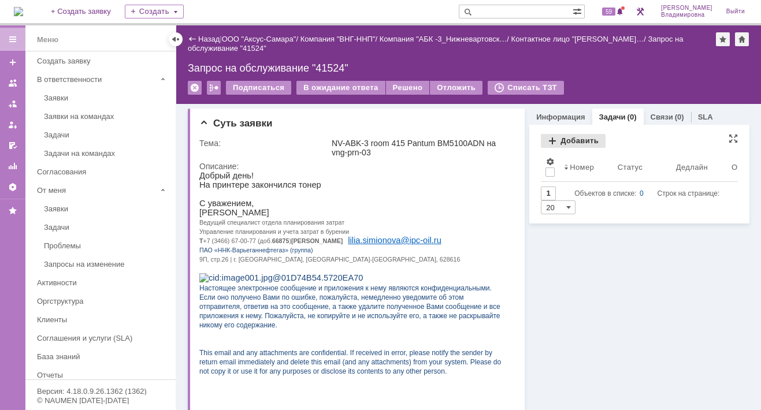
click at [557, 139] on div "Добавить" at bounding box center [573, 141] width 65 height 14
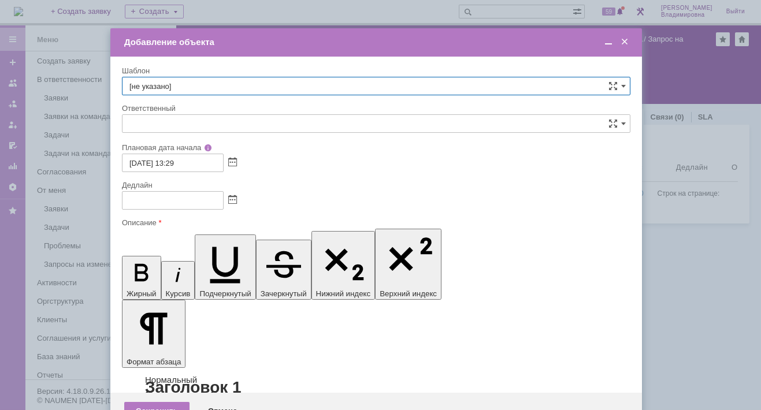
type input "[не указано]"
drag, startPoint x: 623, startPoint y: 83, endPoint x: 587, endPoint y: 88, distance: 36.7
click at [623, 83] on span at bounding box center [623, 85] width 5 height 9
click at [185, 246] on span "ВНГ / ННП - замена РМ (Запрос на обслуживание)" at bounding box center [376, 250] width 494 height 9
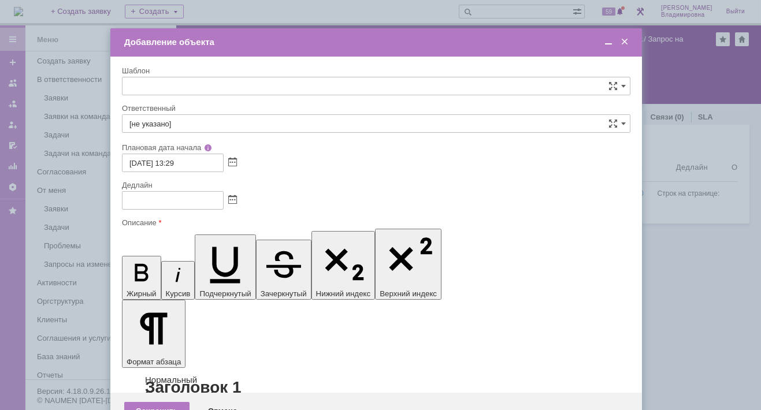
type input "ВНГ / ННП - замена РМ (Запрос на обслуживание)"
type input "[PERSON_NAME]"
type input "[DATE] 21:29"
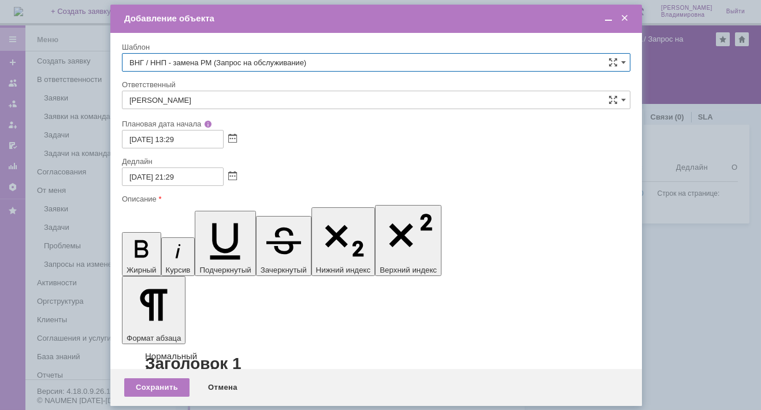
type input "ВНГ / ННП - замена РМ (Запрос на обслуживание)"
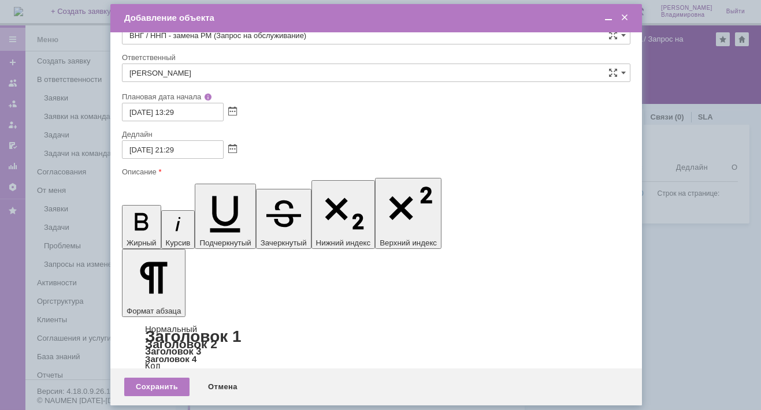
scroll to position [0, 0]
click at [160, 388] on div "Сохранить" at bounding box center [156, 387] width 65 height 18
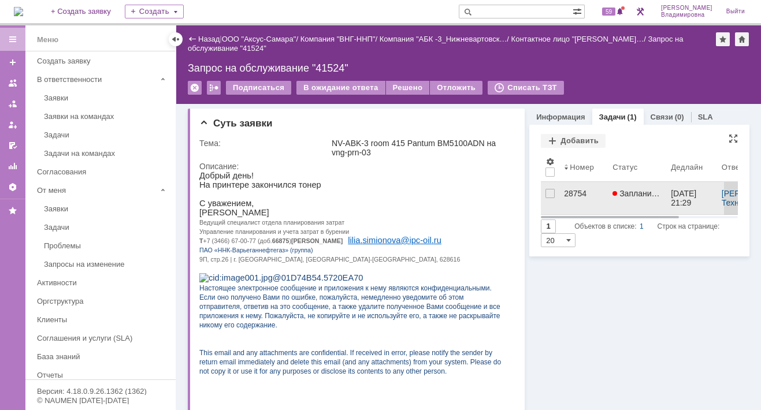
click at [567, 190] on div "28754" at bounding box center [583, 193] width 39 height 9
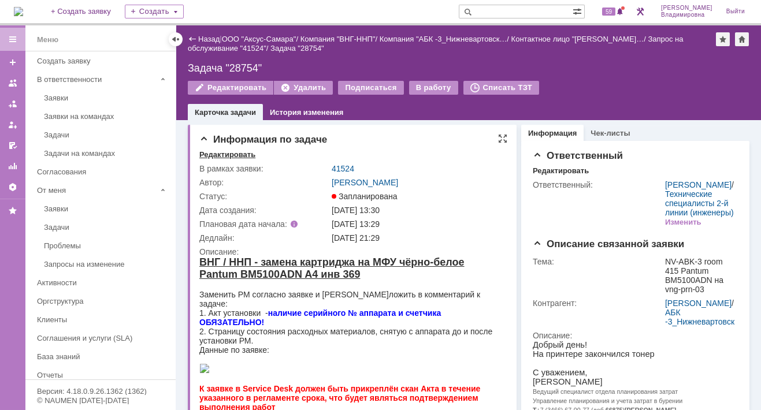
click at [230, 153] on div "Редактировать" at bounding box center [227, 154] width 56 height 9
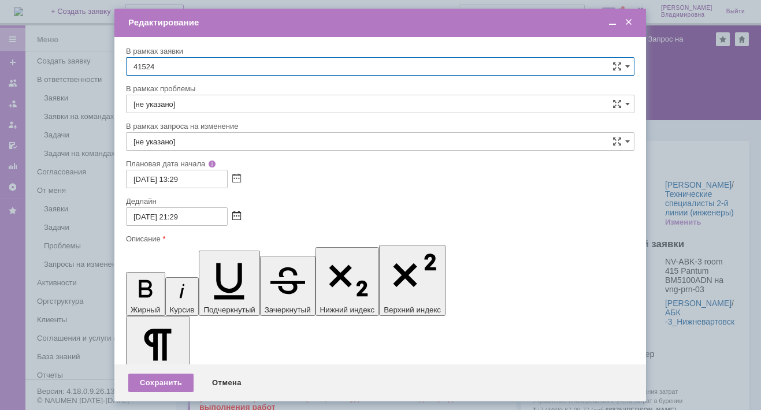
click at [238, 216] on span at bounding box center [236, 216] width 9 height 9
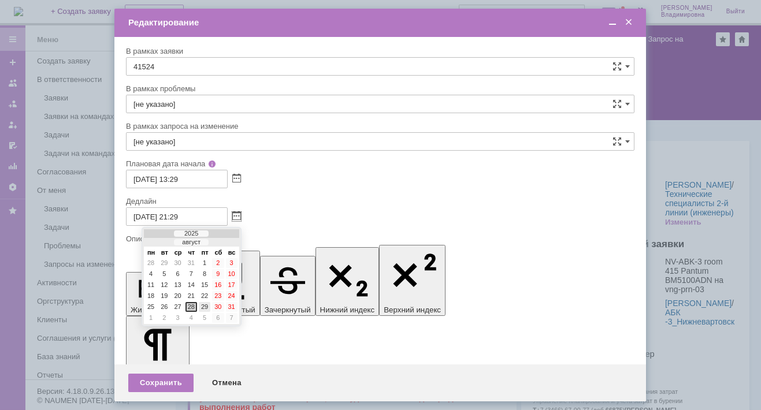
click at [203, 303] on div "29" at bounding box center [205, 307] width 12 height 10
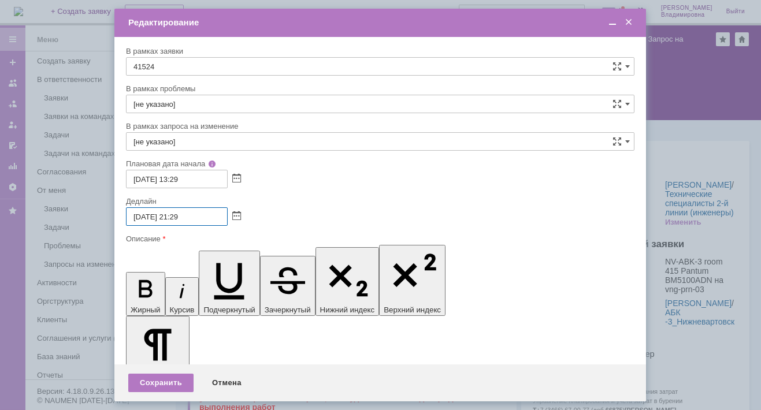
drag, startPoint x: 173, startPoint y: 216, endPoint x: 182, endPoint y: 217, distance: 8.8
click at [182, 217] on input "29.08.2025 21:29" at bounding box center [177, 217] width 102 height 18
drag, startPoint x: 184, startPoint y: 214, endPoint x: 191, endPoint y: 214, distance: 7.0
click at [191, 214] on input "29.08.2025 13:29" at bounding box center [177, 217] width 102 height 18
type input "29.08.2025 13:00"
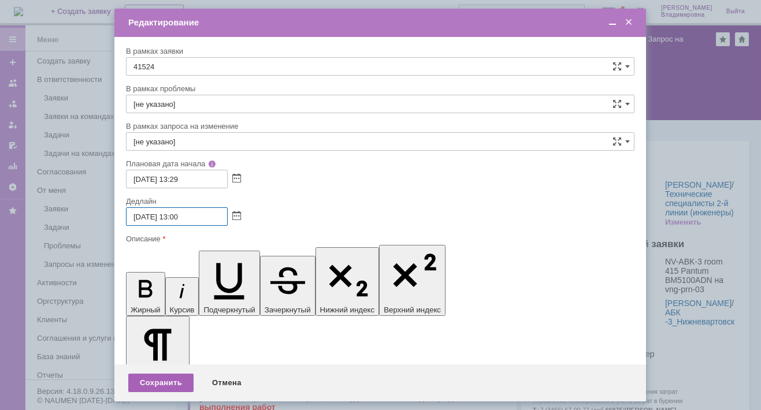
click at [166, 381] on div "Сохранить" at bounding box center [160, 383] width 65 height 18
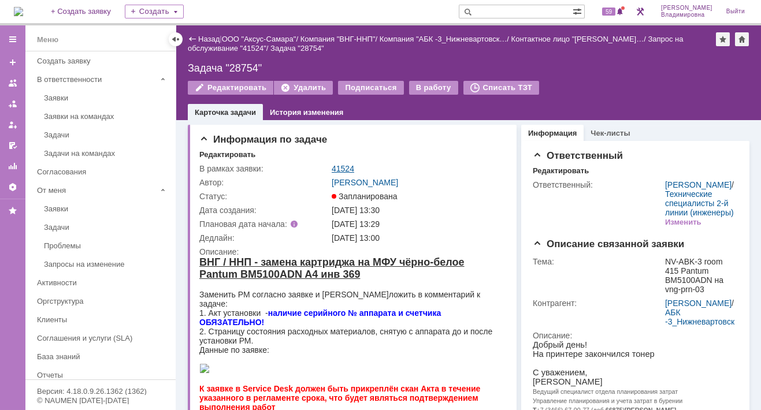
click at [344, 169] on link "41524" at bounding box center [343, 168] width 23 height 9
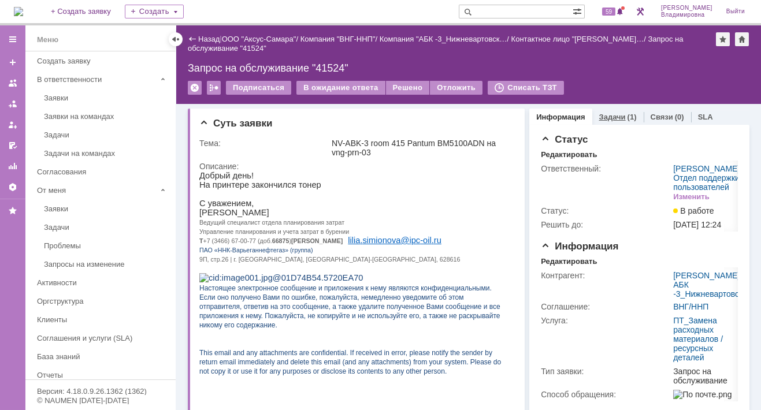
click at [607, 116] on link "Задачи" at bounding box center [612, 117] width 27 height 9
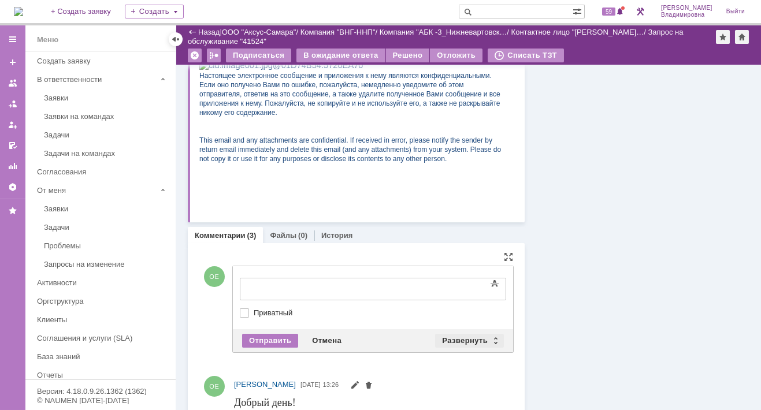
click at [464, 337] on div "Развернуть" at bounding box center [469, 341] width 69 height 14
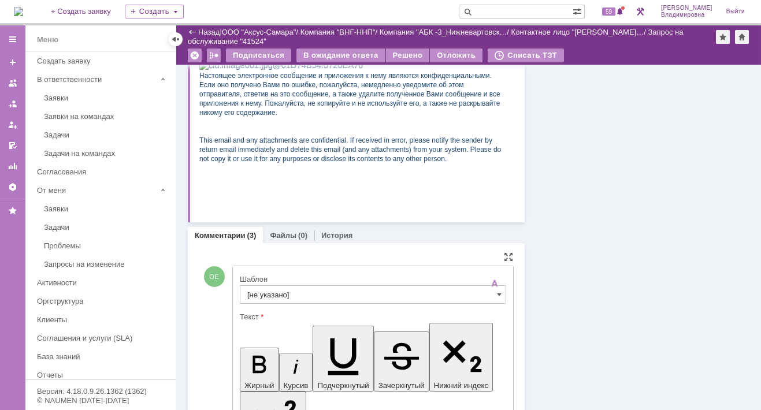
click at [269, 295] on input "[не указано]" at bounding box center [373, 295] width 266 height 18
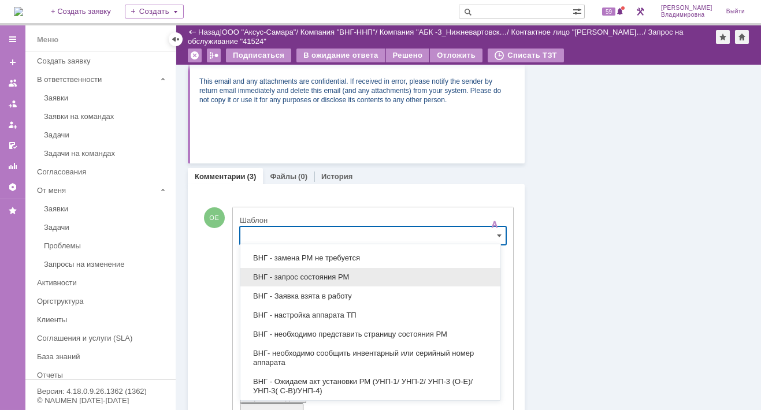
scroll to position [289, 0]
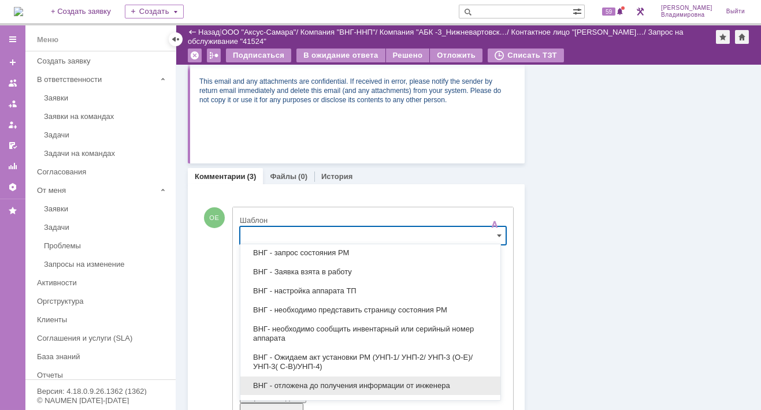
click at [310, 381] on span "ВНГ - отложена до получения информации от инженера" at bounding box center [370, 385] width 246 height 9
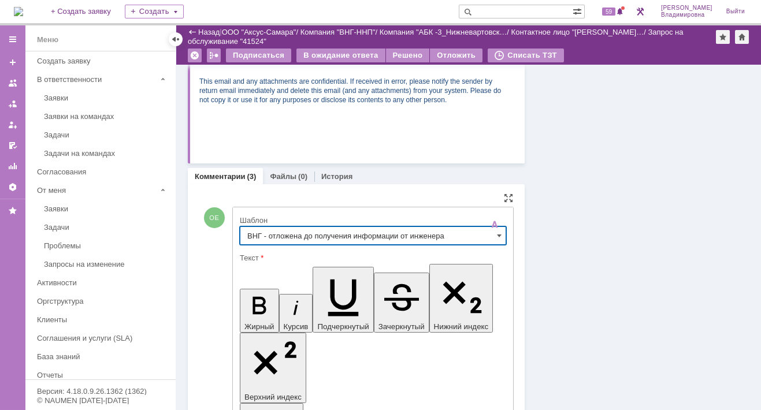
type input "ВНГ - отложена до получения информации от инженера"
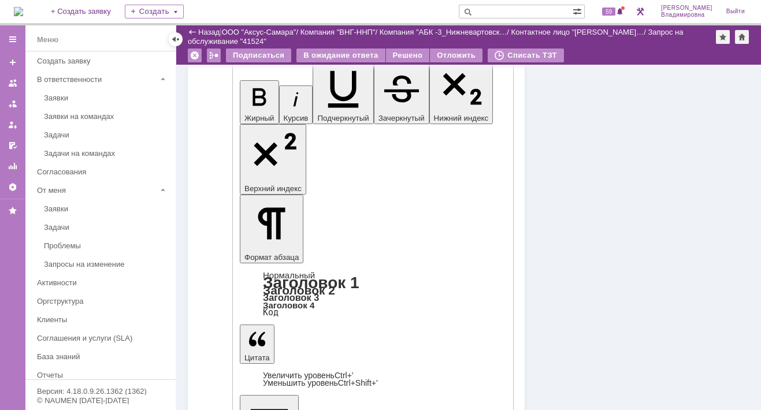
scroll to position [522, 0]
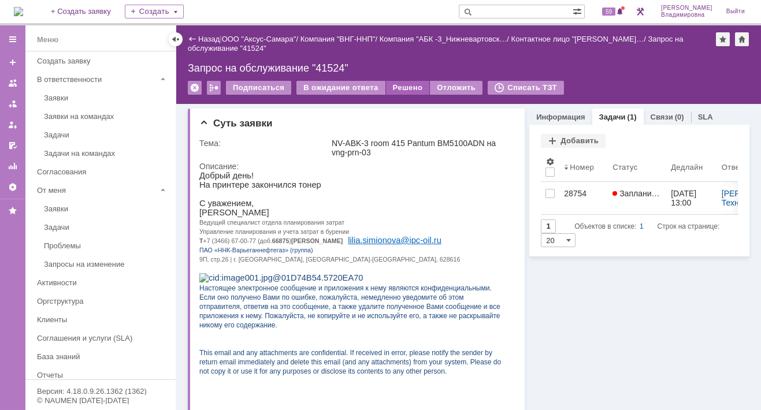
scroll to position [0, 0]
click at [451, 84] on div "Отложить" at bounding box center [456, 88] width 53 height 14
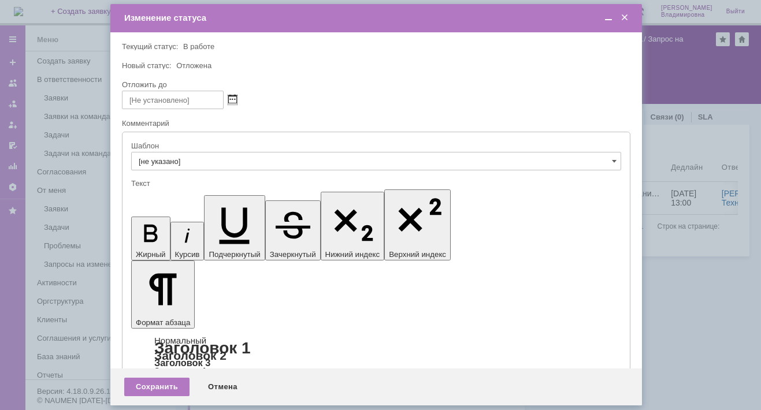
click at [231, 96] on span at bounding box center [232, 99] width 9 height 9
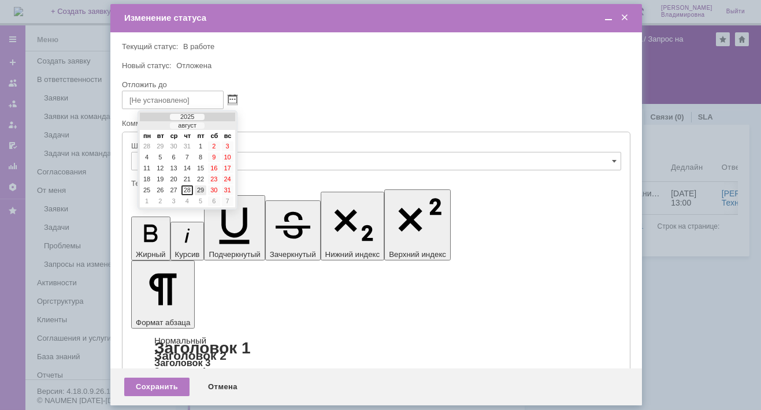
click at [199, 187] on div "29" at bounding box center [201, 191] width 12 height 10
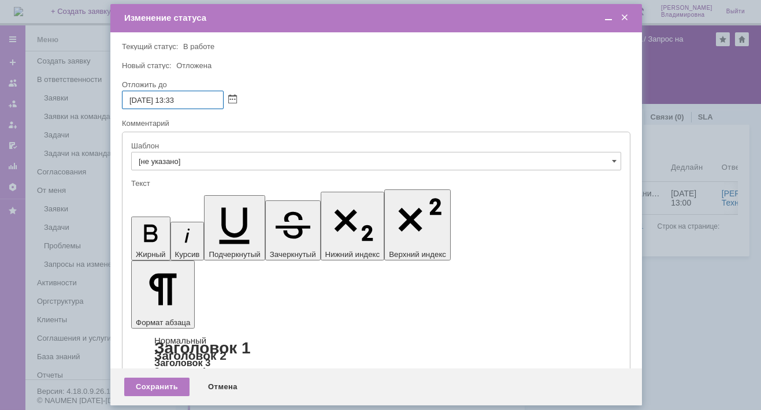
click at [175, 98] on input "29.08.2025 13:33" at bounding box center [173, 100] width 102 height 18
drag, startPoint x: 181, startPoint y: 97, endPoint x: 187, endPoint y: 98, distance: 5.9
click at [187, 98] on input "29.08.2025 16:33" at bounding box center [173, 100] width 102 height 18
type input "[DATE] 16:00"
click at [158, 379] on div "Сохранить" at bounding box center [156, 387] width 65 height 18
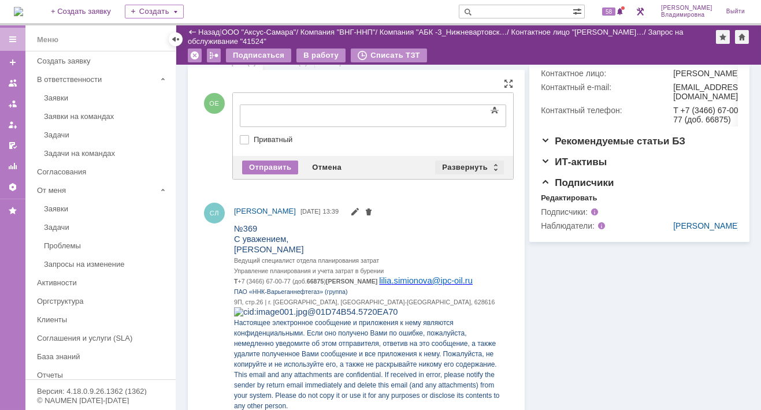
click at [470, 162] on div "Развернуть" at bounding box center [469, 168] width 69 height 14
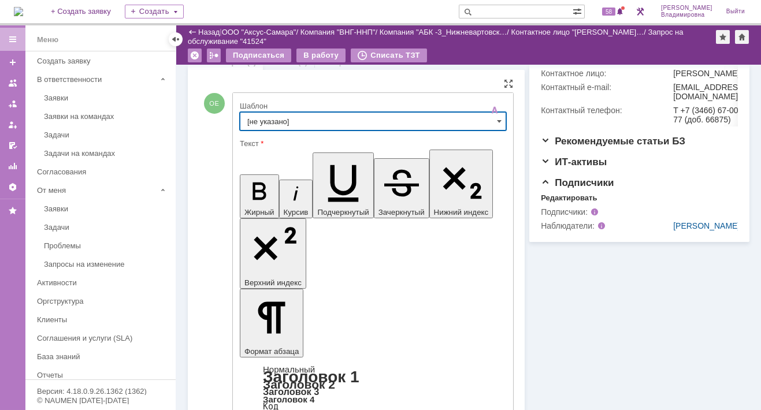
click at [284, 124] on input "[не указано]" at bounding box center [373, 121] width 266 height 18
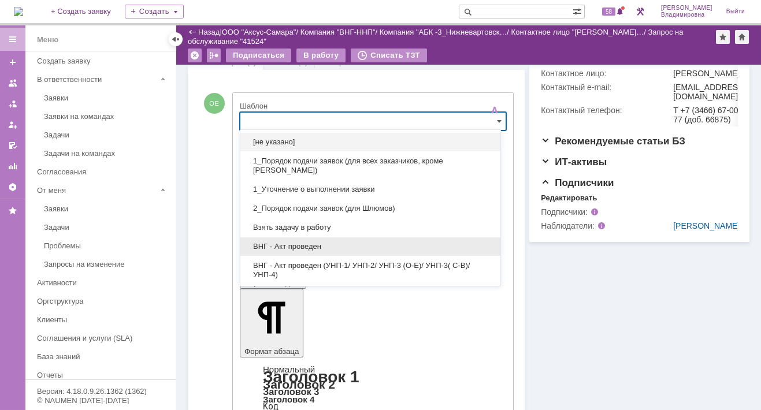
click at [299, 239] on div "ВНГ - Акт проведен" at bounding box center [370, 247] width 260 height 18
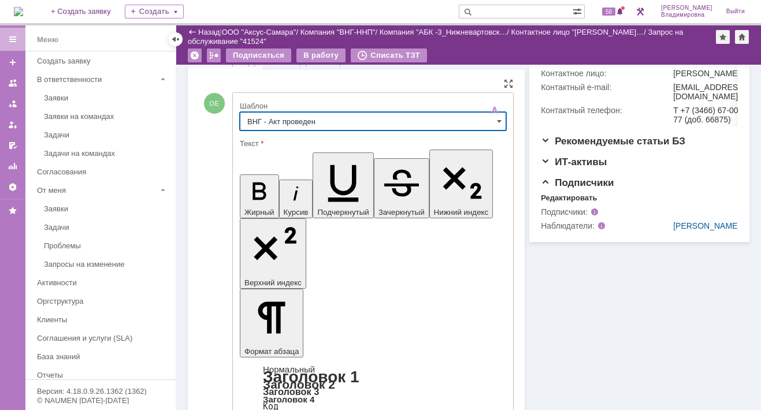
type input "ВНГ - Акт проведен"
drag, startPoint x: 249, startPoint y: 2518, endPoint x: 297, endPoint y: 2550, distance: 57.2
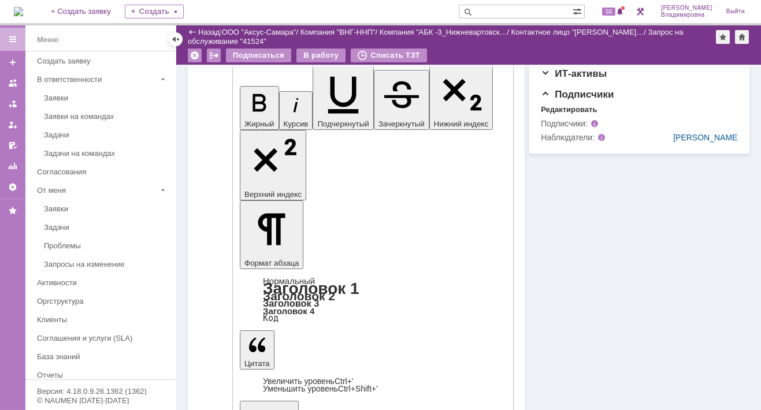
scroll to position [462, 0]
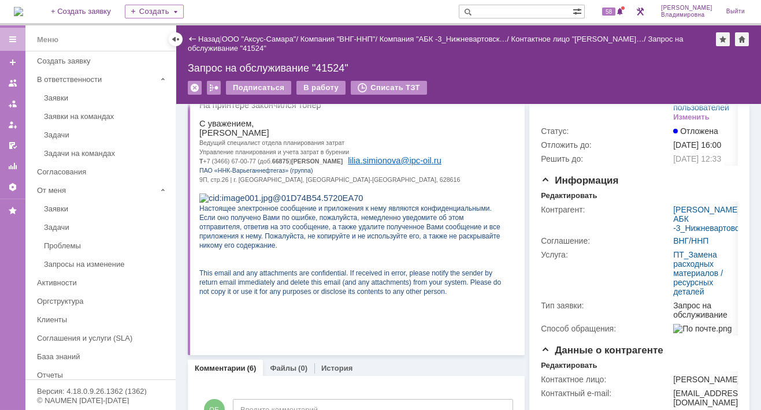
scroll to position [0, 0]
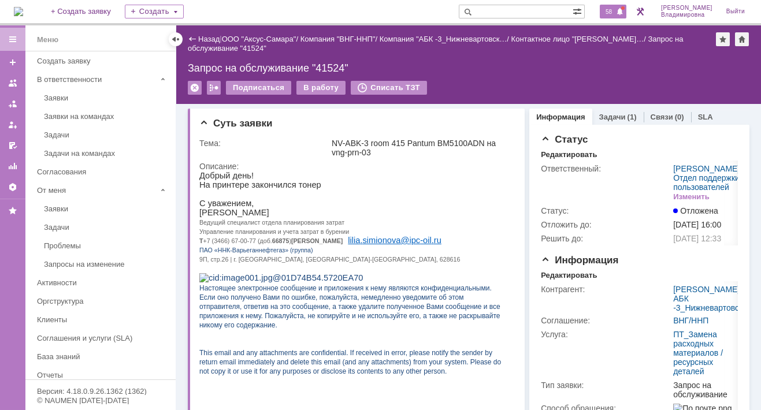
click at [616, 9] on span "58" at bounding box center [608, 12] width 13 height 8
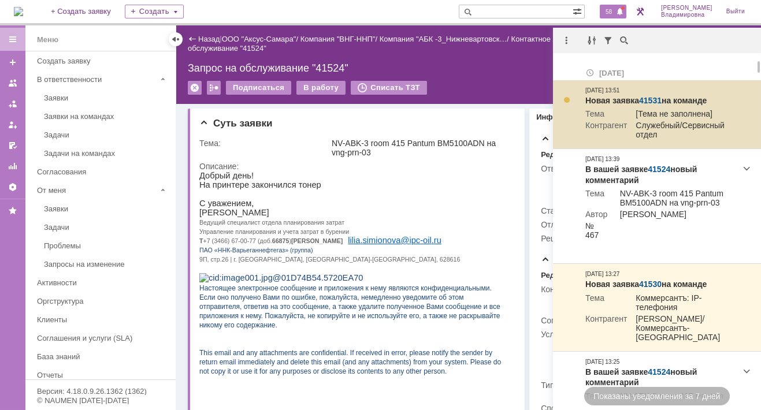
click at [648, 98] on link "41531" at bounding box center [650, 100] width 23 height 9
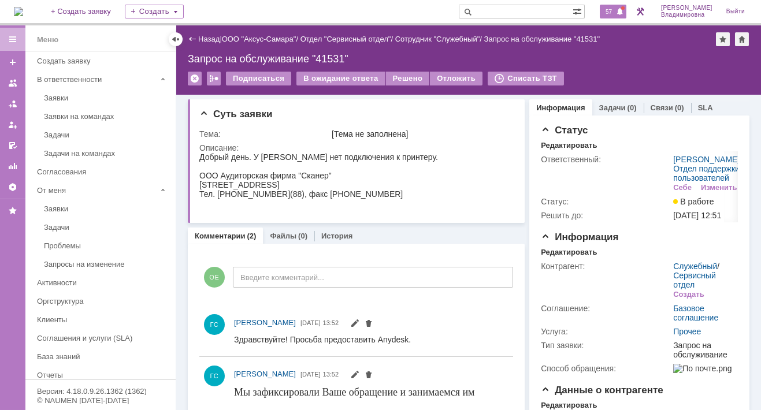
click at [616, 8] on span "57" at bounding box center [608, 12] width 13 height 8
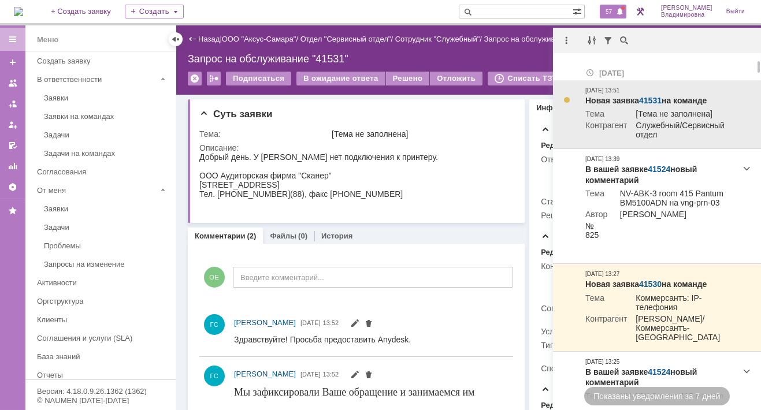
click at [620, 94] on div "[DATE] 13:51" at bounding box center [603, 90] width 34 height 9
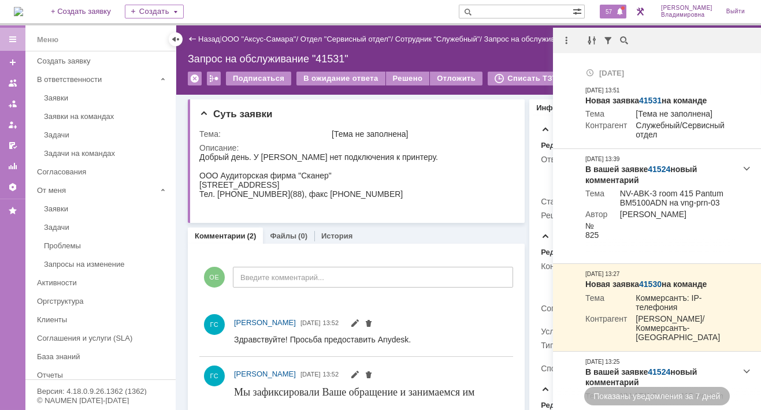
click at [616, 8] on span "57" at bounding box center [608, 12] width 13 height 8
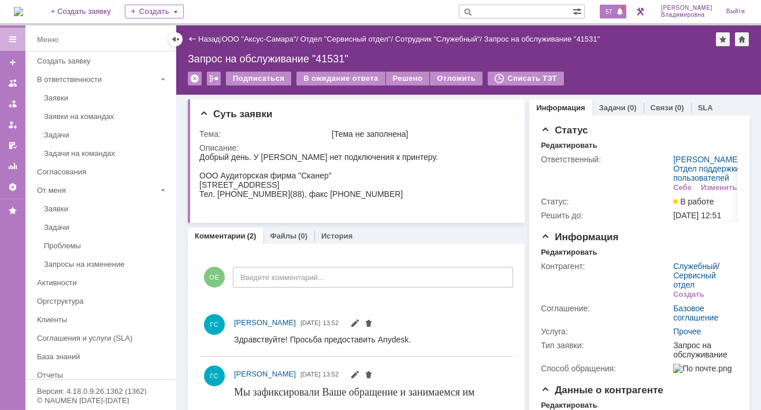
click at [612, 11] on span "57" at bounding box center [608, 12] width 13 height 8
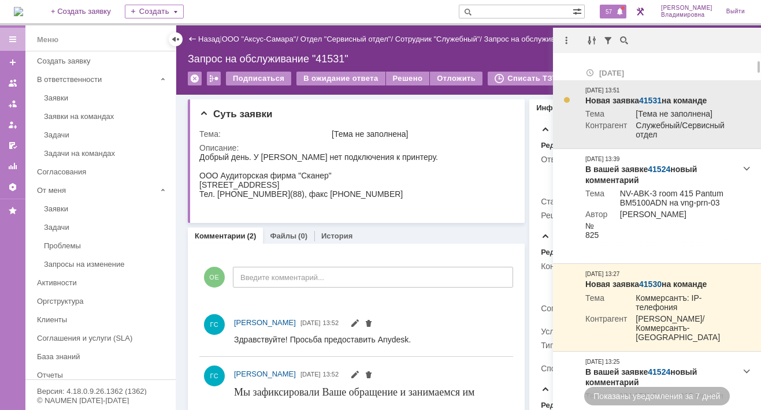
click at [651, 97] on link "41531" at bounding box center [650, 100] width 23 height 9
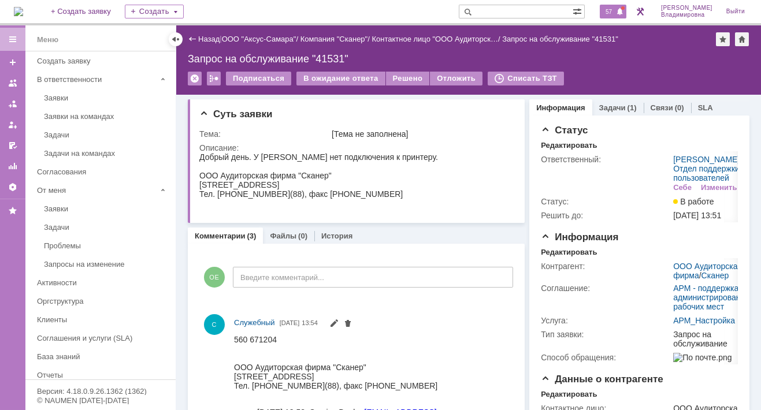
click at [623, 13] on span at bounding box center [620, 12] width 8 height 9
click at [252, 6] on div "На домашнюю + Создать заявку Создать 57 [PERSON_NAME]" at bounding box center [380, 12] width 761 height 25
click at [497, 11] on input "text" at bounding box center [516, 12] width 114 height 14
type input "41514"
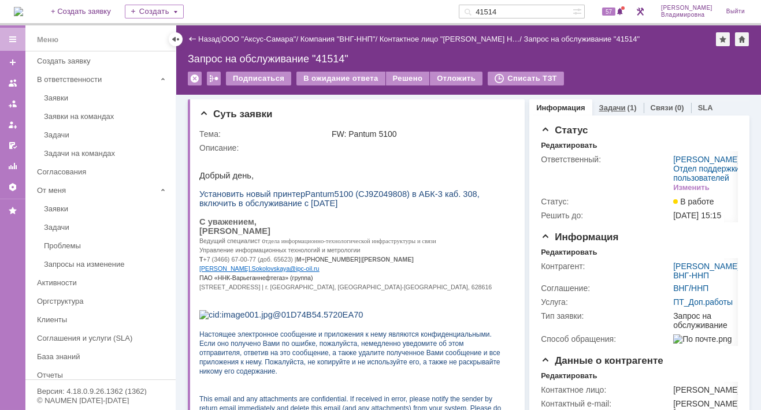
click at [606, 105] on link "Задачи" at bounding box center [612, 107] width 27 height 9
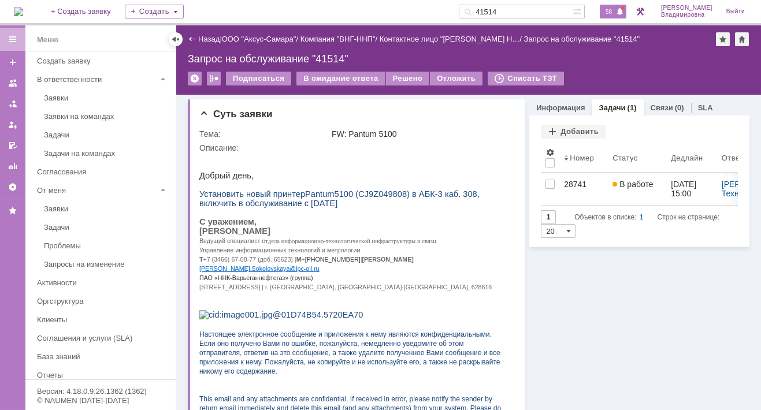
click at [614, 11] on span "58" at bounding box center [608, 12] width 13 height 8
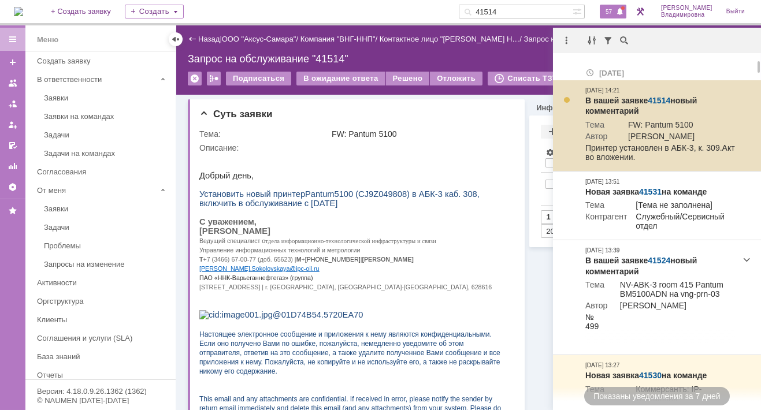
click at [659, 98] on link "41514" at bounding box center [659, 100] width 23 height 9
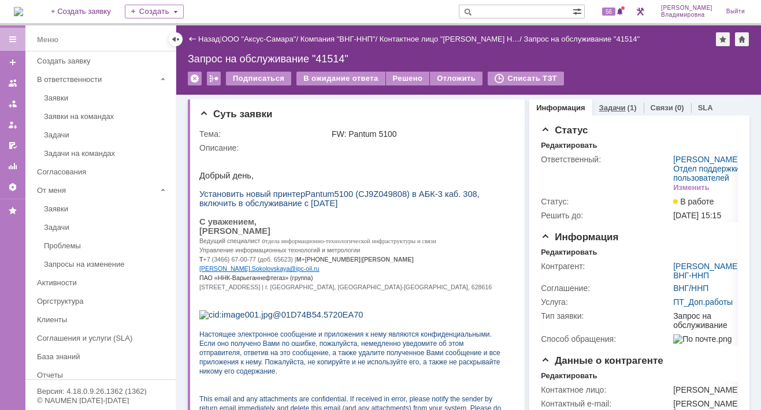
click at [607, 105] on link "Задачи" at bounding box center [612, 107] width 27 height 9
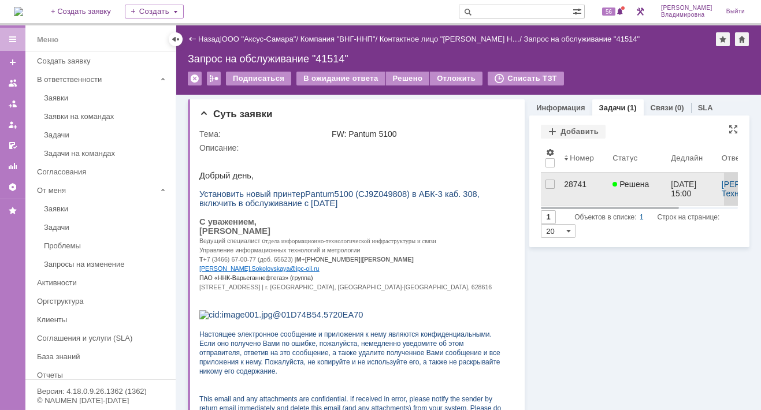
click at [566, 182] on div "28741" at bounding box center [583, 184] width 39 height 9
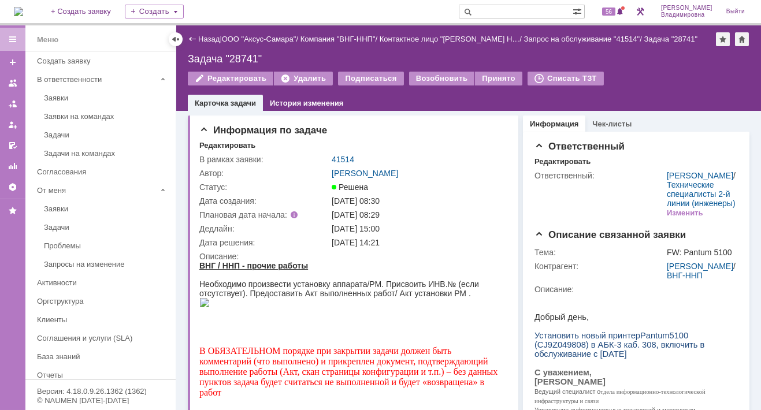
click at [240, 57] on div "Задача "28741"" at bounding box center [469, 59] width 562 height 12
click at [340, 158] on link "41514" at bounding box center [343, 159] width 23 height 9
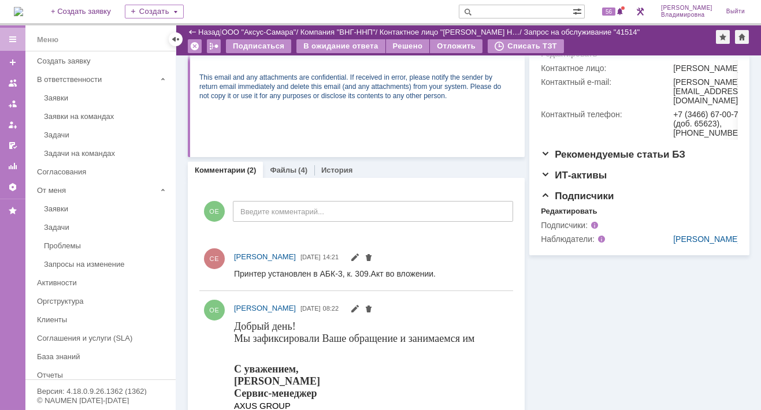
scroll to position [378, 0]
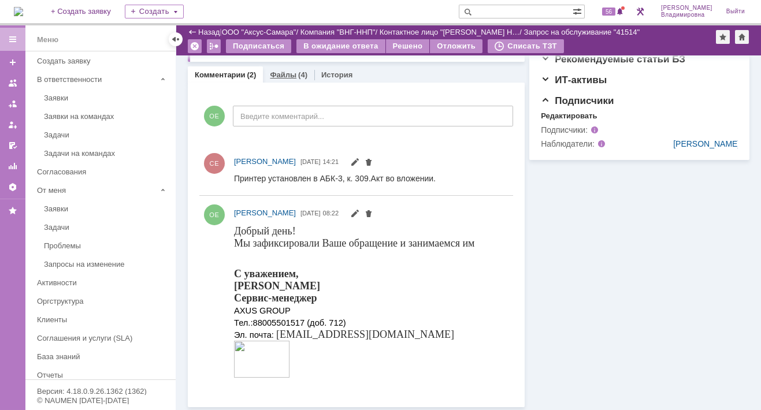
click at [280, 73] on link "Файлы" at bounding box center [283, 75] width 27 height 9
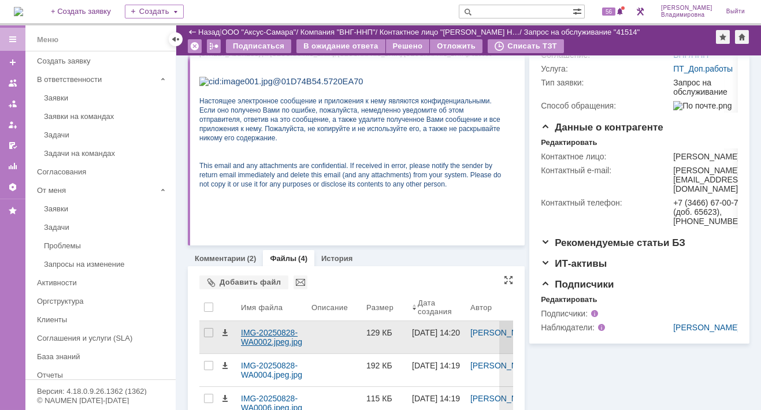
scroll to position [268, 0]
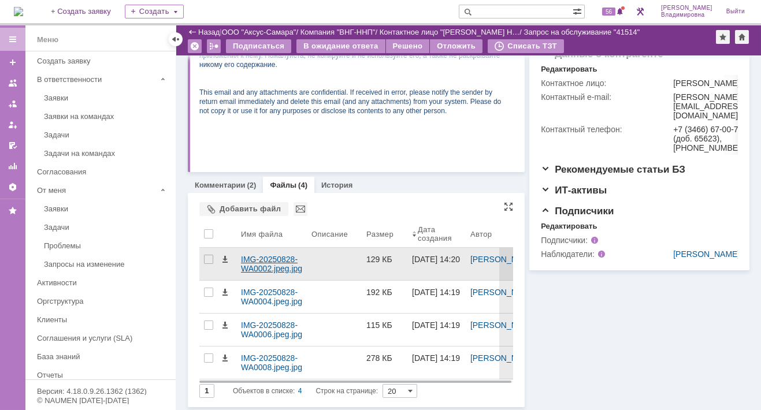
click at [261, 264] on div "IMG-20250828-WA0002.jpeg.jpg" at bounding box center [271, 264] width 61 height 18
click at [261, 264] on body "Идет загрузка, пожалуйста, подождите. На домашнюю + Создать заявку Создать 56 О…" at bounding box center [380, 205] width 761 height 410
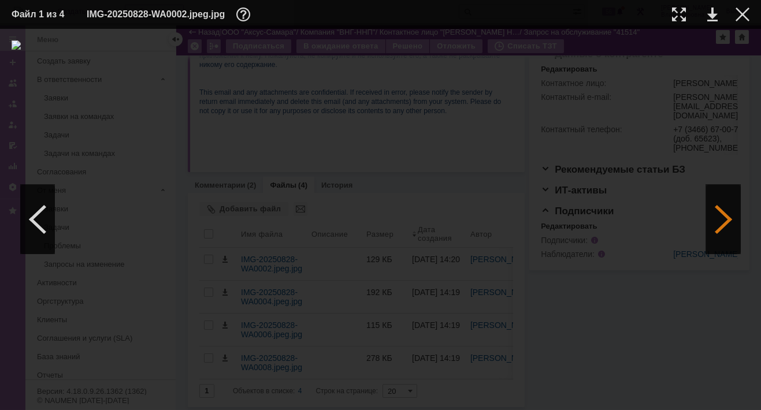
click at [724, 219] on div at bounding box center [723, 219] width 35 height 69
click at [710, 16] on link at bounding box center [712, 15] width 10 height 14
click at [566, 379] on div at bounding box center [381, 219] width 738 height 358
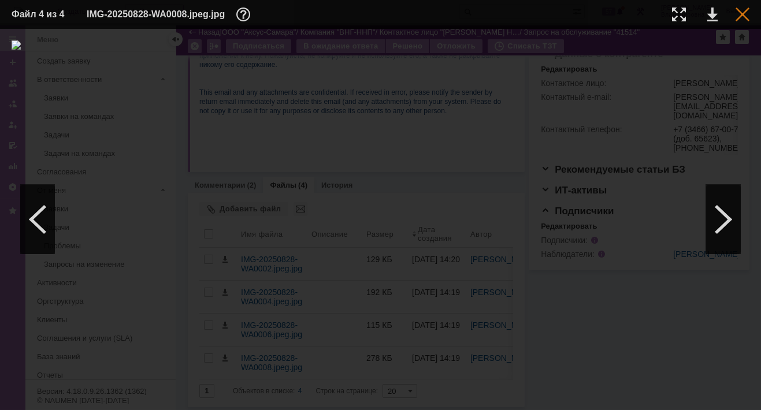
click at [742, 17] on div at bounding box center [743, 15] width 14 height 14
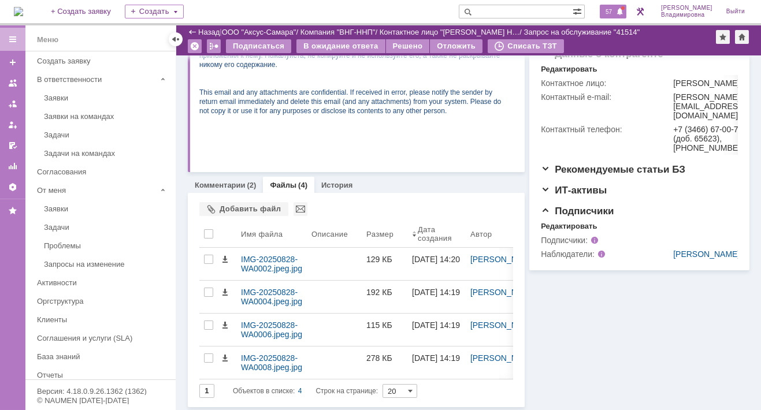
click at [616, 13] on span "57" at bounding box center [608, 12] width 13 height 8
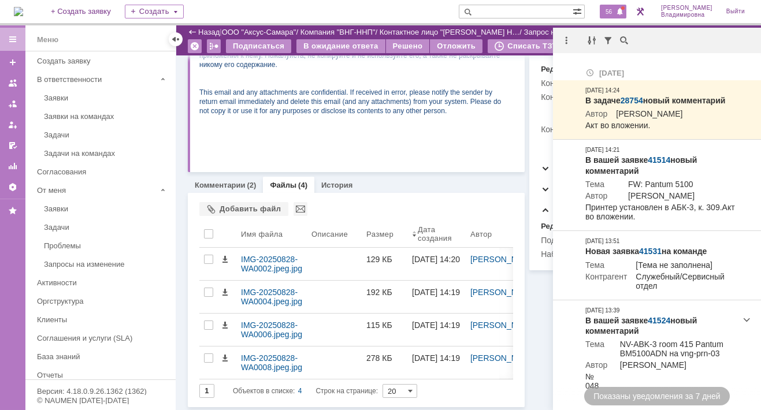
scroll to position [0, 0]
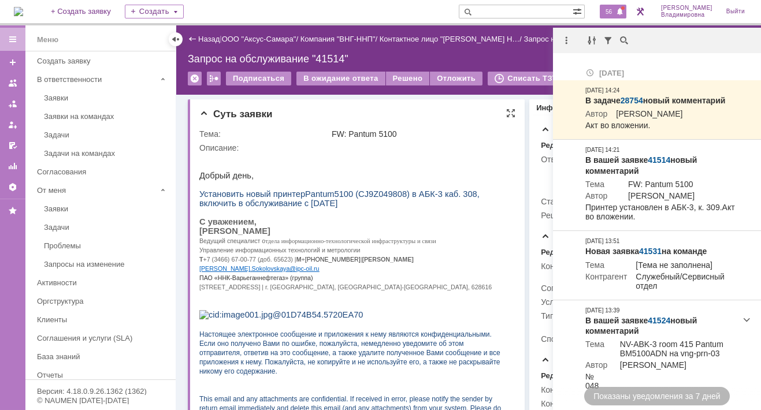
click at [438, 114] on div "Суть заявки" at bounding box center [357, 115] width 316 height 12
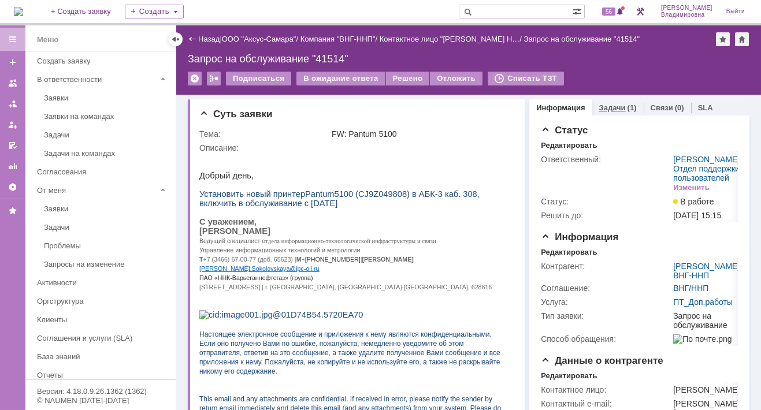
click at [605, 105] on link "Задачи" at bounding box center [612, 107] width 27 height 9
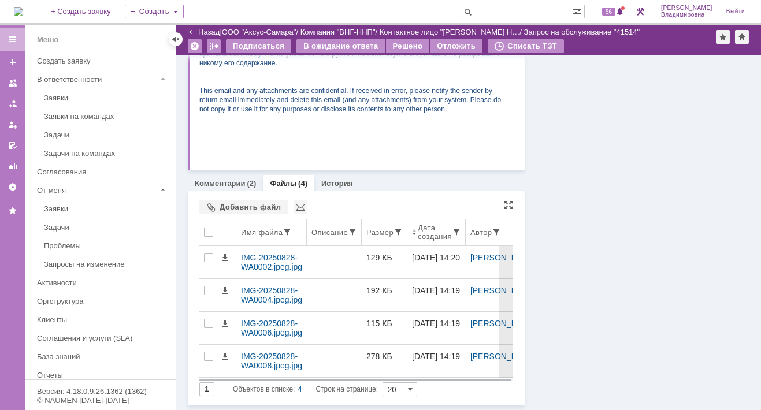
scroll to position [268, 0]
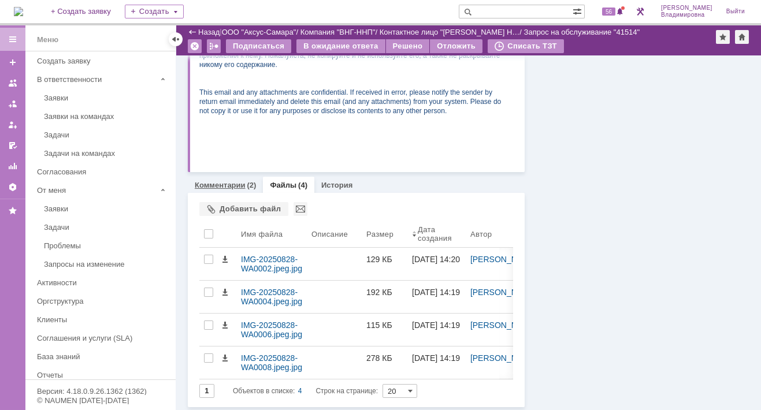
drag, startPoint x: 223, startPoint y: 183, endPoint x: 47, endPoint y: 302, distance: 212.6
click at [223, 183] on link "Комментарии" at bounding box center [220, 185] width 51 height 9
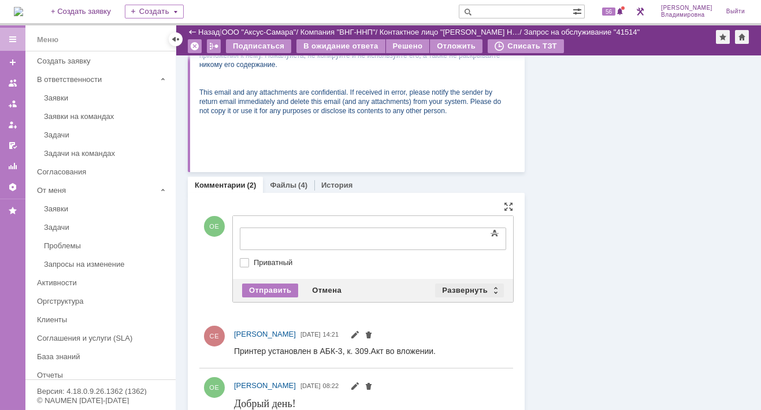
click at [465, 288] on div "Развернуть" at bounding box center [469, 291] width 69 height 14
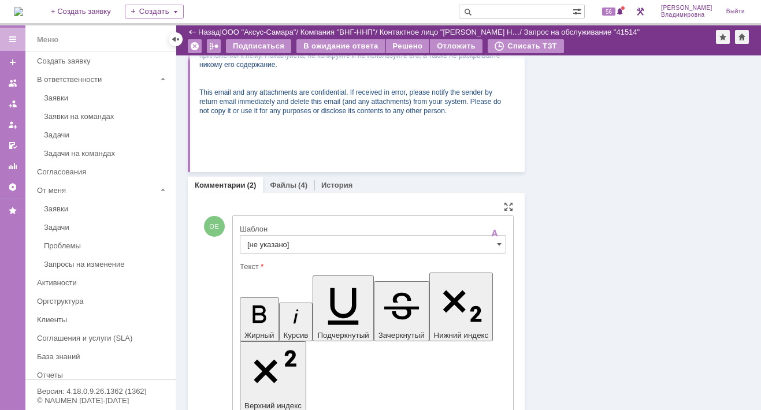
click at [273, 247] on input "[не указано]" at bounding box center [373, 244] width 266 height 18
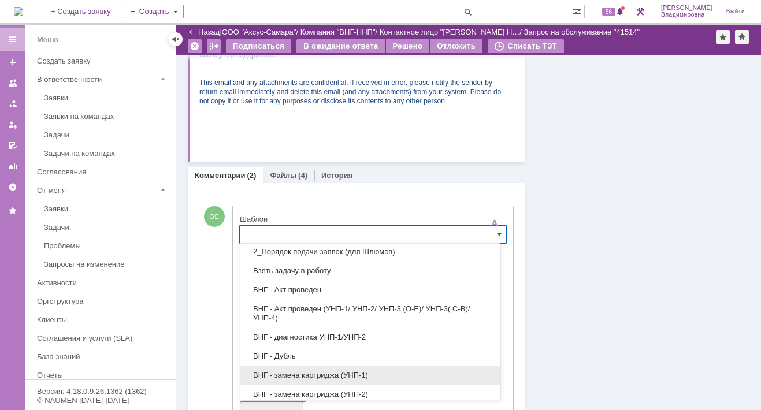
scroll to position [58, 0]
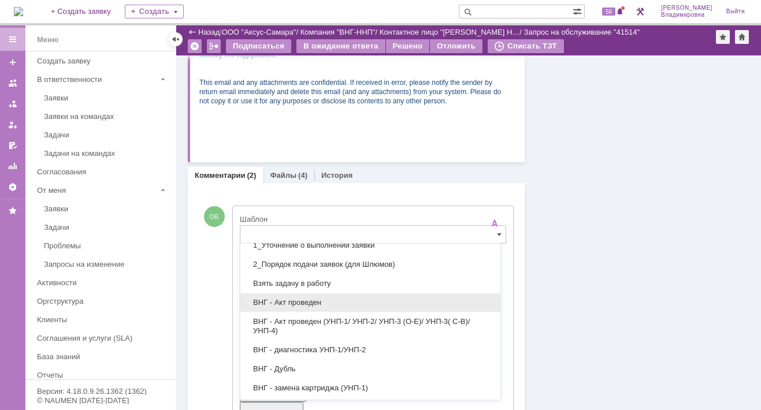
click at [295, 298] on span "ВНГ - Акт проведен" at bounding box center [370, 302] width 246 height 9
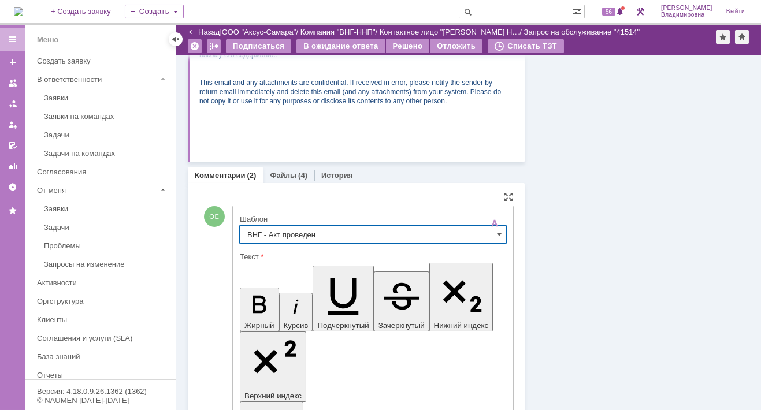
type input "ВНГ - Акт проведен"
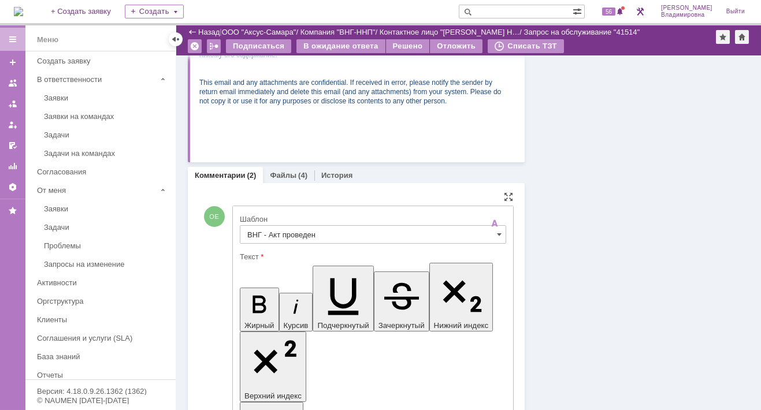
drag, startPoint x: 383, startPoint y: 2645, endPoint x: 402, endPoint y: 2667, distance: 29.1
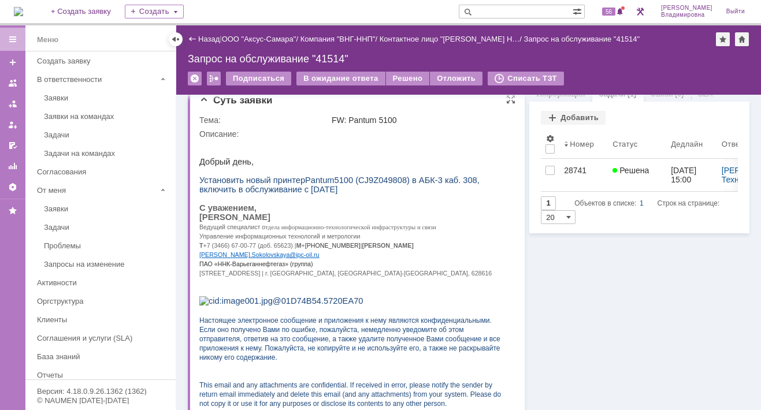
scroll to position [0, 0]
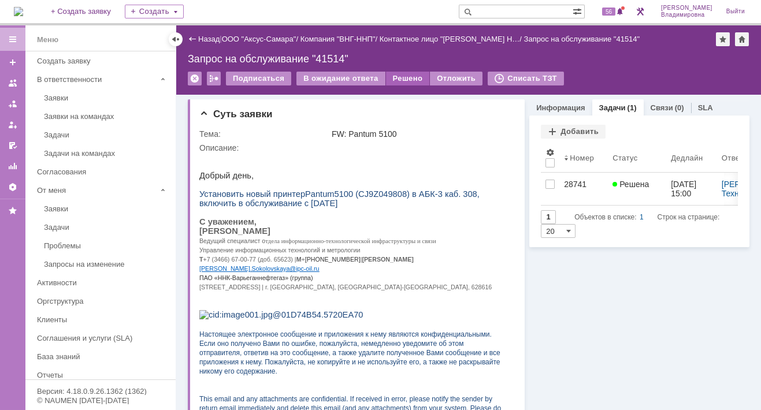
click at [395, 79] on div "Решено" at bounding box center [408, 79] width 44 height 14
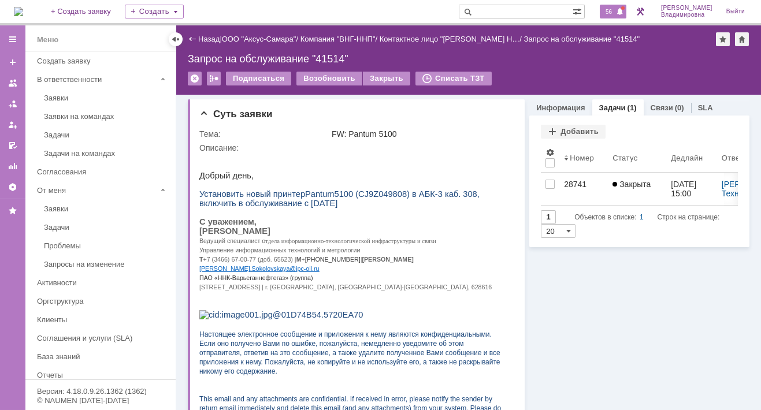
click at [623, 11] on span at bounding box center [620, 12] width 8 height 9
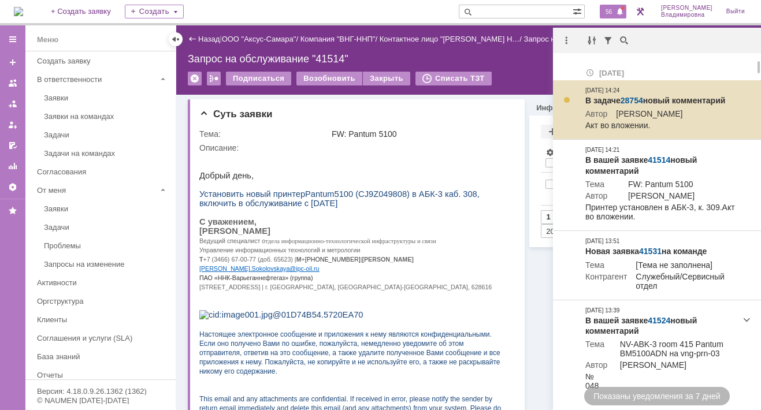
click at [629, 99] on link "28754" at bounding box center [632, 100] width 23 height 9
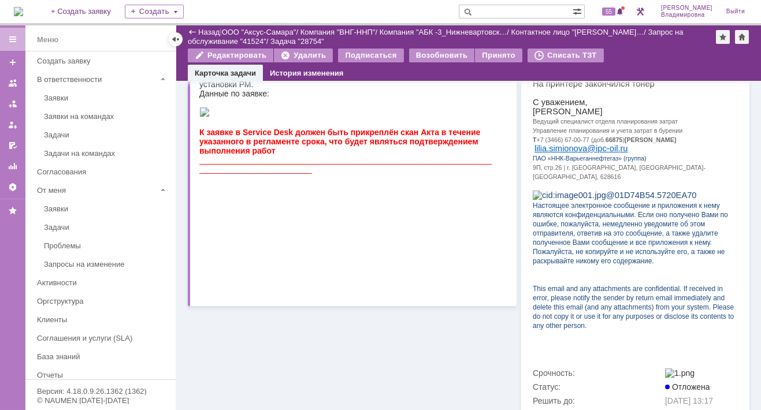
scroll to position [458, 0]
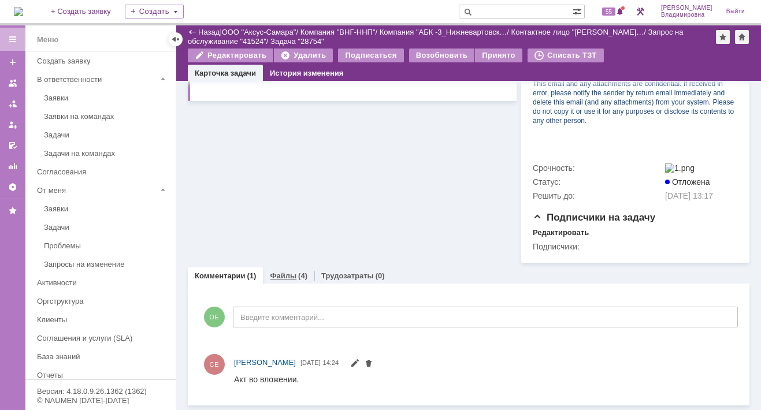
click at [283, 275] on link "Файлы" at bounding box center [283, 276] width 27 height 9
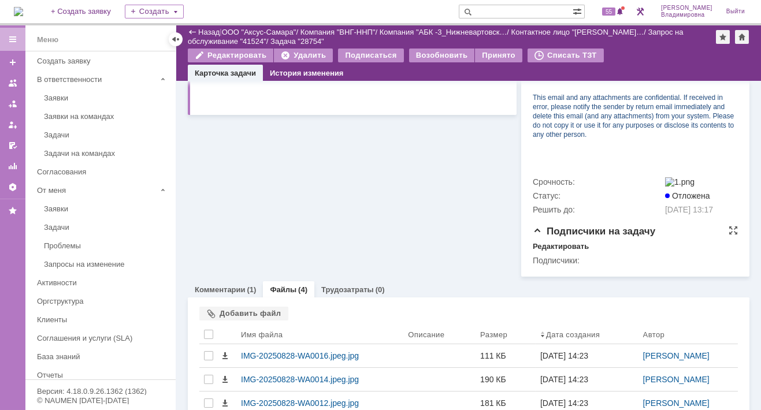
scroll to position [458, 0]
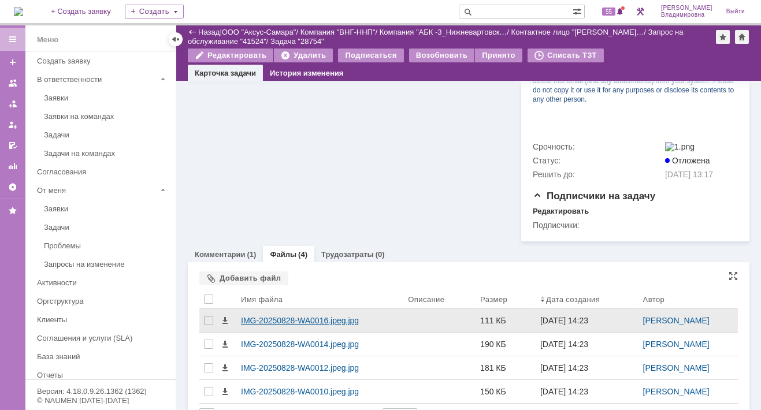
click at [302, 325] on div "IMG-20250828-WA0016.jpeg.jpg" at bounding box center [320, 320] width 158 height 9
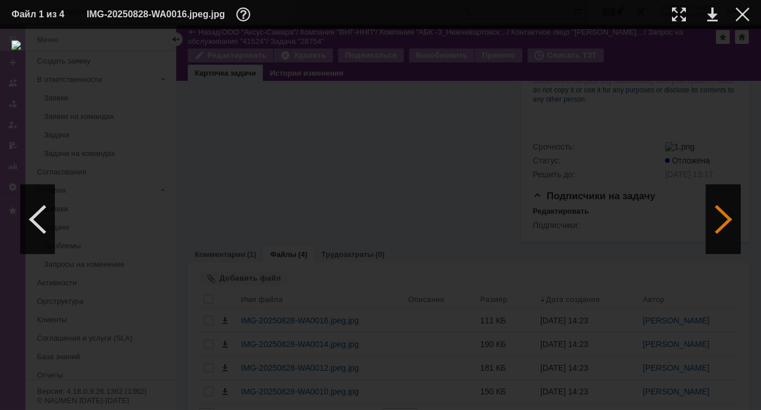
click at [723, 219] on div at bounding box center [723, 219] width 35 height 69
click at [720, 219] on div at bounding box center [723, 219] width 35 height 69
click at [707, 13] on link at bounding box center [712, 15] width 10 height 14
click at [69, 276] on div at bounding box center [381, 219] width 738 height 358
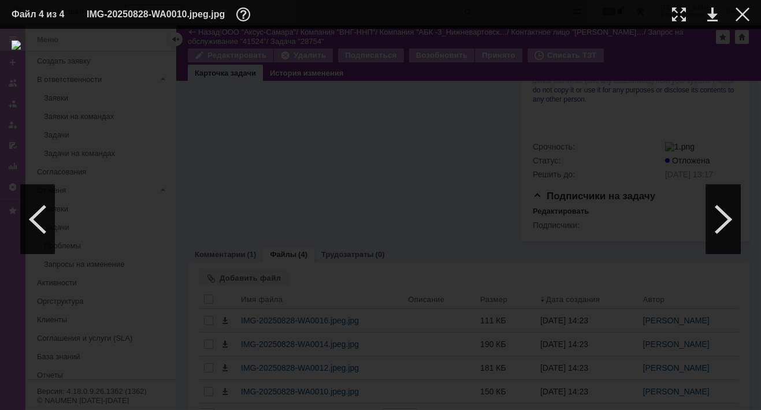
click at [603, 162] on div at bounding box center [381, 219] width 738 height 358
drag, startPoint x: 742, startPoint y: 15, endPoint x: 690, endPoint y: 16, distance: 52.6
click at [742, 14] on div at bounding box center [743, 15] width 14 height 14
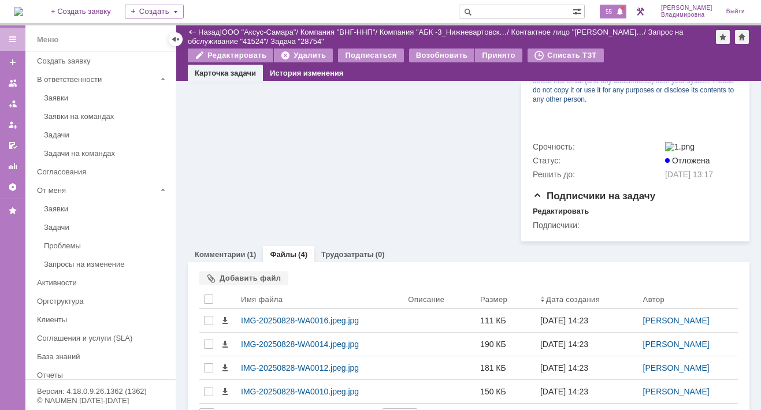
click at [610, 11] on span "55" at bounding box center [608, 12] width 13 height 8
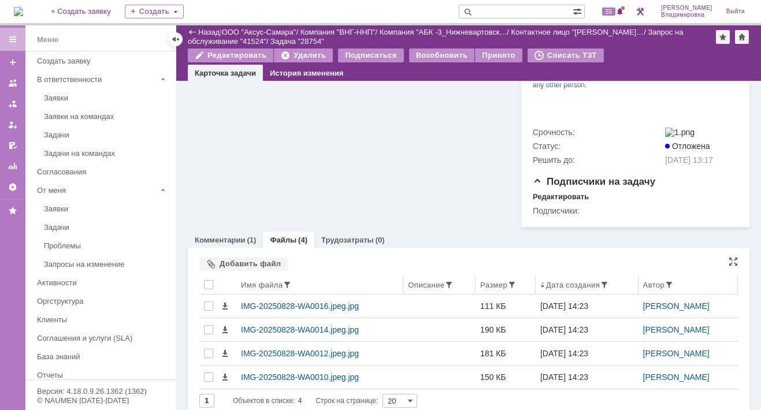
scroll to position [505, 0]
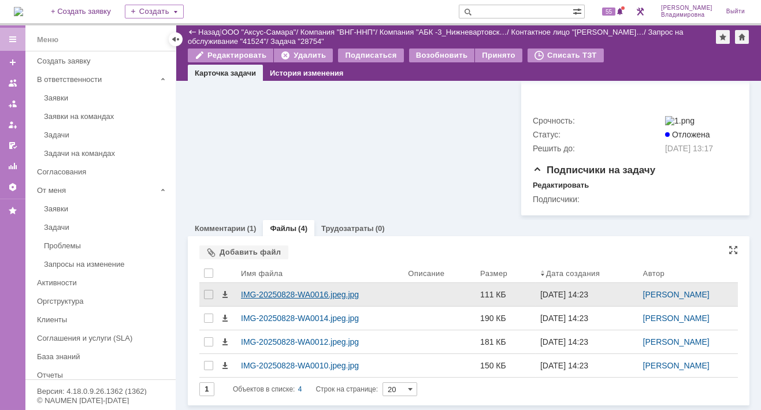
click at [311, 295] on div "IMG-20250828-WA0016.jpeg.jpg" at bounding box center [320, 294] width 158 height 9
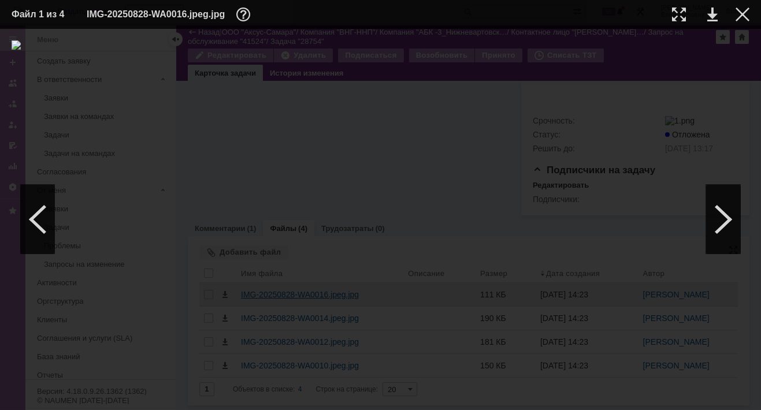
click at [311, 295] on img at bounding box center [381, 219] width 738 height 358
click at [721, 217] on div at bounding box center [723, 219] width 35 height 69
click at [713, 16] on link at bounding box center [712, 15] width 10 height 14
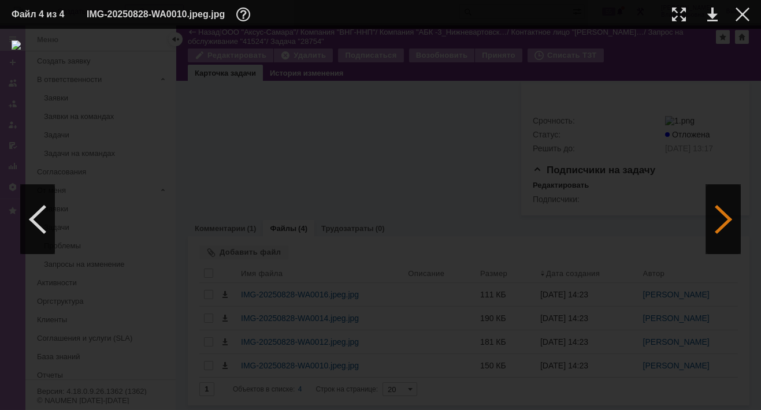
click at [730, 215] on div at bounding box center [723, 219] width 35 height 69
click at [710, 13] on link at bounding box center [712, 15] width 10 height 14
drag, startPoint x: 723, startPoint y: 214, endPoint x: 717, endPoint y: 215, distance: 6.5
click at [722, 214] on div at bounding box center [723, 219] width 35 height 69
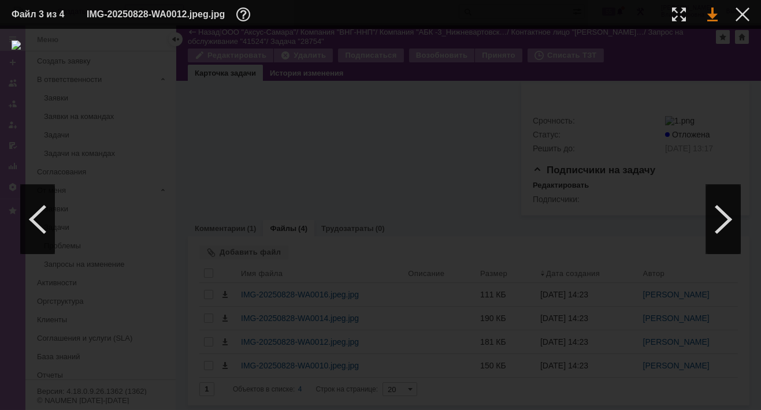
click at [711, 12] on link at bounding box center [712, 15] width 10 height 14
click at [746, 10] on div at bounding box center [743, 15] width 14 height 14
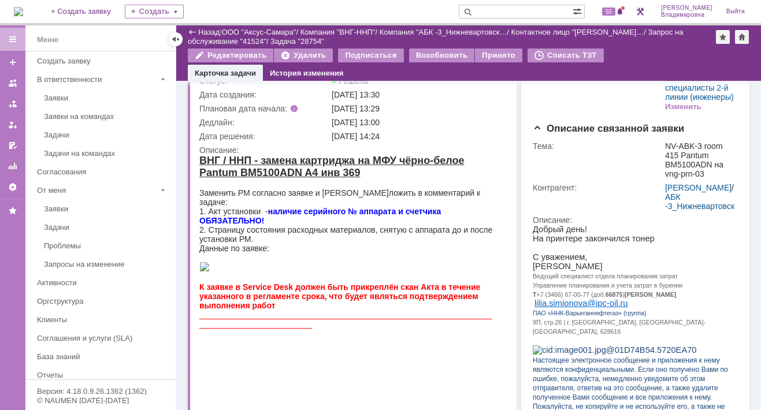
scroll to position [231, 0]
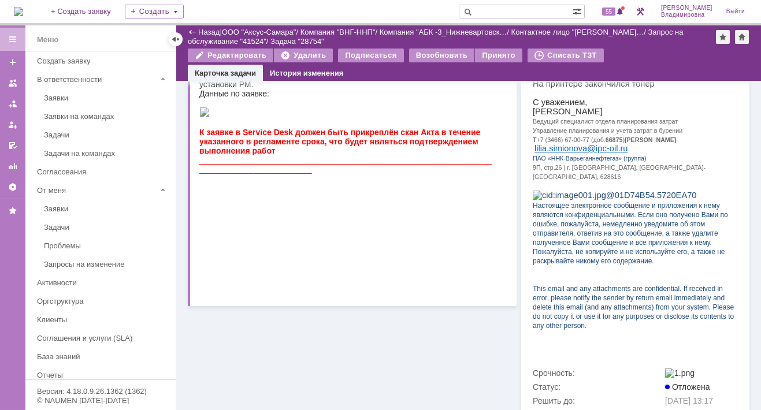
click at [494, 9] on input "text" at bounding box center [516, 12] width 114 height 14
type input "28741"
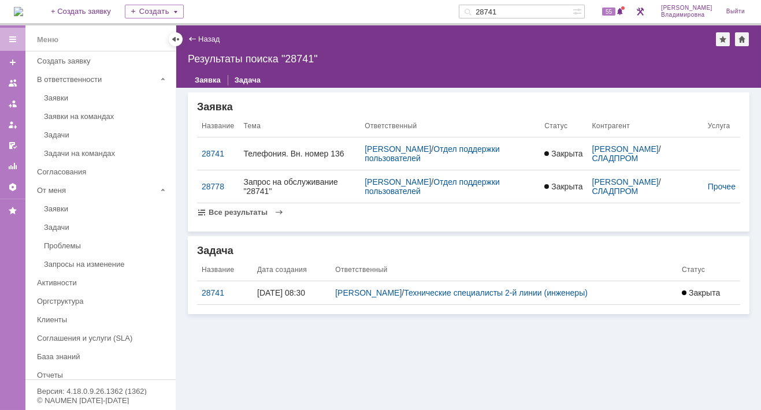
click at [212, 153] on div "28741" at bounding box center [218, 153] width 33 height 9
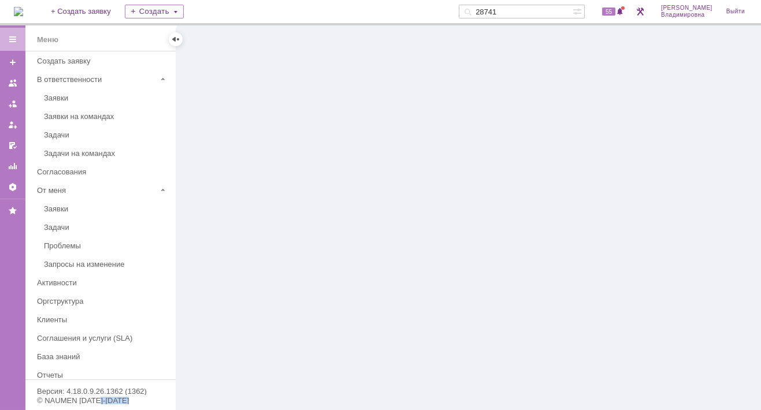
click at [212, 153] on div at bounding box center [468, 217] width 585 height 385
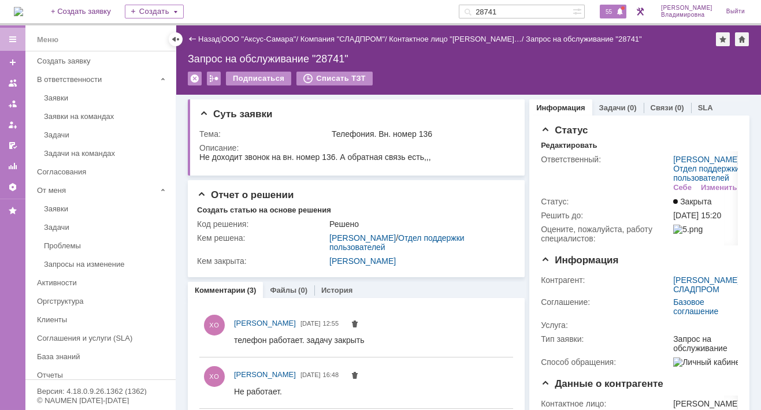
click at [614, 14] on span "55" at bounding box center [608, 12] width 13 height 8
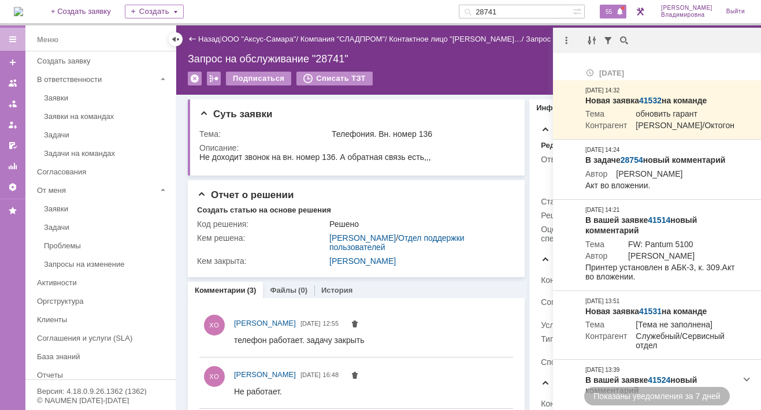
click at [502, 65] on div "Назад | ООО "Аксус-Самара" / Компания "СЛАДПРОМ" / Контактное лицо "Хименко Окс…" at bounding box center [468, 59] width 585 height 69
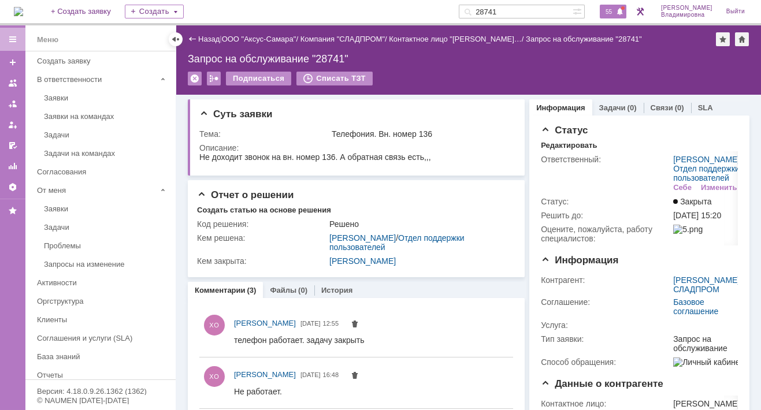
click at [616, 12] on span "55" at bounding box center [608, 12] width 13 height 8
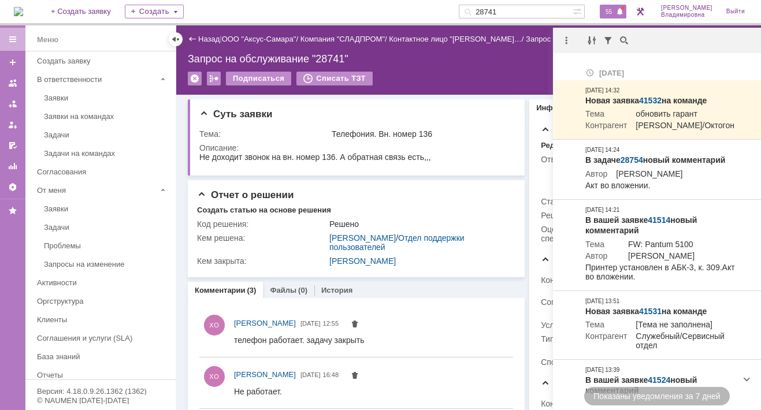
click at [462, 55] on div "Запрос на обслуживание "28741"" at bounding box center [469, 59] width 562 height 12
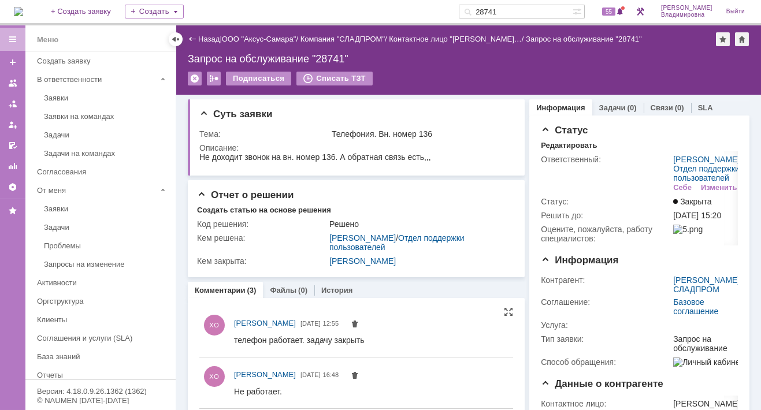
click at [458, 336] on html "телефон работает. задачу закрыть" at bounding box center [368, 340] width 269 height 10
click at [477, 183] on div "Отчет о решении Создать статью на основе решения Код решения: Решено Кем решена…" at bounding box center [356, 228] width 337 height 97
click at [610, 16] on div "55" at bounding box center [613, 12] width 27 height 14
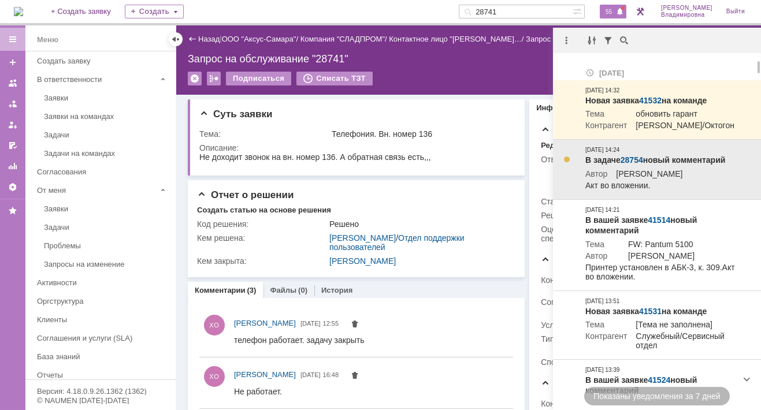
click at [631, 165] on link "28754" at bounding box center [632, 159] width 23 height 9
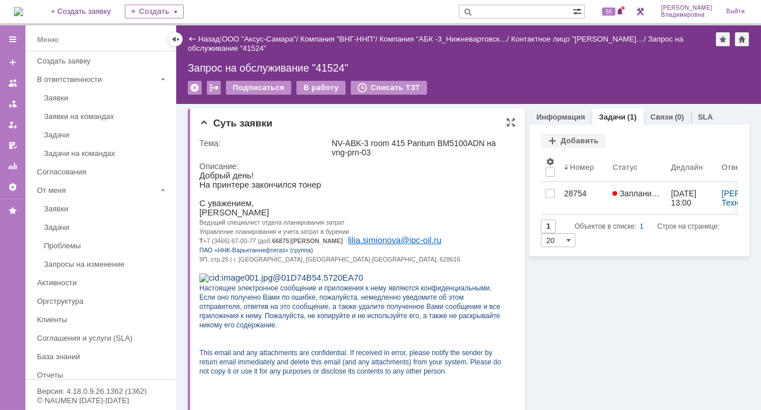
drag, startPoint x: 443, startPoint y: 174, endPoint x: 639, endPoint y: 342, distance: 257.9
click at [443, 174] on p "Добрый день!" at bounding box center [353, 175] width 308 height 9
click at [329, 65] on div "Запрос на обслуживание "41524"" at bounding box center [469, 68] width 562 height 12
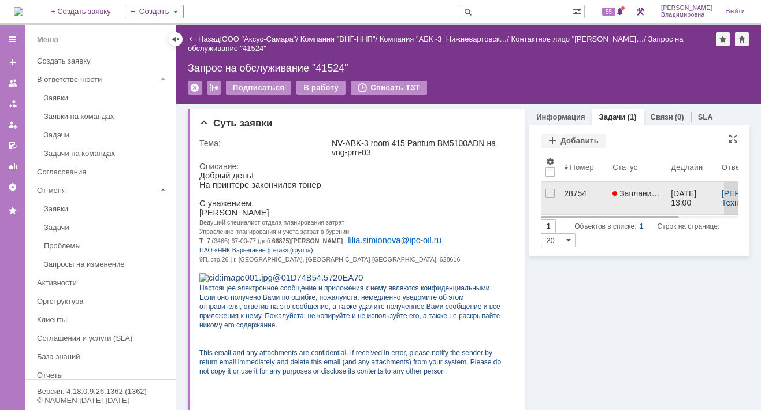
click at [560, 191] on link "28754" at bounding box center [584, 198] width 49 height 32
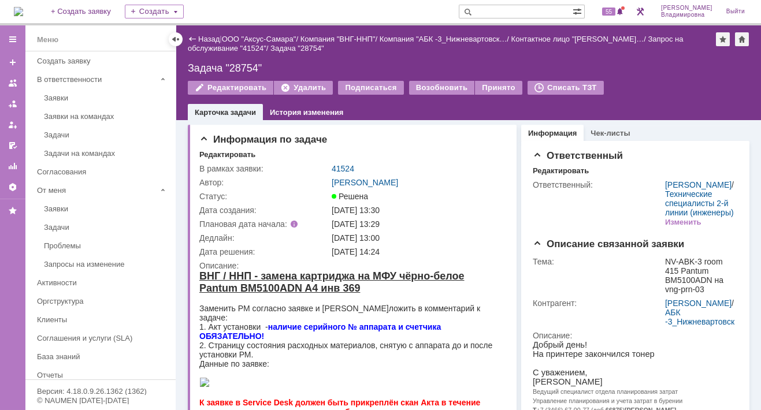
click at [194, 38] on div "Назад" at bounding box center [204, 39] width 32 height 9
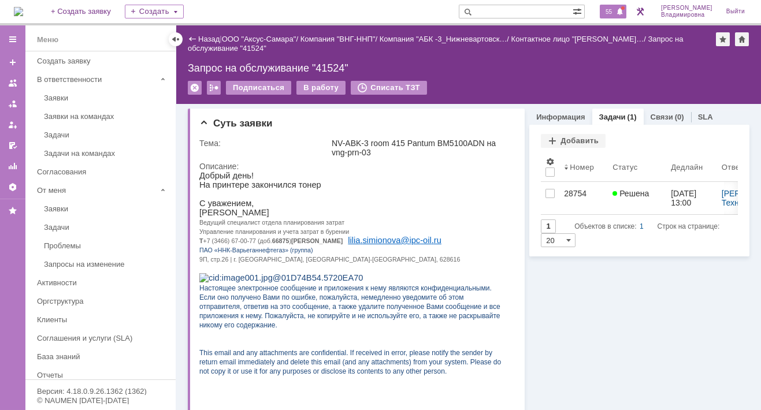
click at [614, 15] on div "55" at bounding box center [613, 12] width 27 height 14
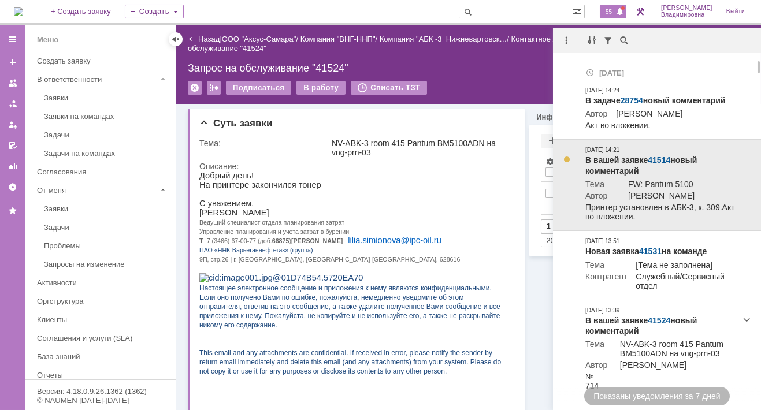
click at [660, 161] on link "41514" at bounding box center [659, 159] width 23 height 9
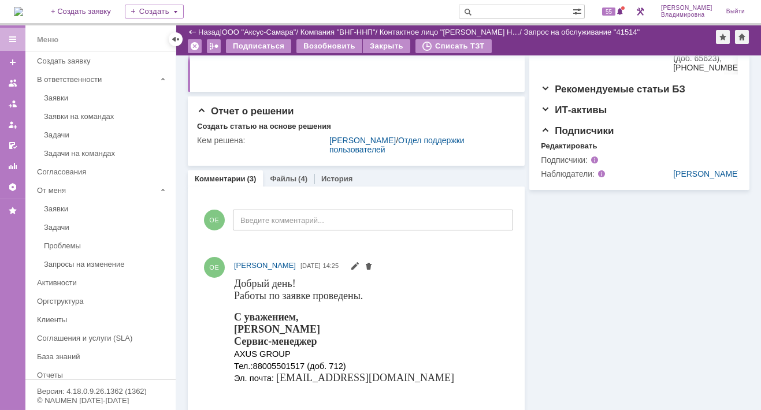
scroll to position [248, 0]
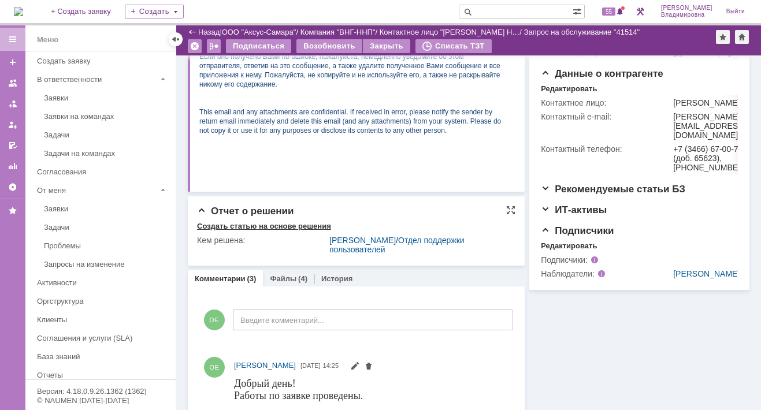
click at [287, 277] on link "Файлы" at bounding box center [283, 279] width 27 height 9
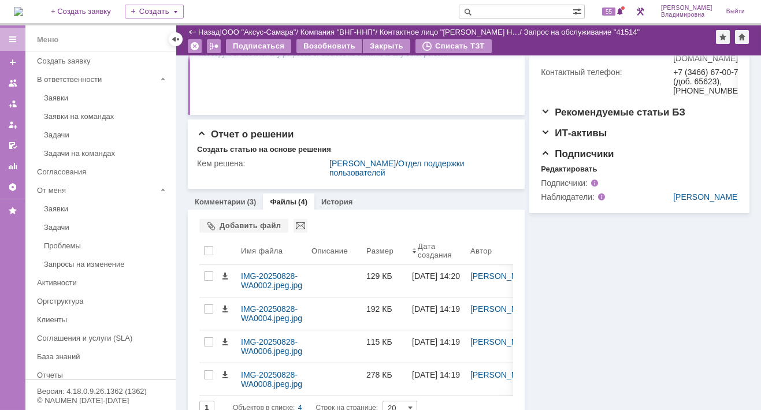
scroll to position [342, 0]
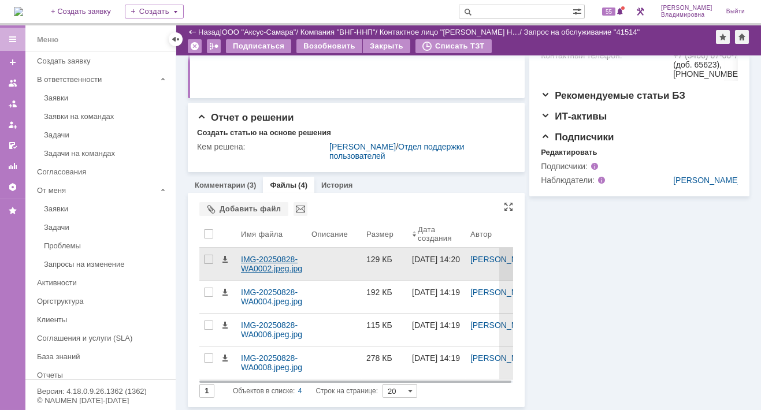
click at [280, 268] on div "IMG-20250828-WA0002.jpeg.jpg" at bounding box center [271, 264] width 61 height 18
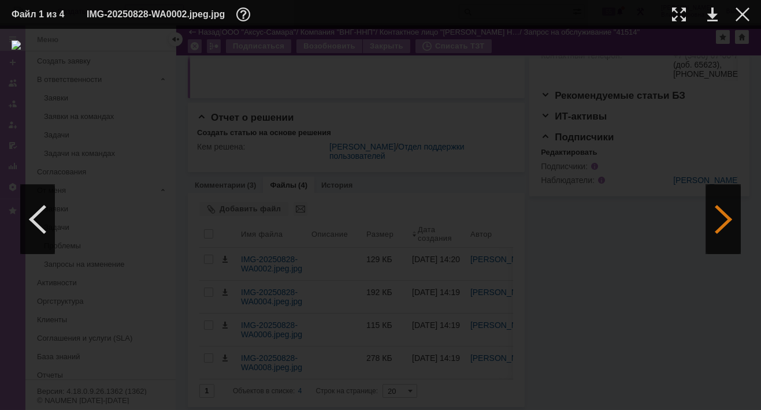
click at [727, 219] on div at bounding box center [723, 219] width 35 height 69
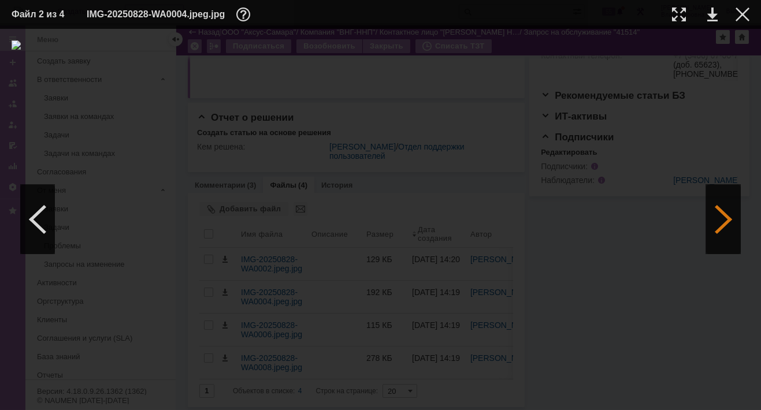
click at [727, 219] on div at bounding box center [723, 219] width 35 height 69
drag, startPoint x: 43, startPoint y: 216, endPoint x: 124, endPoint y: 191, distance: 83.9
click at [43, 214] on div at bounding box center [37, 219] width 35 height 69
click at [715, 14] on link at bounding box center [712, 15] width 10 height 14
click at [724, 218] on div at bounding box center [723, 219] width 35 height 69
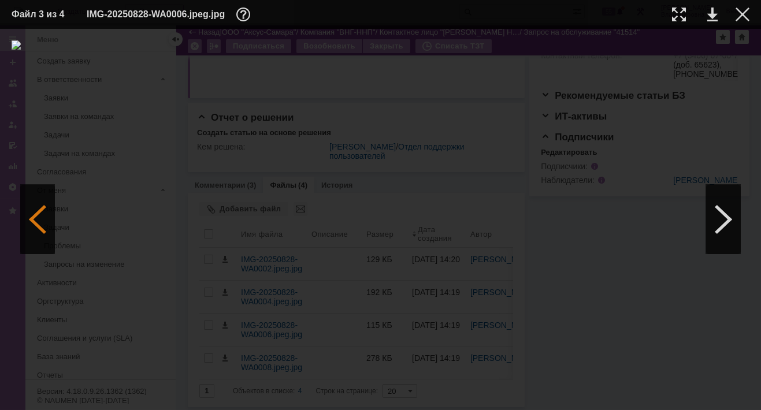
click at [40, 220] on div at bounding box center [37, 219] width 35 height 69
click at [31, 221] on div at bounding box center [37, 219] width 35 height 69
click at [742, 13] on div at bounding box center [743, 15] width 14 height 14
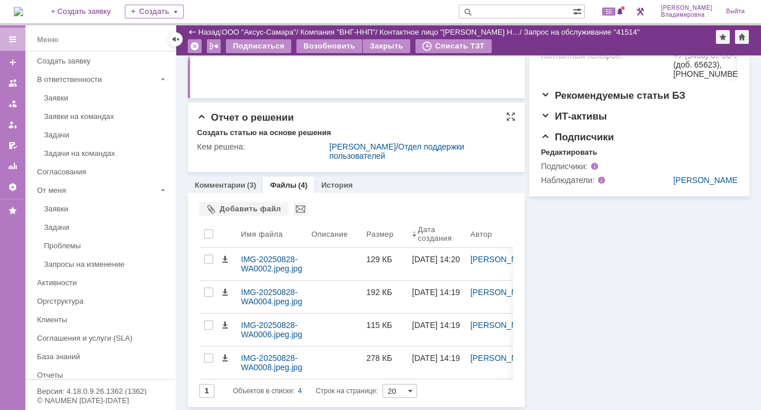
scroll to position [0, 0]
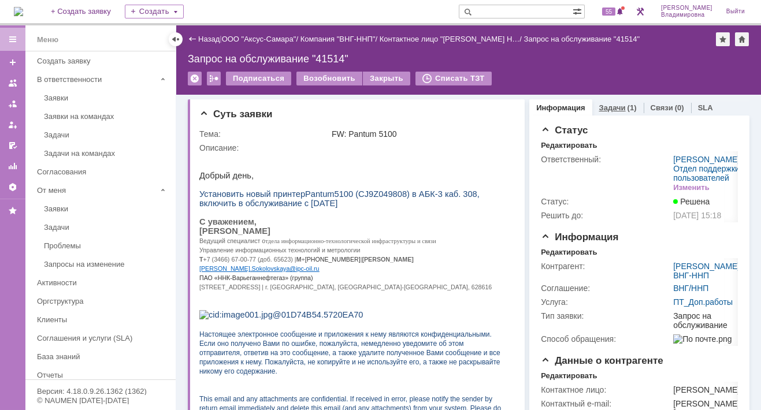
click at [599, 104] on link "Задачи" at bounding box center [612, 107] width 27 height 9
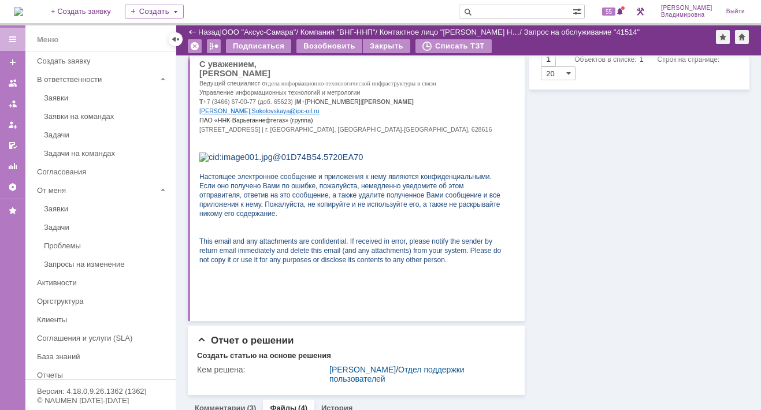
scroll to position [231, 0]
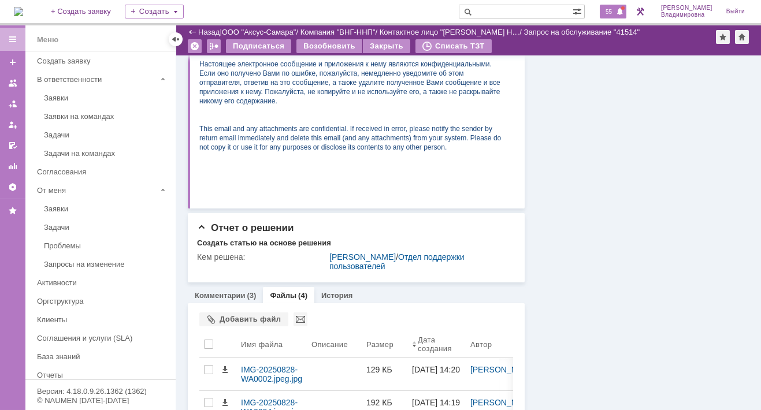
click at [616, 12] on span "55" at bounding box center [608, 12] width 13 height 8
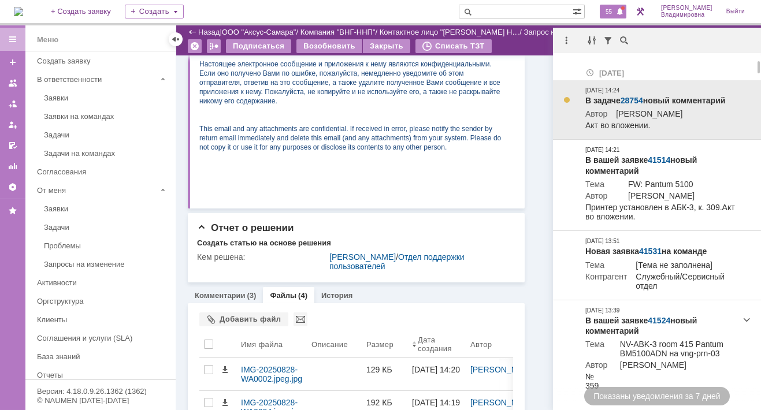
click at [634, 98] on link "28754" at bounding box center [632, 100] width 23 height 9
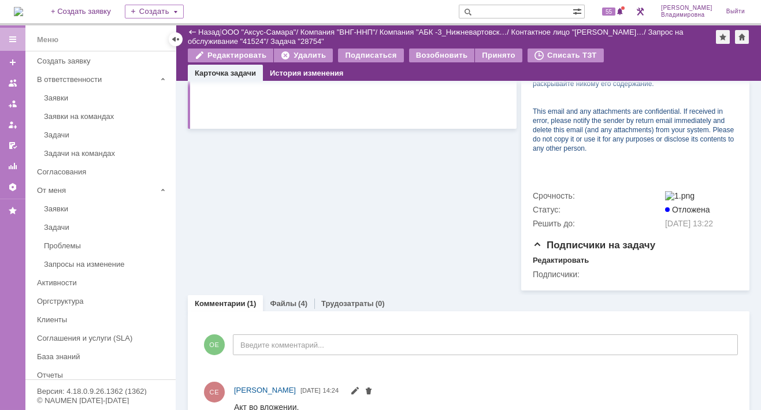
scroll to position [458, 0]
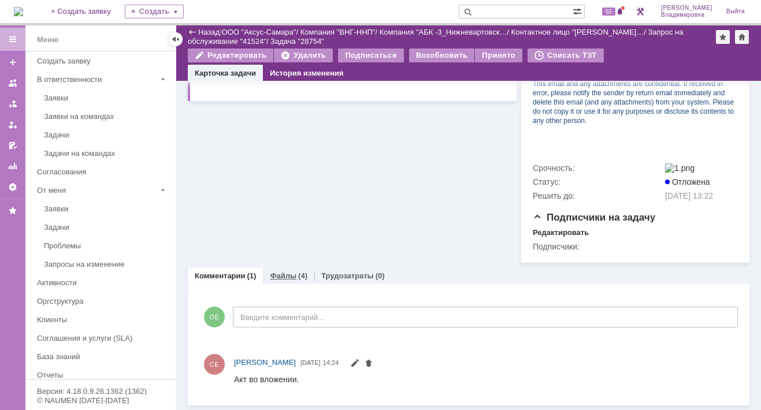
click at [283, 276] on link "Файлы" at bounding box center [283, 276] width 27 height 9
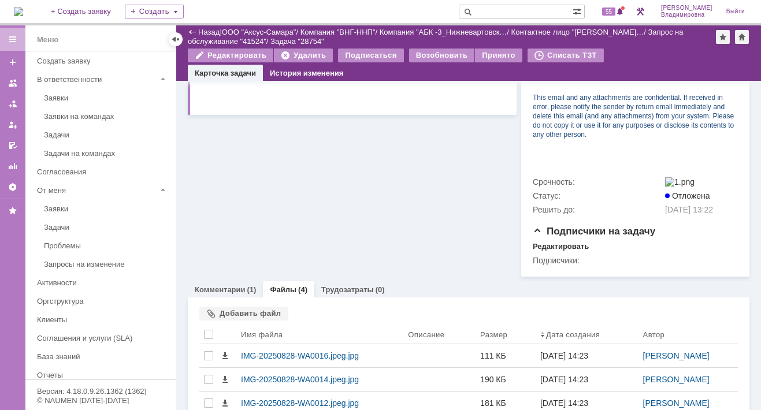
scroll to position [458, 0]
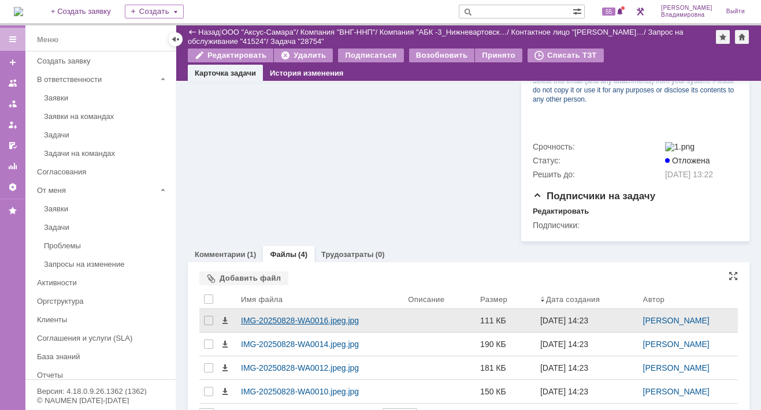
click at [272, 325] on div "IMG-20250828-WA0016.jpeg.jpg" at bounding box center [320, 320] width 158 height 9
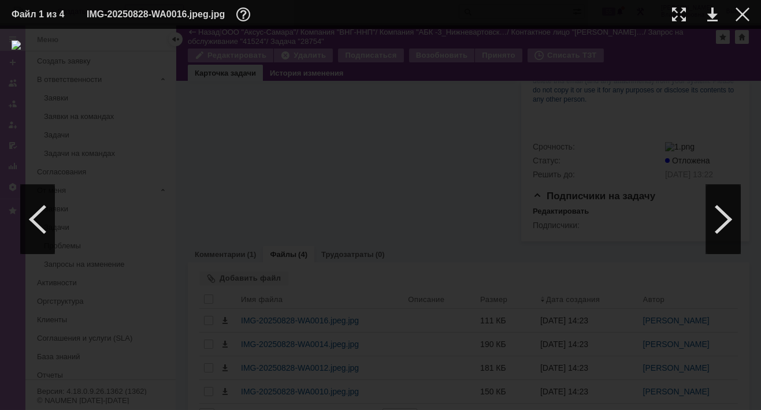
click at [742, 212] on div at bounding box center [381, 219] width 738 height 358
click at [720, 222] on div at bounding box center [723, 219] width 35 height 69
click at [721, 223] on div at bounding box center [723, 219] width 35 height 69
click at [715, 12] on link at bounding box center [712, 15] width 10 height 14
click at [726, 216] on div at bounding box center [723, 219] width 35 height 69
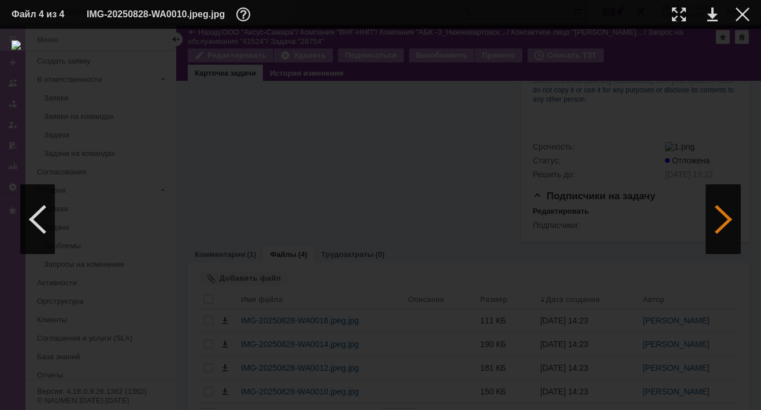
click at [723, 216] on div at bounding box center [723, 219] width 35 height 69
click at [724, 216] on div at bounding box center [723, 219] width 35 height 69
click at [724, 217] on div at bounding box center [723, 219] width 35 height 69
click at [712, 16] on link at bounding box center [712, 15] width 10 height 14
click at [721, 214] on div at bounding box center [723, 219] width 35 height 69
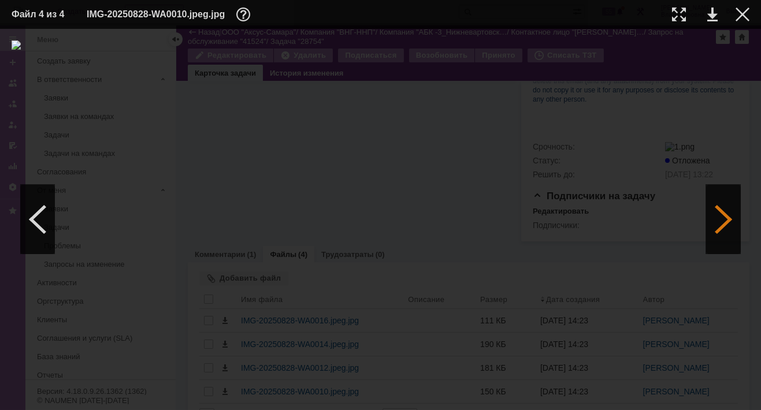
click at [721, 214] on div at bounding box center [723, 219] width 35 height 69
click at [720, 214] on div at bounding box center [723, 219] width 35 height 69
click at [35, 221] on div at bounding box center [37, 219] width 35 height 69
click at [713, 12] on link at bounding box center [712, 15] width 10 height 14
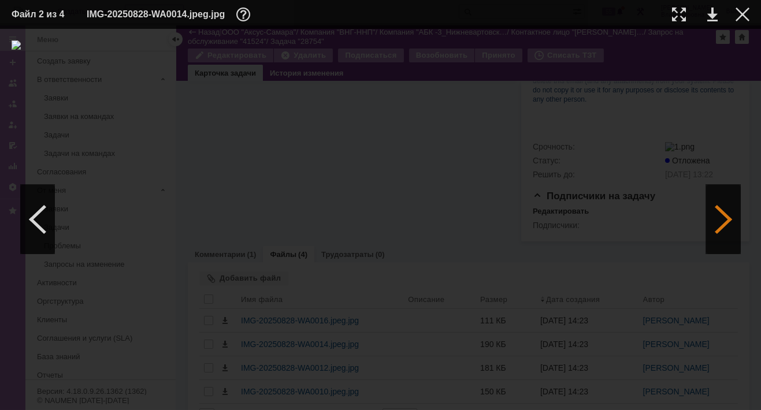
click at [732, 216] on div at bounding box center [723, 219] width 35 height 69
click at [714, 13] on link at bounding box center [712, 15] width 10 height 14
click at [742, 13] on div at bounding box center [743, 15] width 14 height 14
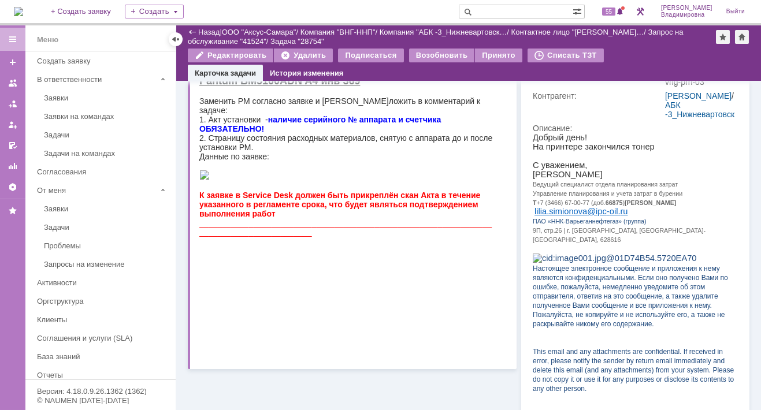
scroll to position [0, 0]
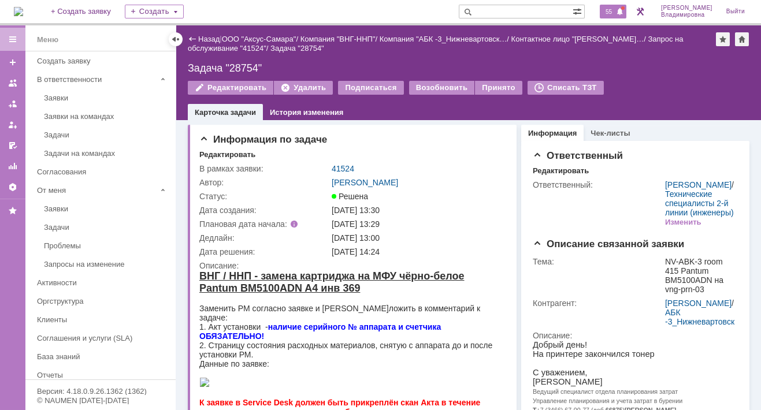
click at [620, 6] on div "55" at bounding box center [613, 12] width 27 height 14
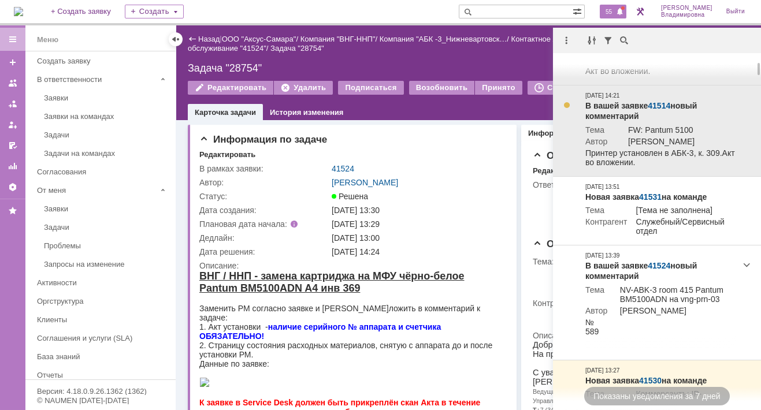
scroll to position [56, 0]
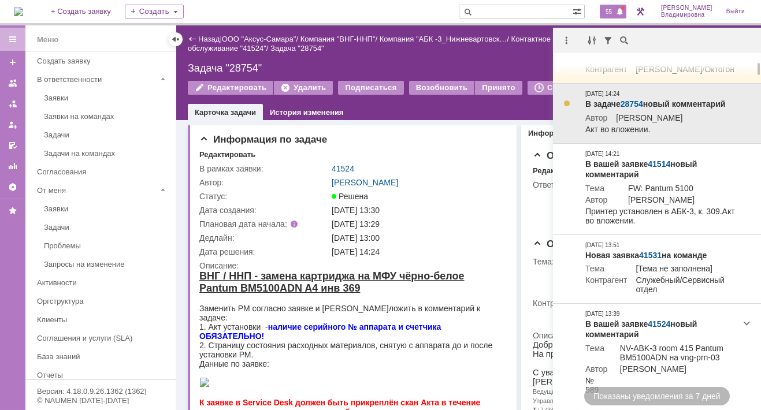
click at [629, 109] on link "28754" at bounding box center [632, 103] width 23 height 9
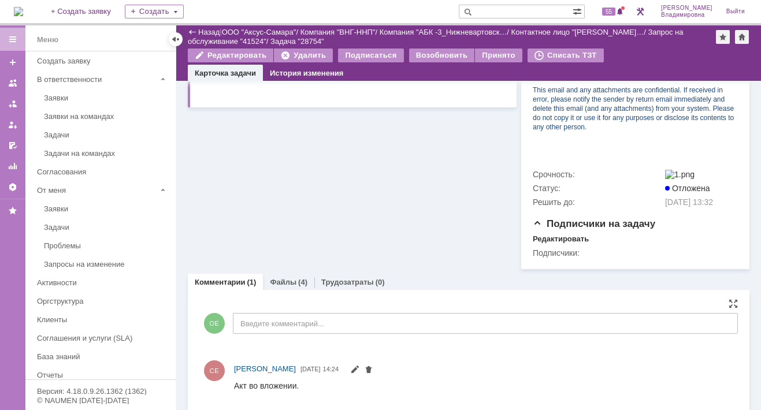
scroll to position [458, 0]
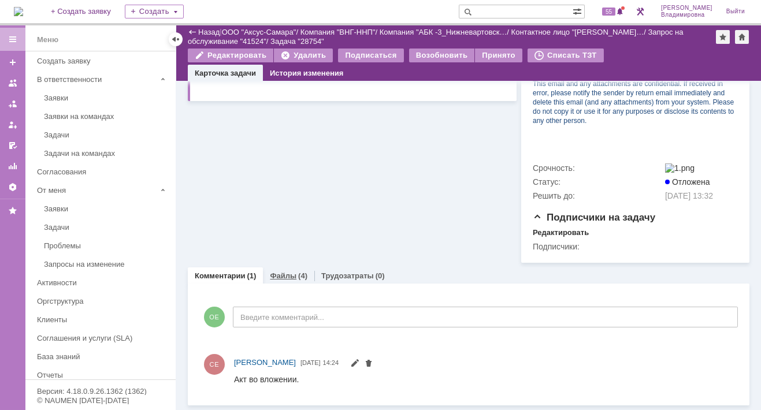
click at [276, 277] on link "Файлы" at bounding box center [283, 276] width 27 height 9
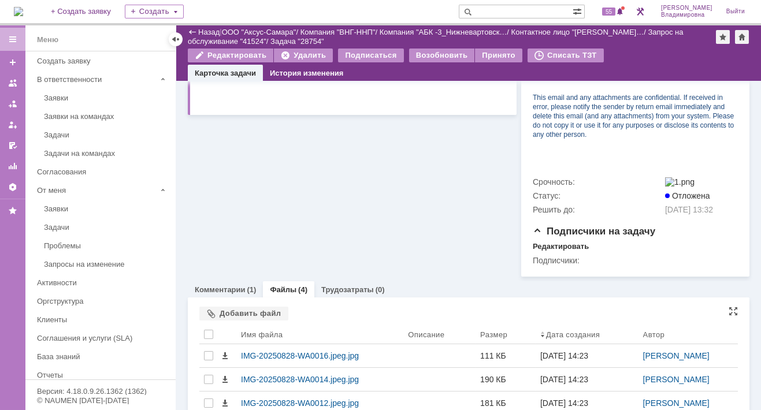
scroll to position [458, 0]
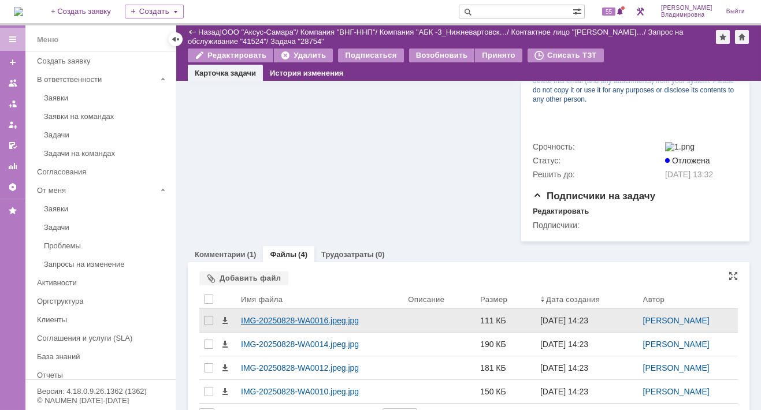
click at [310, 325] on div "IMG-20250828-WA0016.jpeg.jpg" at bounding box center [320, 320] width 158 height 9
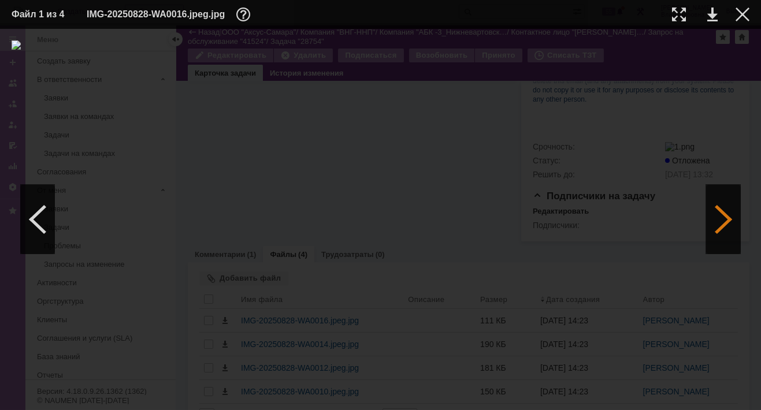
click at [719, 218] on div at bounding box center [723, 219] width 35 height 69
click at [709, 12] on link at bounding box center [712, 15] width 10 height 14
click at [742, 15] on div at bounding box center [743, 15] width 14 height 14
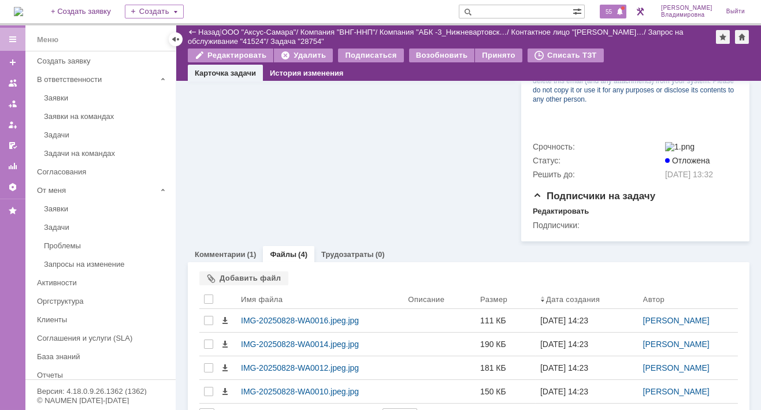
click at [612, 6] on div "55" at bounding box center [613, 12] width 27 height 14
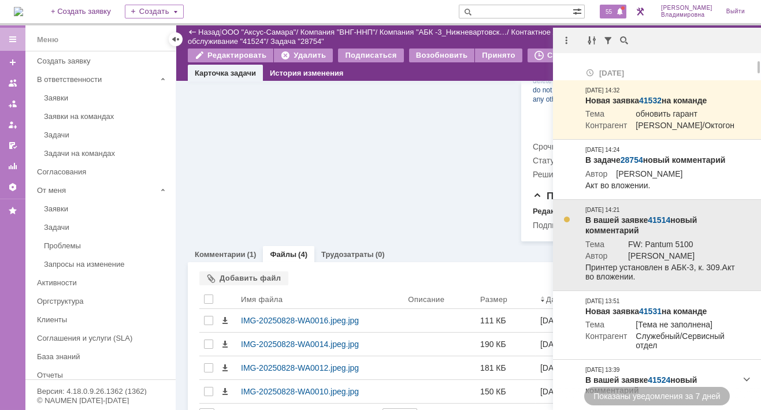
click at [657, 225] on link "41514" at bounding box center [659, 220] width 23 height 9
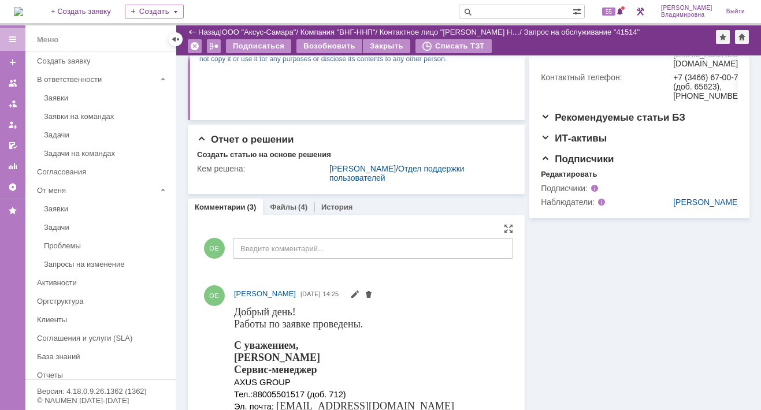
scroll to position [347, 0]
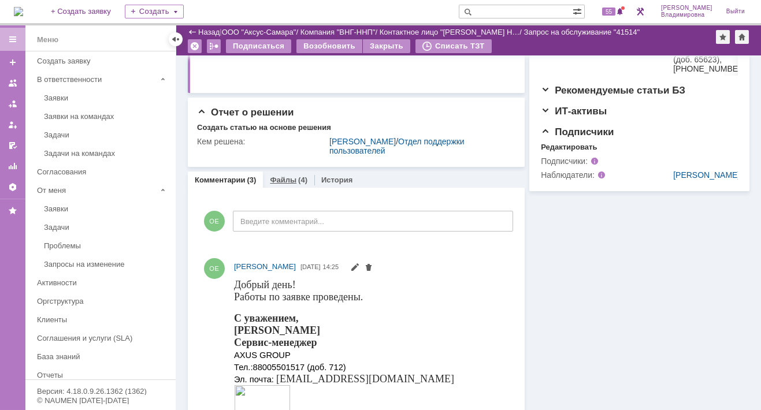
click at [283, 180] on link "Файлы" at bounding box center [283, 180] width 27 height 9
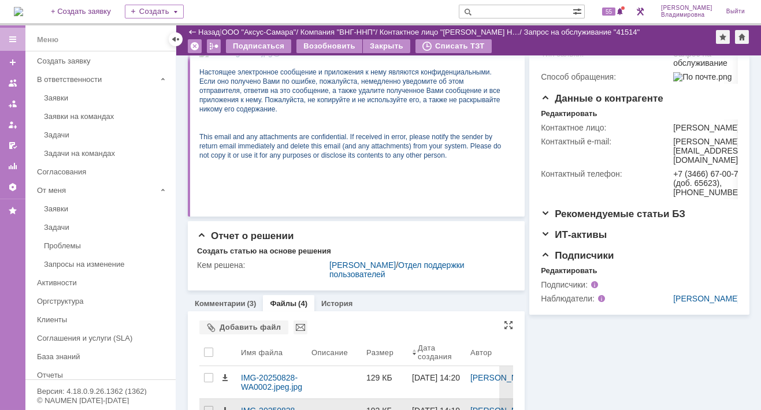
scroll to position [342, 0]
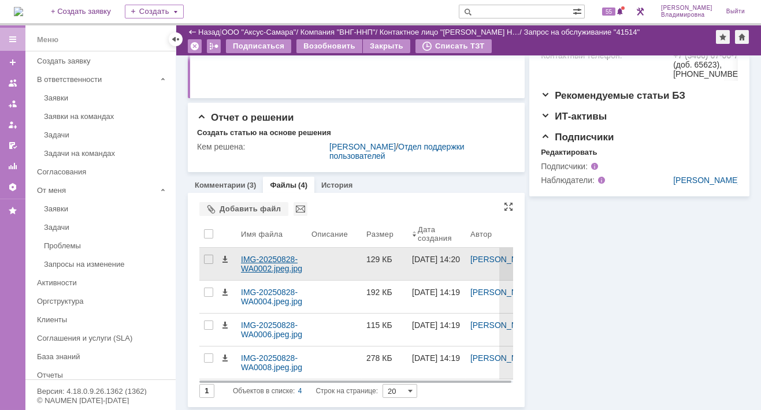
click at [271, 263] on div "IMG-20250828-WA0002.jpeg.jpg" at bounding box center [271, 264] width 61 height 18
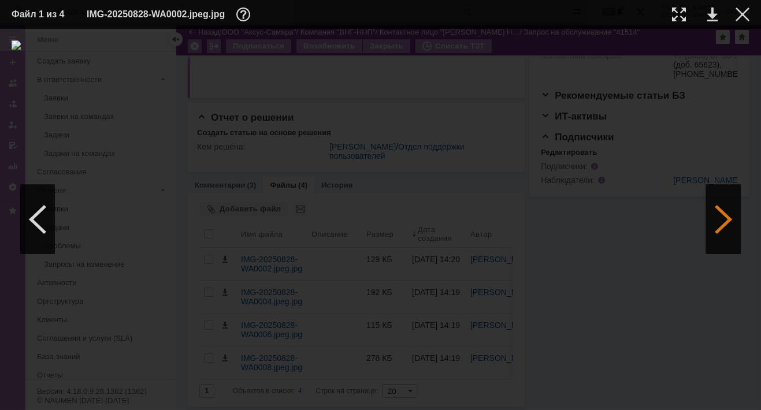
click at [723, 213] on div at bounding box center [723, 219] width 35 height 69
click at [716, 16] on link at bounding box center [712, 15] width 10 height 14
click at [717, 215] on div at bounding box center [723, 219] width 35 height 69
click at [743, 14] on div at bounding box center [743, 15] width 14 height 14
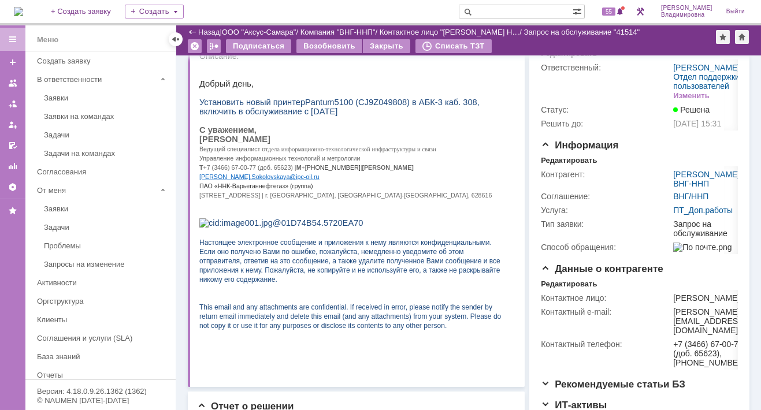
scroll to position [168, 0]
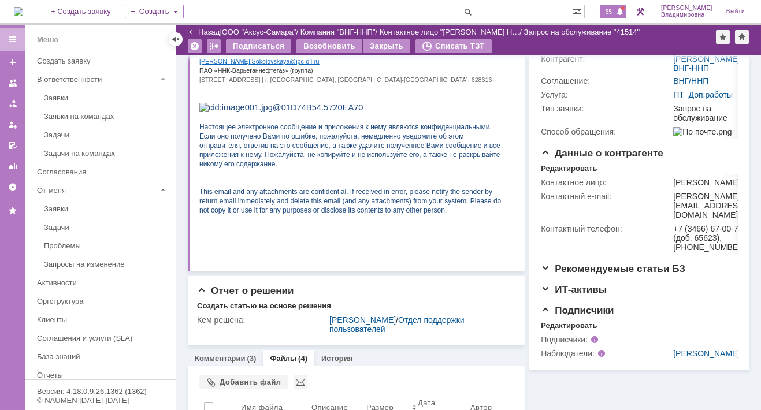
click at [616, 11] on span "55" at bounding box center [608, 12] width 13 height 8
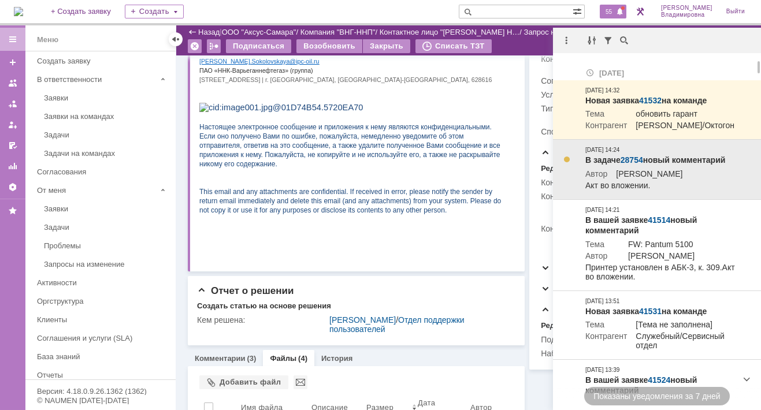
click at [638, 165] on link "28754" at bounding box center [632, 159] width 23 height 9
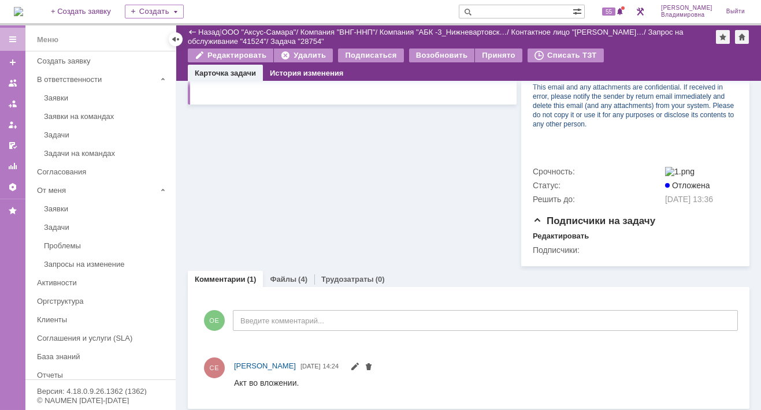
scroll to position [458, 0]
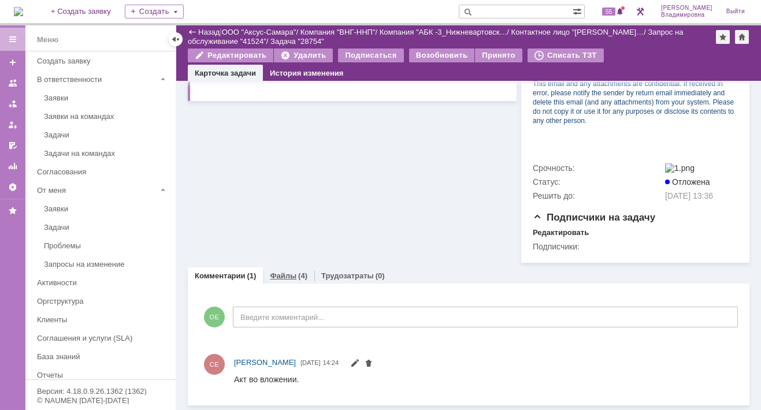
click at [286, 275] on link "Файлы" at bounding box center [283, 276] width 27 height 9
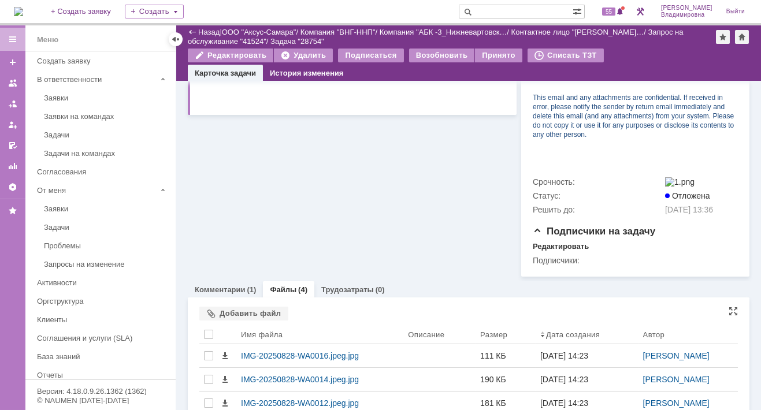
scroll to position [458, 0]
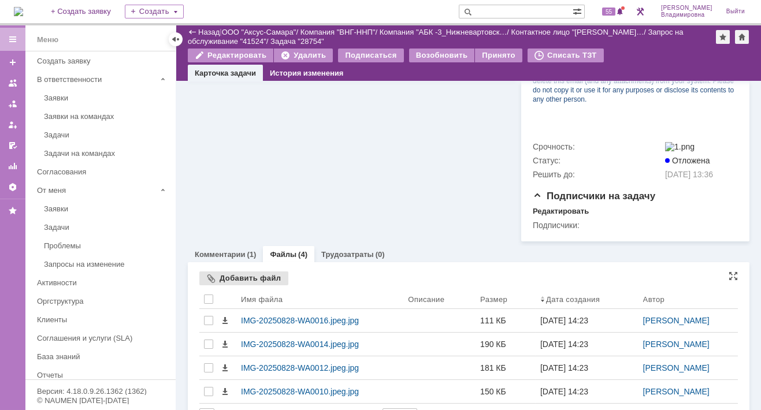
click at [235, 286] on div "Добавить файл" at bounding box center [243, 279] width 89 height 14
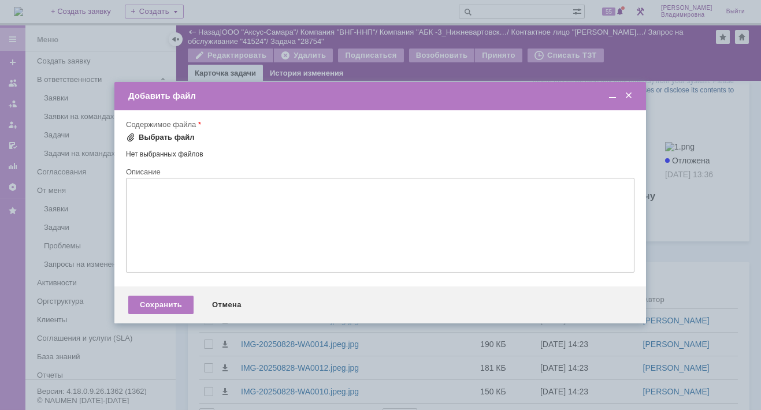
click at [134, 135] on span at bounding box center [130, 137] width 9 height 9
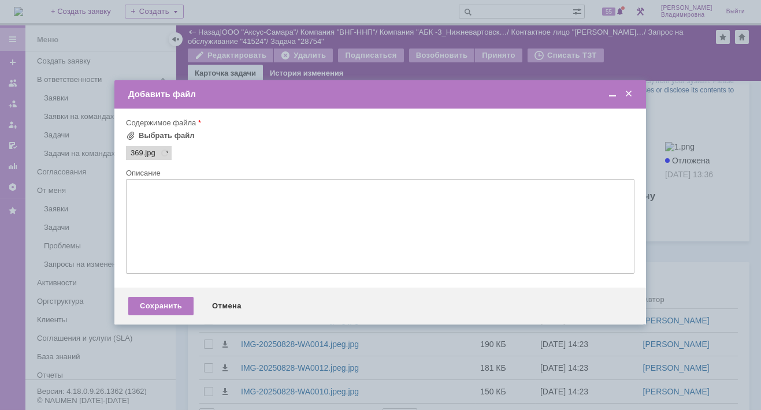
scroll to position [0, 0]
click at [162, 307] on div "Сохранить" at bounding box center [160, 306] width 65 height 18
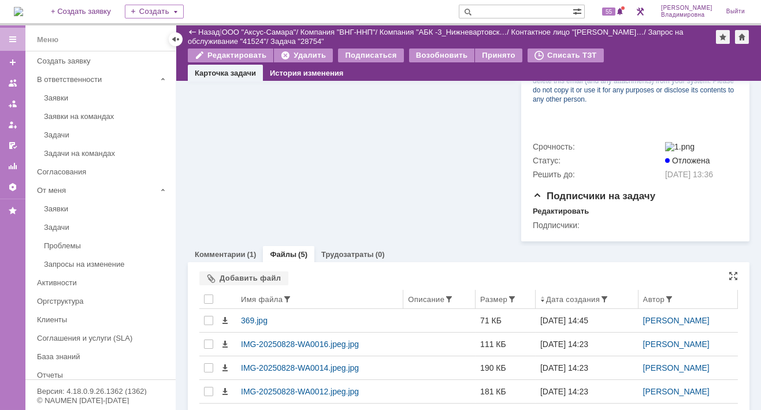
scroll to position [528, 0]
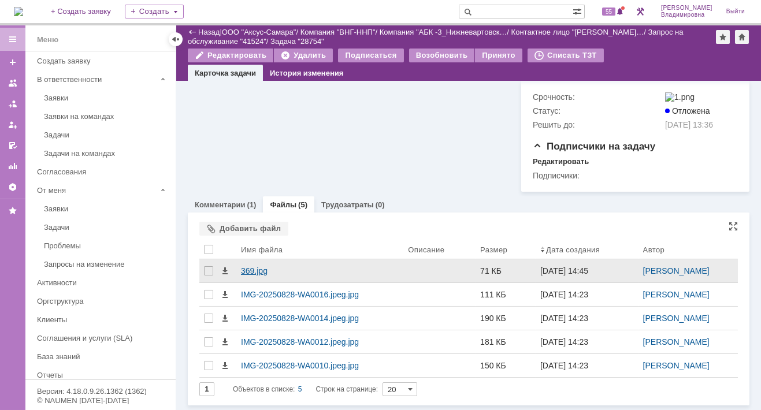
click at [254, 268] on div "369.jpg" at bounding box center [320, 270] width 158 height 9
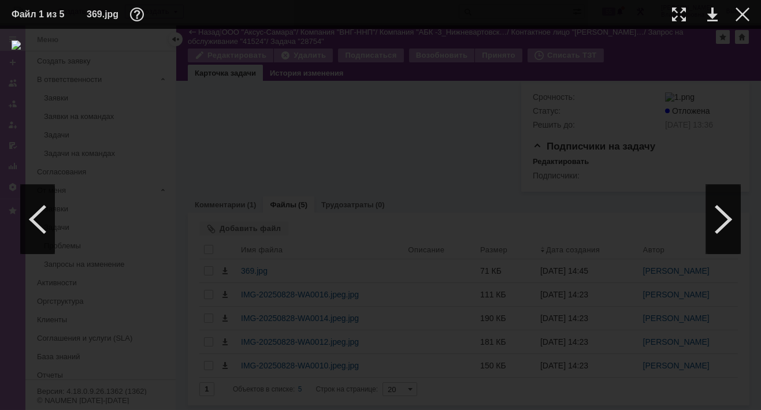
click at [371, 216] on img at bounding box center [381, 219] width 738 height 358
click at [376, 188] on img at bounding box center [381, 219] width 738 height 358
click at [714, 11] on link at bounding box center [712, 15] width 10 height 14
click at [740, 13] on div at bounding box center [743, 15] width 14 height 14
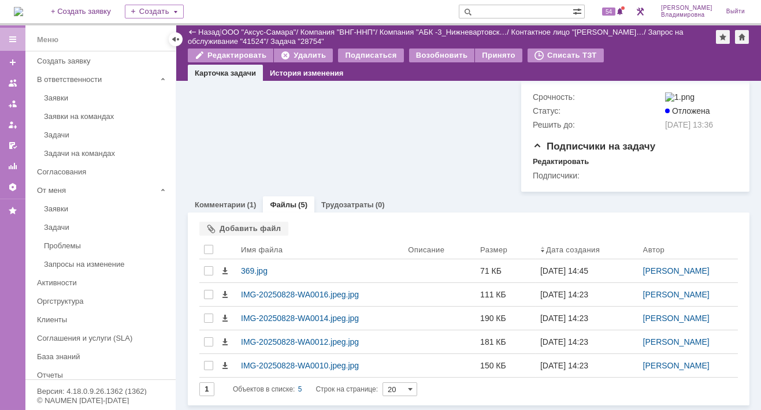
scroll to position [181, 0]
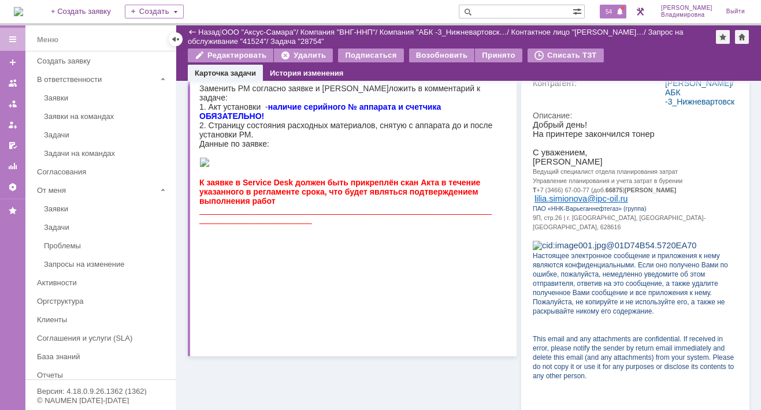
click at [616, 10] on span "54" at bounding box center [608, 12] width 13 height 8
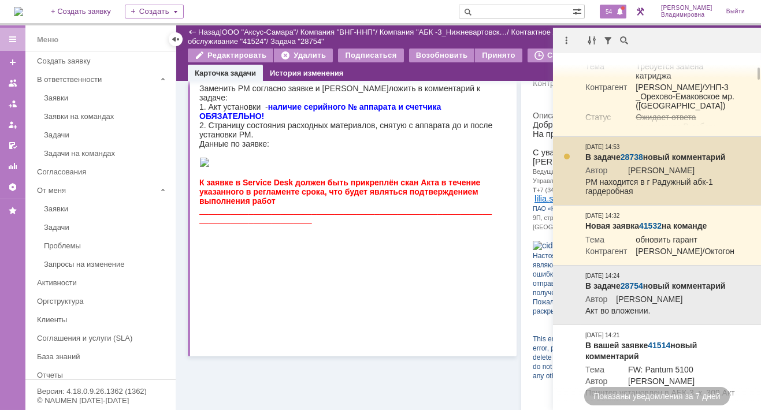
scroll to position [231, 0]
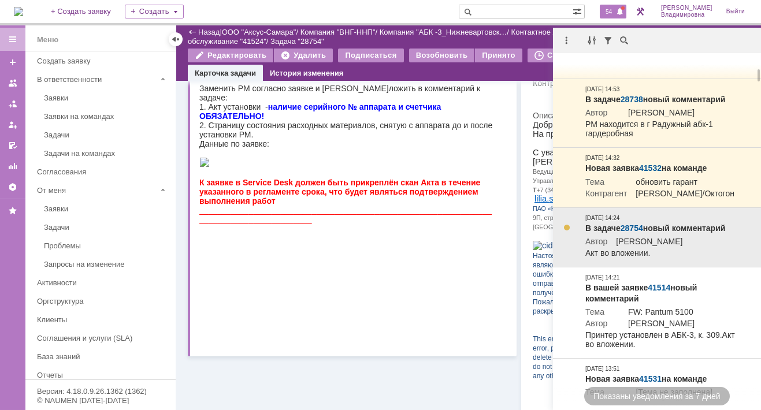
click at [632, 233] on link "28754" at bounding box center [632, 228] width 23 height 9
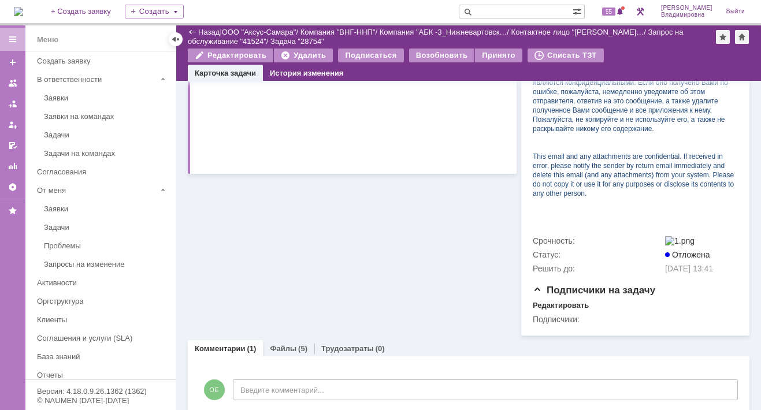
scroll to position [458, 0]
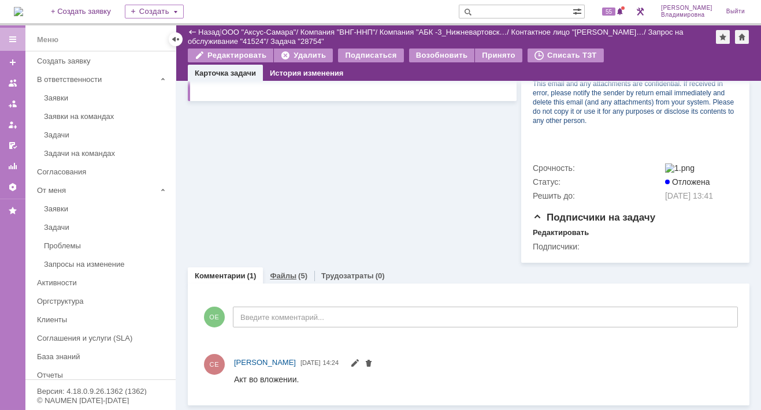
click at [289, 275] on link "Файлы" at bounding box center [283, 276] width 27 height 9
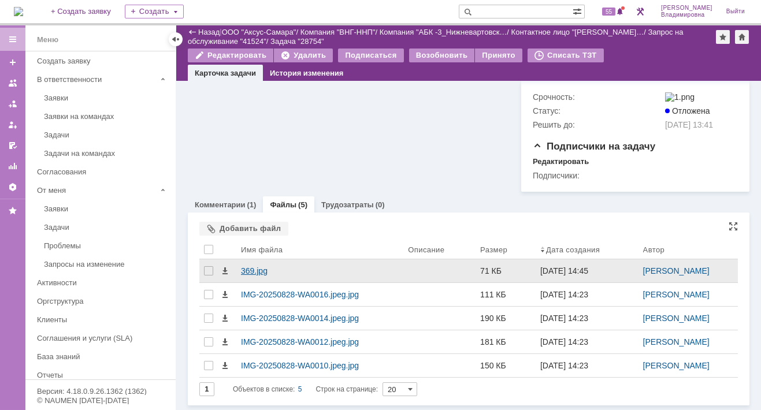
scroll to position [528, 0]
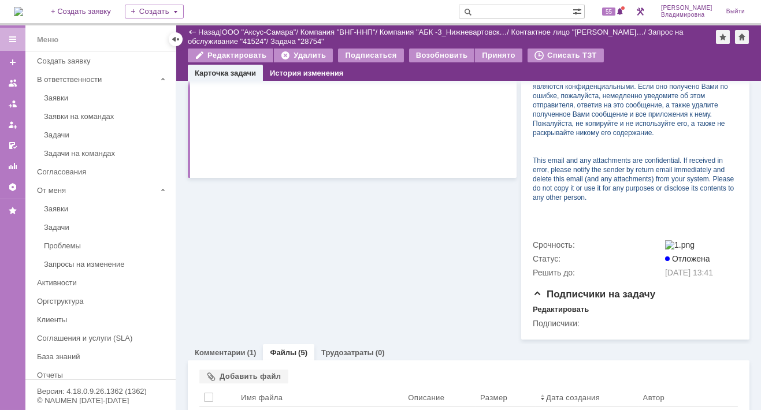
scroll to position [297, 0]
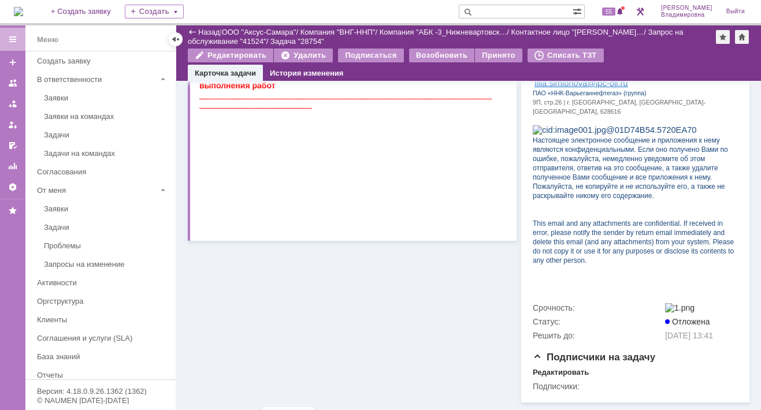
click at [492, 12] on input "text" at bounding box center [516, 12] width 114 height 14
type input "41524"
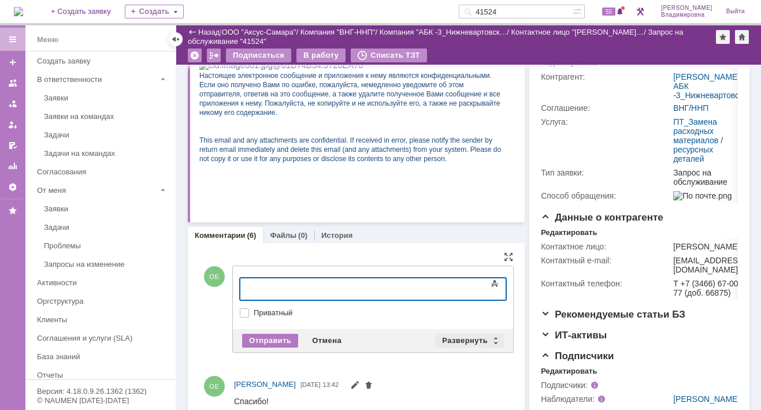
click at [460, 335] on div "Развернуть" at bounding box center [469, 341] width 69 height 14
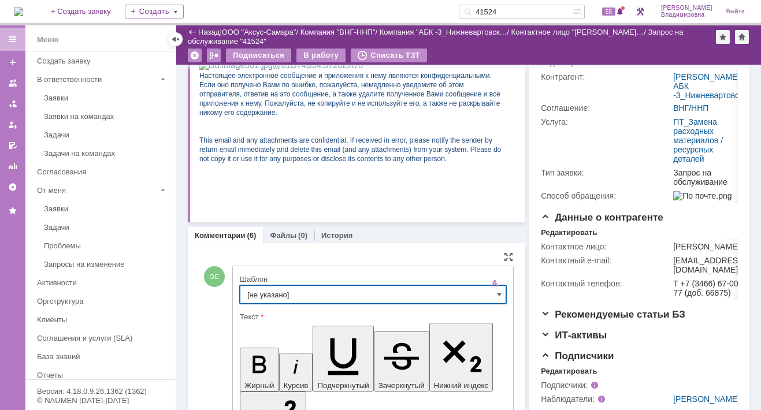
click at [276, 292] on input "[не указано]" at bounding box center [373, 295] width 266 height 18
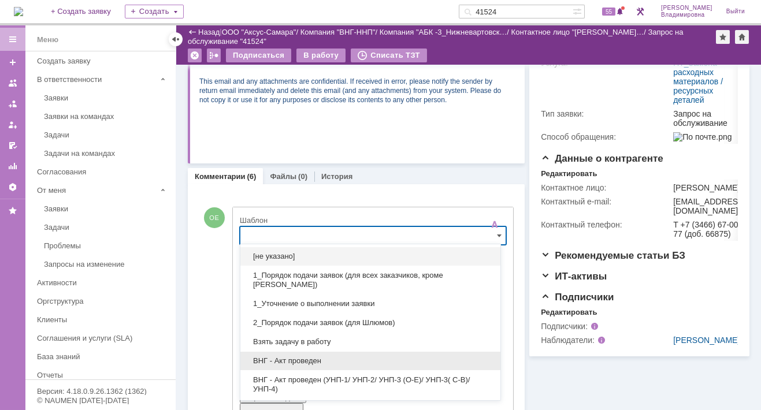
click at [296, 358] on span "ВНГ - Акт проведен" at bounding box center [370, 361] width 246 height 9
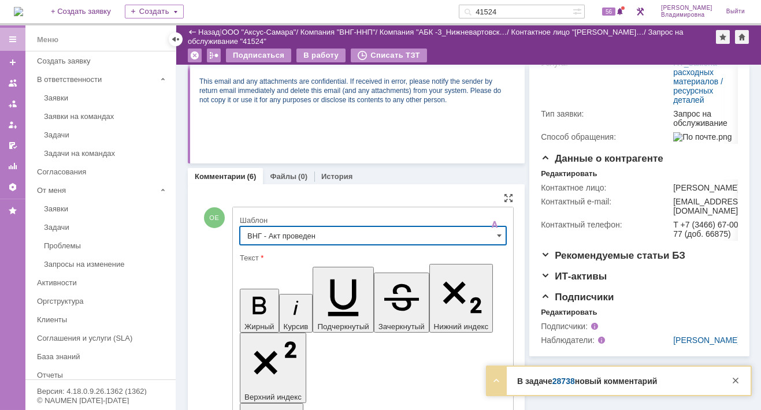
type input "ВНГ - Акт проведен"
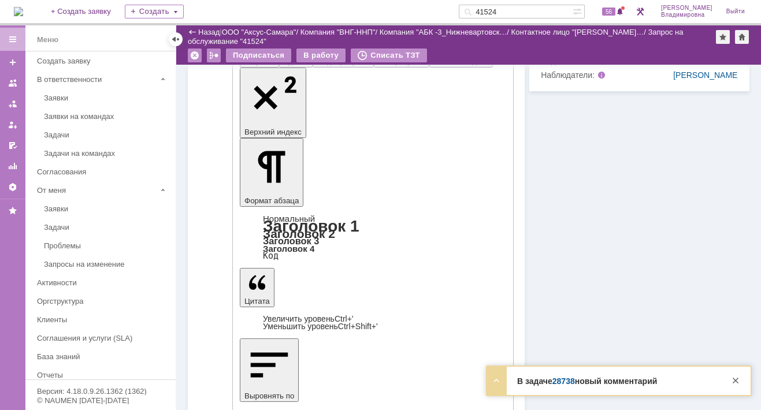
scroll to position [522, 0]
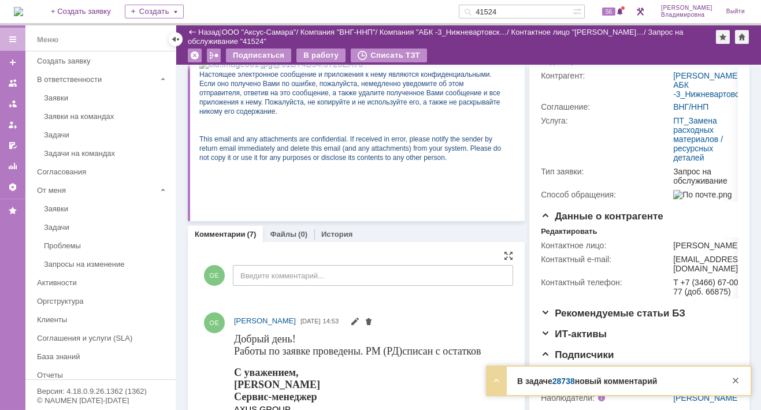
scroll to position [0, 0]
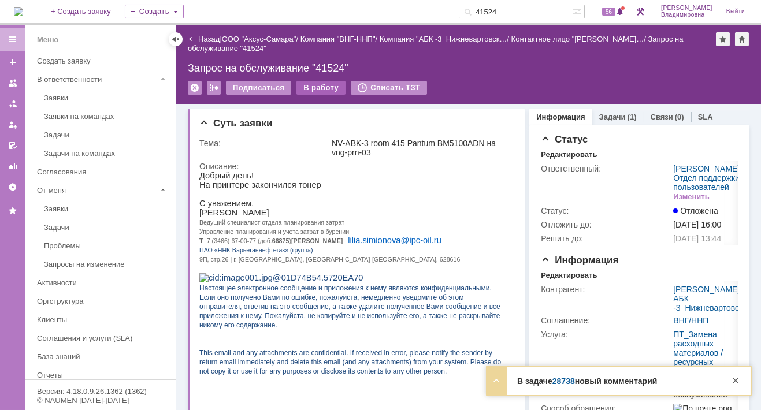
click at [315, 90] on div "В работу" at bounding box center [321, 88] width 49 height 14
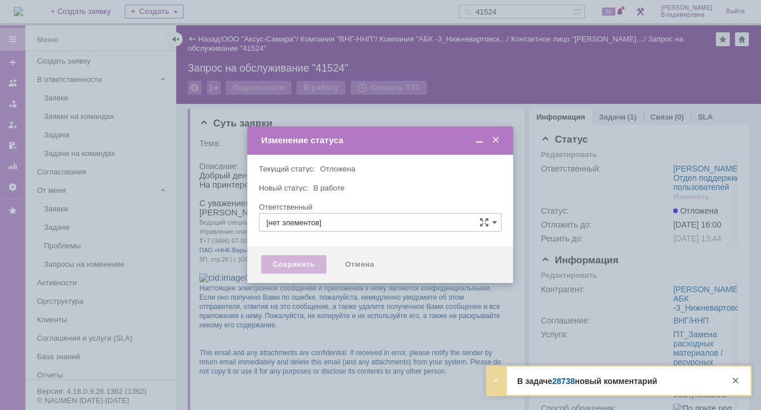
type input "[PERSON_NAME]"
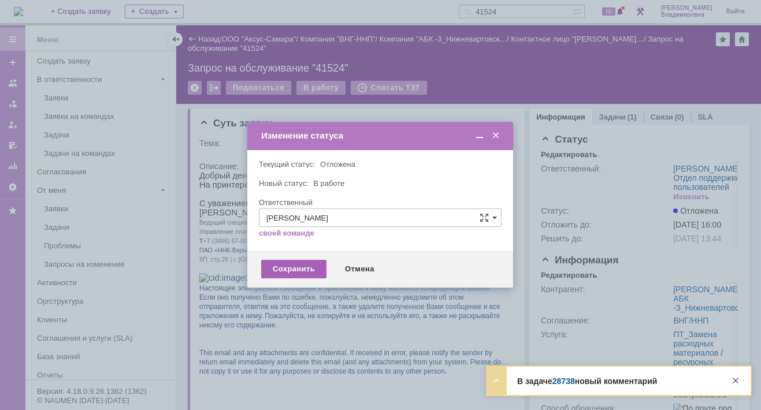
click at [291, 266] on div "Сохранить" at bounding box center [293, 269] width 65 height 18
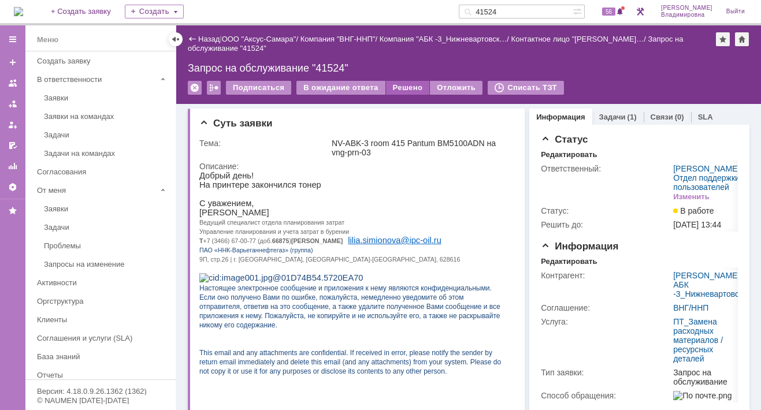
click at [401, 83] on div "Решено" at bounding box center [408, 88] width 44 height 14
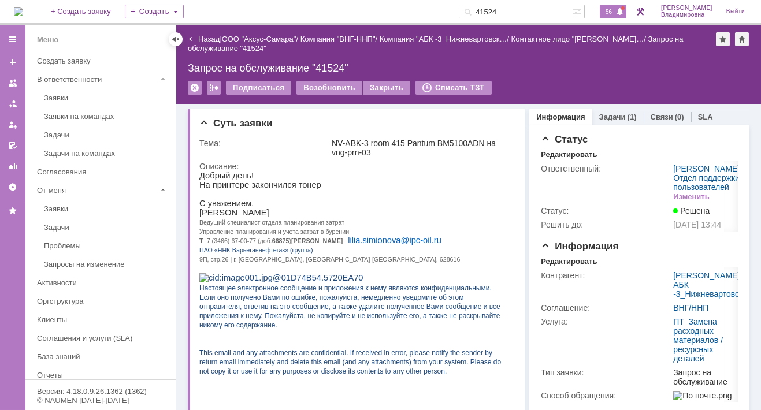
click at [616, 9] on span "56" at bounding box center [608, 12] width 13 height 8
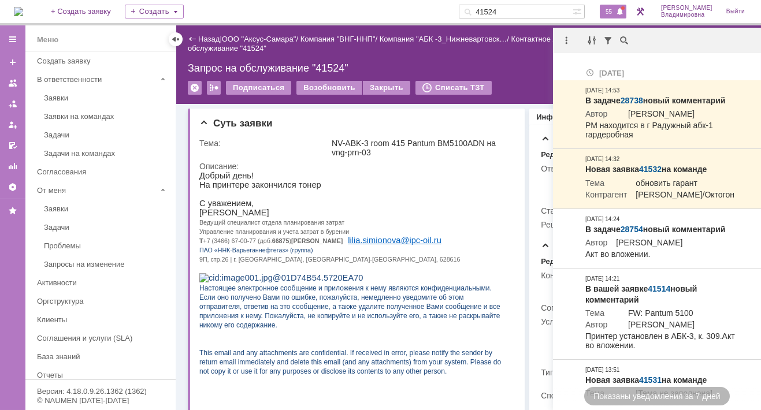
click at [510, 72] on div "Запрос на обслуживание "41524"" at bounding box center [469, 68] width 562 height 12
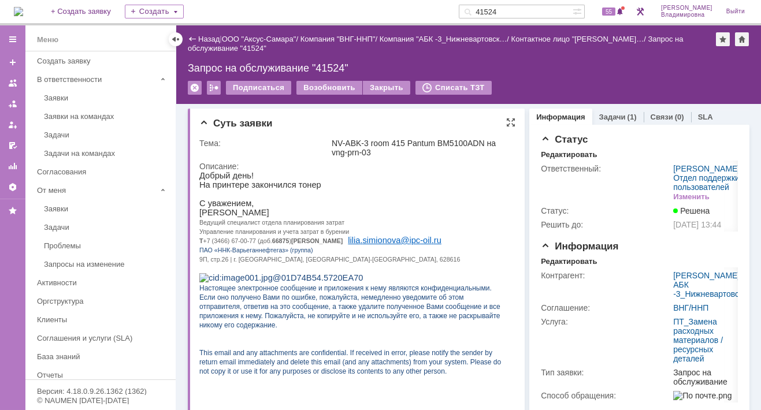
drag, startPoint x: 423, startPoint y: 283, endPoint x: 429, endPoint y: 321, distance: 38.8
click at [422, 273] on p at bounding box center [353, 268] width 308 height 9
click at [428, 227] on p "Ведущий специалист отдела планирования затрат" at bounding box center [353, 221] width 308 height 9
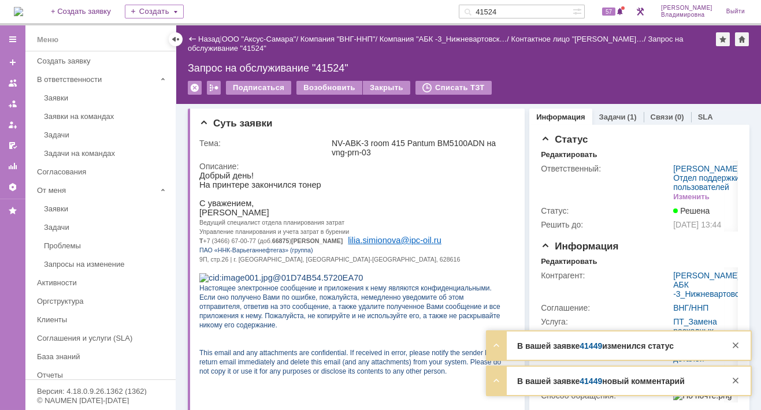
click at [591, 351] on link "41449" at bounding box center [591, 346] width 23 height 9
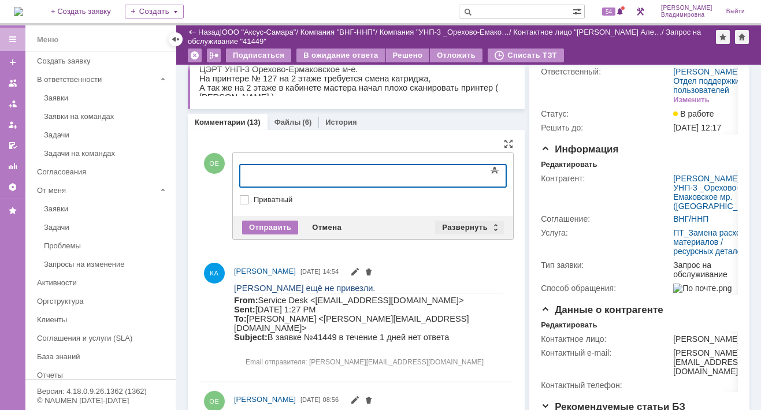
click at [452, 224] on div "Развернуть" at bounding box center [469, 228] width 69 height 14
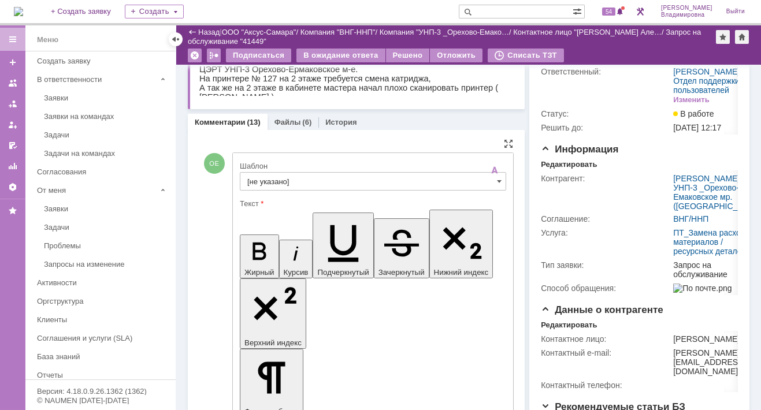
click at [269, 180] on input "[не указано]" at bounding box center [373, 181] width 266 height 18
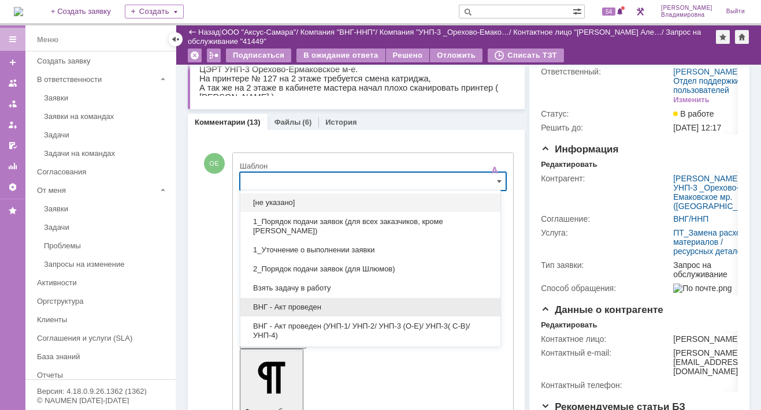
click at [288, 304] on span "ВНГ - Акт проведен" at bounding box center [370, 307] width 246 height 9
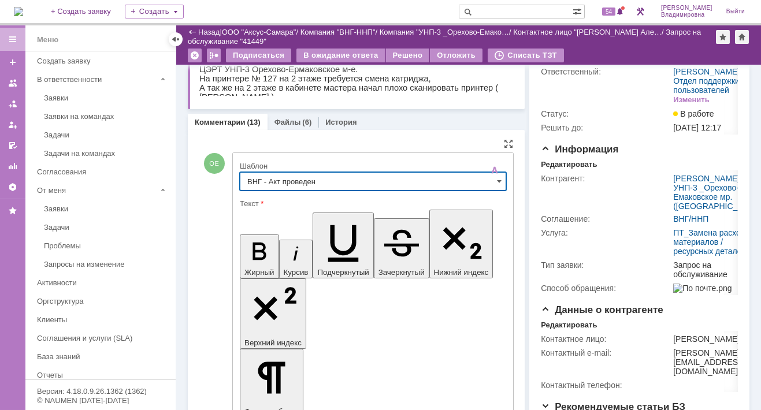
type input "ВНГ - Акт проведен"
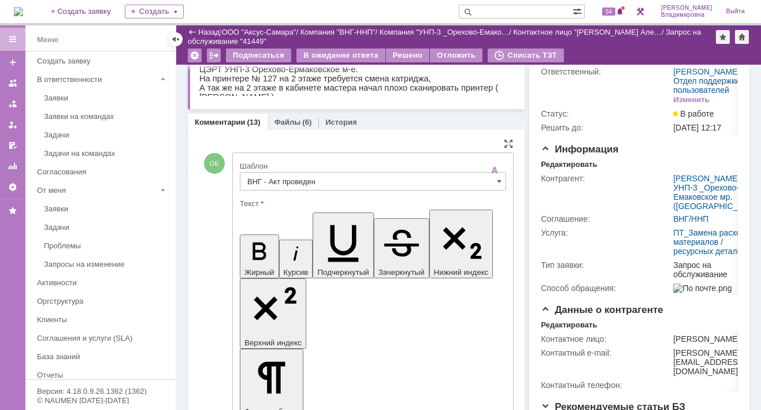
drag, startPoint x: 249, startPoint y: 2592, endPoint x: 298, endPoint y: 2604, distance: 50.5
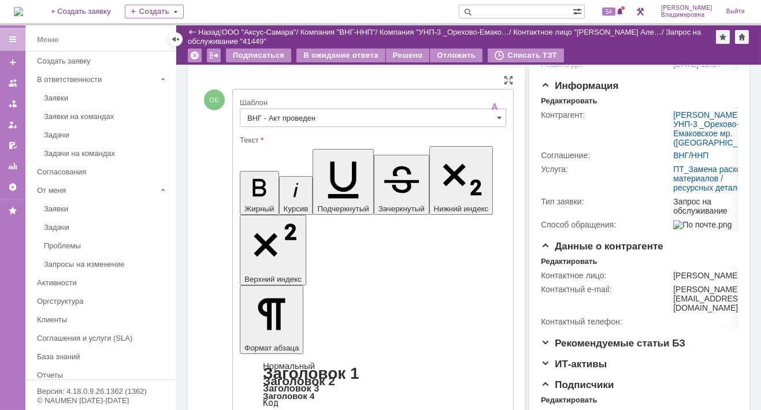
scroll to position [173, 0]
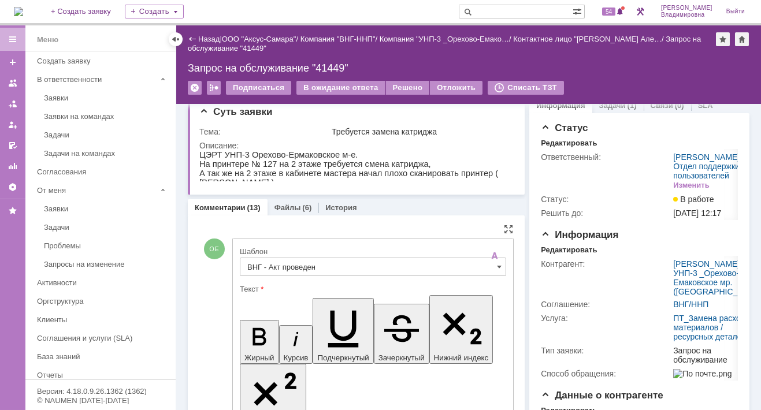
scroll to position [0, 0]
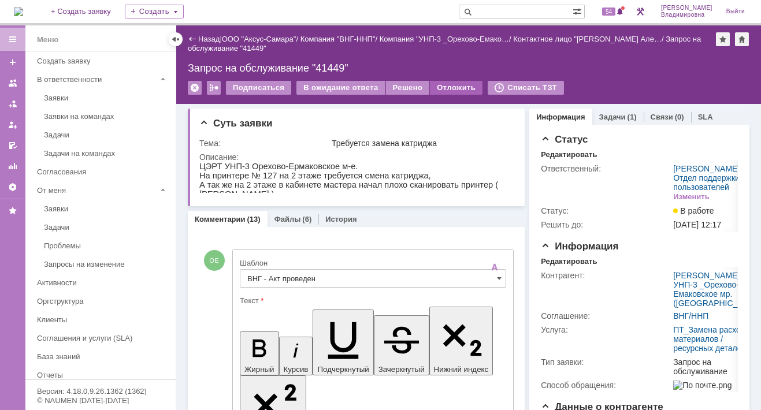
click at [439, 84] on div "Отложить" at bounding box center [456, 88] width 53 height 14
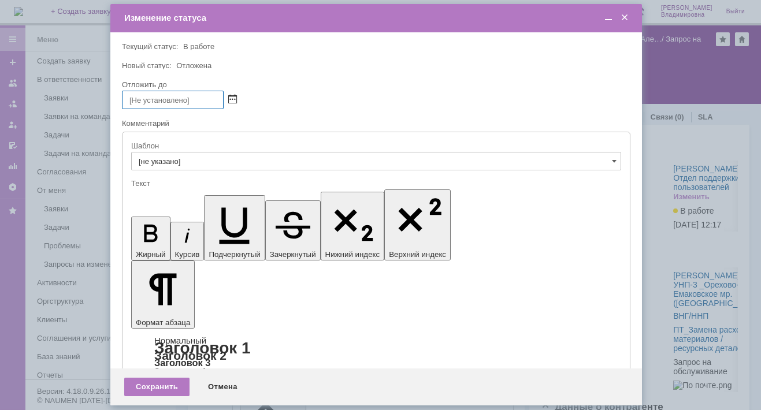
click at [228, 97] on span at bounding box center [232, 99] width 9 height 9
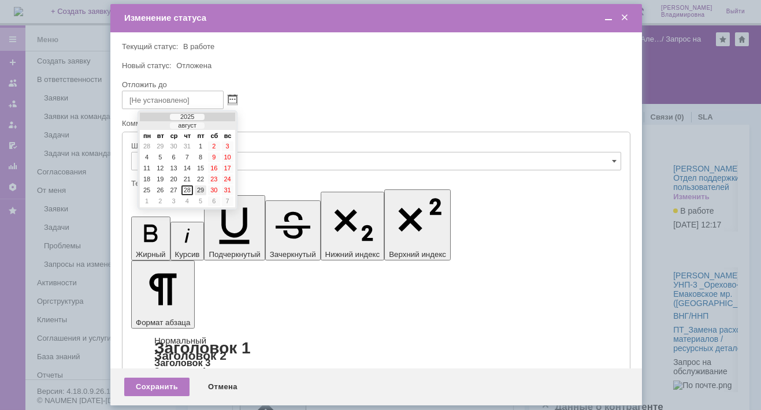
click at [201, 188] on div "29" at bounding box center [201, 191] width 12 height 10
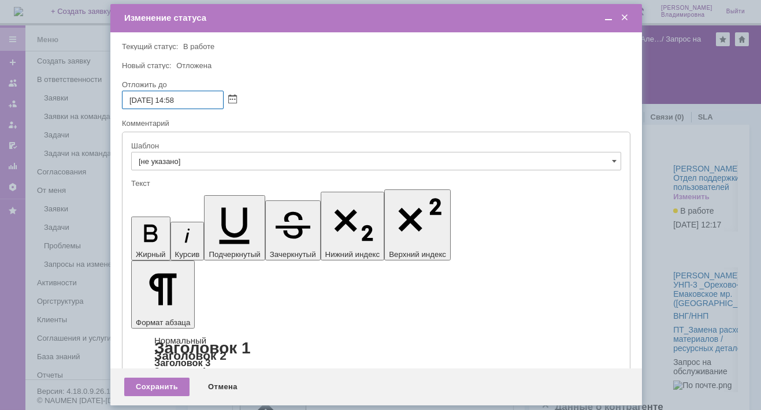
click at [176, 101] on input "29.08.2025 14:58" at bounding box center [173, 100] width 102 height 18
click at [189, 102] on input "29.08.2025 16:58" at bounding box center [173, 100] width 102 height 18
type input "29.08.2025 16:00"
click at [163, 382] on div "Сохранить" at bounding box center [156, 387] width 65 height 18
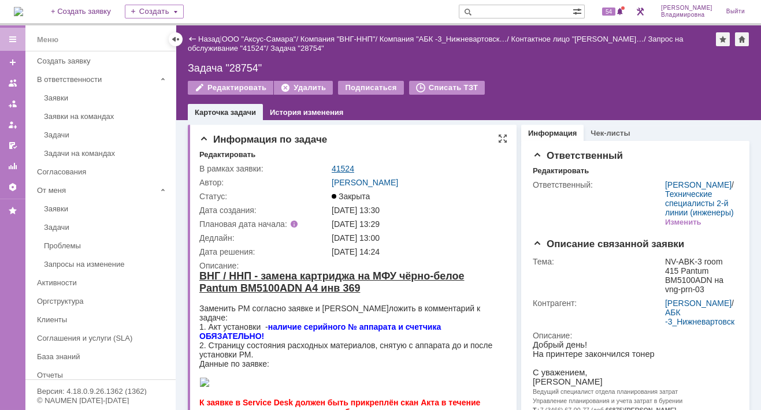
click at [343, 165] on link "41524" at bounding box center [343, 168] width 23 height 9
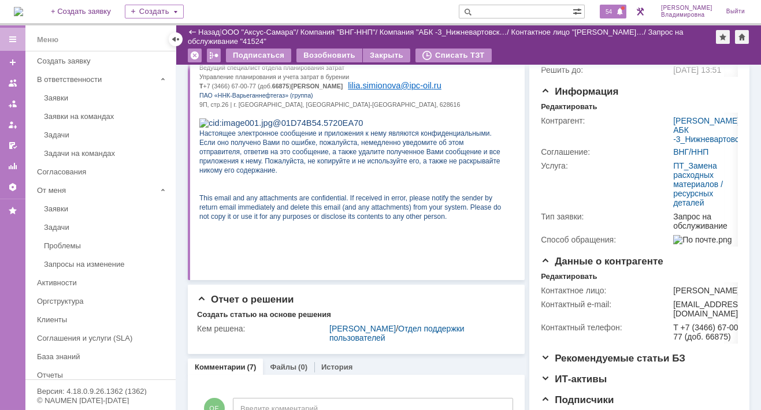
click at [610, 5] on div "54" at bounding box center [613, 12] width 27 height 14
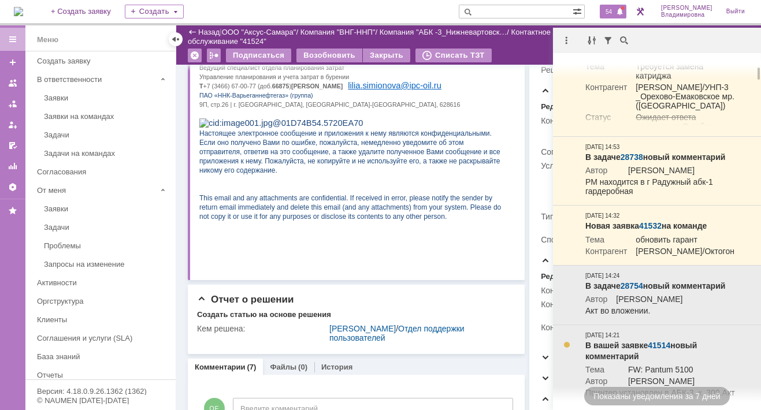
scroll to position [289, 0]
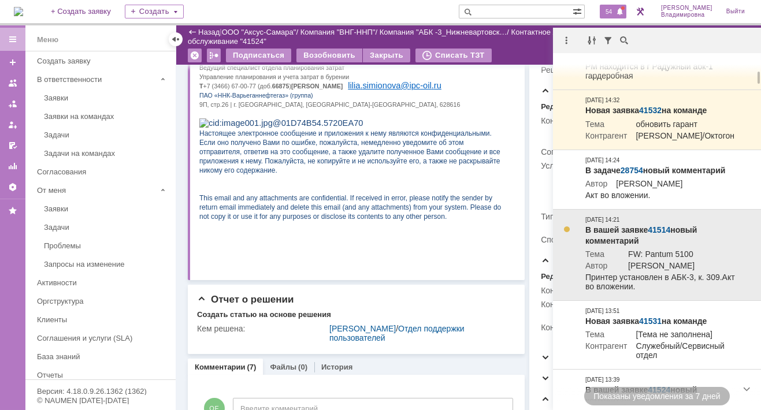
click at [655, 235] on link "41514" at bounding box center [659, 229] width 23 height 9
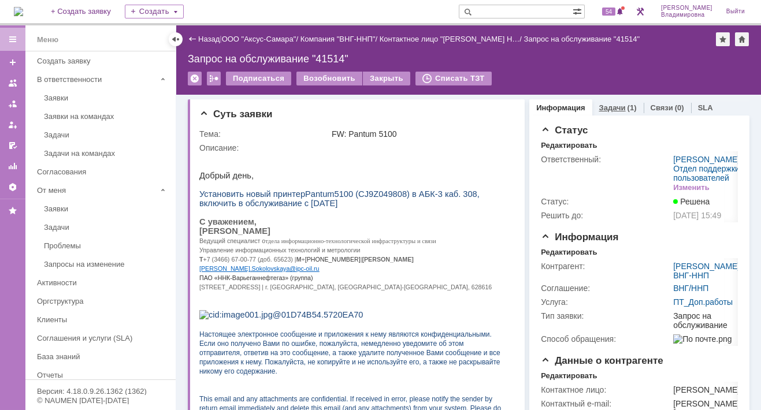
click at [615, 105] on link "Задачи" at bounding box center [612, 107] width 27 height 9
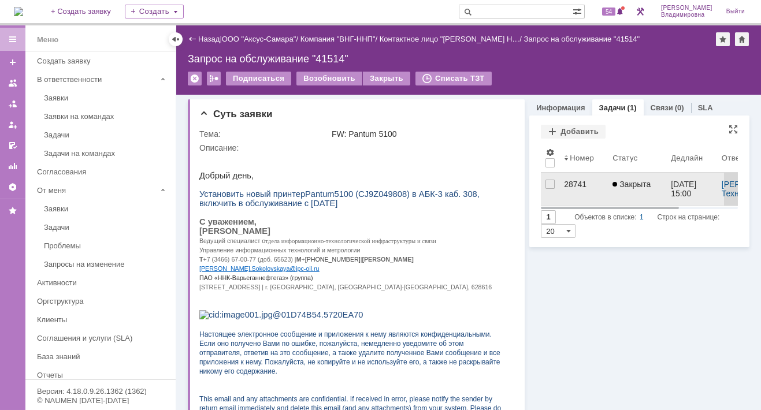
click at [564, 183] on div "28741" at bounding box center [583, 184] width 39 height 9
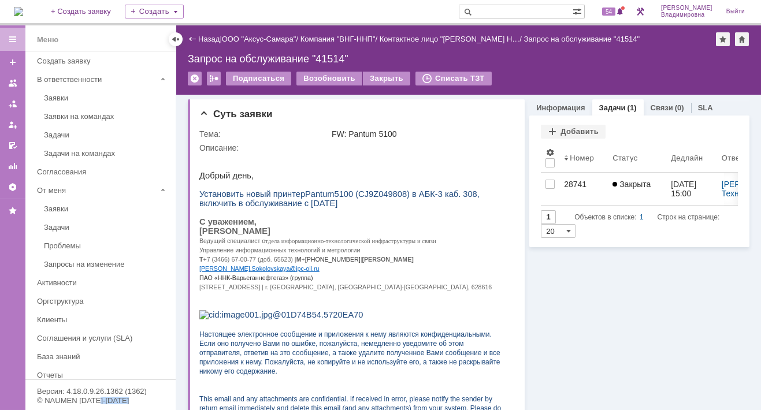
click at [563, 183] on div "Назад | ООО "Аксус-Самара" / Компания "ВНГ-ННП" / Контактное лицо "[PERSON_NAME…" at bounding box center [468, 217] width 585 height 385
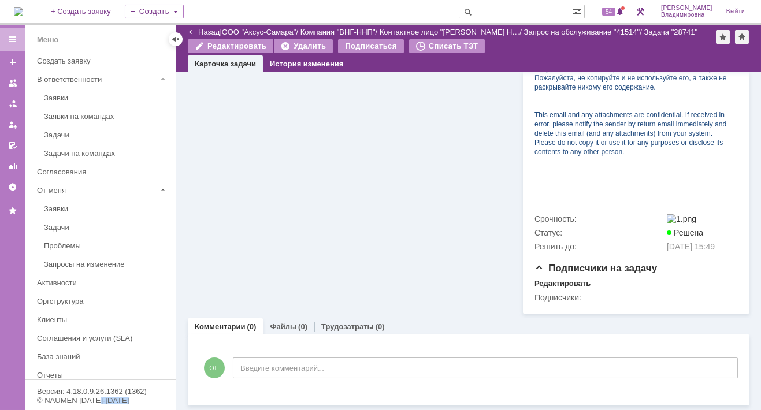
scroll to position [462, 0]
click at [279, 324] on link "Файлы" at bounding box center [283, 327] width 27 height 9
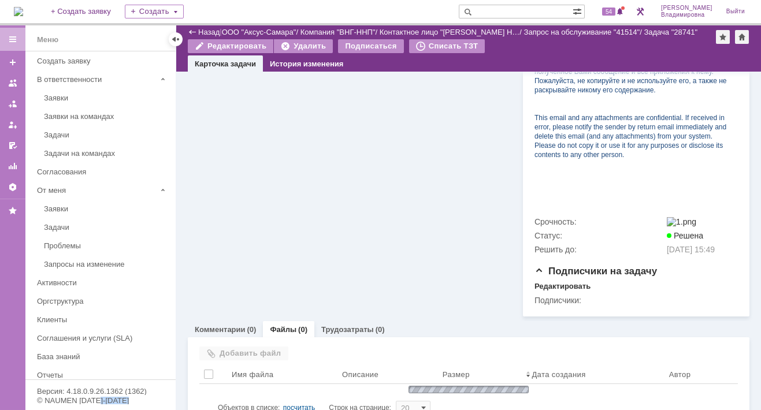
scroll to position [492, 0]
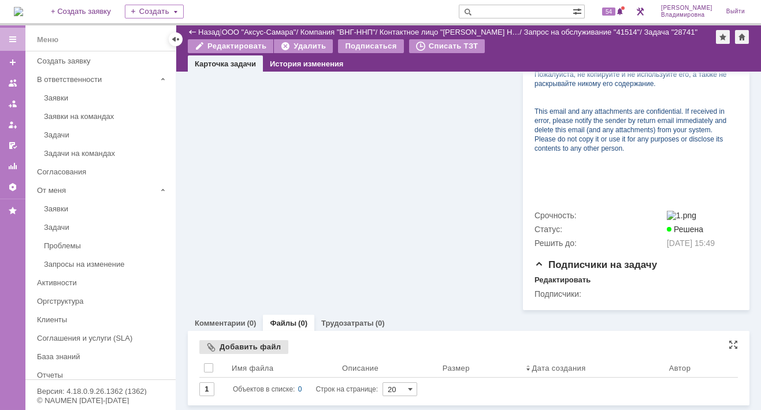
click at [228, 349] on div "Добавить файл" at bounding box center [243, 347] width 89 height 14
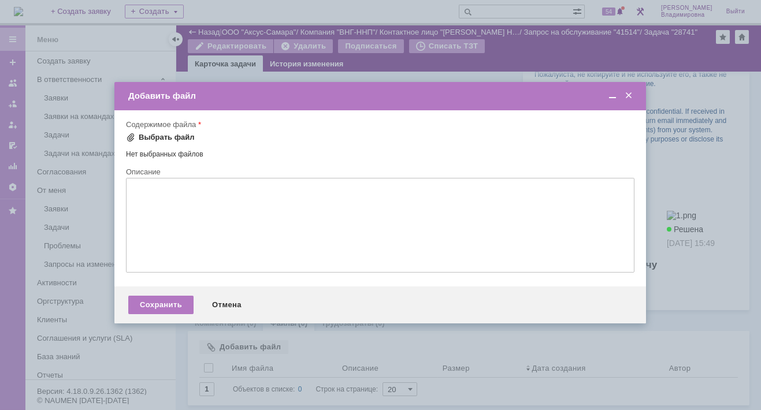
click at [131, 136] on span at bounding box center [130, 137] width 9 height 9
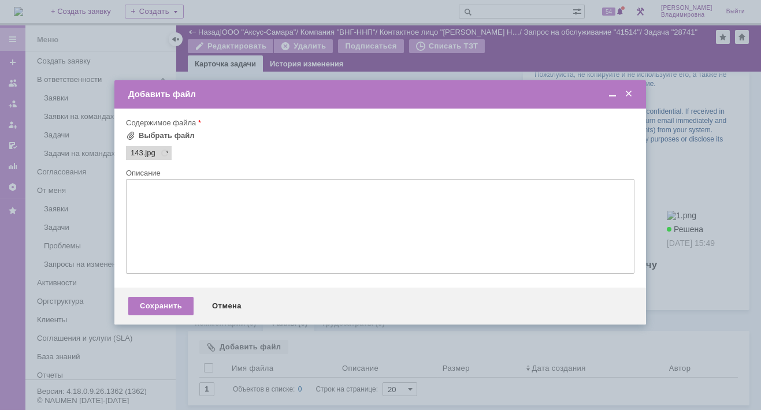
scroll to position [0, 0]
click at [172, 309] on div "Сохранить" at bounding box center [160, 306] width 65 height 18
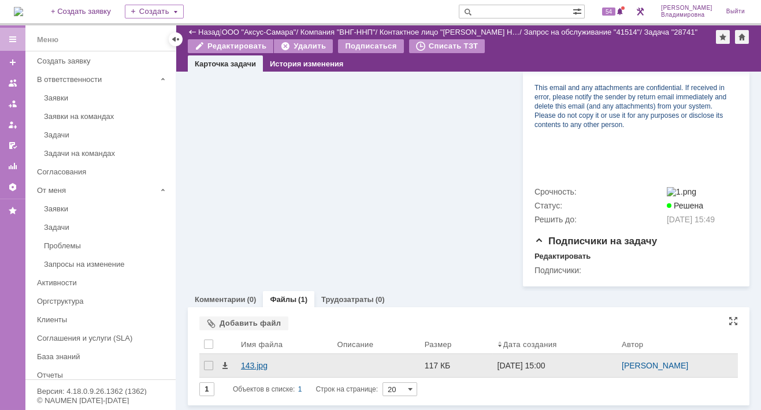
scroll to position [518, 0]
click at [254, 366] on div "143.jpg" at bounding box center [284, 365] width 87 height 9
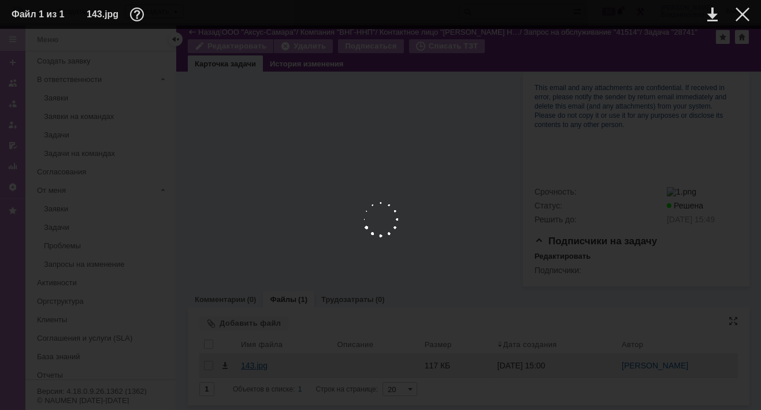
click at [254, 366] on div at bounding box center [381, 219] width 738 height 358
click at [708, 14] on link at bounding box center [712, 15] width 10 height 14
click at [452, 24] on table "Файл 1 из 1 143.jpg" at bounding box center [380, 14] width 761 height 29
click at [742, 12] on div at bounding box center [743, 15] width 14 height 14
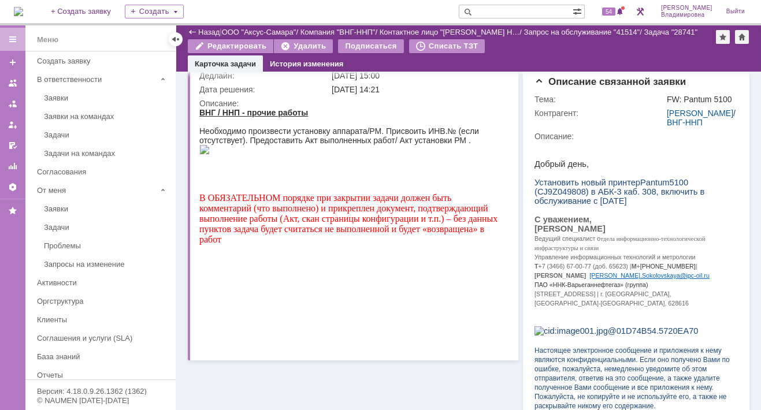
scroll to position [0, 0]
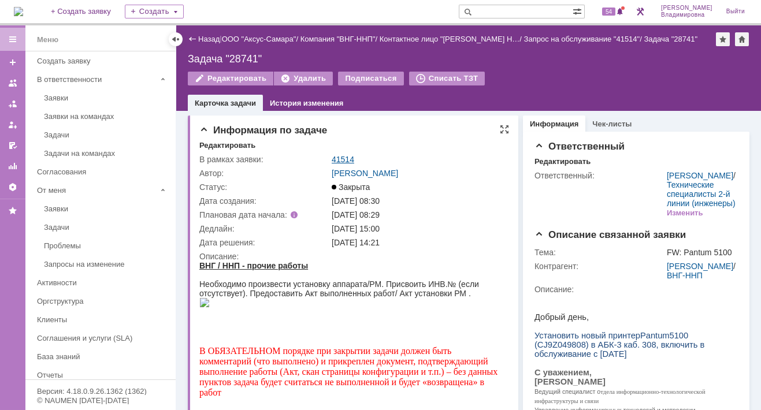
click at [341, 159] on link "41514" at bounding box center [343, 159] width 23 height 9
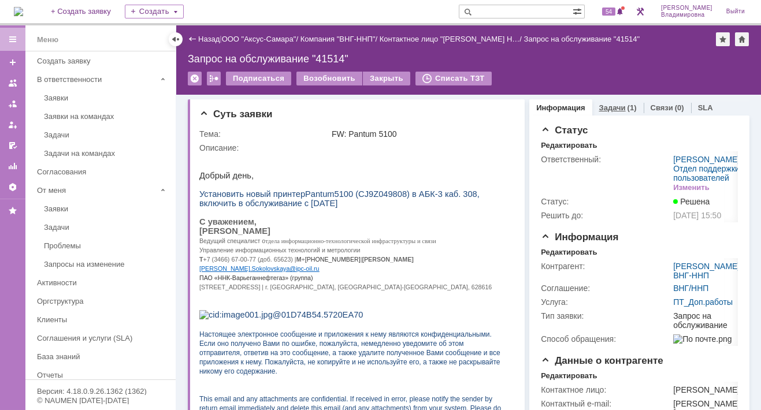
click at [607, 109] on link "Задачи" at bounding box center [612, 107] width 27 height 9
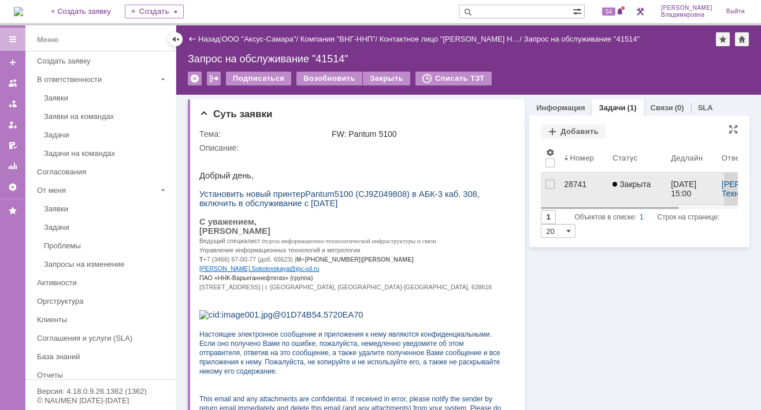
click at [570, 180] on div "28741" at bounding box center [583, 184] width 39 height 9
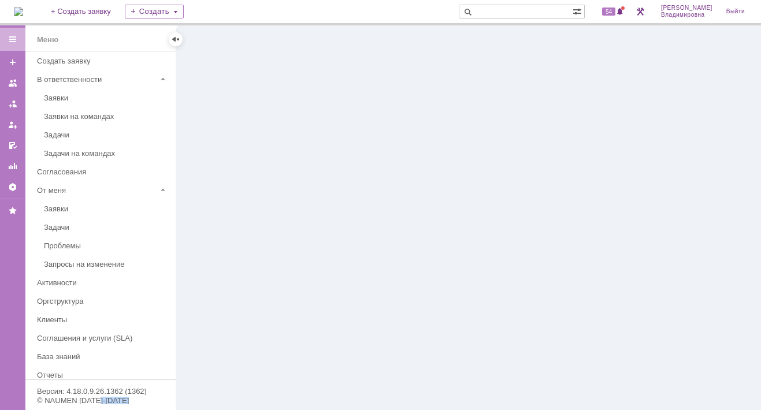
click at [570, 179] on div at bounding box center [468, 217] width 585 height 385
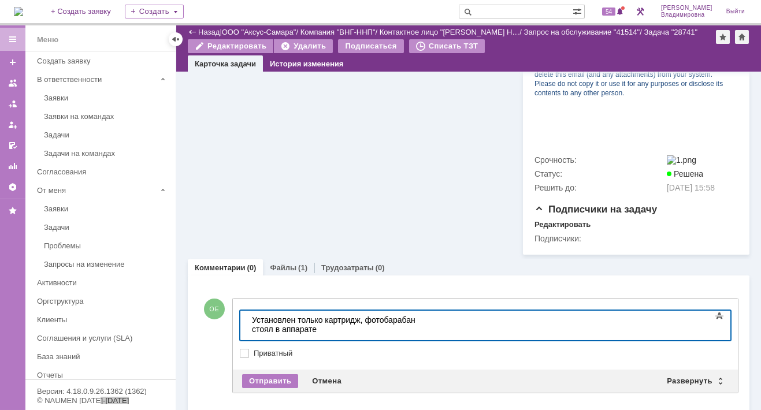
scroll to position [560, 0]
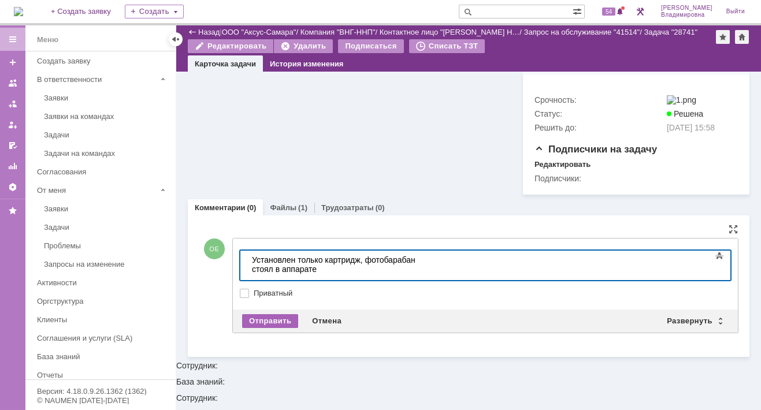
click at [270, 328] on div "Отправить" at bounding box center [270, 321] width 56 height 14
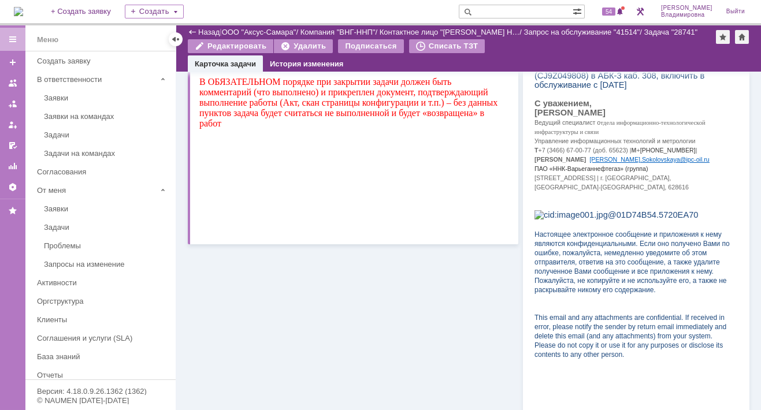
scroll to position [0, 0]
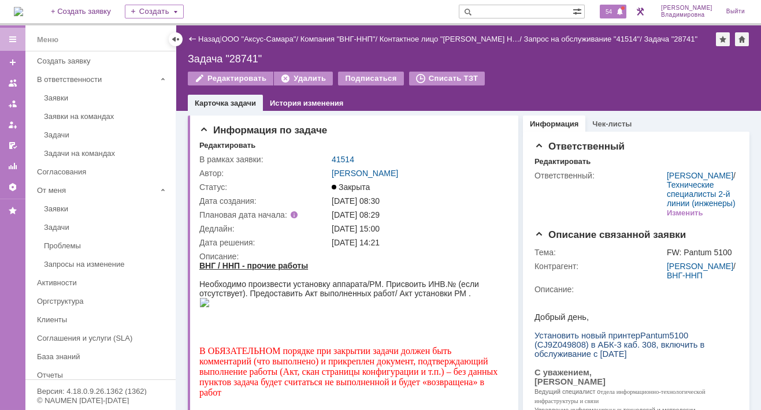
click at [616, 9] on span "54" at bounding box center [608, 12] width 13 height 8
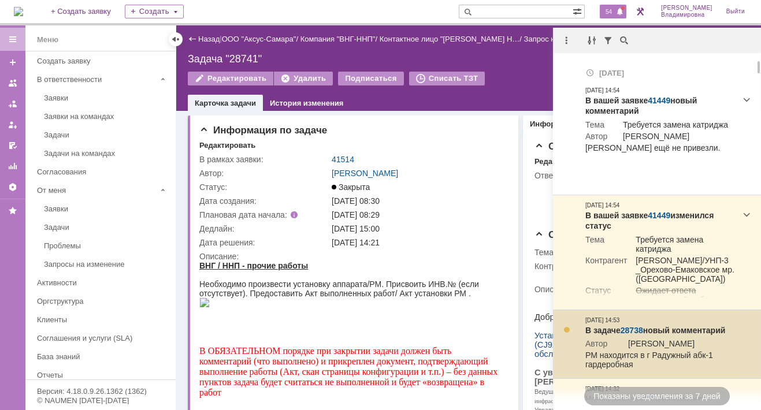
click at [630, 327] on link "28738" at bounding box center [632, 330] width 23 height 9
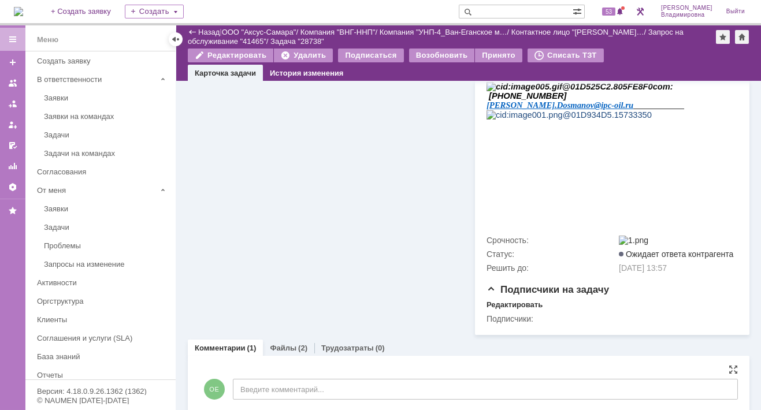
scroll to position [373, 0]
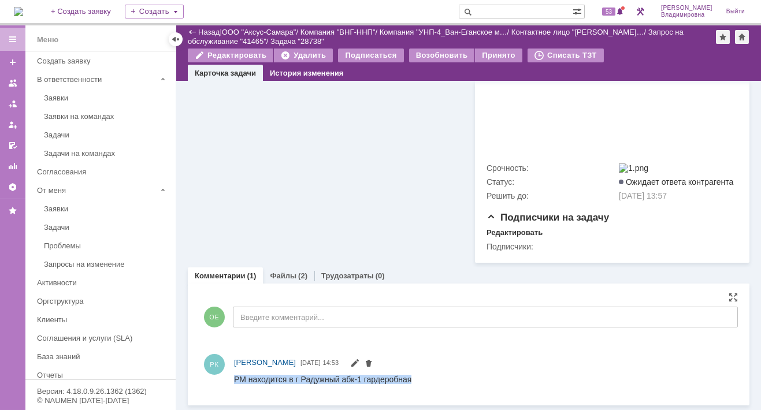
drag, startPoint x: 235, startPoint y: 379, endPoint x: 414, endPoint y: 380, distance: 179.2
click at [414, 380] on html "РМ находится в г Радужный абк-1 гардеробная" at bounding box center [479, 380] width 490 height 10
drag, startPoint x: 414, startPoint y: 380, endPoint x: 394, endPoint y: 376, distance: 20.6
copy div "РМ находится в г Радужный абк-1 гардеробная"
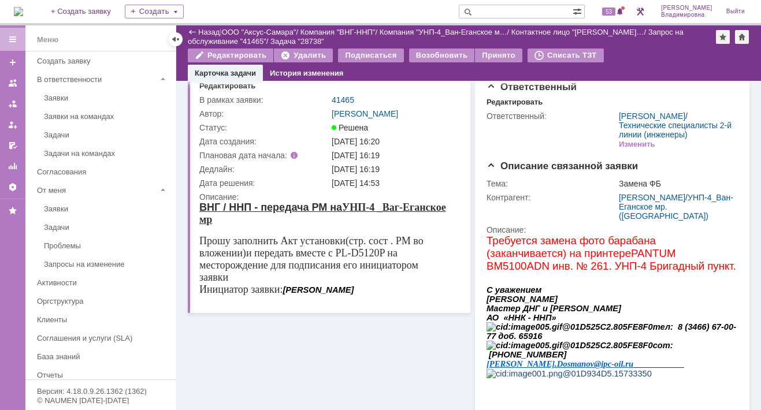
scroll to position [0, 0]
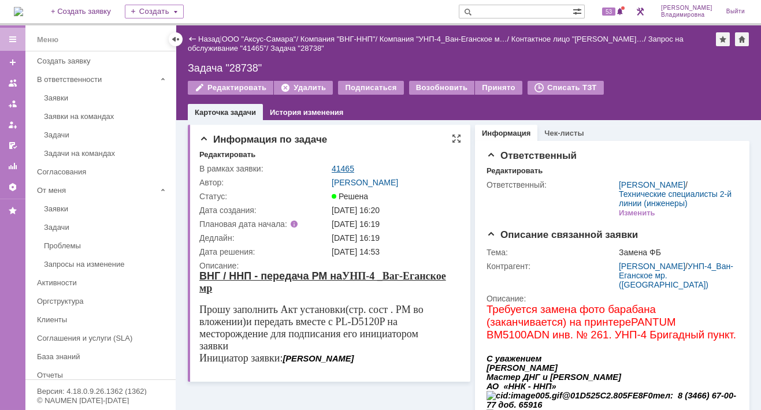
click at [346, 165] on link "41465" at bounding box center [343, 168] width 23 height 9
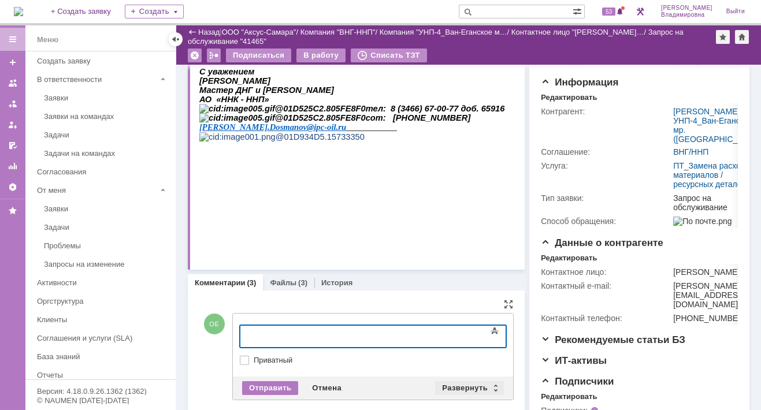
click at [458, 381] on div "Развернуть" at bounding box center [469, 388] width 69 height 14
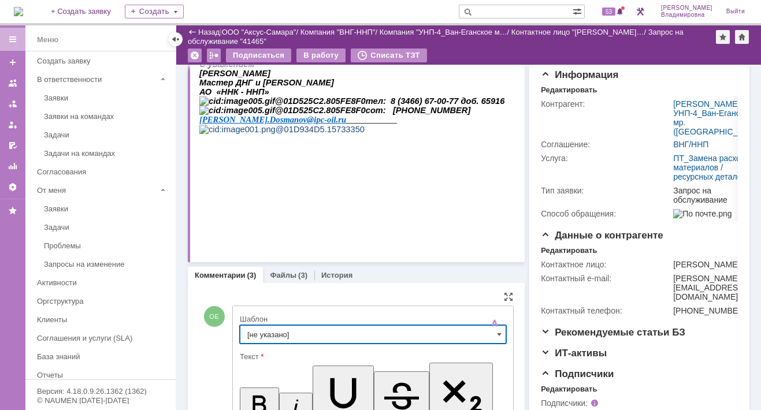
click at [251, 343] on input "[не указано]" at bounding box center [373, 334] width 266 height 18
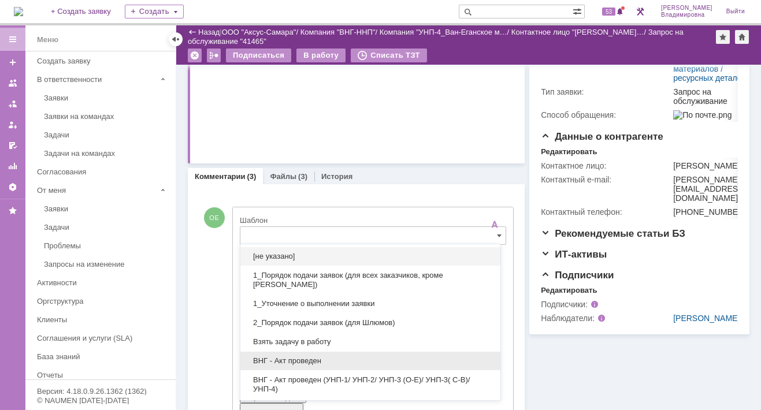
click at [277, 358] on span "ВНГ - Акт проведен" at bounding box center [370, 361] width 246 height 9
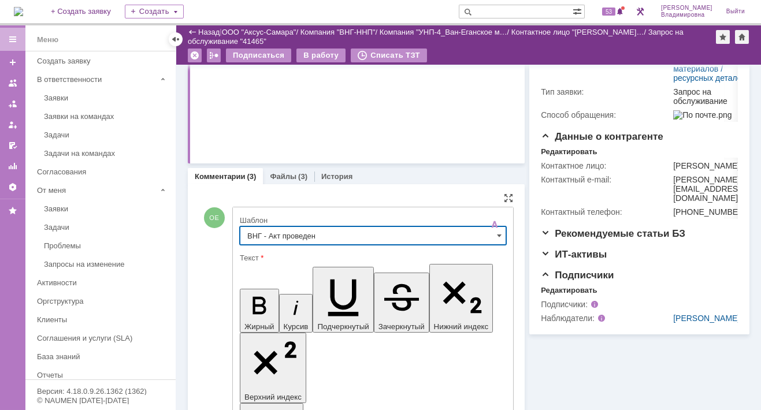
type input "ВНГ - Акт проведен"
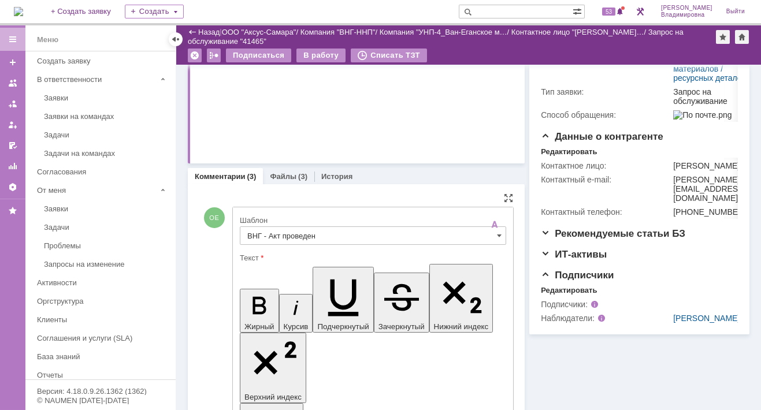
drag, startPoint x: 250, startPoint y: 2647, endPoint x: 293, endPoint y: 2664, distance: 46.2
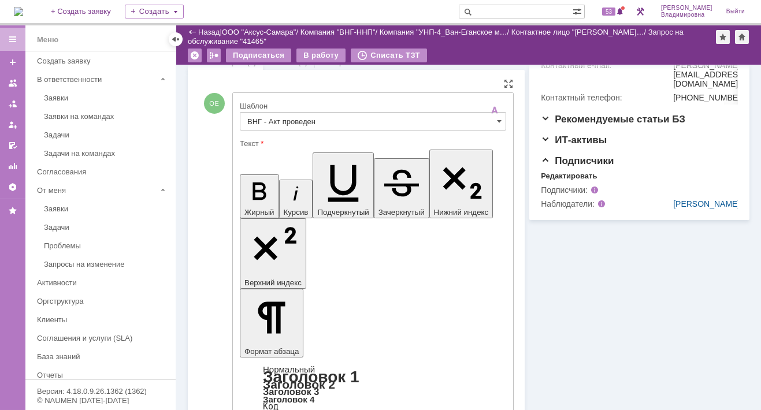
scroll to position [396, 0]
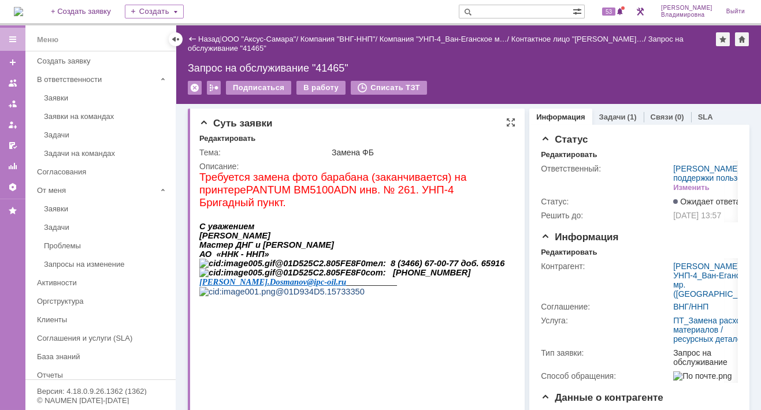
scroll to position [0, 0]
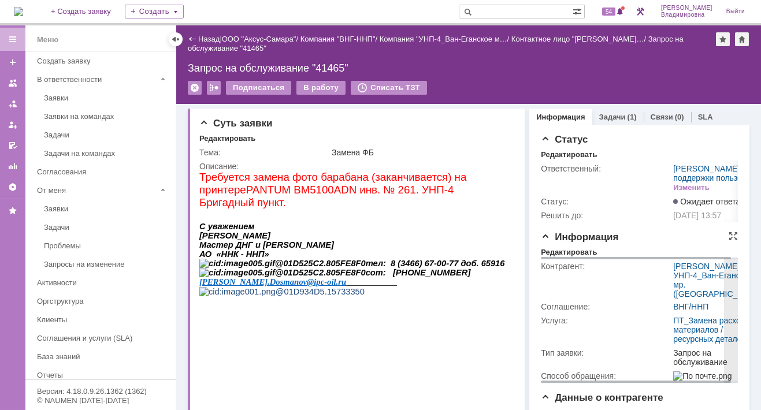
click at [577, 346] on td "Услуга:" at bounding box center [606, 330] width 130 height 32
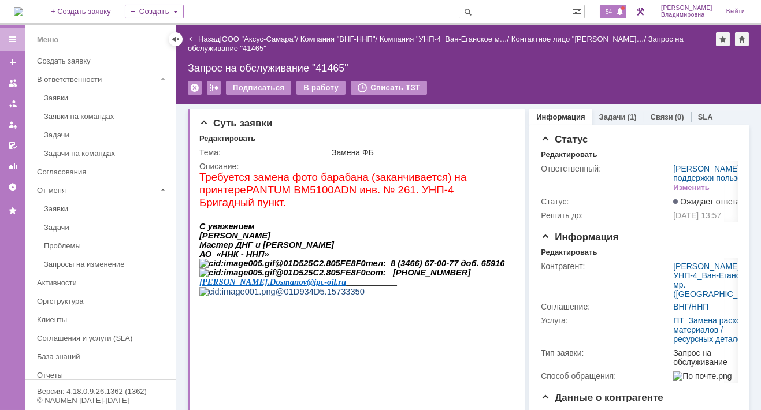
click at [616, 14] on span "54" at bounding box center [608, 12] width 13 height 8
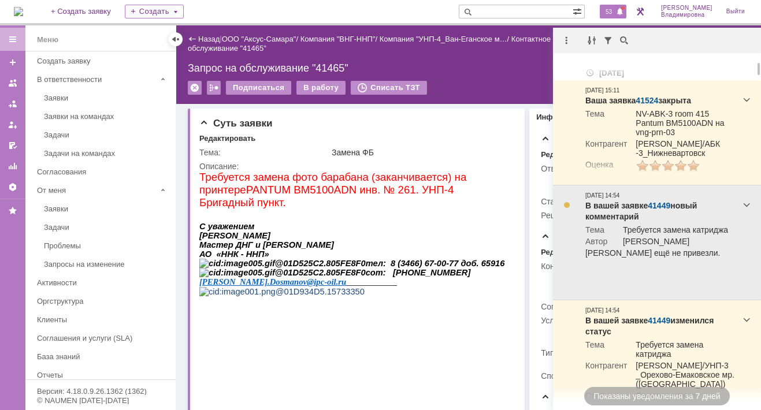
scroll to position [58, 0]
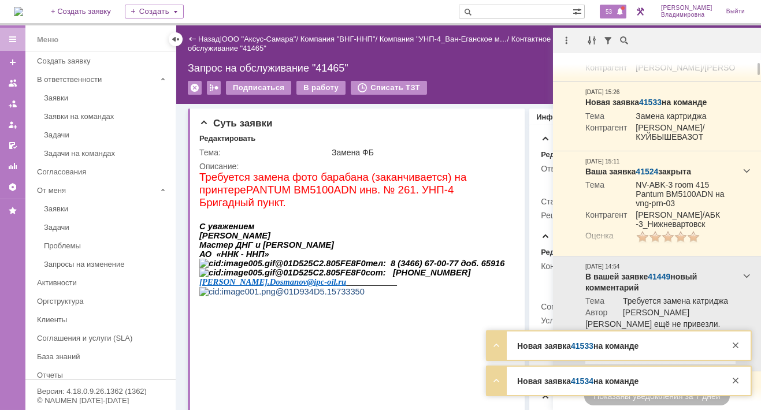
click at [584, 344] on link "41533" at bounding box center [582, 346] width 23 height 9
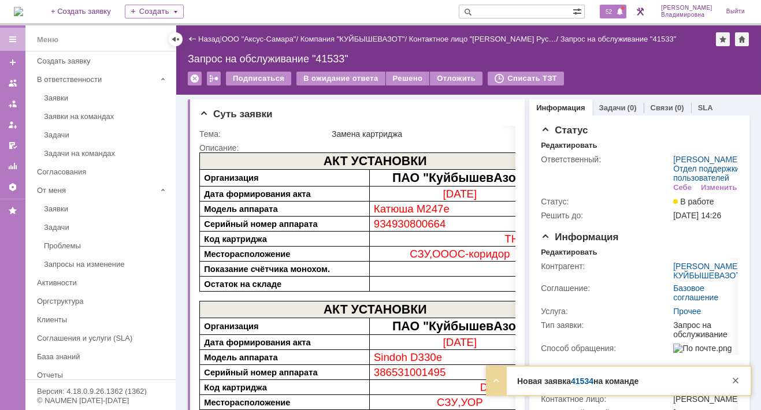
click at [613, 15] on span "52" at bounding box center [608, 12] width 13 height 8
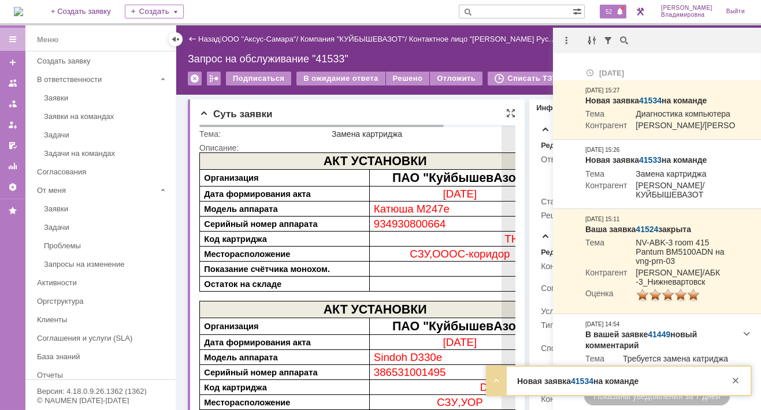
click at [456, 188] on span "[DATE]" at bounding box center [460, 194] width 34 height 12
click at [466, 177] on span "ПАО "КуйбышевАзот"" at bounding box center [459, 178] width 135 height 14
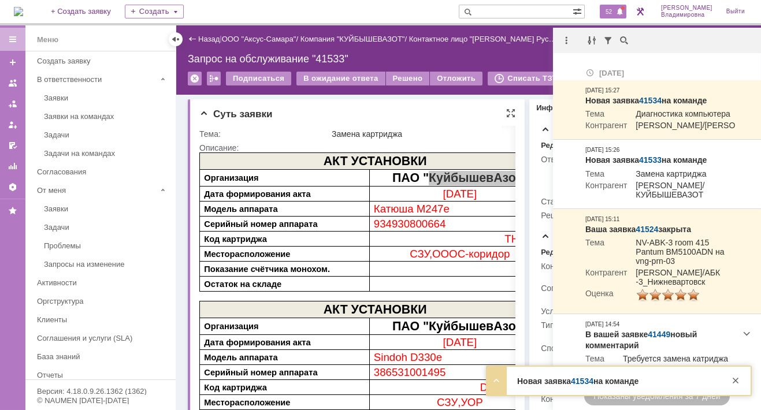
drag, startPoint x: 267, startPoint y: 24, endPoint x: 416, endPoint y: 116, distance: 174.7
click at [416, 116] on div "Суть заявки" at bounding box center [357, 115] width 316 height 12
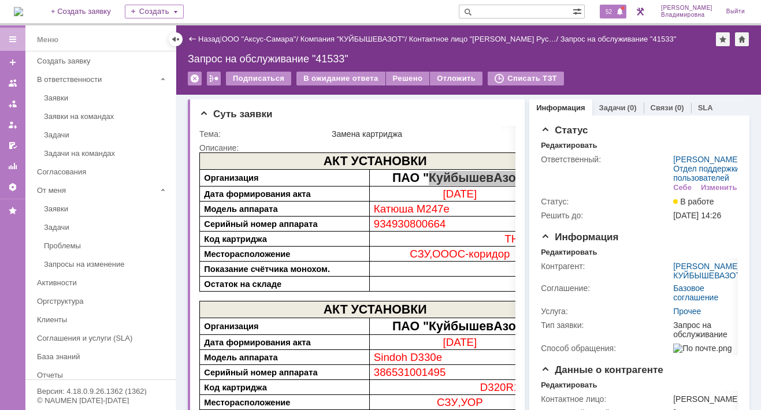
click at [616, 12] on span "52" at bounding box center [608, 12] width 13 height 8
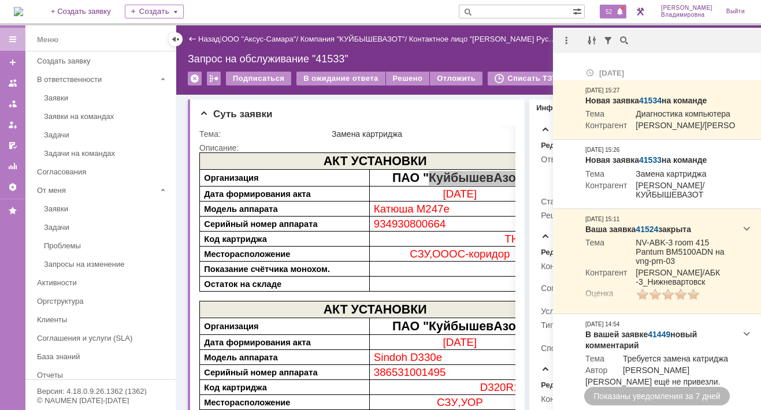
click at [616, 14] on span "52" at bounding box center [608, 12] width 13 height 8
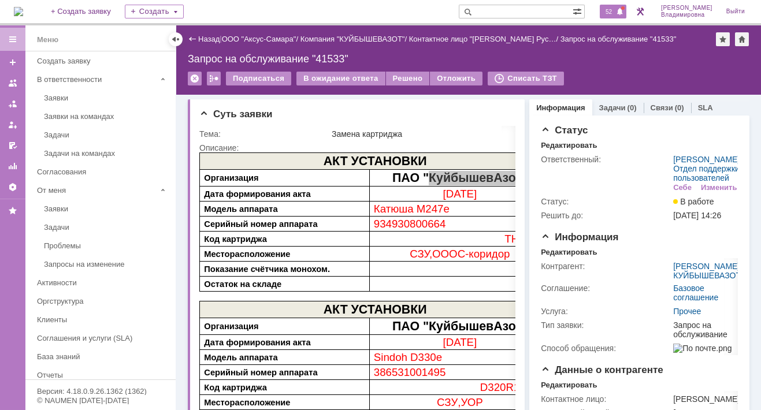
click at [616, 12] on span "52" at bounding box center [608, 12] width 13 height 8
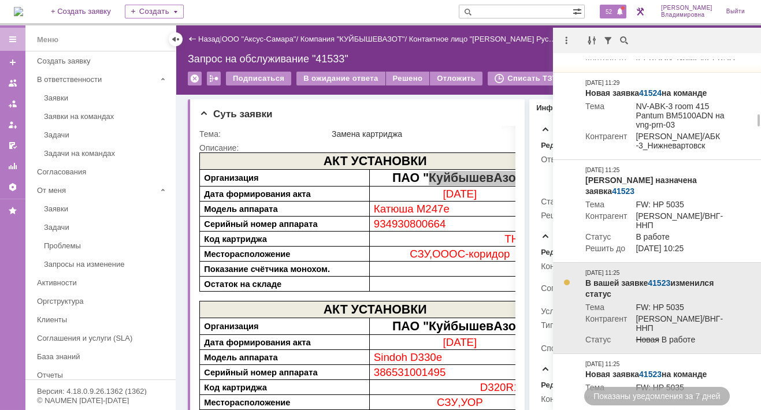
scroll to position [1438, 0]
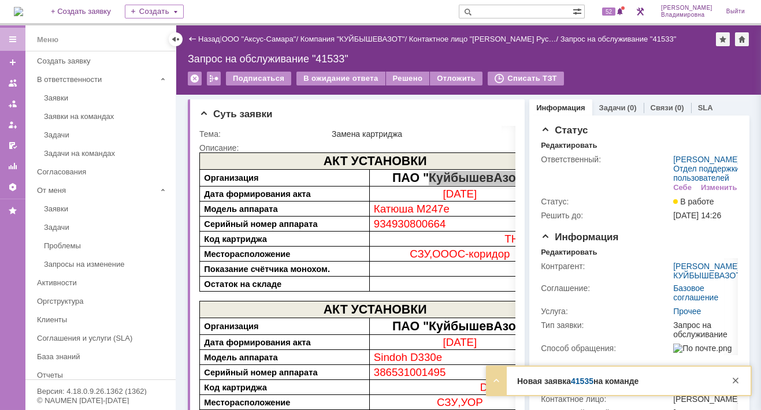
click at [584, 383] on link "41535" at bounding box center [582, 381] width 23 height 9
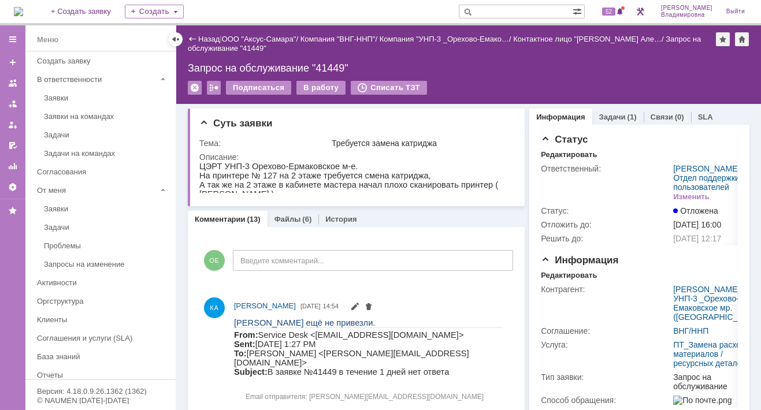
click at [499, 11] on input "text" at bounding box center [516, 12] width 114 height 14
type input "41514"
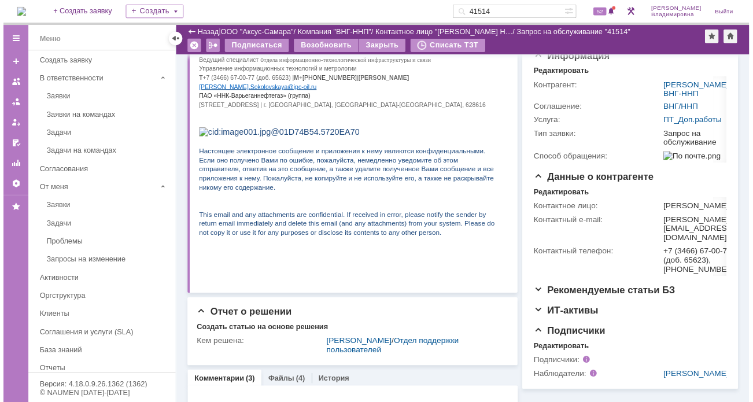
scroll to position [347, 0]
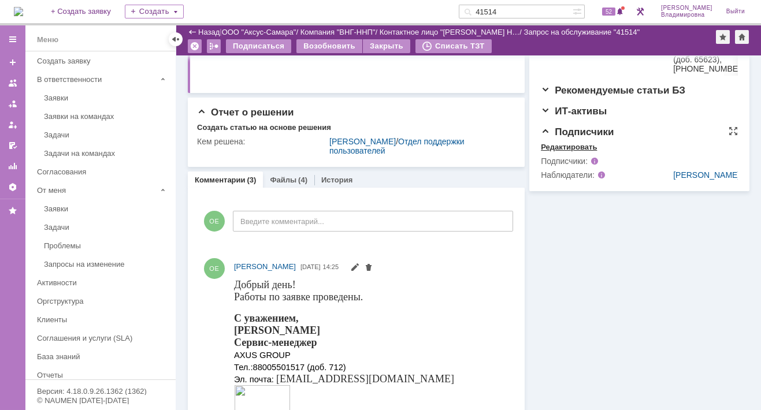
click at [568, 152] on div "Редактировать" at bounding box center [569, 147] width 56 height 9
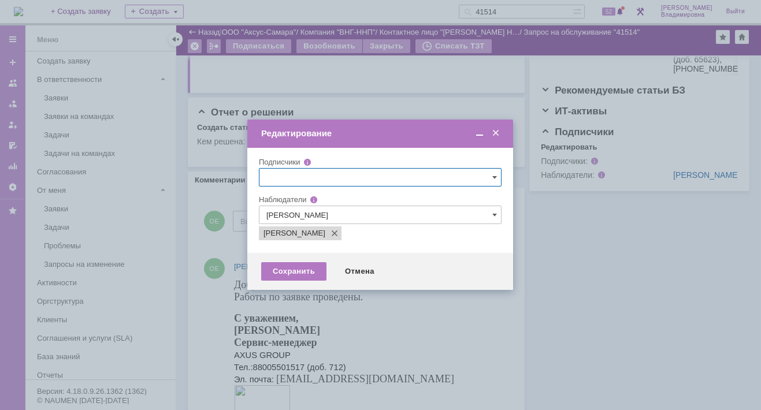
click at [337, 213] on input "[PERSON_NAME]" at bounding box center [380, 215] width 243 height 18
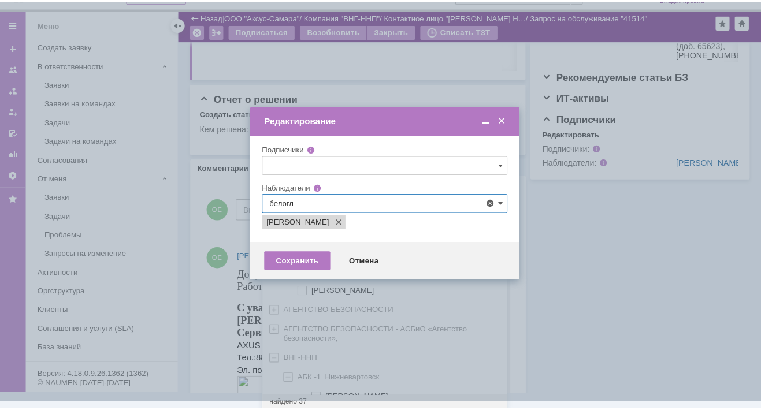
scroll to position [0, 0]
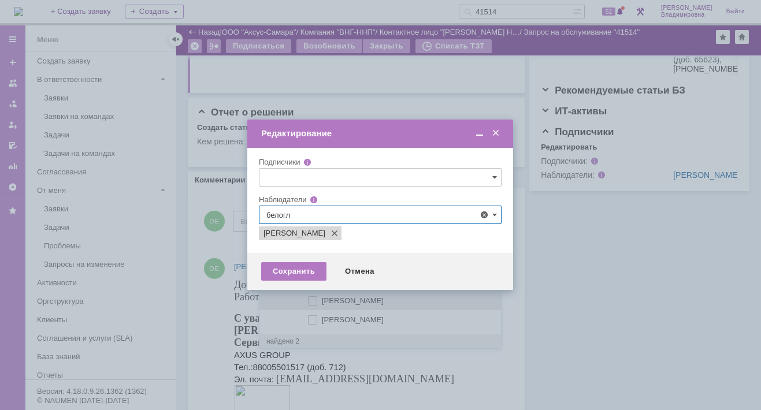
click at [322, 298] on span at bounding box center [322, 300] width 0 height 6
click at [313, 298] on input "[PERSON_NAME]" at bounding box center [314, 302] width 8 height 8
type input "Белоглазов Алексей Валерьевич, Нафикова Евгения"
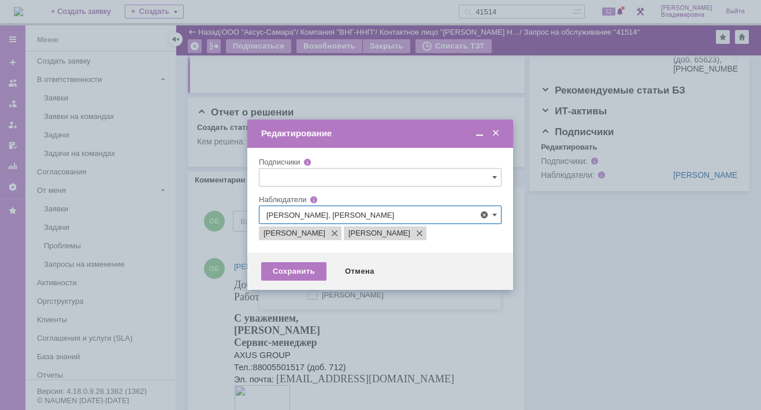
drag, startPoint x: 197, startPoint y: 238, endPoint x: 206, endPoint y: 246, distance: 12.7
click at [197, 238] on div at bounding box center [380, 205] width 761 height 410
click at [284, 274] on div "Сохранить" at bounding box center [293, 271] width 65 height 18
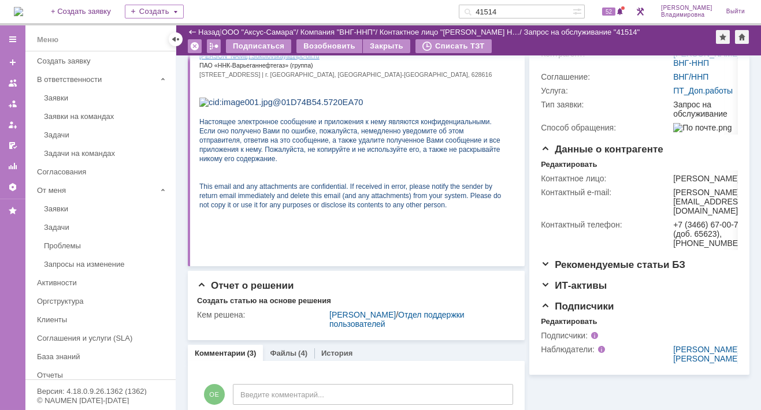
scroll to position [50, 0]
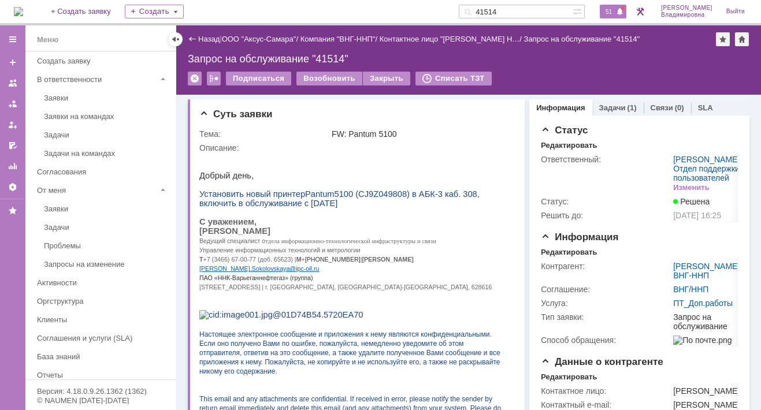
click at [616, 8] on span "51" at bounding box center [608, 12] width 13 height 8
click at [23, 12] on img at bounding box center [18, 11] width 9 height 9
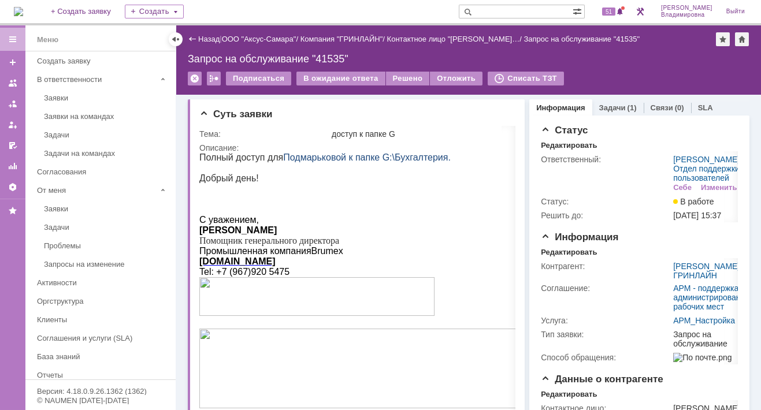
click at [23, 10] on img at bounding box center [18, 11] width 9 height 9
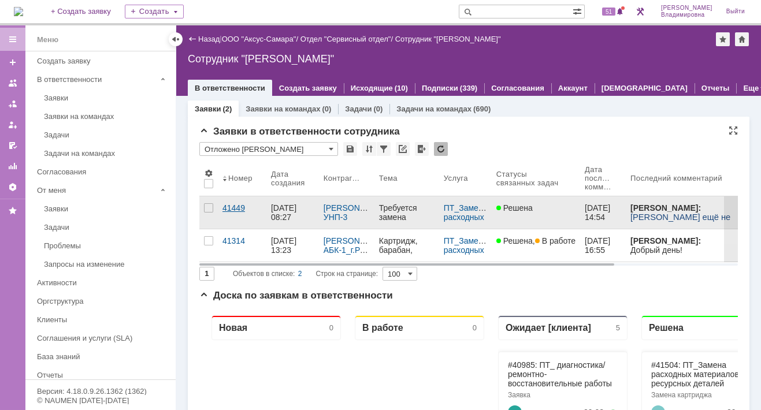
click at [233, 204] on div "41449" at bounding box center [242, 207] width 39 height 9
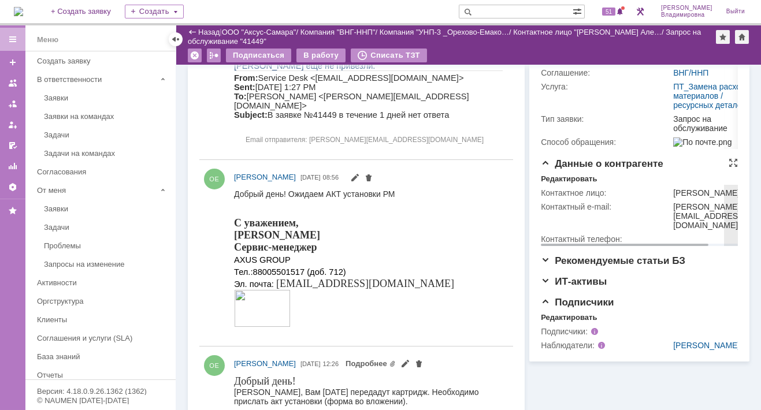
scroll to position [231, 0]
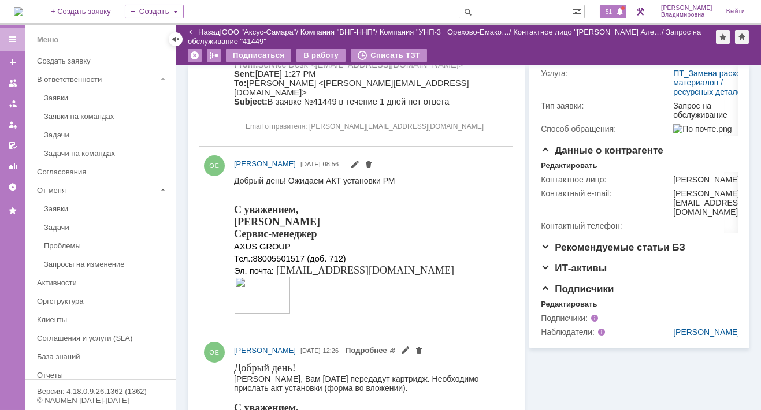
click at [623, 8] on span at bounding box center [620, 12] width 8 height 9
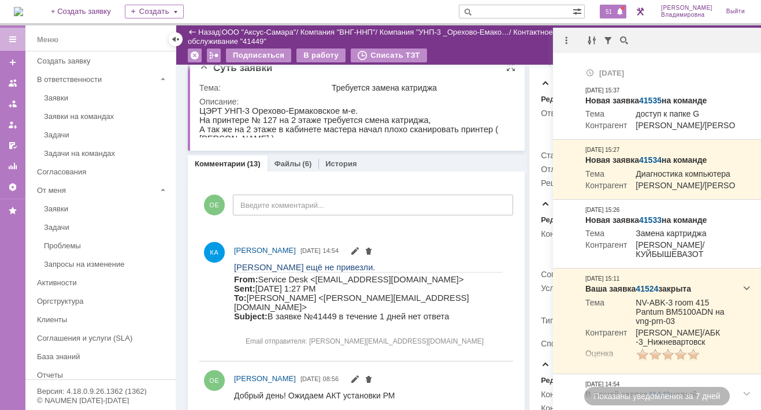
scroll to position [0, 0]
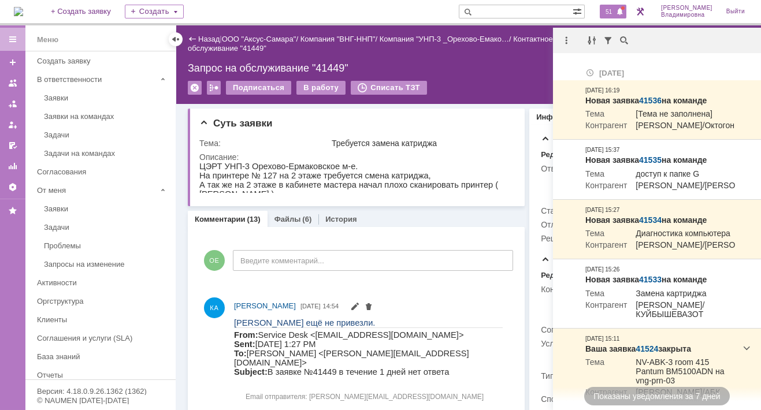
click at [492, 8] on input "text" at bounding box center [516, 12] width 114 height 14
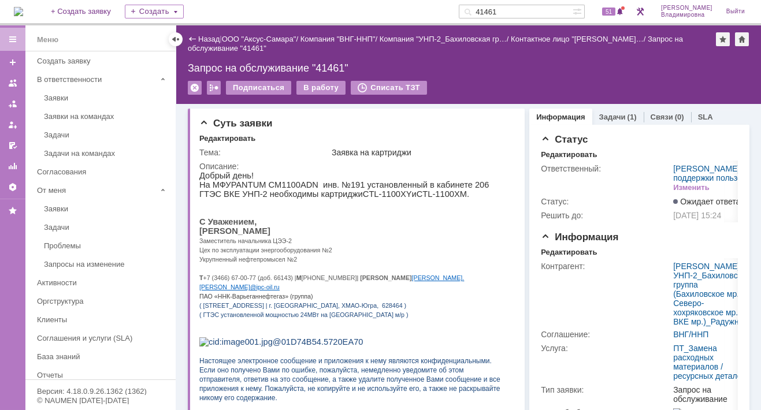
click at [470, 254] on p "Цех по эксплуатации энергооборудования №2" at bounding box center [353, 249] width 308 height 9
click at [514, 12] on input "41461" at bounding box center [516, 12] width 114 height 14
click at [514, 11] on input "41461" at bounding box center [516, 12] width 114 height 14
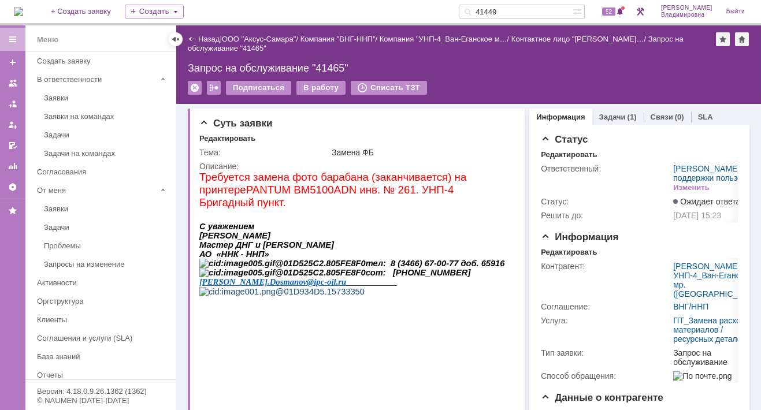
type input "41449"
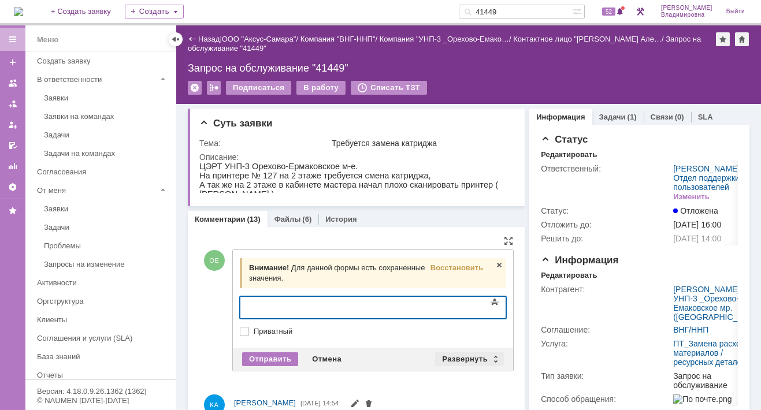
click at [451, 362] on div "Развернуть" at bounding box center [469, 360] width 69 height 14
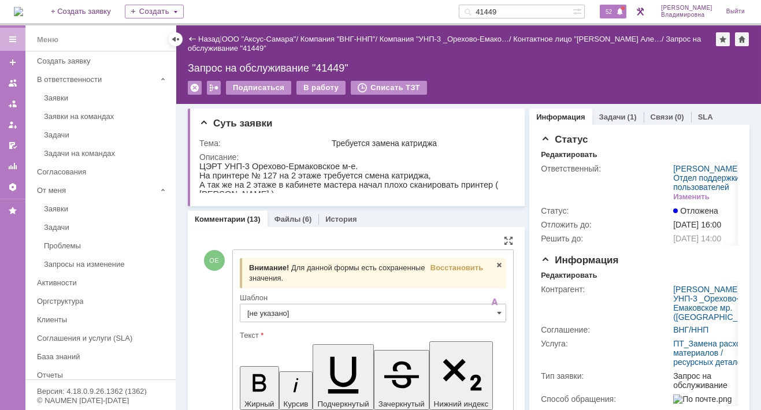
click at [616, 9] on span "52" at bounding box center [608, 12] width 13 height 8
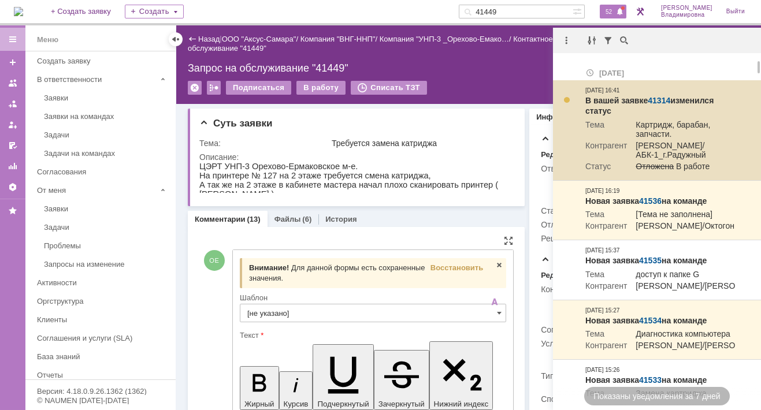
click at [659, 98] on link "41314" at bounding box center [659, 100] width 23 height 9
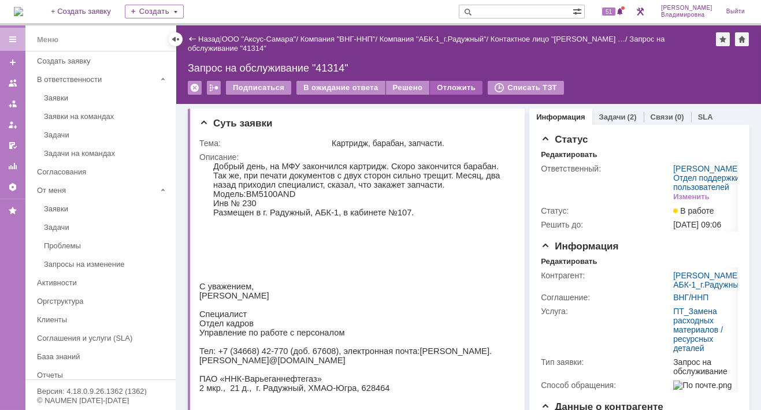
click at [444, 91] on div "Отложить" at bounding box center [456, 88] width 53 height 14
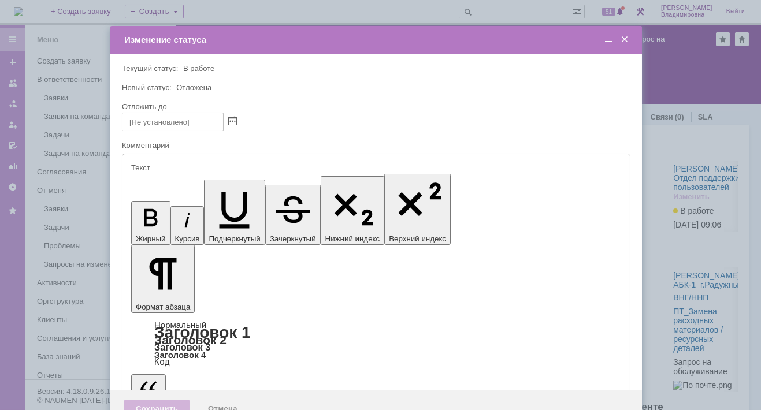
type input "[не указано]"
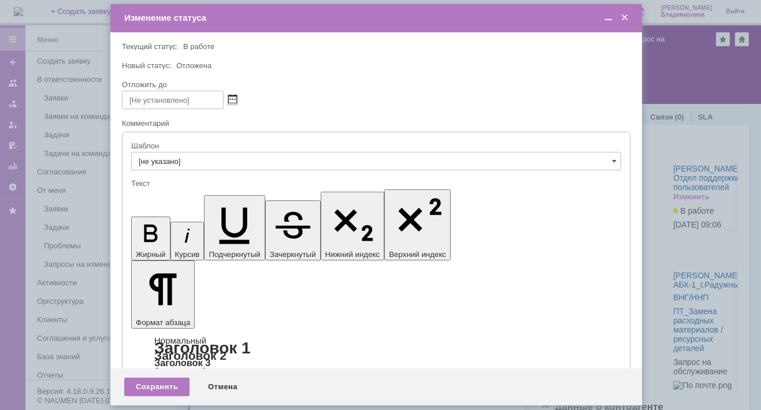
click at [233, 98] on span at bounding box center [232, 99] width 9 height 9
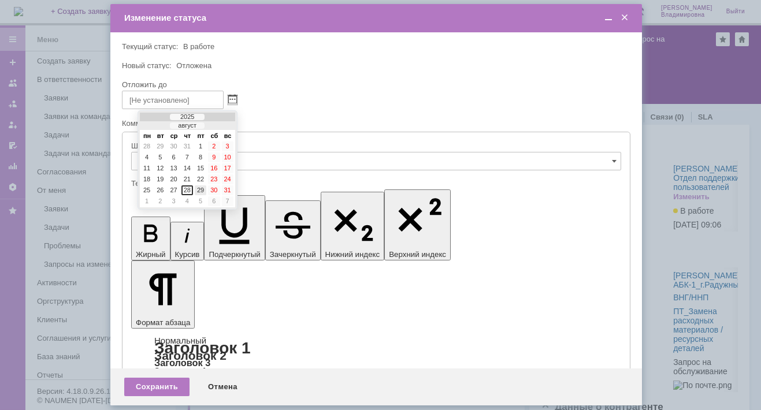
click at [202, 186] on div "29" at bounding box center [201, 191] width 12 height 10
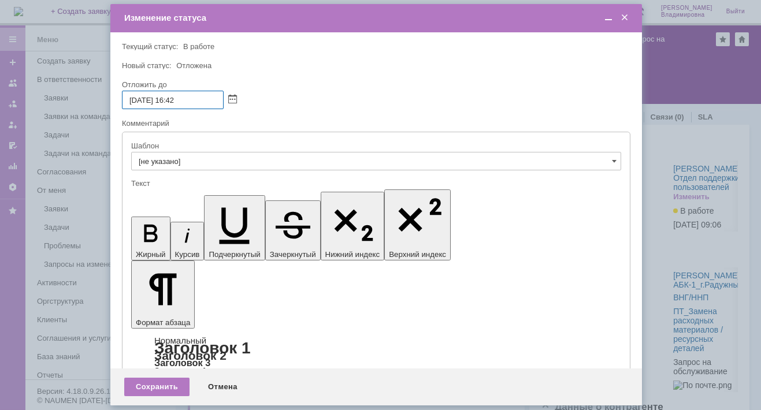
drag, startPoint x: 180, startPoint y: 101, endPoint x: 188, endPoint y: 99, distance: 8.3
click at [188, 99] on input "29.08.2025 16:42" at bounding box center [173, 100] width 102 height 18
type input "[DATE] 16:00"
click at [143, 382] on div "Сохранить" at bounding box center [156, 387] width 65 height 18
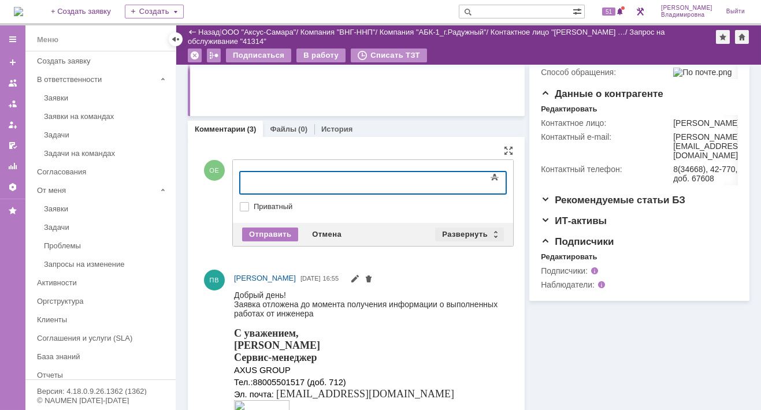
click at [459, 232] on div "Развернуть" at bounding box center [469, 235] width 69 height 14
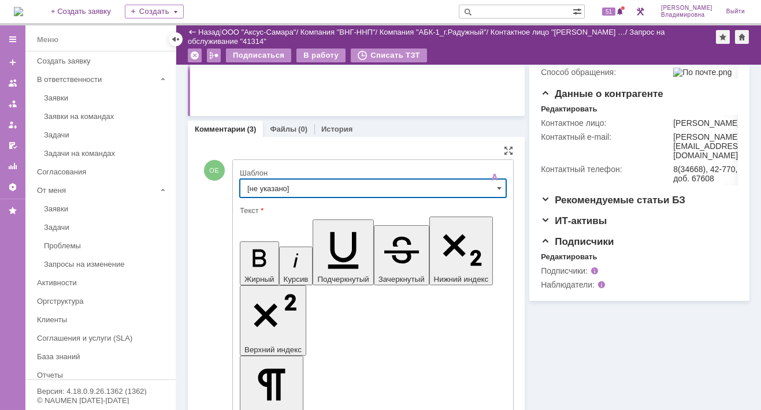
click at [268, 184] on input "[не указано]" at bounding box center [373, 188] width 266 height 18
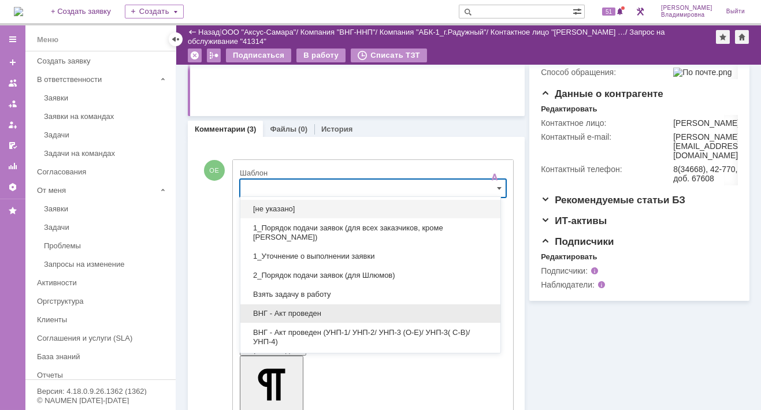
click at [297, 309] on span "ВНГ - Акт проведен" at bounding box center [370, 313] width 246 height 9
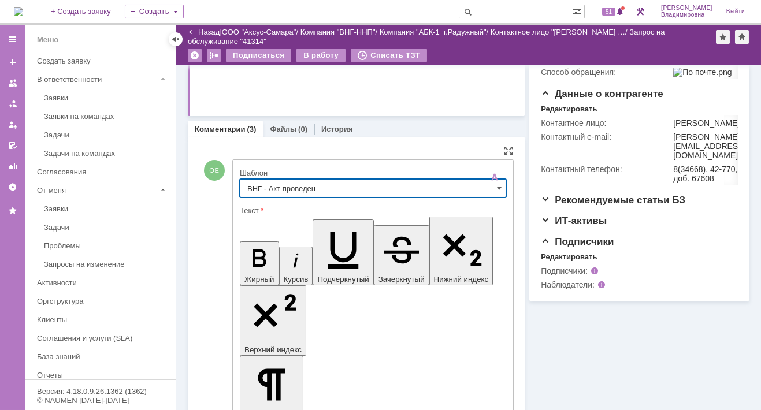
type input "ВНГ - Акт проведен"
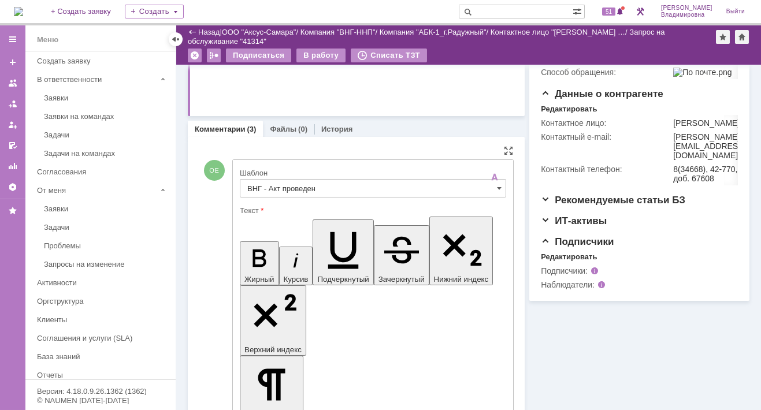
drag, startPoint x: 250, startPoint y: 2596, endPoint x: 297, endPoint y: 2623, distance: 53.6
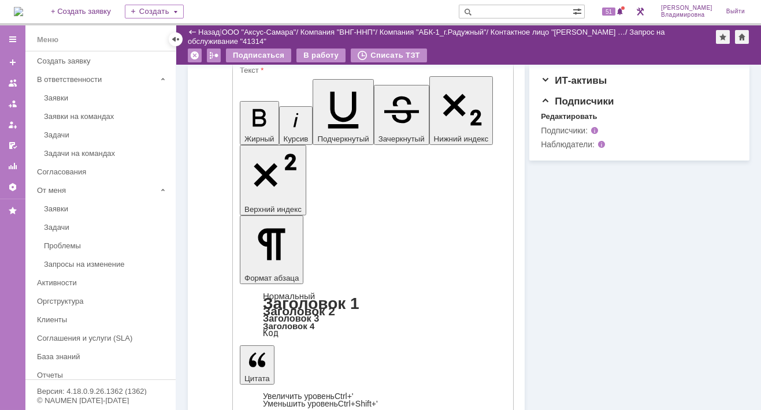
scroll to position [520, 0]
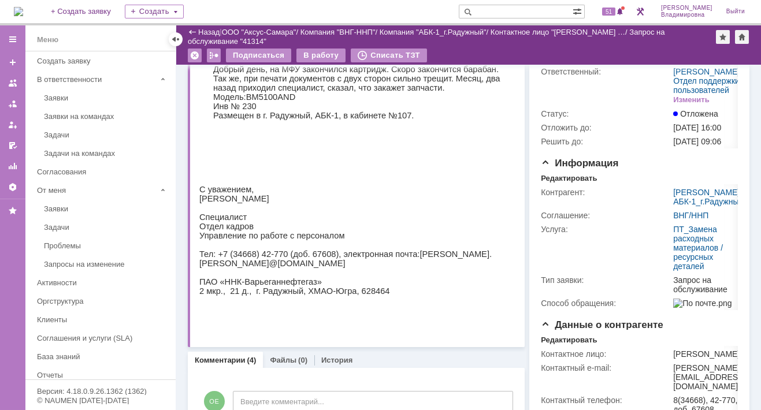
scroll to position [0, 0]
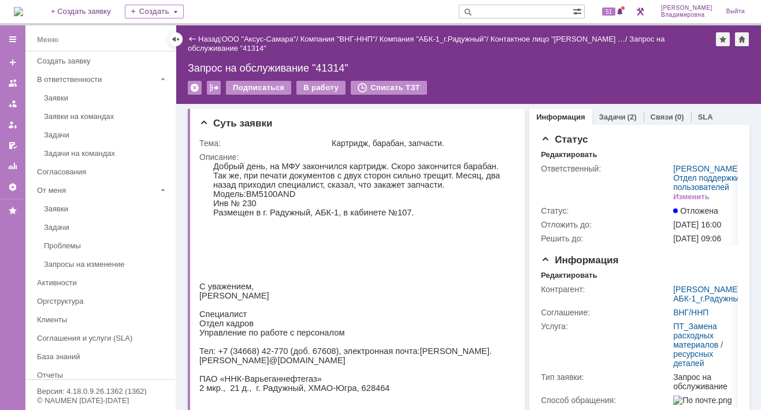
click at [23, 12] on img at bounding box center [18, 11] width 9 height 9
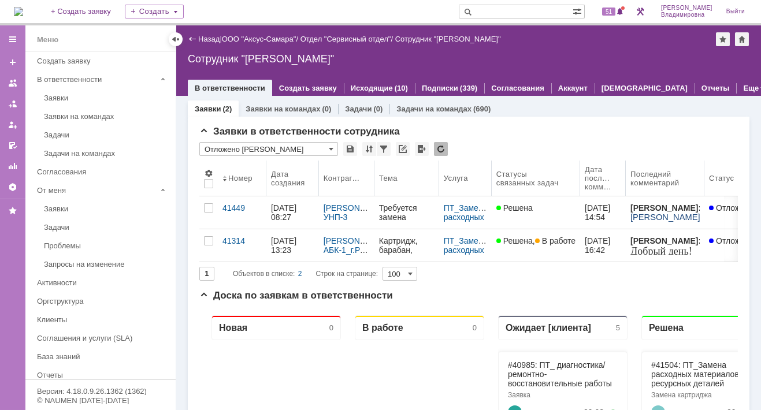
drag, startPoint x: 710, startPoint y: 169, endPoint x: 676, endPoint y: 182, distance: 35.9
click at [676, 182] on body "Идет загрузка, пожалуйста, подождите. На домашнюю + Создать заявку Создать 51 О…" at bounding box center [380, 205] width 761 height 410
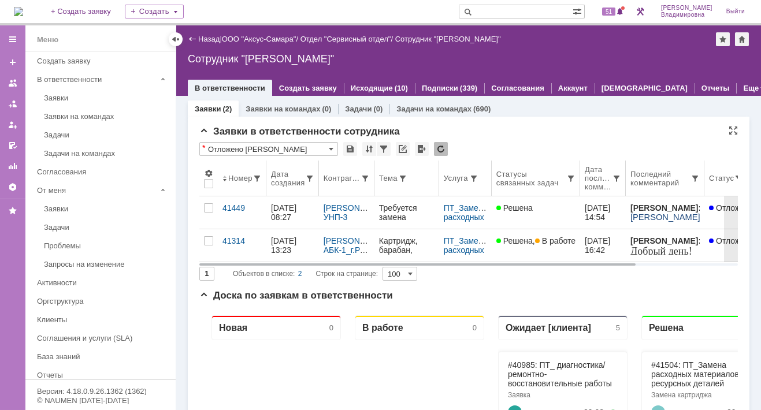
click at [442, 165] on th "Услуга" at bounding box center [465, 179] width 53 height 36
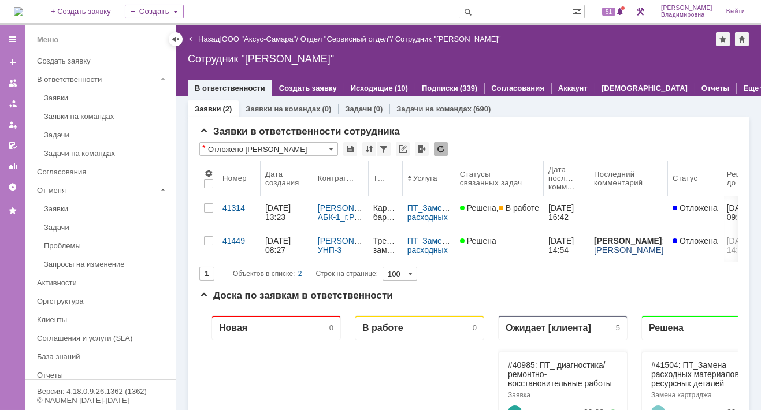
drag, startPoint x: 435, startPoint y: 168, endPoint x: 405, endPoint y: 173, distance: 30.4
click at [405, 173] on body "Идет загрузка, пожалуйста, подождите. На домашнюю + Создать заявку Создать 51 О…" at bounding box center [380, 205] width 761 height 410
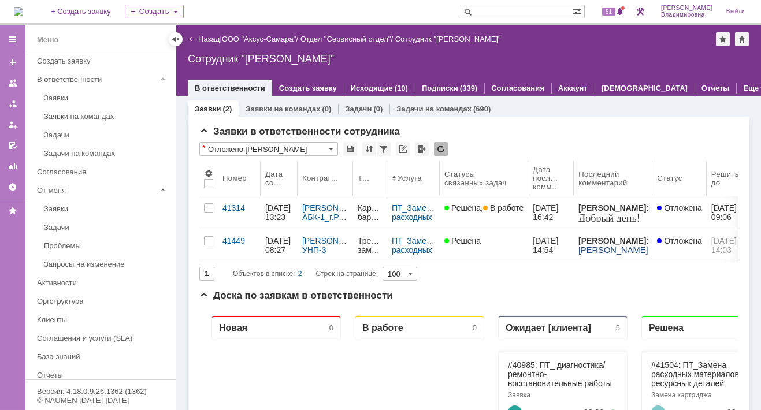
drag, startPoint x: 312, startPoint y: 168, endPoint x: 298, endPoint y: 173, distance: 14.8
click at [298, 173] on body "Идет загрузка, пожалуйста, подождите. На домашнюю + Создать заявку Создать 51 О…" at bounding box center [380, 205] width 761 height 410
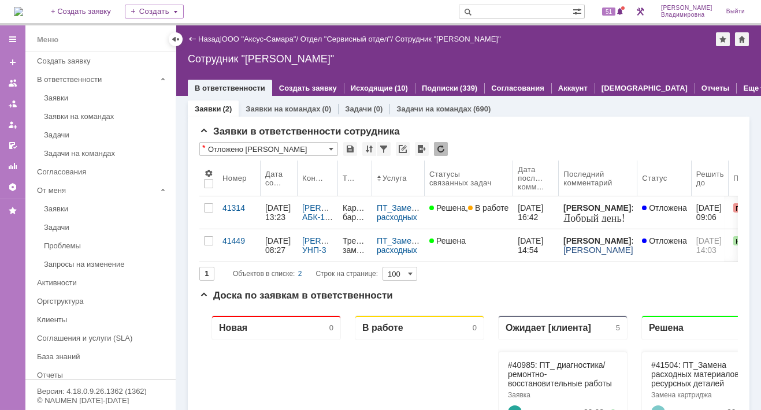
drag, startPoint x: 353, startPoint y: 164, endPoint x: 338, endPoint y: 169, distance: 15.4
click at [338, 169] on body "Идет загрузка, пожалуйста, подождите. На домашнюю + Создать заявку Создать 51 О…" at bounding box center [380, 205] width 761 height 410
drag, startPoint x: 714, startPoint y: 166, endPoint x: 692, endPoint y: 173, distance: 23.6
click at [692, 173] on body "Идет загрузка, пожалуйста, подождите. На домашнюю + Создать заявку Создать 51 О…" at bounding box center [380, 205] width 761 height 410
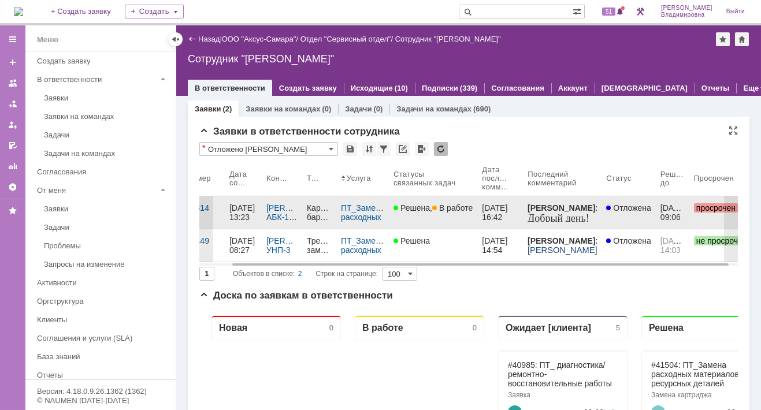
click at [717, 208] on div "Номер Дата создания Контрагент Тема Услуга Статусы связанных задач Дата последн…" at bounding box center [468, 212] width 539 height 102
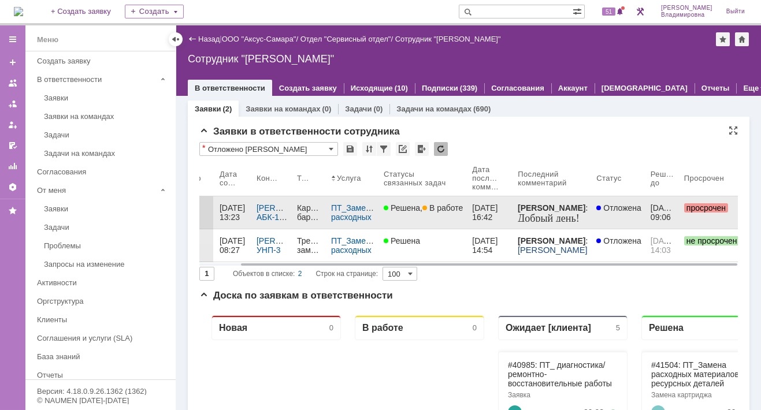
click at [237, 209] on div "[DATE] 13:23" at bounding box center [234, 212] width 28 height 18
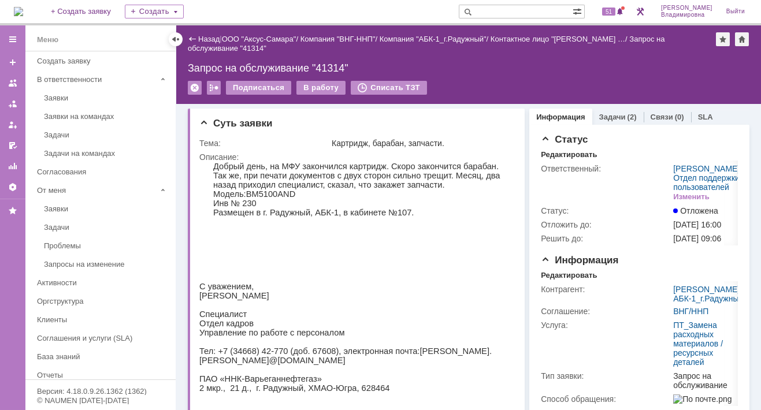
click at [23, 12] on img at bounding box center [18, 11] width 9 height 9
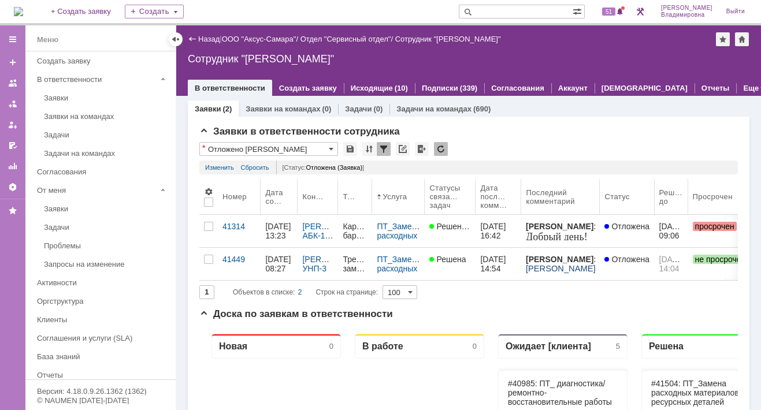
drag, startPoint x: 487, startPoint y: 181, endPoint x: 476, endPoint y: 183, distance: 11.2
click at [476, 183] on body "Идет загрузка, пожалуйста, подождите. На домашнюю + Создать заявку Создать 51 О…" at bounding box center [380, 205] width 761 height 410
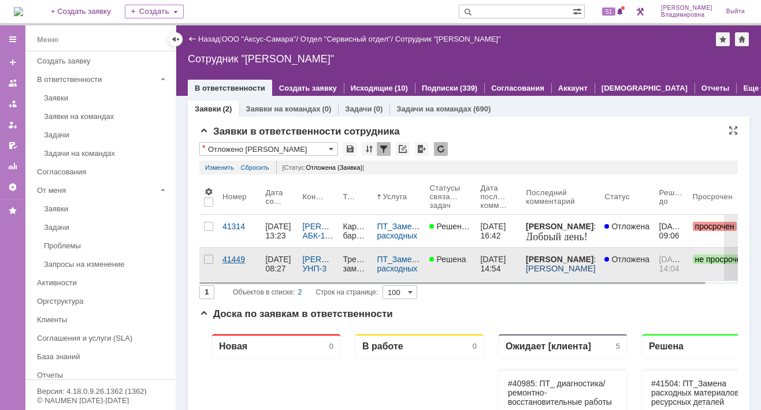
click at [234, 256] on div "41449" at bounding box center [240, 259] width 34 height 9
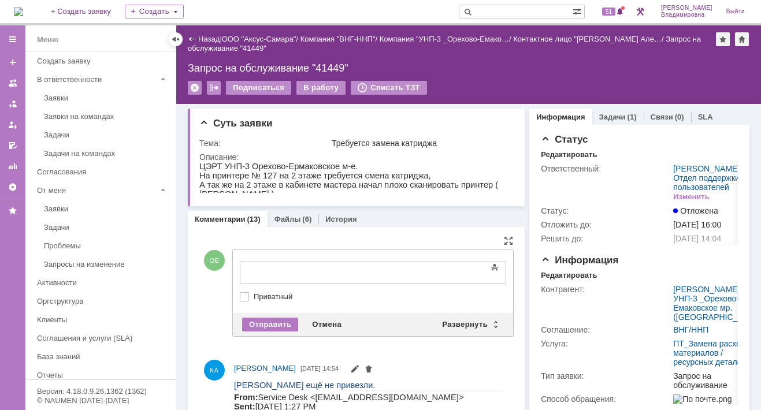
drag, startPoint x: 258, startPoint y: 255, endPoint x: 273, endPoint y: 261, distance: 15.4
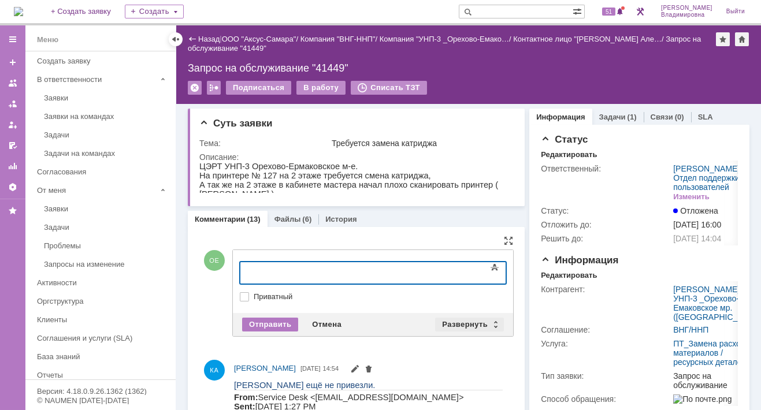
click at [465, 321] on div "Развернуть" at bounding box center [469, 325] width 69 height 14
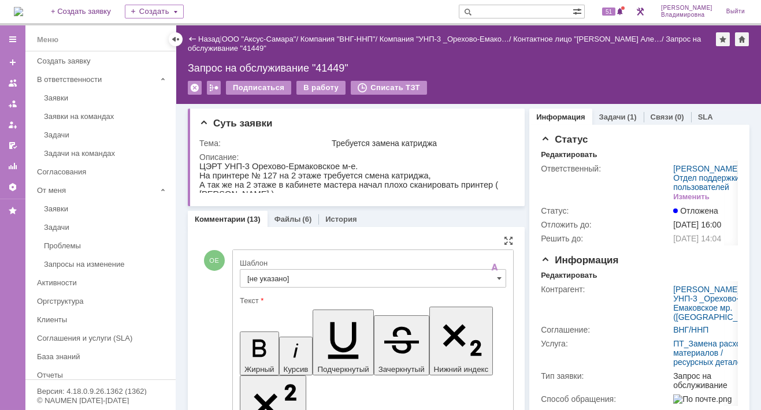
click at [260, 276] on input "[не указано]" at bounding box center [373, 278] width 266 height 18
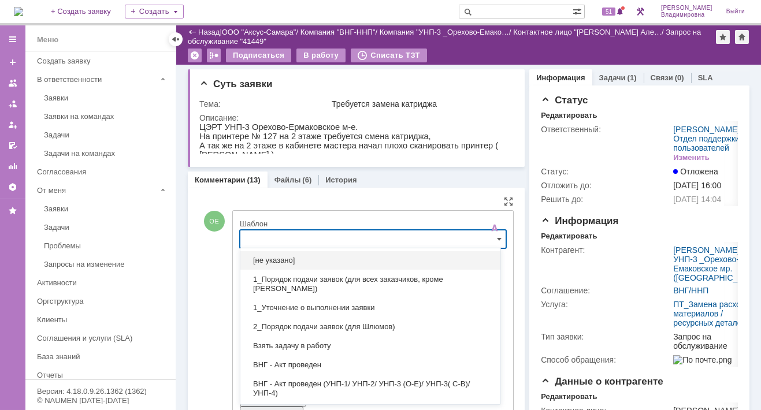
scroll to position [45, 0]
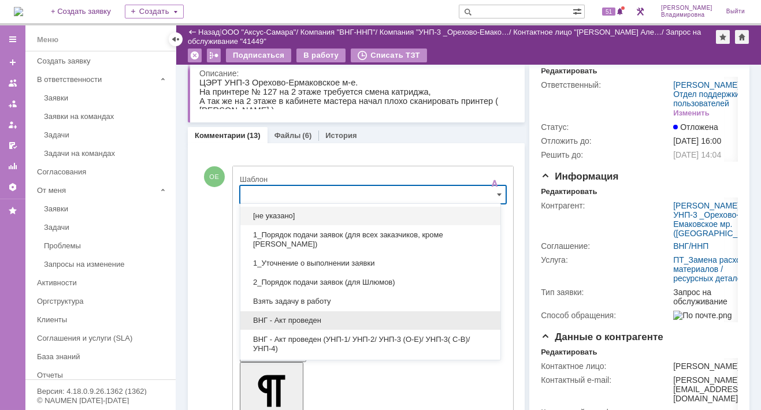
click at [313, 312] on div "ВНГ - Акт проведен" at bounding box center [370, 321] width 260 height 18
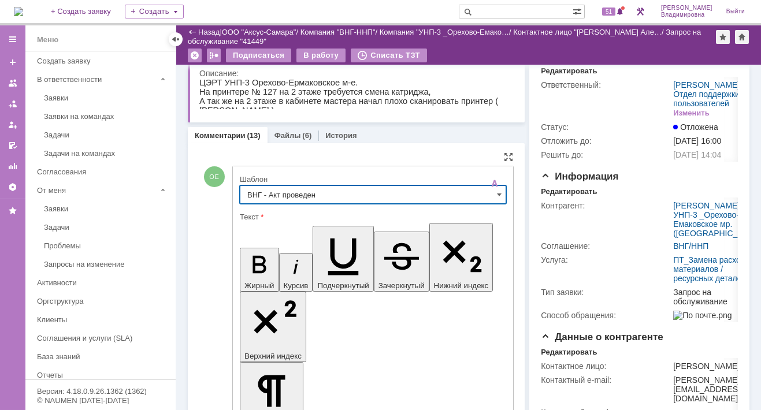
type input "ВНГ - Акт проведен"
drag, startPoint x: 251, startPoint y: 2592, endPoint x: 290, endPoint y: 2613, distance: 43.5
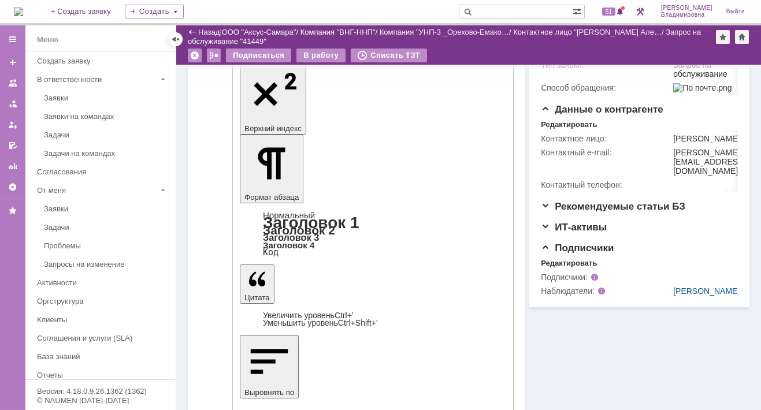
scroll to position [334, 0]
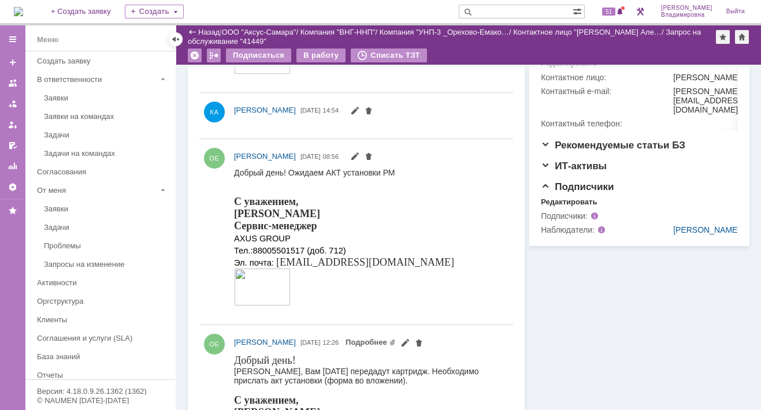
scroll to position [45, 0]
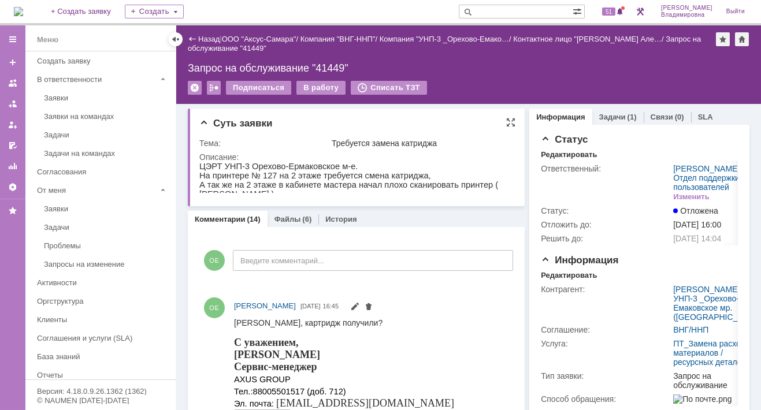
click at [454, 117] on div "Суть заявки Тема: Требуется замена катриджа Описание:" at bounding box center [356, 158] width 337 height 98
click at [343, 118] on div "Суть заявки" at bounding box center [357, 124] width 316 height 12
click at [23, 10] on img at bounding box center [18, 11] width 9 height 9
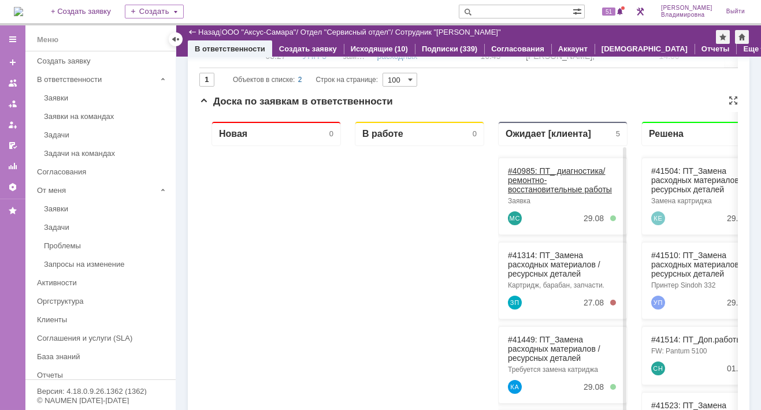
scroll to position [58, 0]
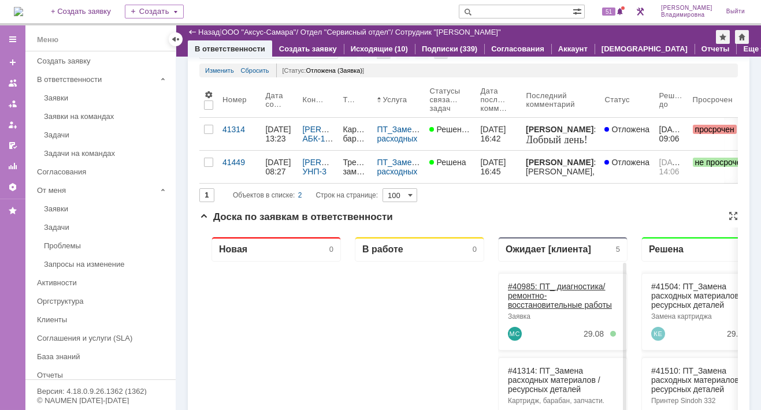
click at [531, 287] on link "#40985: ПТ_ диагностика/ ремонтно-восстановительные работы" at bounding box center [560, 296] width 104 height 28
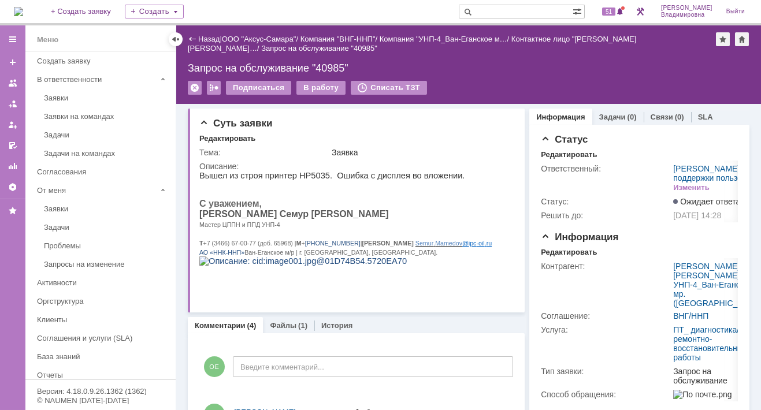
click at [23, 10] on img at bounding box center [18, 11] width 9 height 9
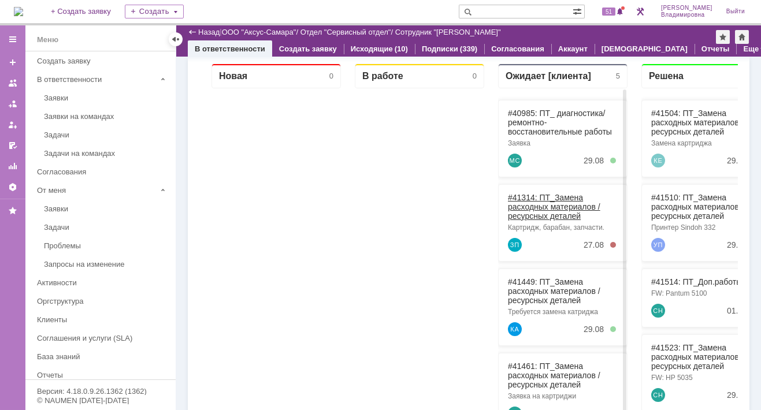
click at [527, 197] on link "#41314: ПТ_Замена расходных материалов / ресурсных деталей" at bounding box center [554, 207] width 92 height 28
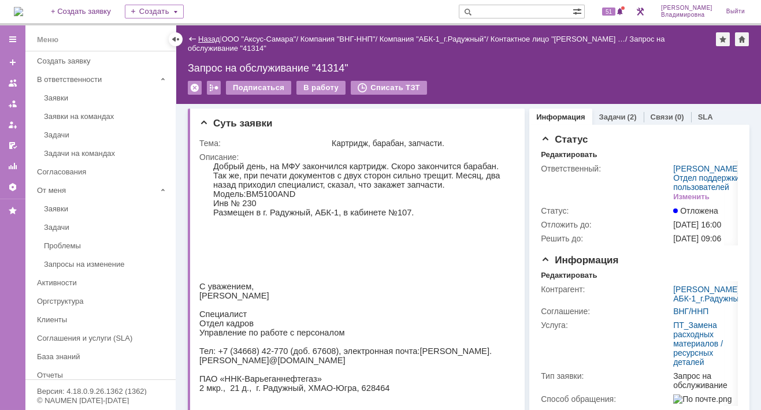
click at [203, 39] on link "Назад" at bounding box center [208, 39] width 21 height 9
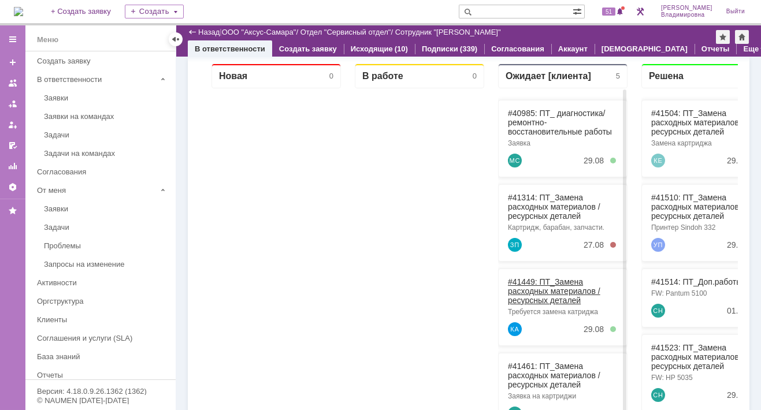
click at [528, 281] on link "#41449: ПТ_Замена расходных материалов / ресурсных деталей" at bounding box center [554, 291] width 92 height 28
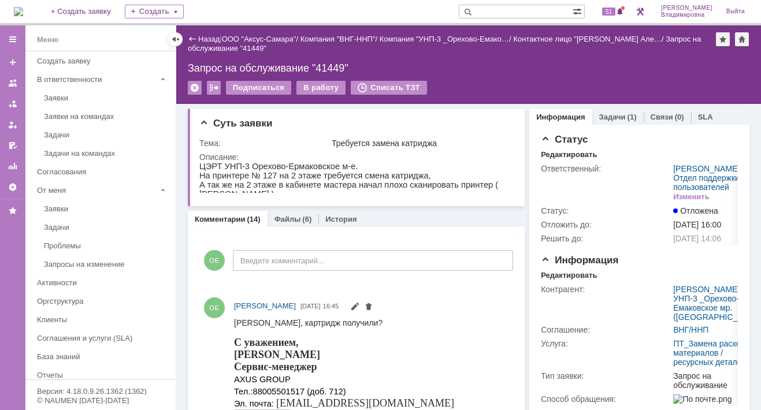
click at [23, 12] on img at bounding box center [18, 11] width 9 height 9
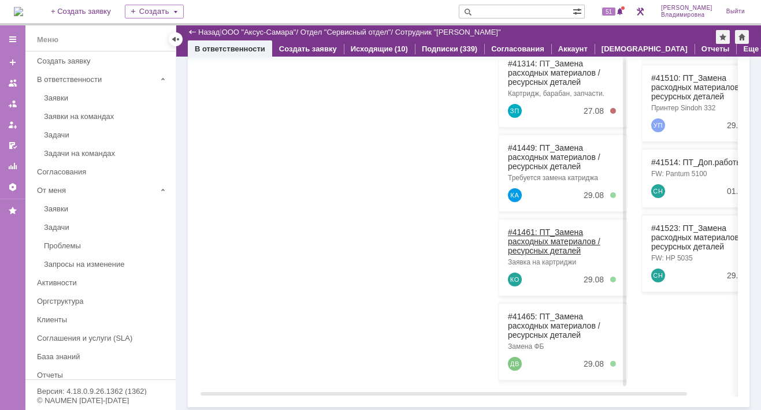
click at [531, 228] on link "#41461: ПТ_Замена расходных материалов / ресурсных деталей" at bounding box center [554, 242] width 92 height 28
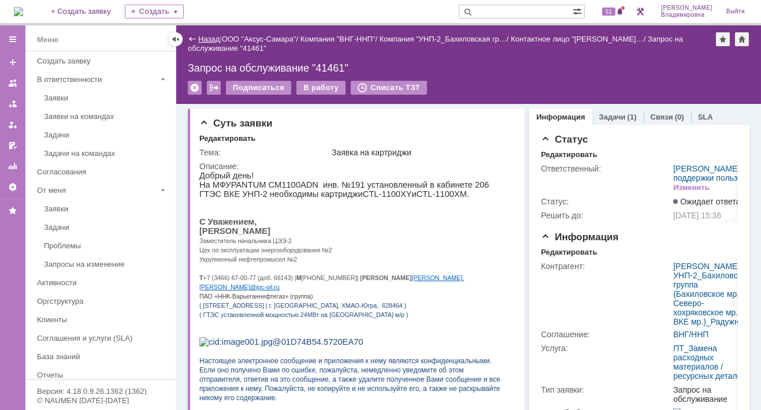
click at [211, 38] on link "Назад" at bounding box center [208, 39] width 21 height 9
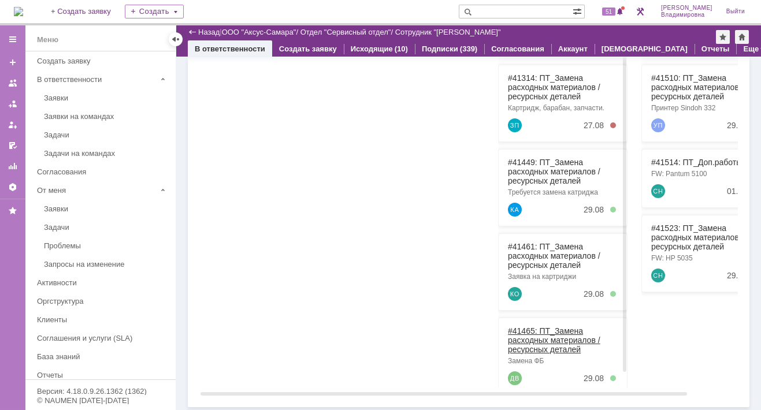
click at [529, 331] on link "#41465: ПТ_Замена расходных материалов / ресурсных деталей" at bounding box center [554, 341] width 92 height 28
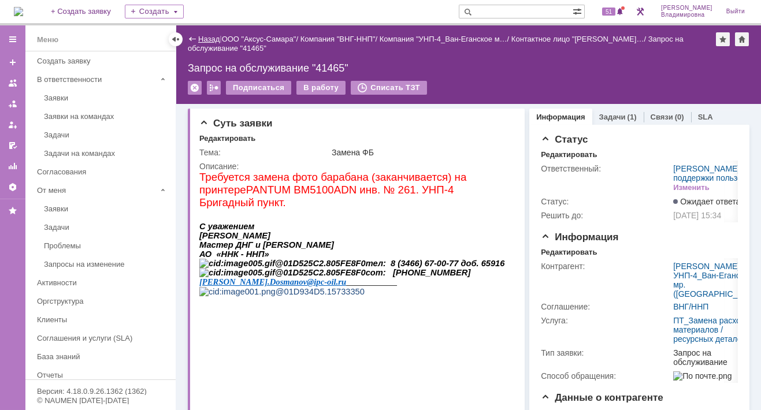
click at [213, 35] on link "Назад" at bounding box center [208, 39] width 21 height 9
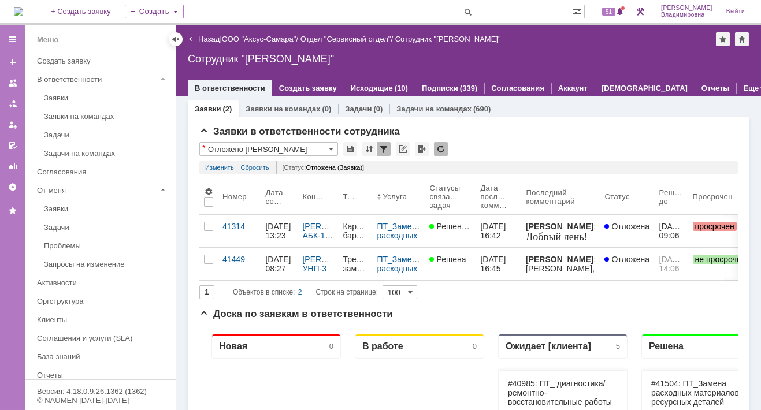
click at [616, 8] on span "51" at bounding box center [608, 12] width 13 height 8
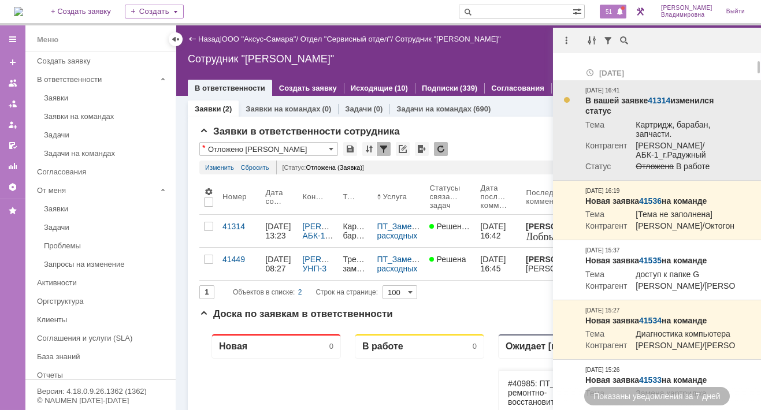
click at [661, 96] on link "41314" at bounding box center [659, 100] width 23 height 9
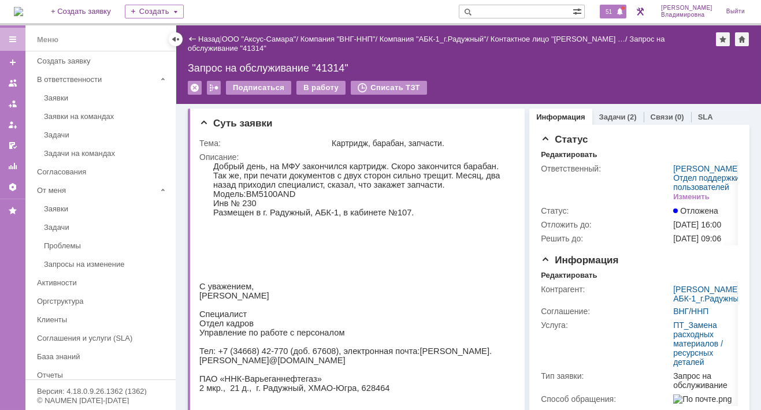
click at [616, 10] on span "51" at bounding box center [608, 12] width 13 height 8
click at [474, 71] on div "Запрос на обслуживание "41314"" at bounding box center [469, 68] width 562 height 12
click at [616, 13] on span "51" at bounding box center [608, 12] width 13 height 8
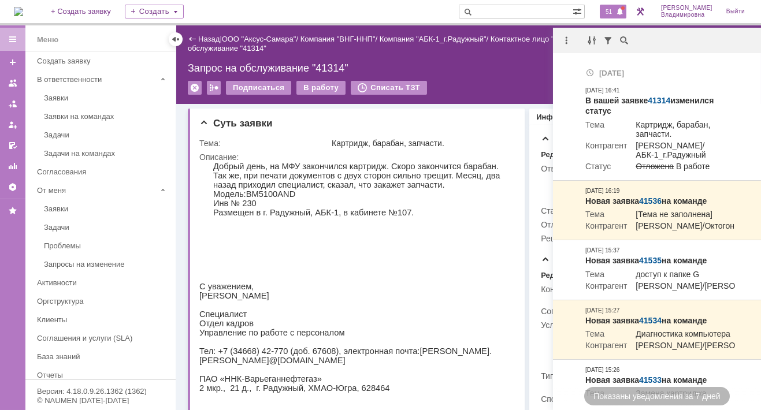
click at [23, 7] on img at bounding box center [18, 11] width 9 height 9
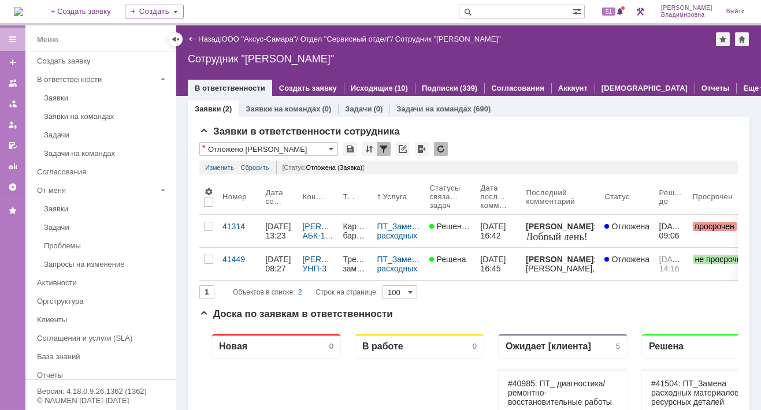
click at [23, 13] on img at bounding box center [18, 11] width 9 height 9
click at [282, 38] on link "ООО "Аксус-Самара"" at bounding box center [259, 39] width 75 height 9
